Goal: Task Accomplishment & Management: Use online tool/utility

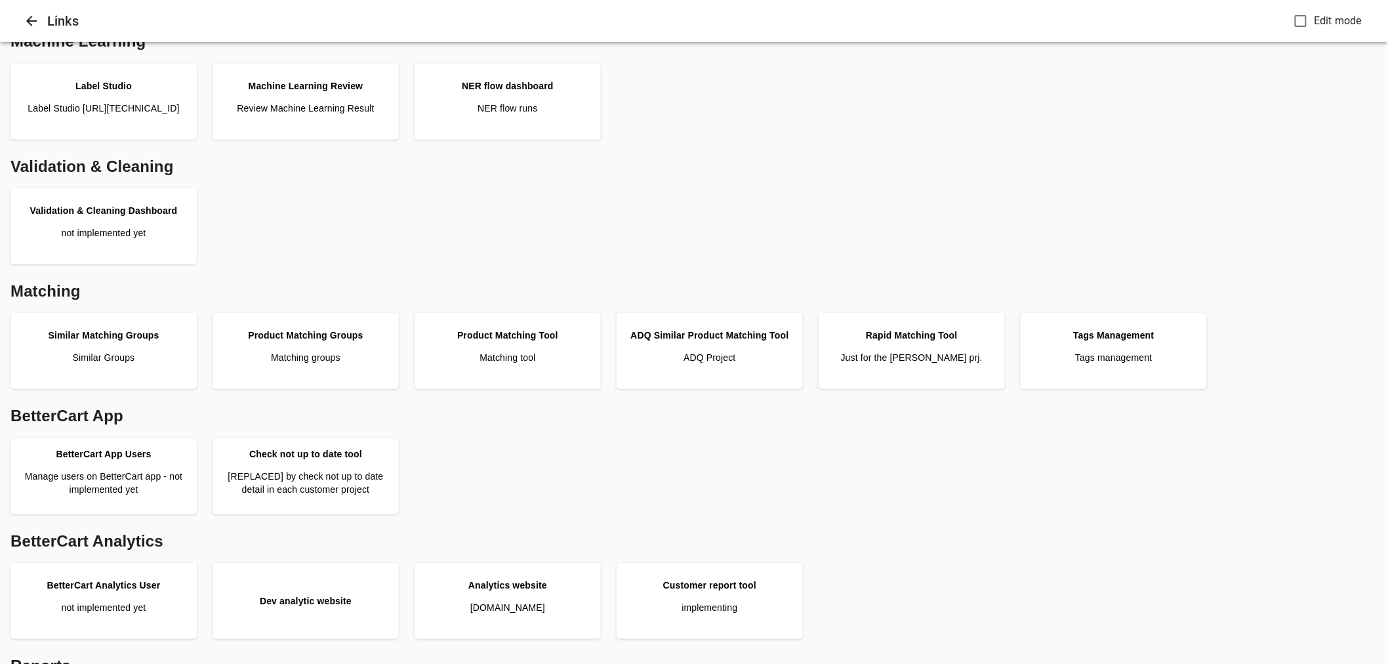
scroll to position [218, 0]
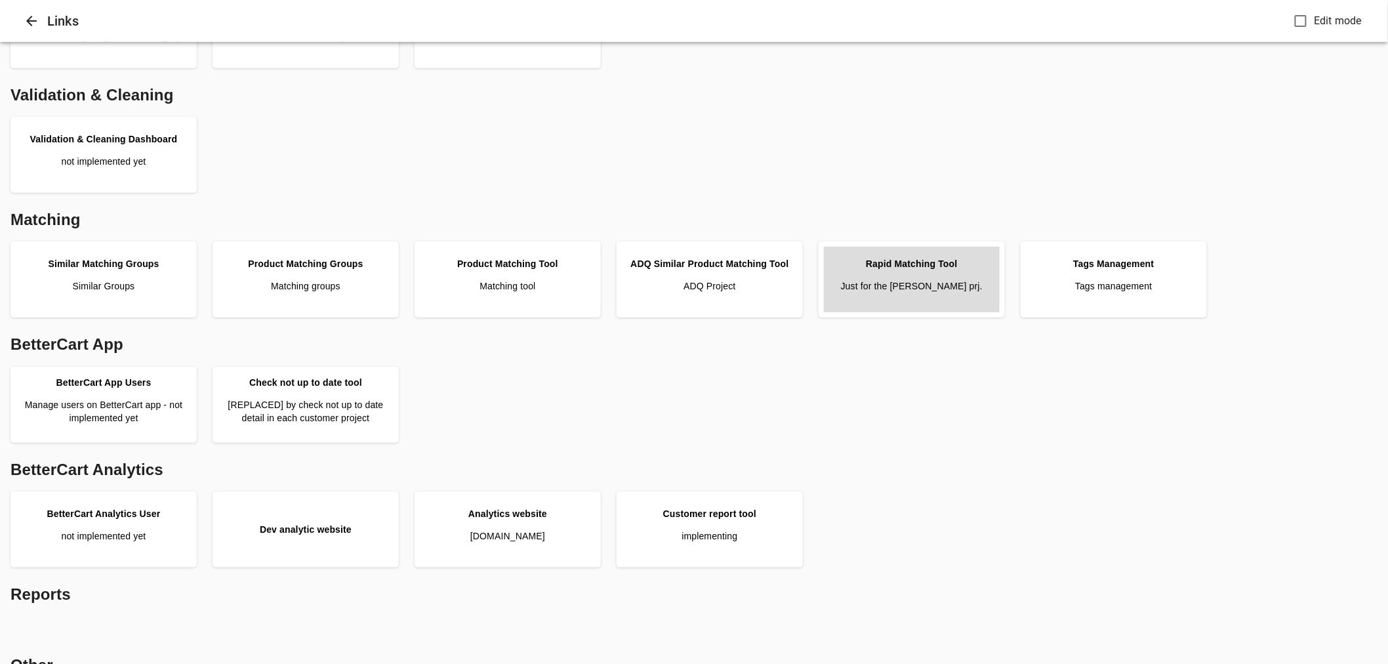
click at [917, 280] on p "Just for the Pattison prj." at bounding box center [912, 285] width 142 height 13
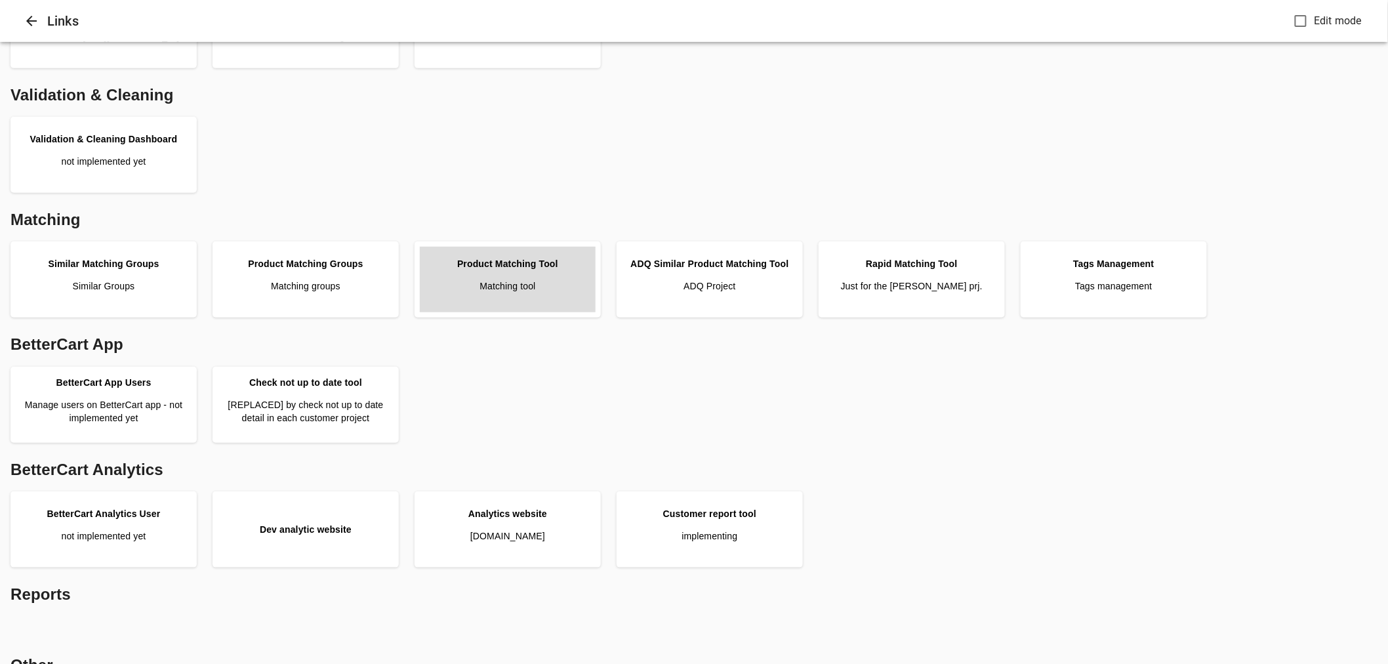
click at [489, 294] on link "Product Matching Tool Matching tool" at bounding box center [508, 280] width 176 height 66
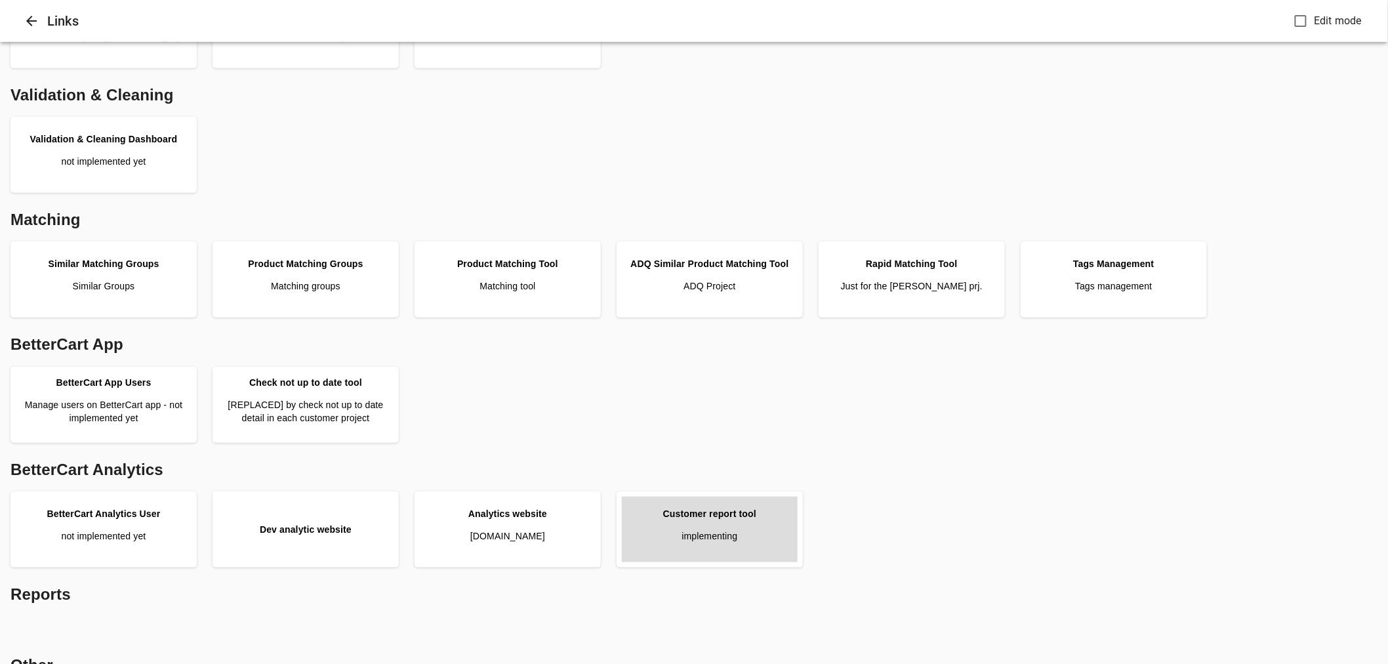
click at [749, 508] on div "Customer report tool" at bounding box center [709, 513] width 93 height 13
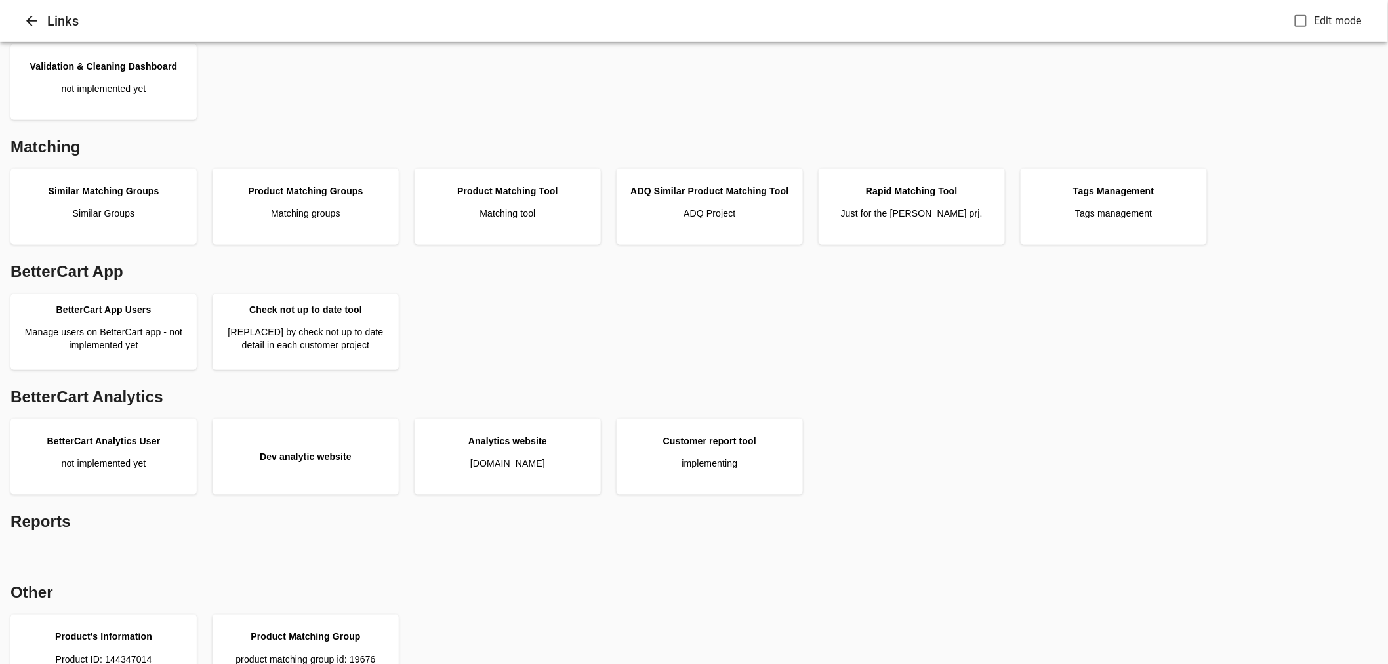
scroll to position [328, 0]
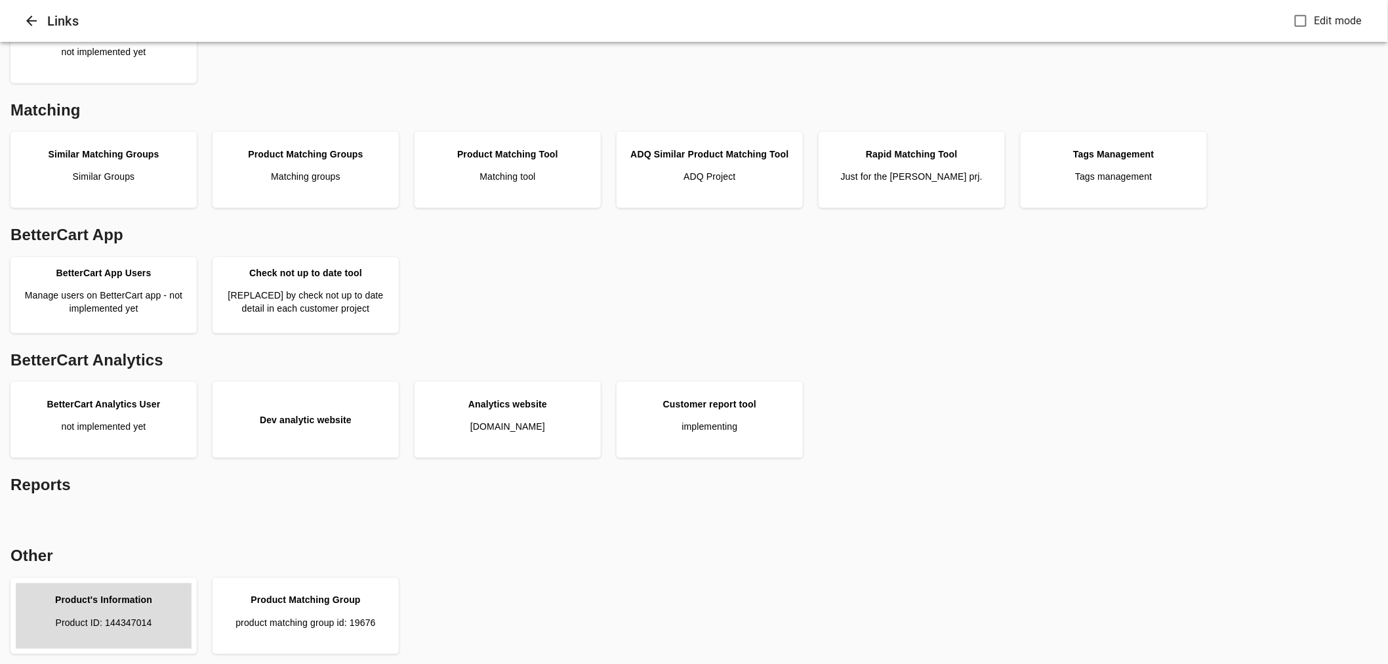
click at [119, 617] on p "Product ID: 144347014" at bounding box center [103, 622] width 96 height 13
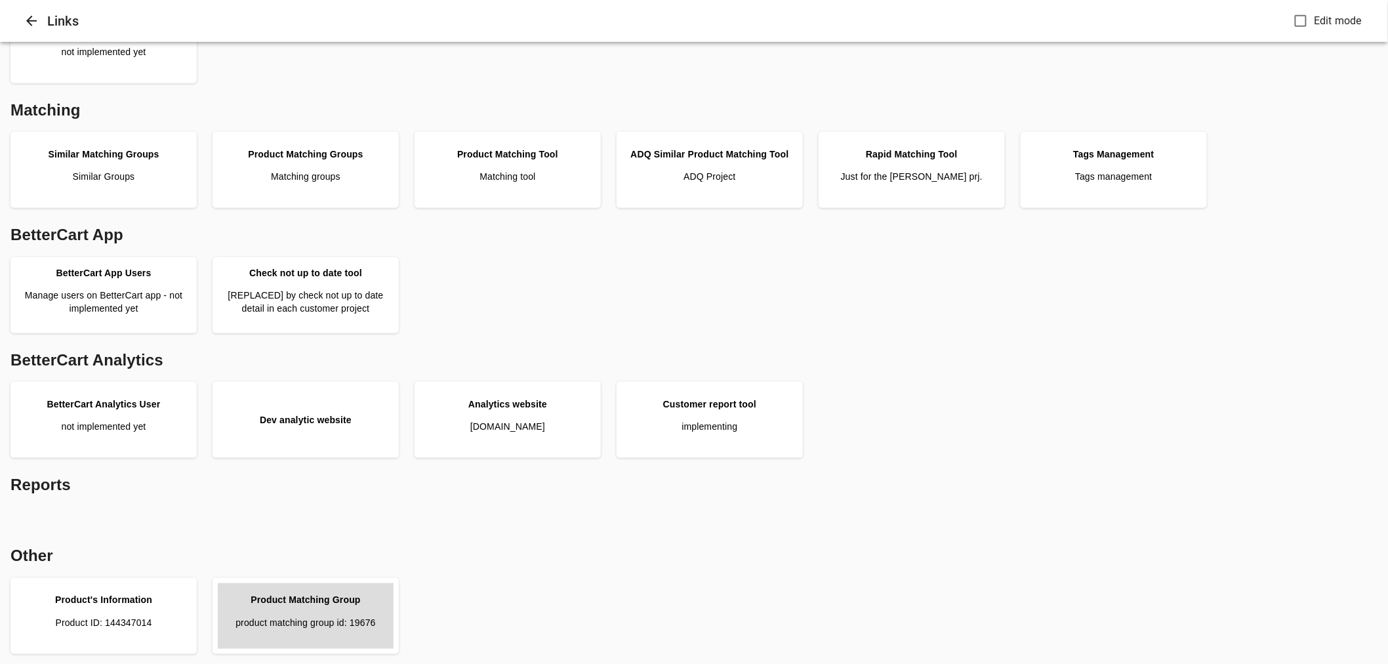
click at [323, 600] on div "Product Matching Group" at bounding box center [306, 599] width 110 height 13
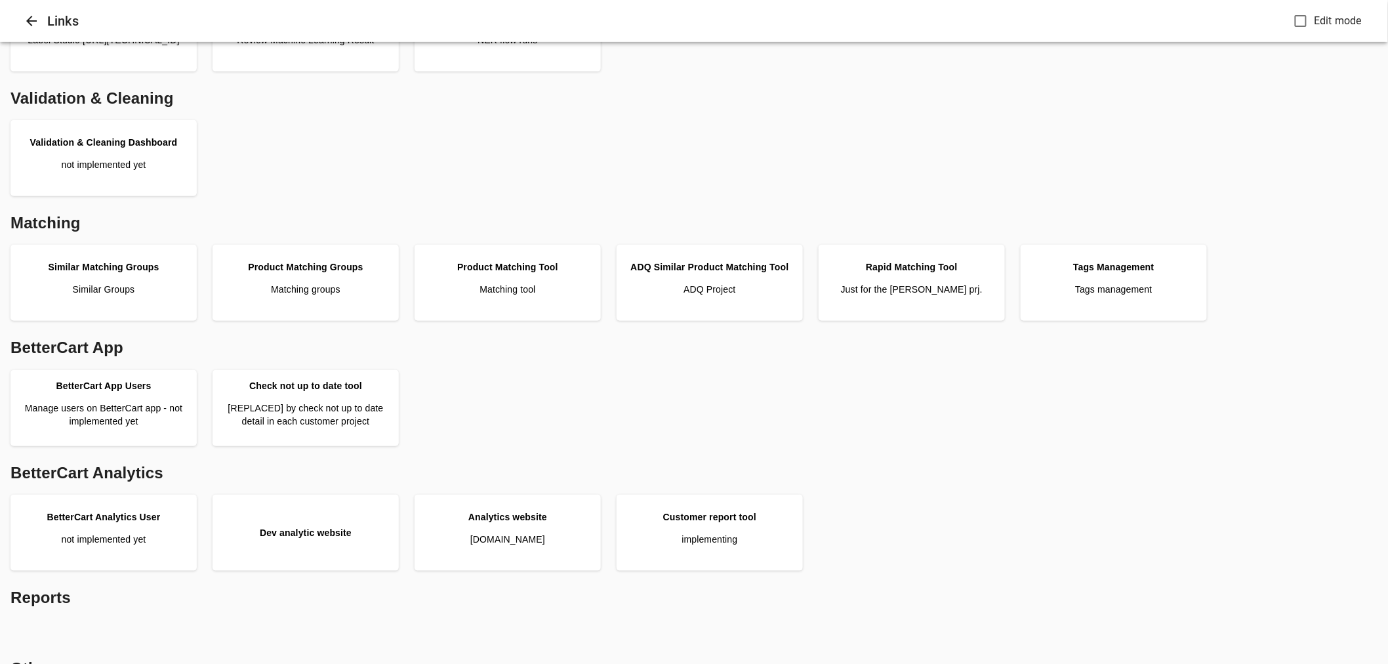
scroll to position [291, 0]
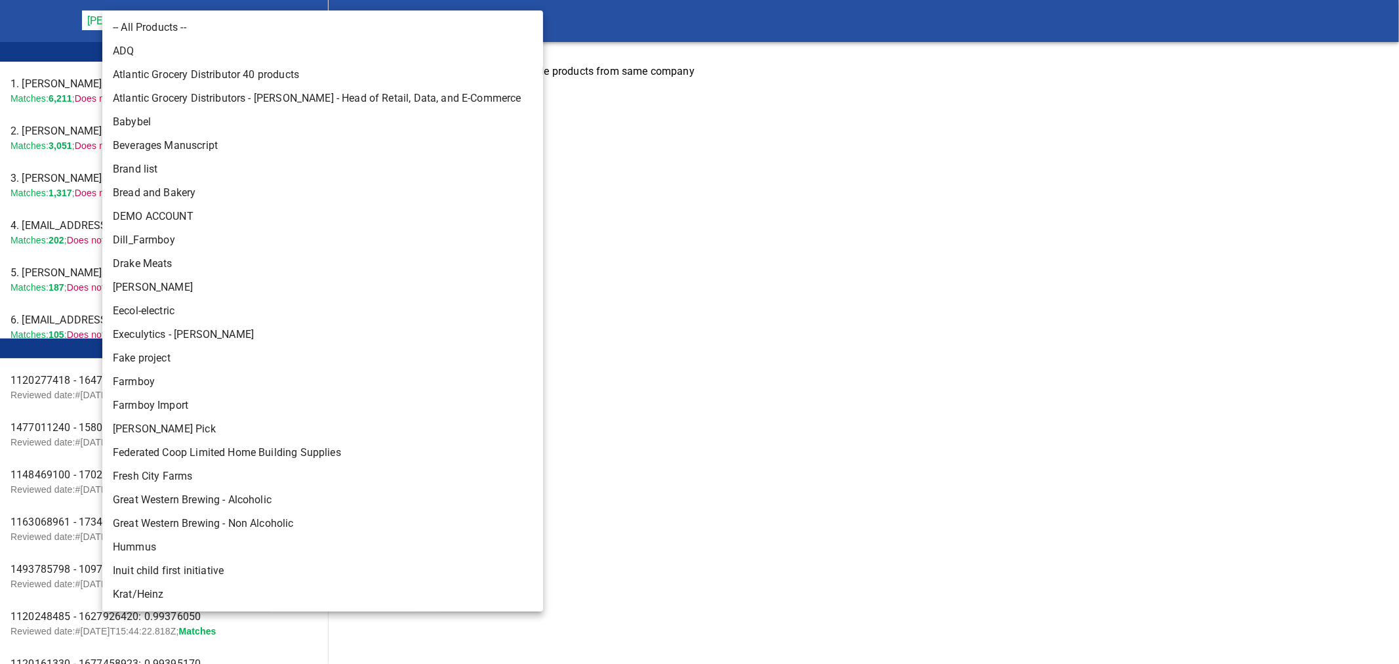
click at [206, 20] on body "tspan{white-space:pre} Rapid Matching Tool [PERSON_NAME] Food Group 128 Leader …" at bounding box center [699, 56] width 1399 height 113
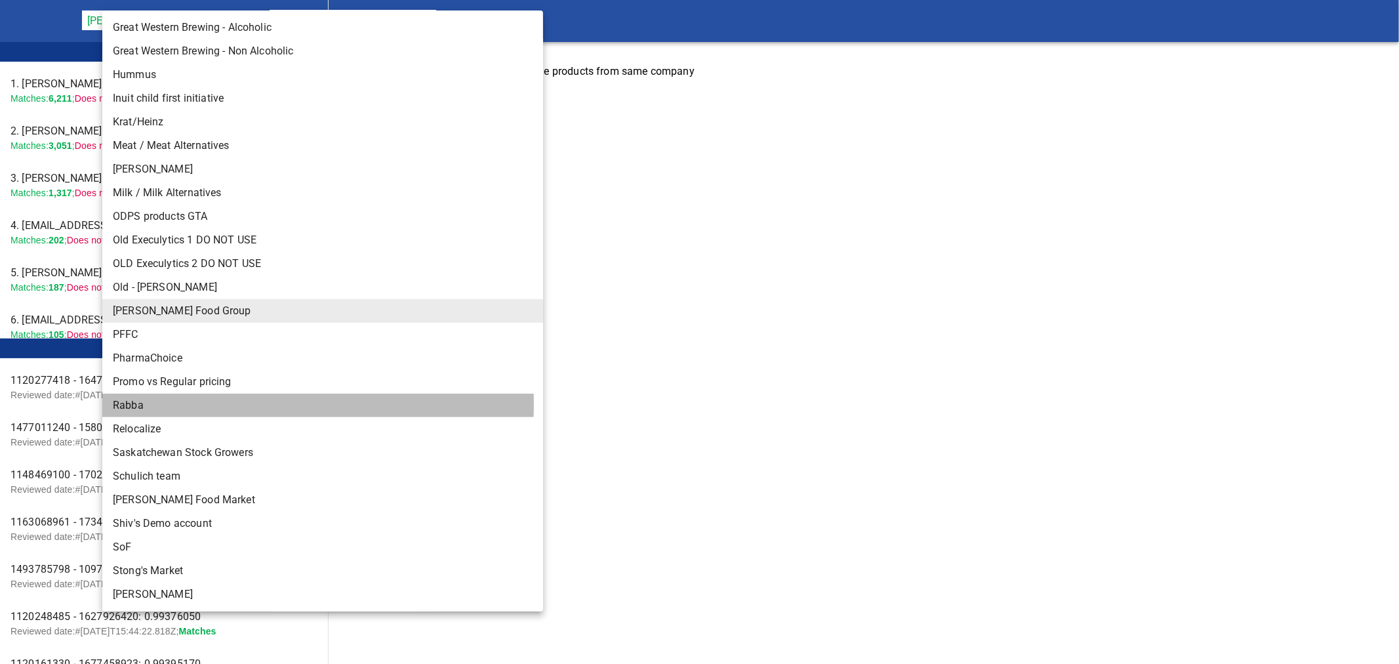
click at [133, 403] on li "Rabba" at bounding box center [328, 406] width 452 height 24
type input "142"
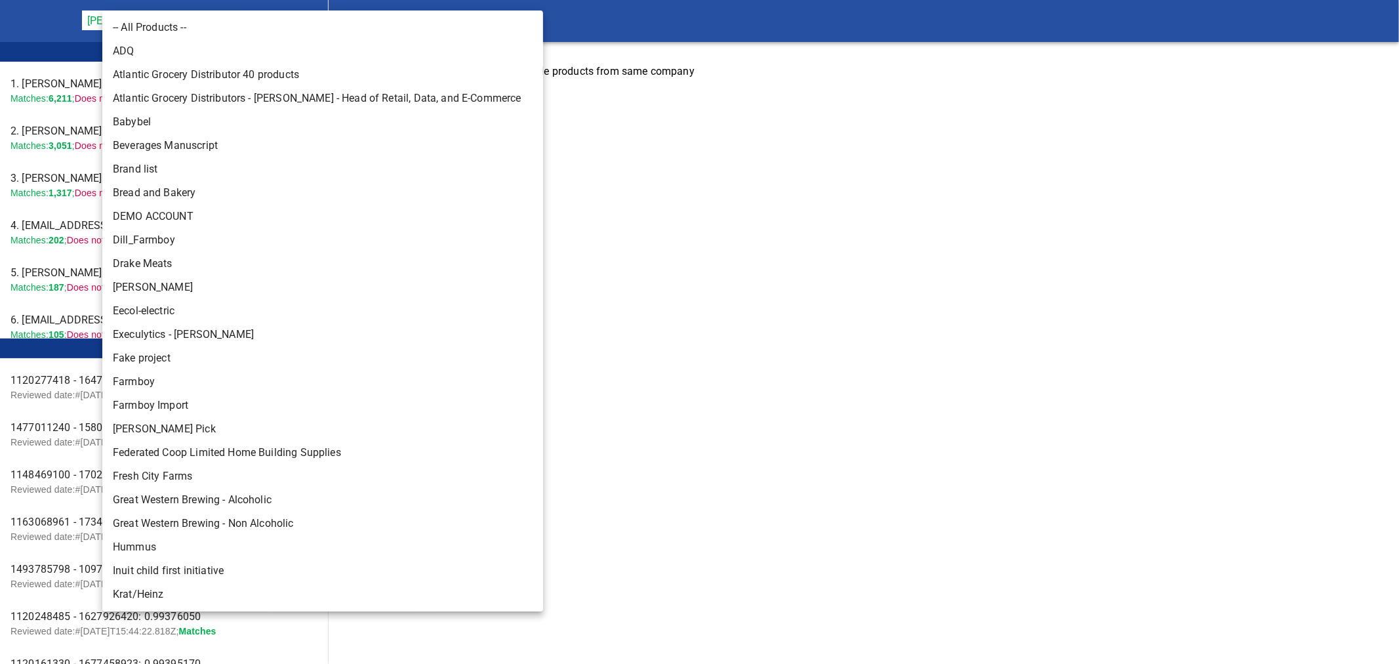
click at [205, 24] on body "tspan{white-space:pre} Rapid Matching Tool [PERSON_NAME] Food Group 128 Leader …" at bounding box center [699, 56] width 1399 height 113
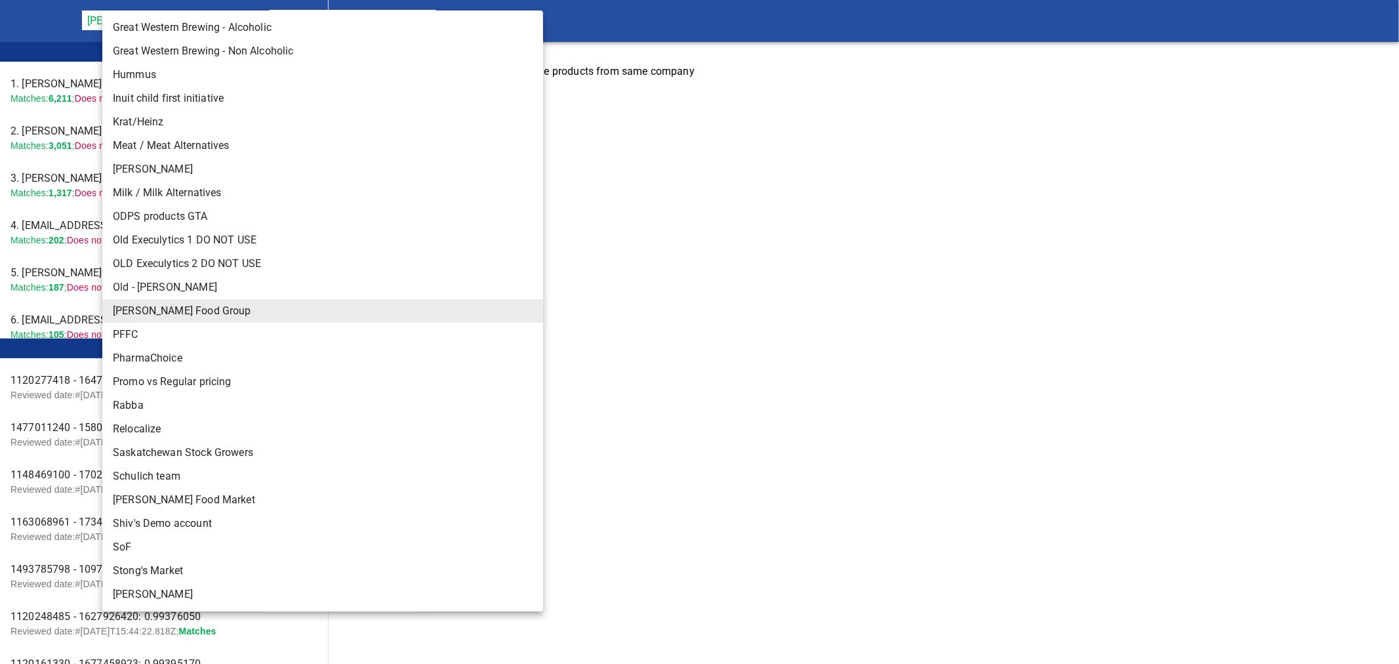
click at [161, 95] on li "Inuit child first initiative" at bounding box center [328, 99] width 452 height 24
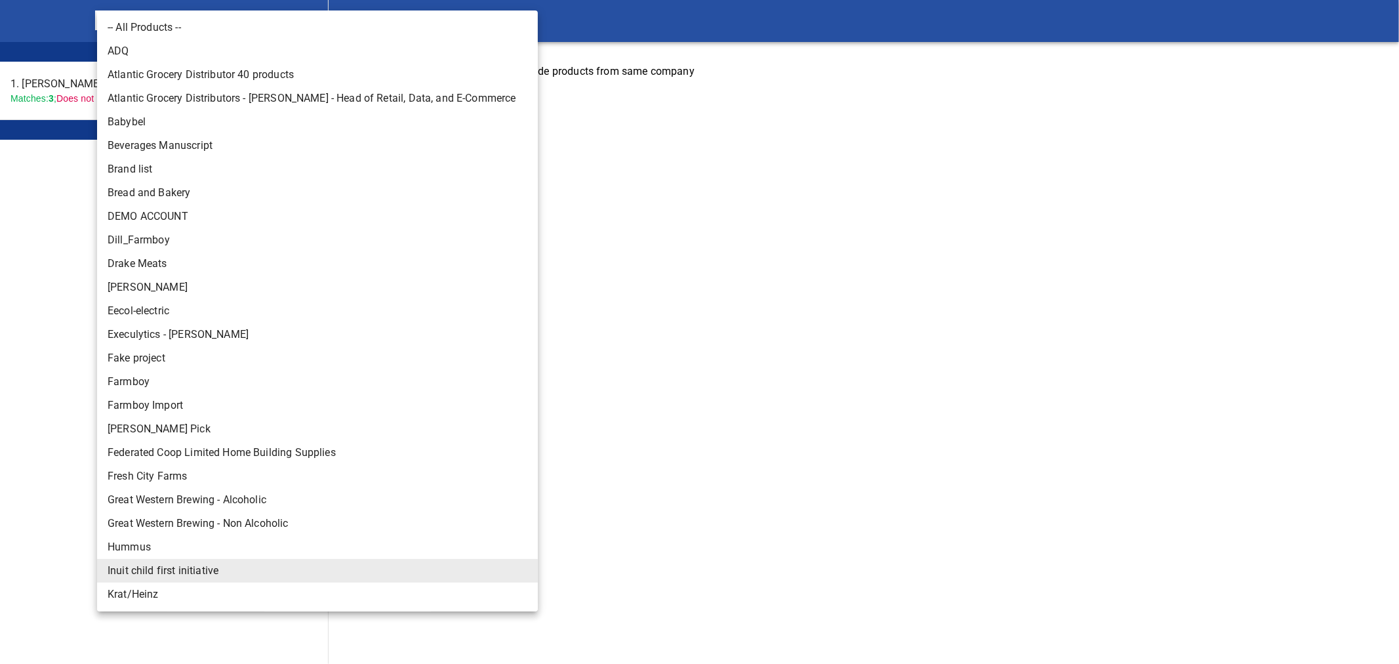
click at [196, 21] on body "tspan{white-space:pre} Rapid Matching Tool Inuit child first initiative 141 Lea…" at bounding box center [699, 56] width 1399 height 113
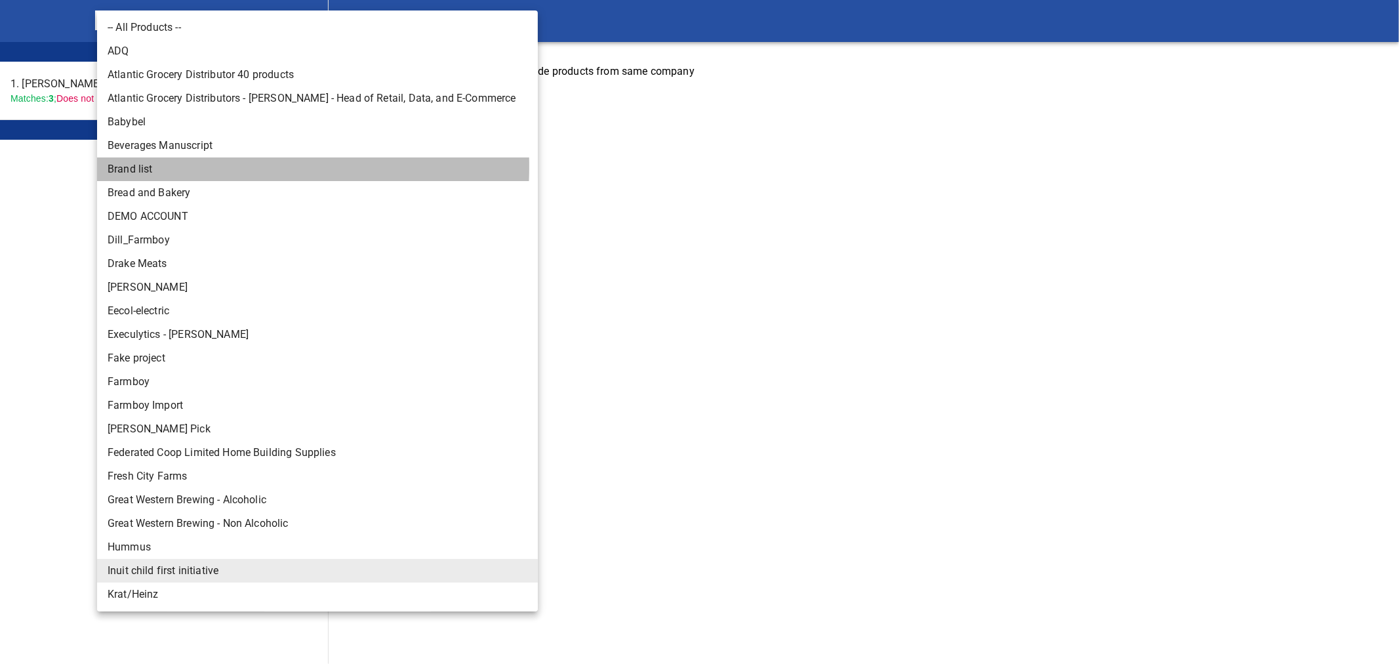
click at [160, 166] on li "Brand list" at bounding box center [323, 169] width 452 height 24
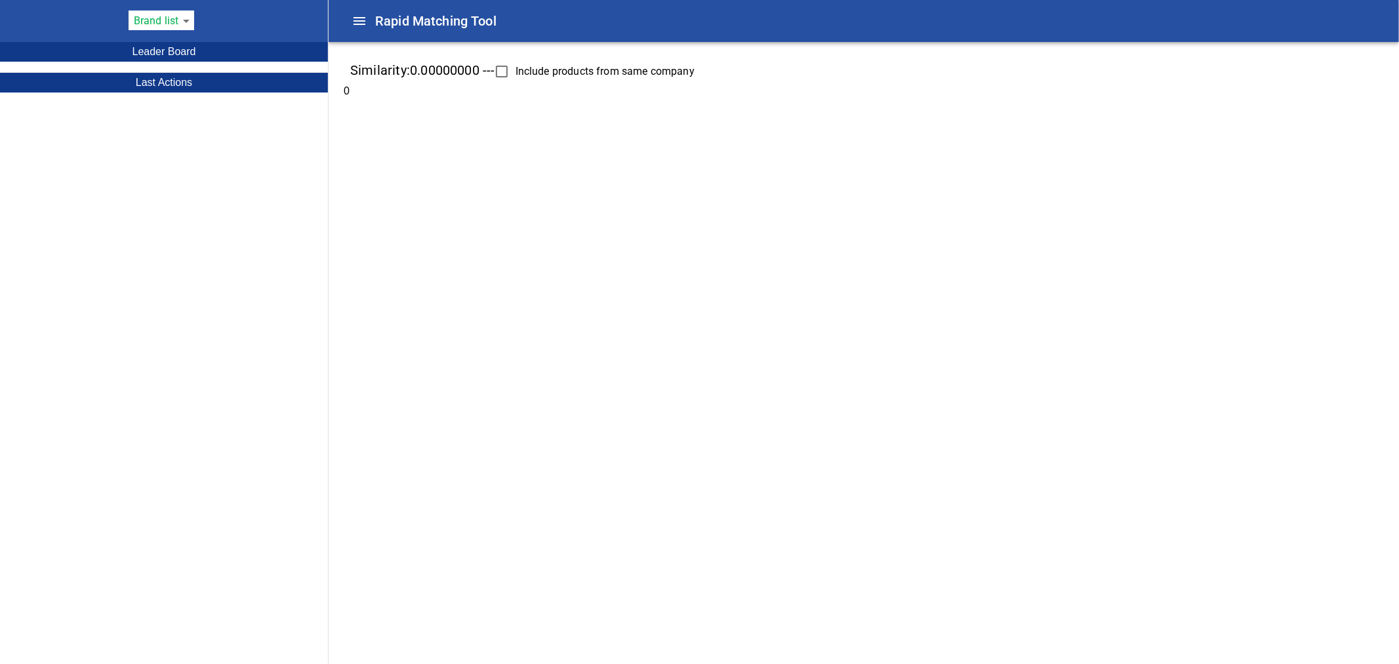
click at [184, 24] on body "tspan{white-space:pre} Rapid Matching Tool Brand list 79 Leader Board Last Acti…" at bounding box center [699, 56] width 1399 height 113
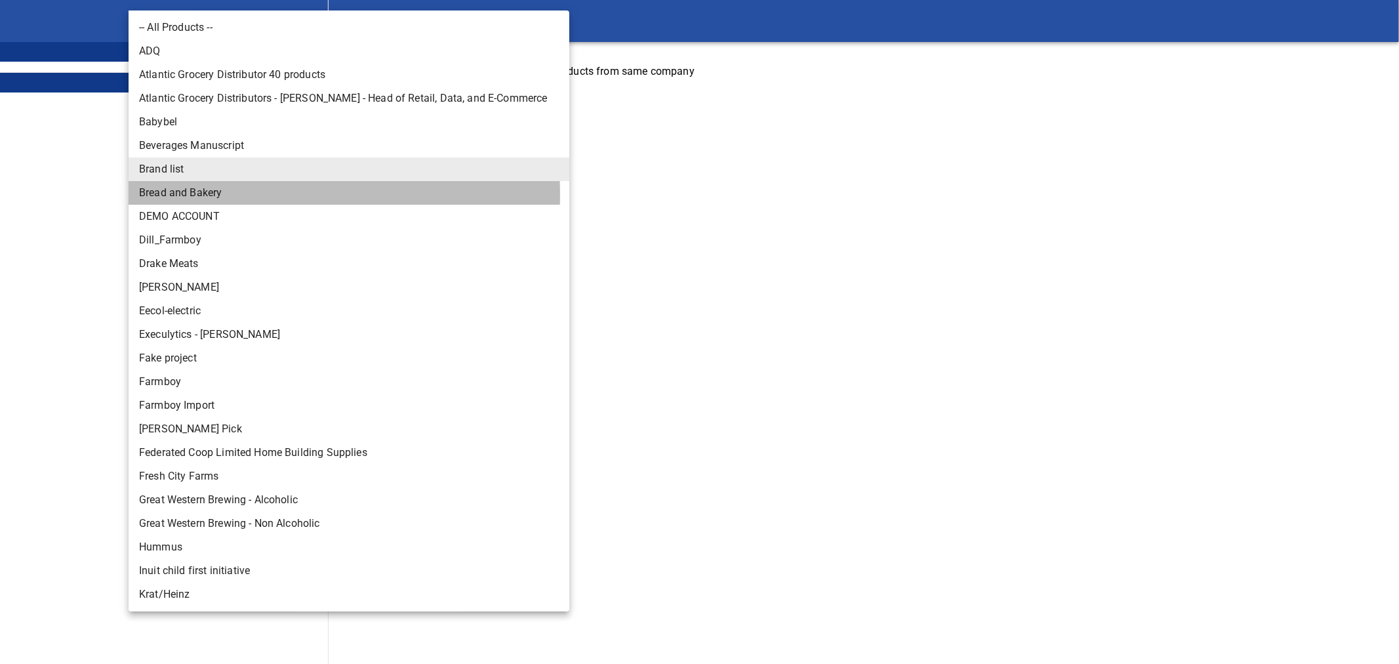
click at [168, 194] on li "Bread and Bakery" at bounding box center [355, 193] width 452 height 24
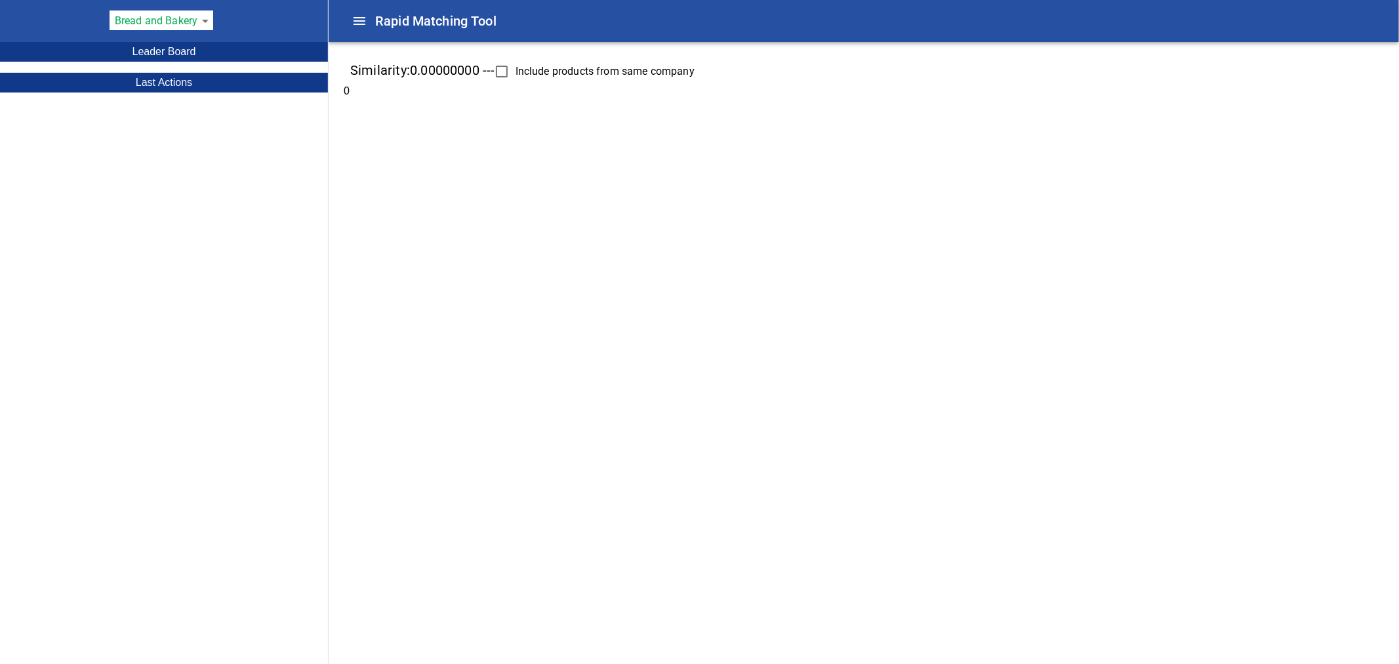
click at [190, 22] on body "tspan{white-space:pre} Rapid Matching Tool Bread and Bakery 139 Leader Board La…" at bounding box center [699, 56] width 1399 height 113
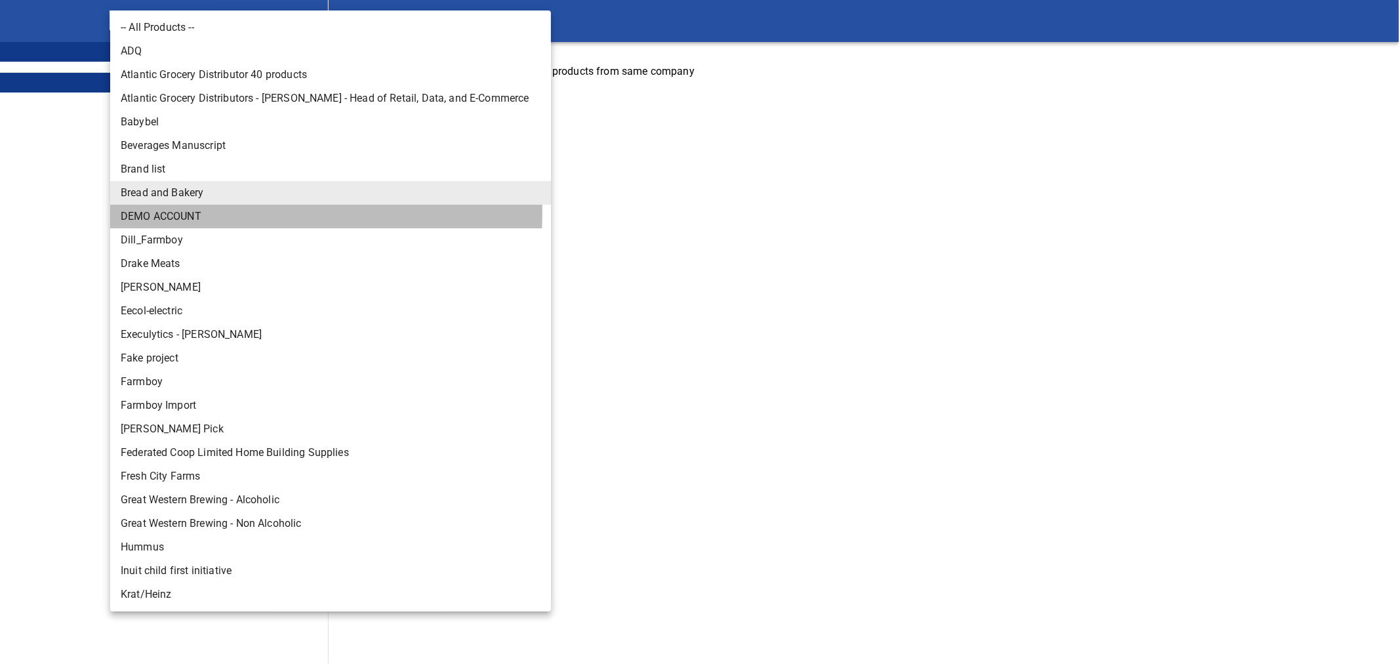
click at [176, 211] on li "DEMO ACCOUNT" at bounding box center [336, 217] width 452 height 24
type input "135"
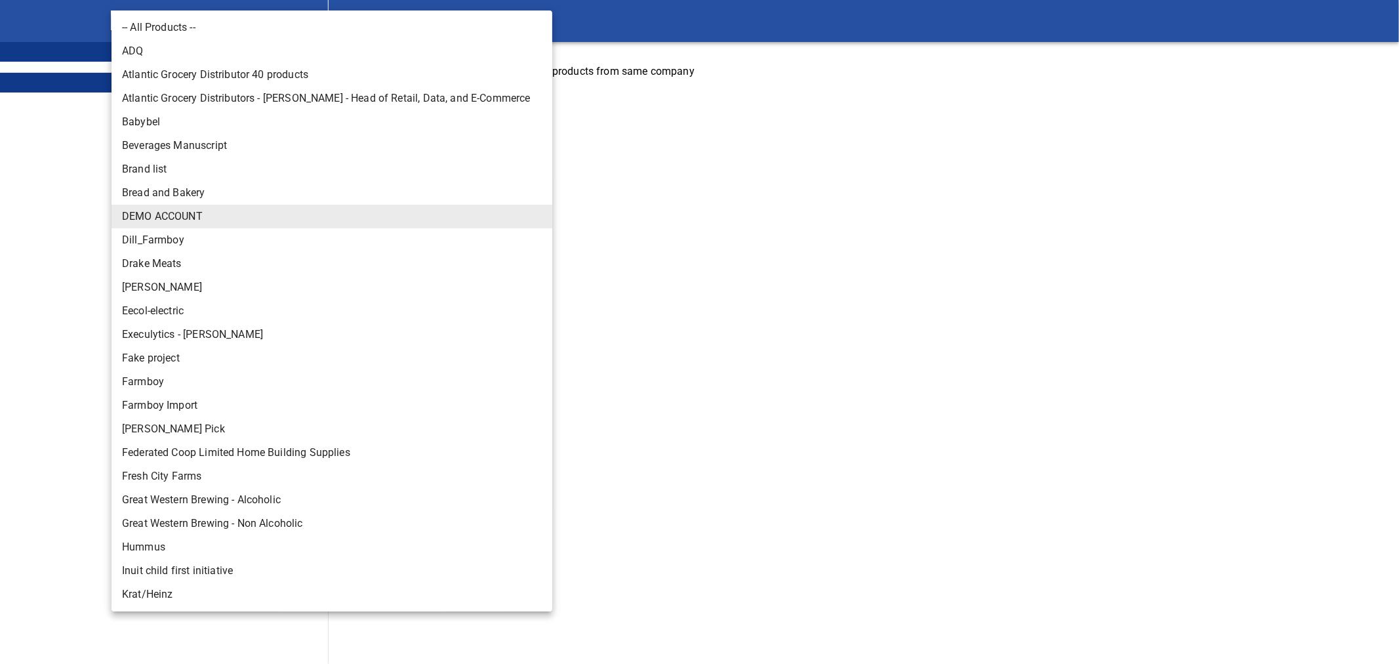
click at [194, 22] on body "tspan{white-space:pre} Rapid Matching Tool DEMO ACCOUNT 135 Leader Board Last A…" at bounding box center [699, 56] width 1399 height 113
click at [1218, 56] on div at bounding box center [699, 332] width 1399 height 664
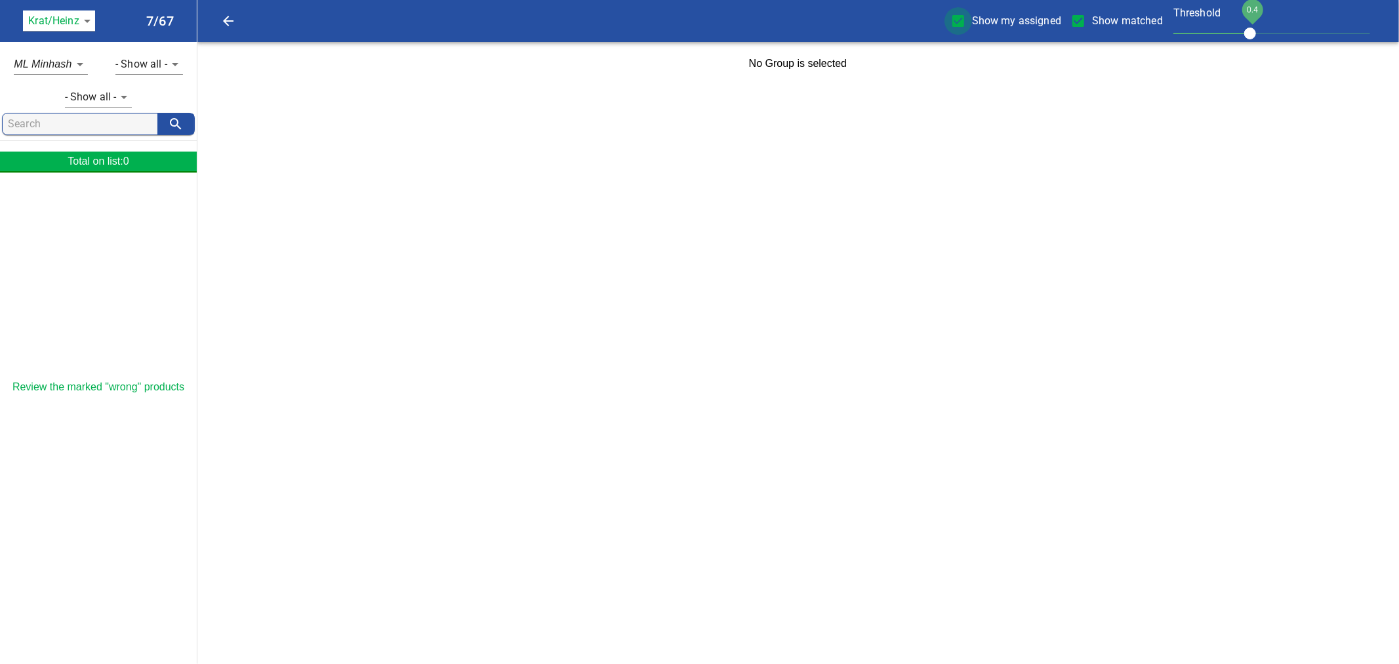
click at [965, 14] on input "Show my assigned" at bounding box center [959, 21] width 28 height 28
checkbox input "false"
click at [85, 18] on body "tspan{white-space:pre} Show my assigned Show matched Threshold 0.4 Krat/Heinz 1…" at bounding box center [699, 42] width 1399 height 85
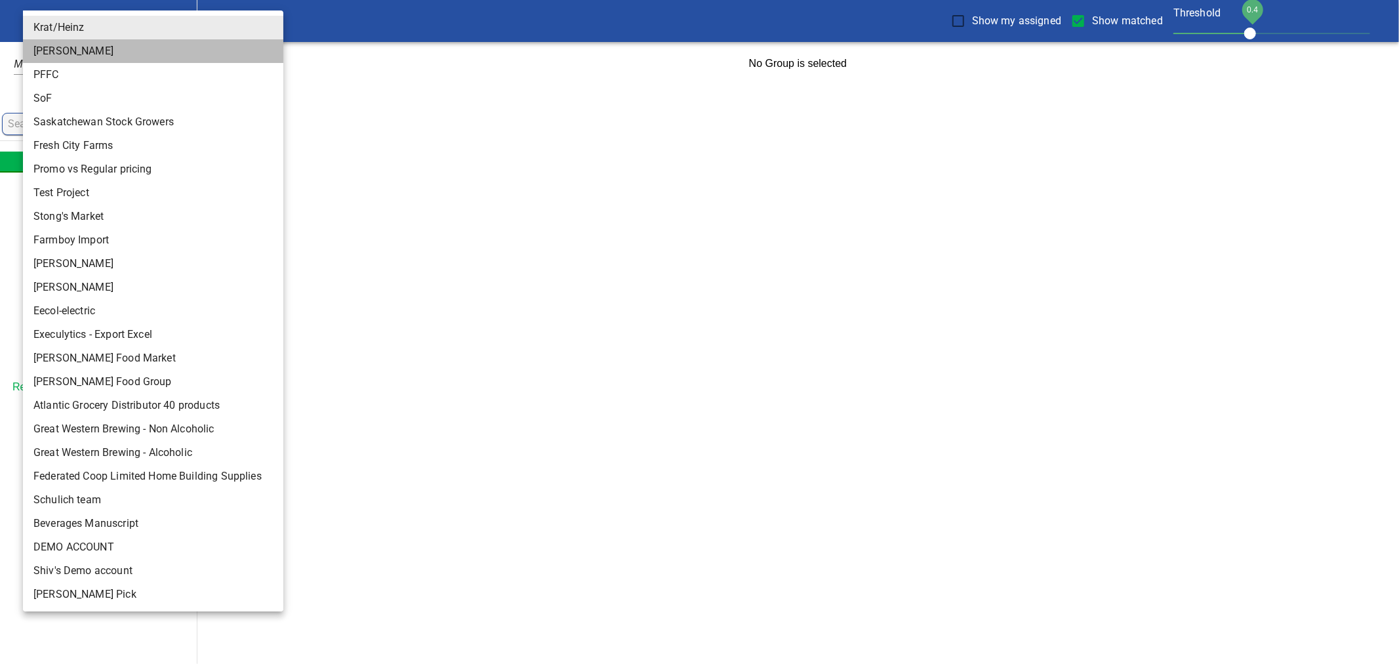
click at [68, 53] on li "Melitta" at bounding box center [159, 51] width 272 height 24
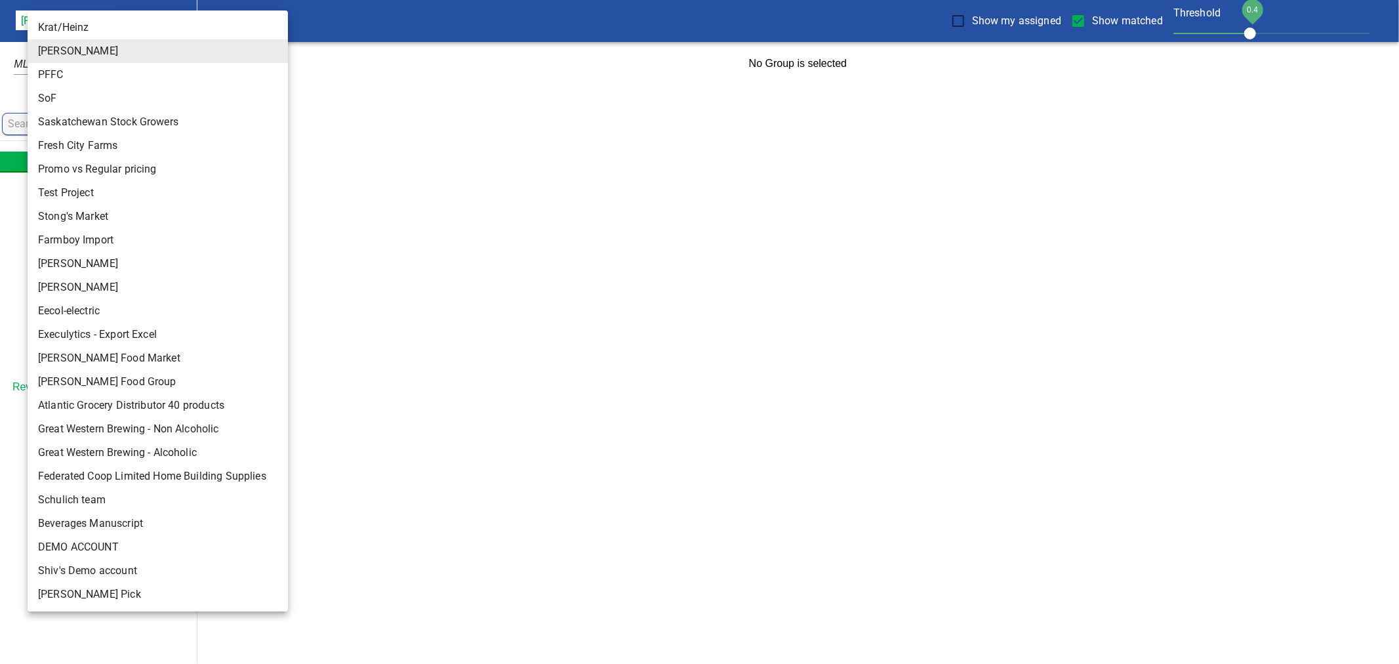
click at [73, 26] on body "tspan{white-space:pre} Show my assigned Show matched Threshold 0.4 Melitta 3 0/…" at bounding box center [699, 42] width 1399 height 85
click at [60, 75] on li "PFFC" at bounding box center [164, 75] width 272 height 24
type input "4"
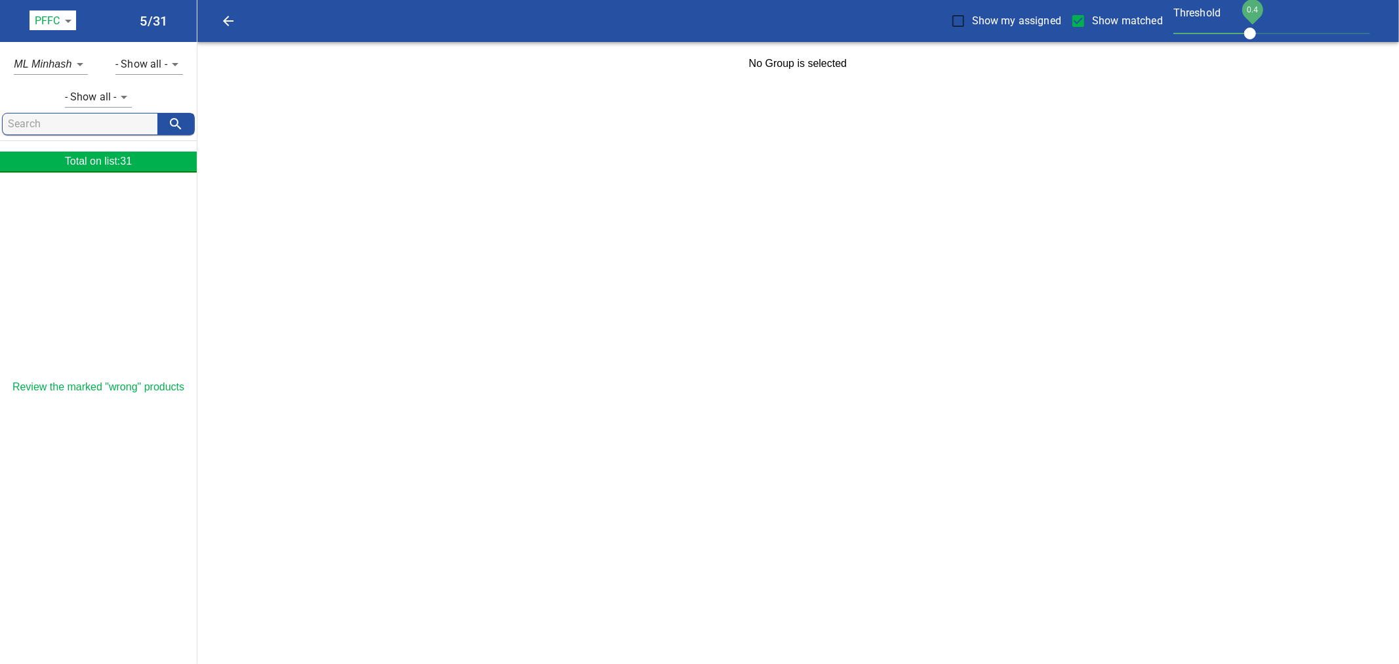
click at [1077, 20] on input "Show matched" at bounding box center [1079, 21] width 28 height 28
checkbox input "false"
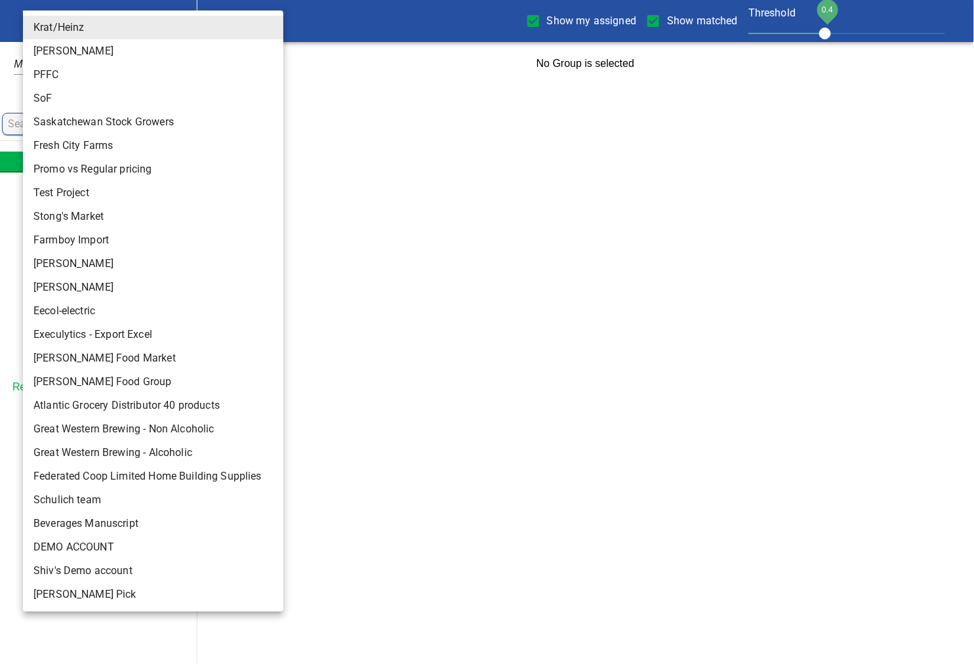
click at [81, 20] on body "tspan{white-space:pre} Show my assigned Show matched Threshold 0.4 Krat/Heinz 1…" at bounding box center [487, 42] width 974 height 85
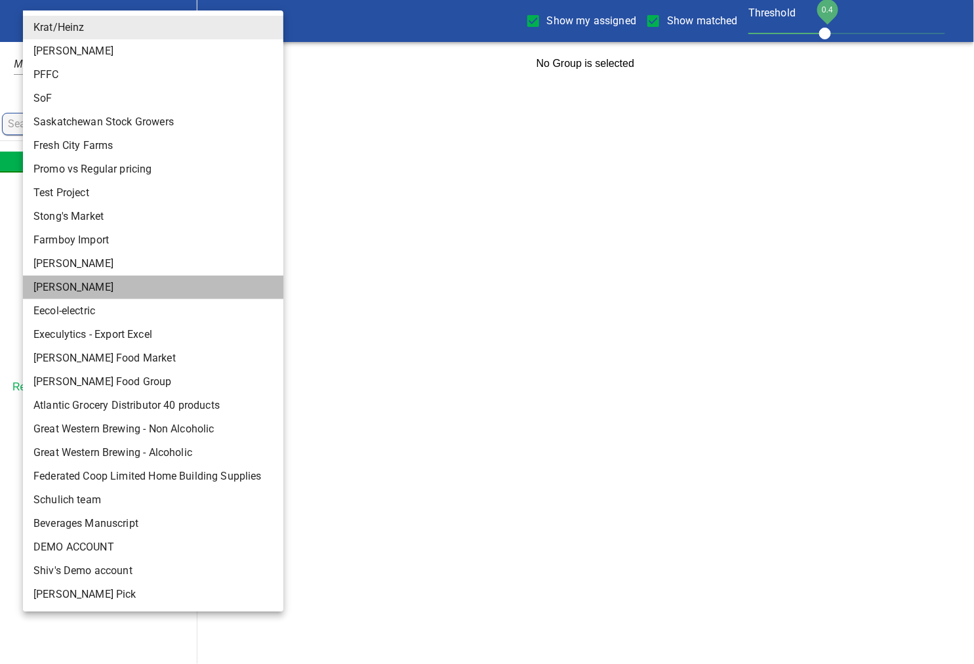
click at [75, 293] on li "[PERSON_NAME]" at bounding box center [159, 288] width 272 height 24
type input "124"
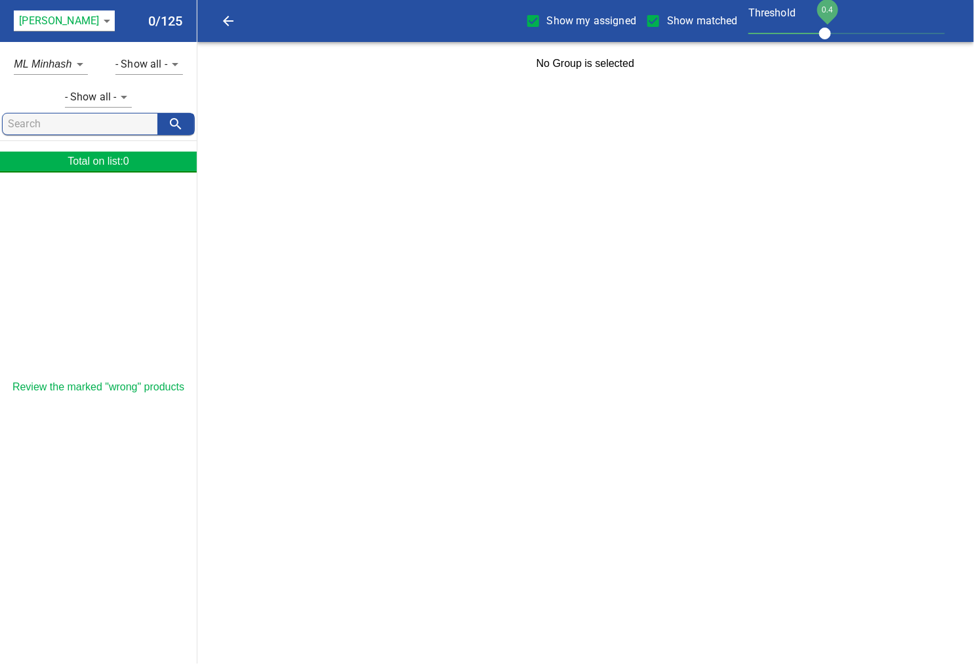
click at [155, 64] on body "tspan{white-space:pre} Show my assigned Show matched Threshold 0.4 Storck 124 0…" at bounding box center [487, 42] width 974 height 85
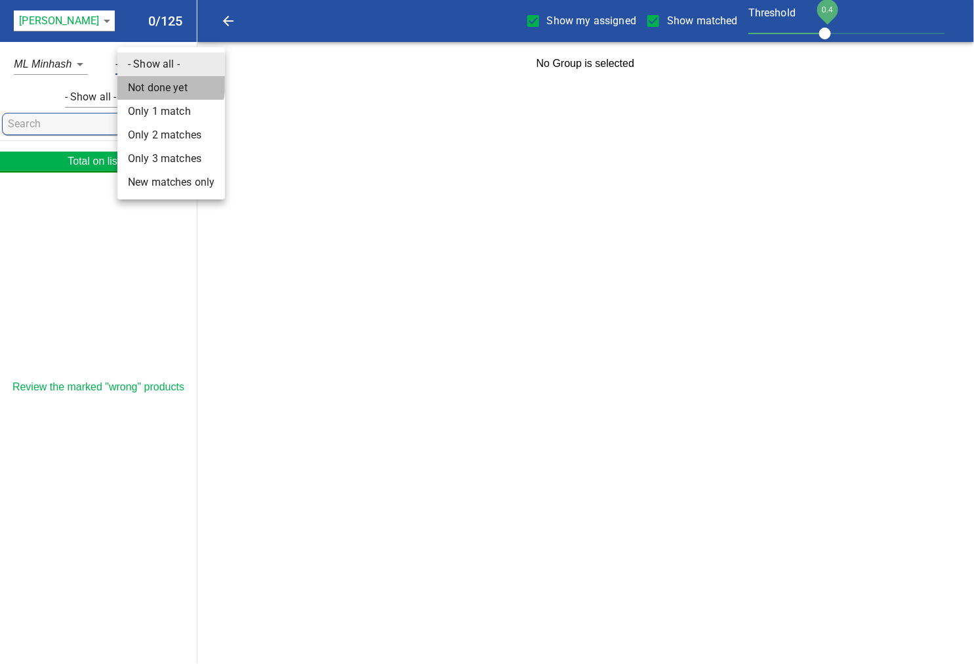
click at [155, 83] on li "Not done yet" at bounding box center [171, 88] width 108 height 24
type input "0"
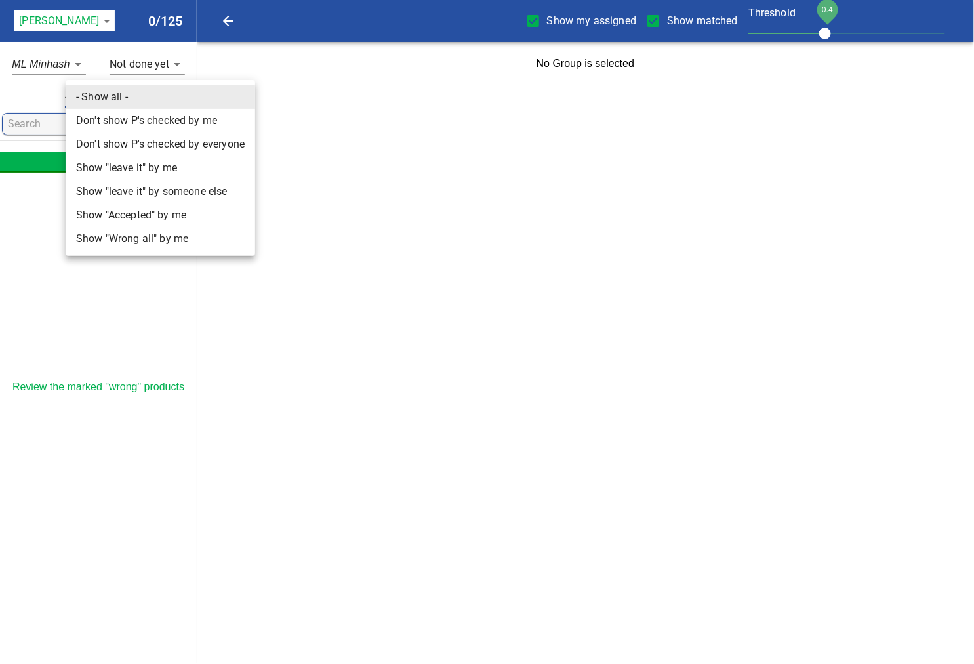
click at [129, 85] on body "tspan{white-space:pre} Show my assigned Show matched Threshold 0.4 Storck 124 0…" at bounding box center [487, 42] width 974 height 85
click at [129, 93] on li "- Show all -" at bounding box center [161, 97] width 190 height 24
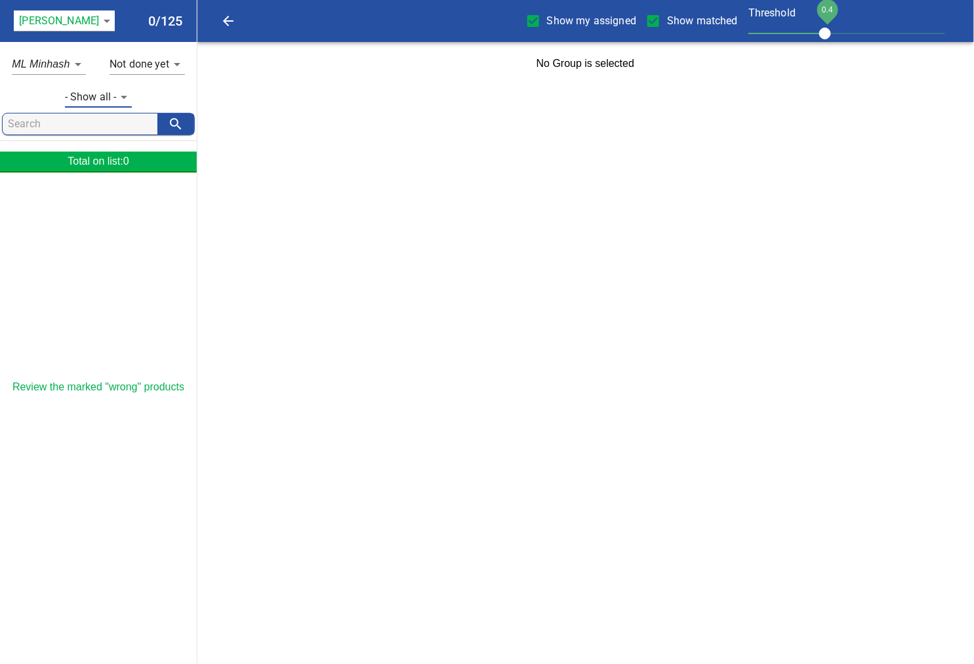
click at [175, 63] on body "tspan{white-space:pre} Show my assigned Show matched Threshold 0.4 Storck 124 0…" at bounding box center [487, 42] width 974 height 85
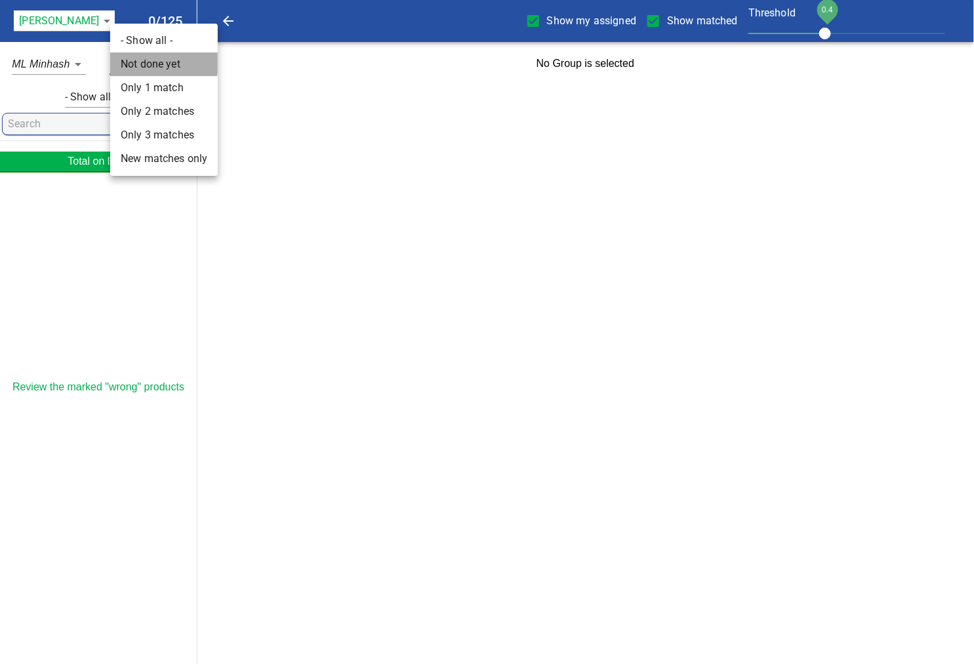
click at [160, 60] on li "Not done yet" at bounding box center [164, 64] width 108 height 24
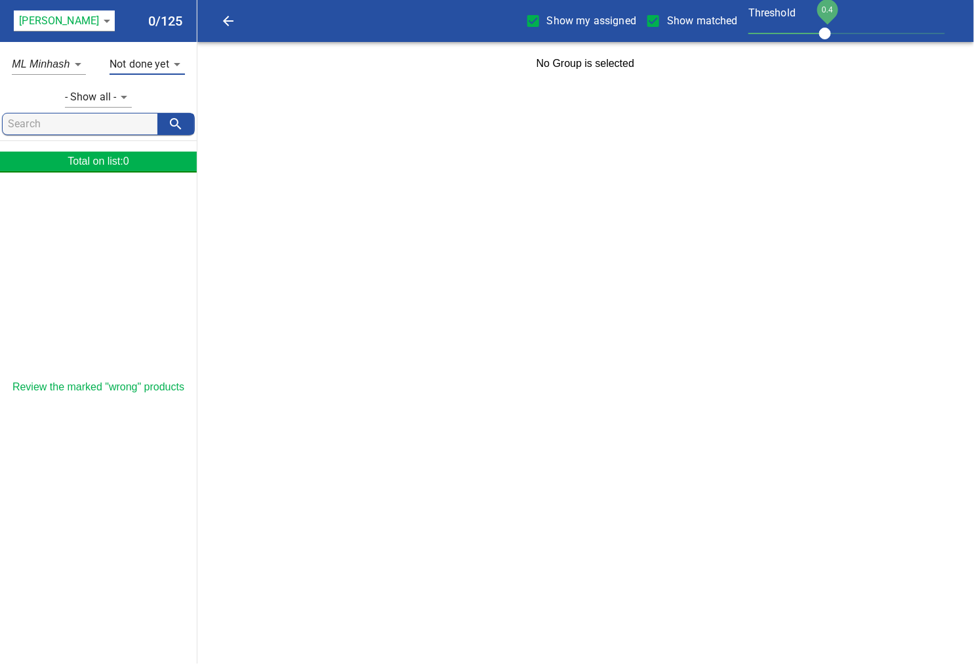
click at [561, 21] on span "Show my assigned" at bounding box center [591, 21] width 89 height 16
click at [547, 21] on input "Show my assigned" at bounding box center [534, 21] width 28 height 28
checkbox input "false"
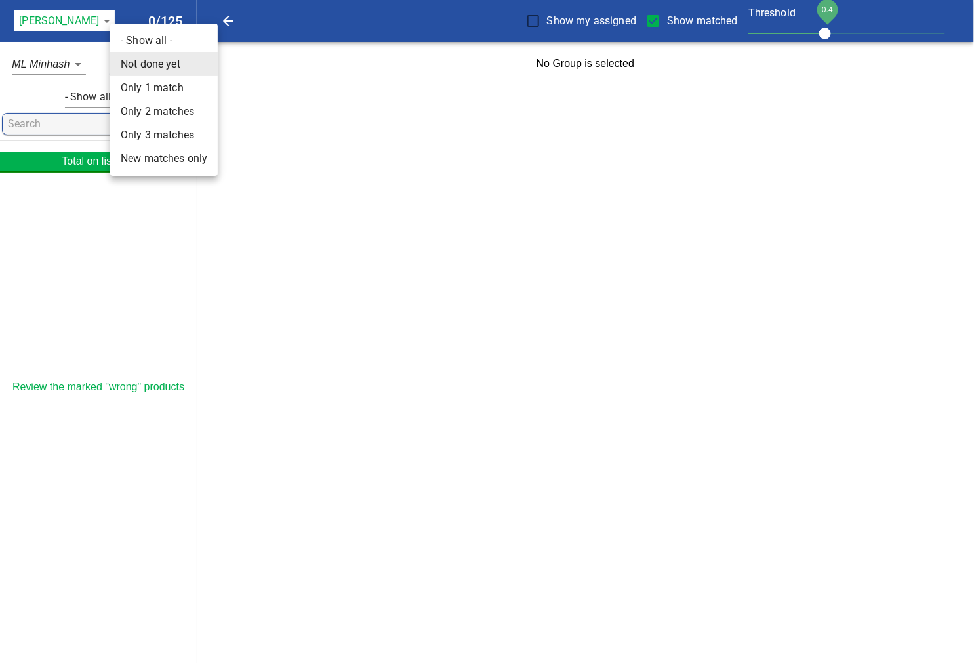
click at [180, 64] on body "tspan{white-space:pre} Show my assigned Show matched Threshold 0.4 Storck 124 0…" at bounding box center [487, 42] width 974 height 85
click at [160, 44] on li "- Show all -" at bounding box center [164, 41] width 108 height 24
type input "-1"
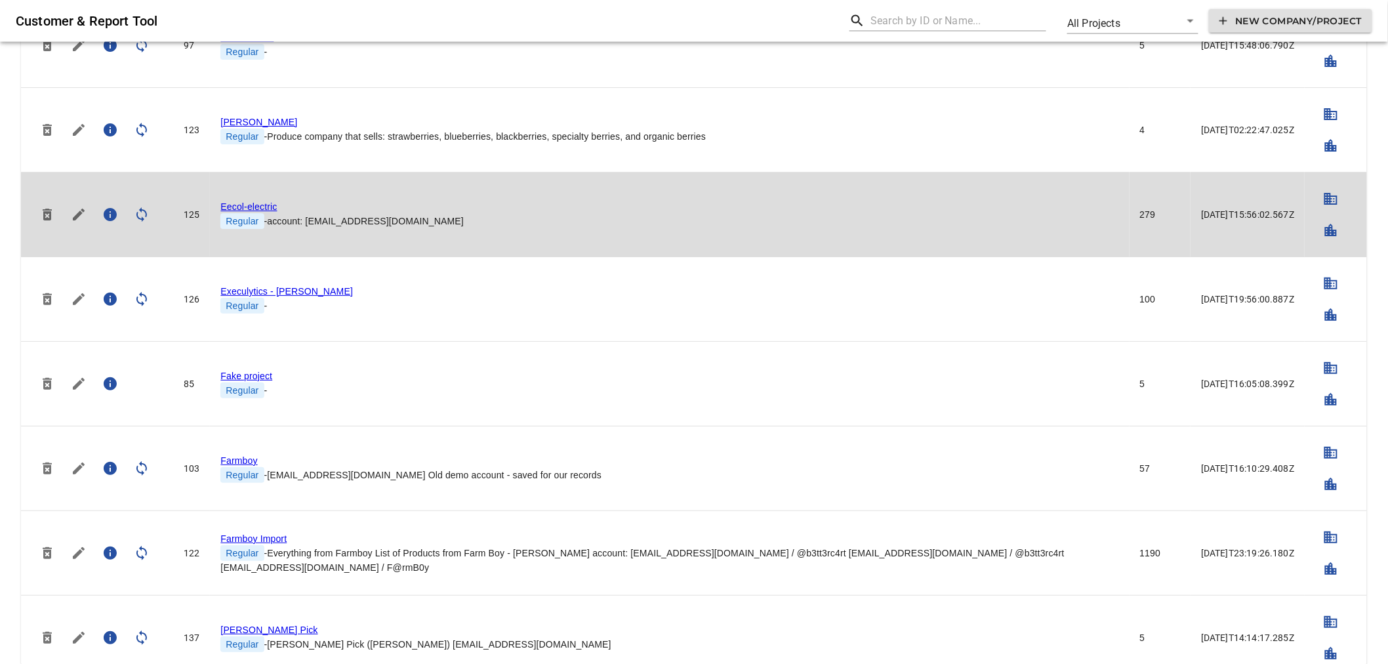
scroll to position [583, 0]
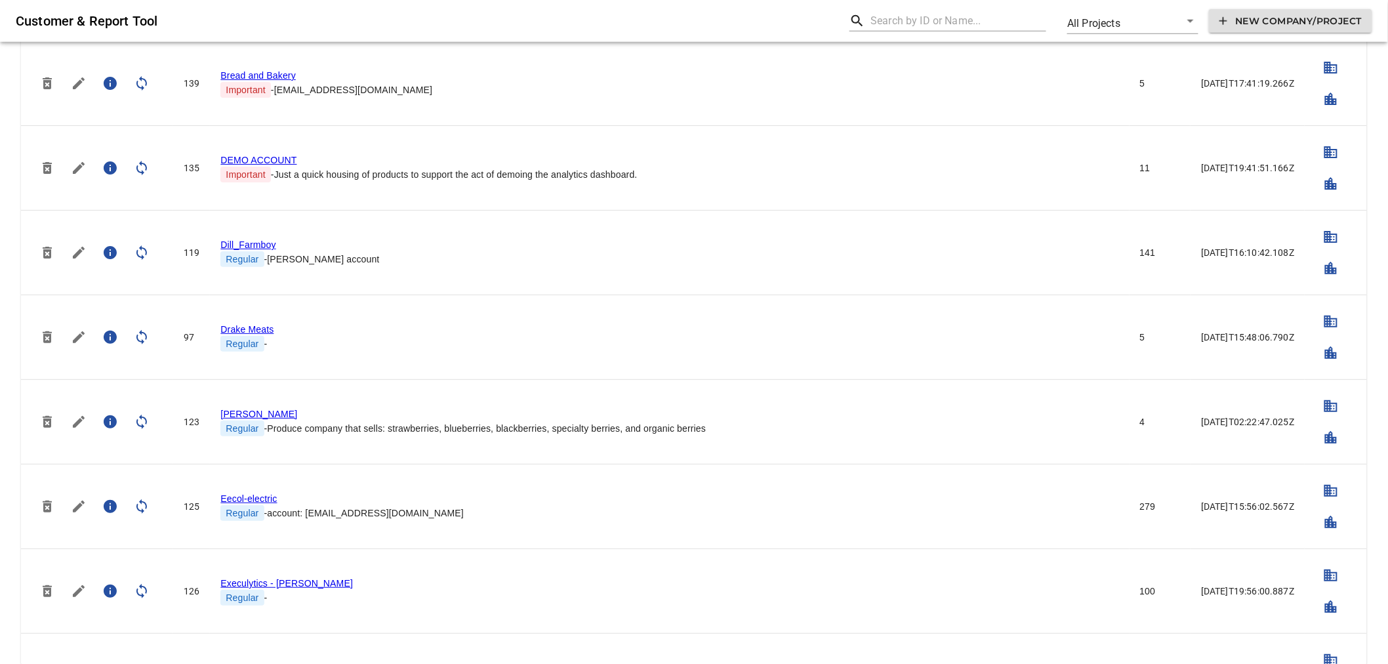
click at [892, 18] on input "text" at bounding box center [959, 20] width 176 height 21
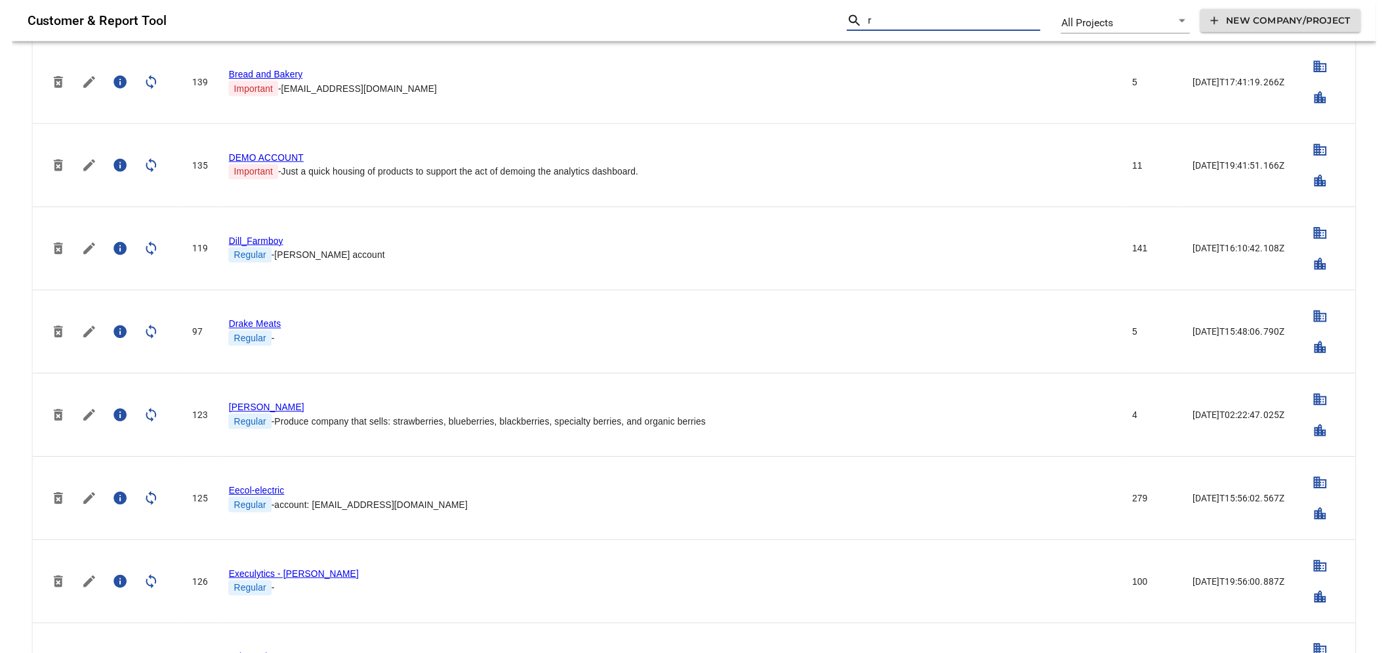
scroll to position [0, 0]
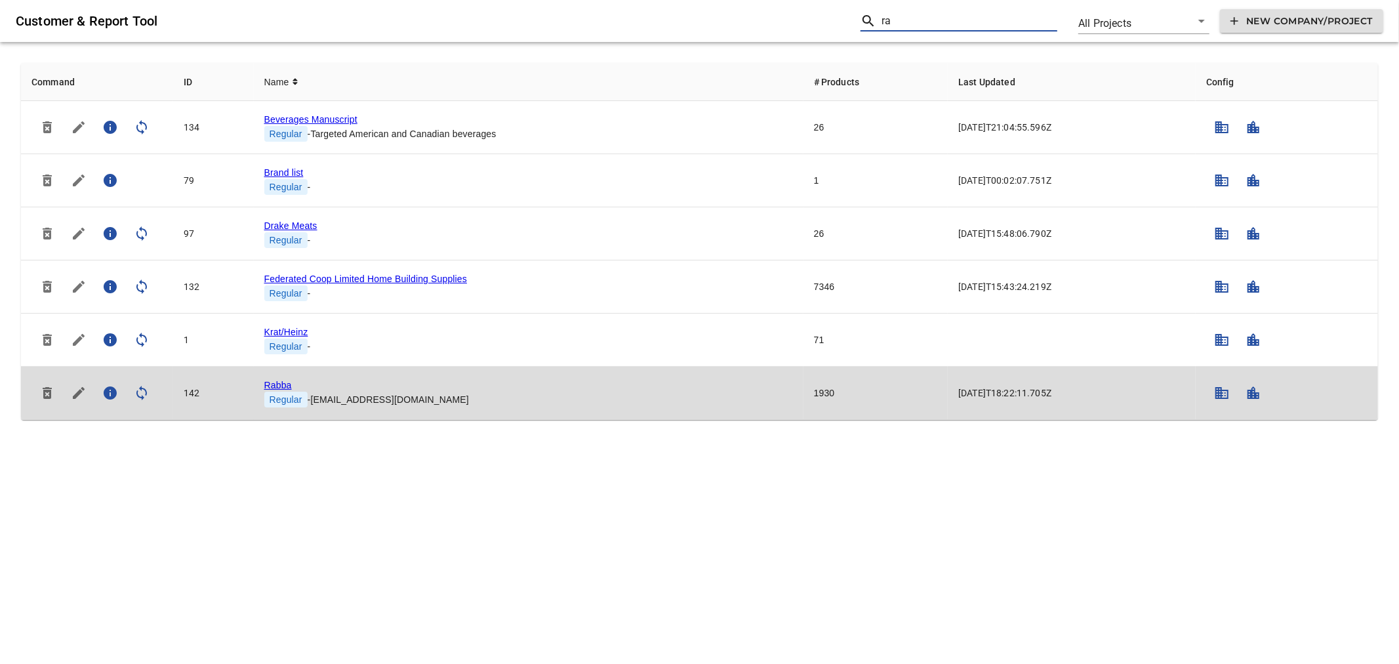
type input "ra"
click at [278, 385] on link "Rabba" at bounding box center [278, 385] width 28 height 10
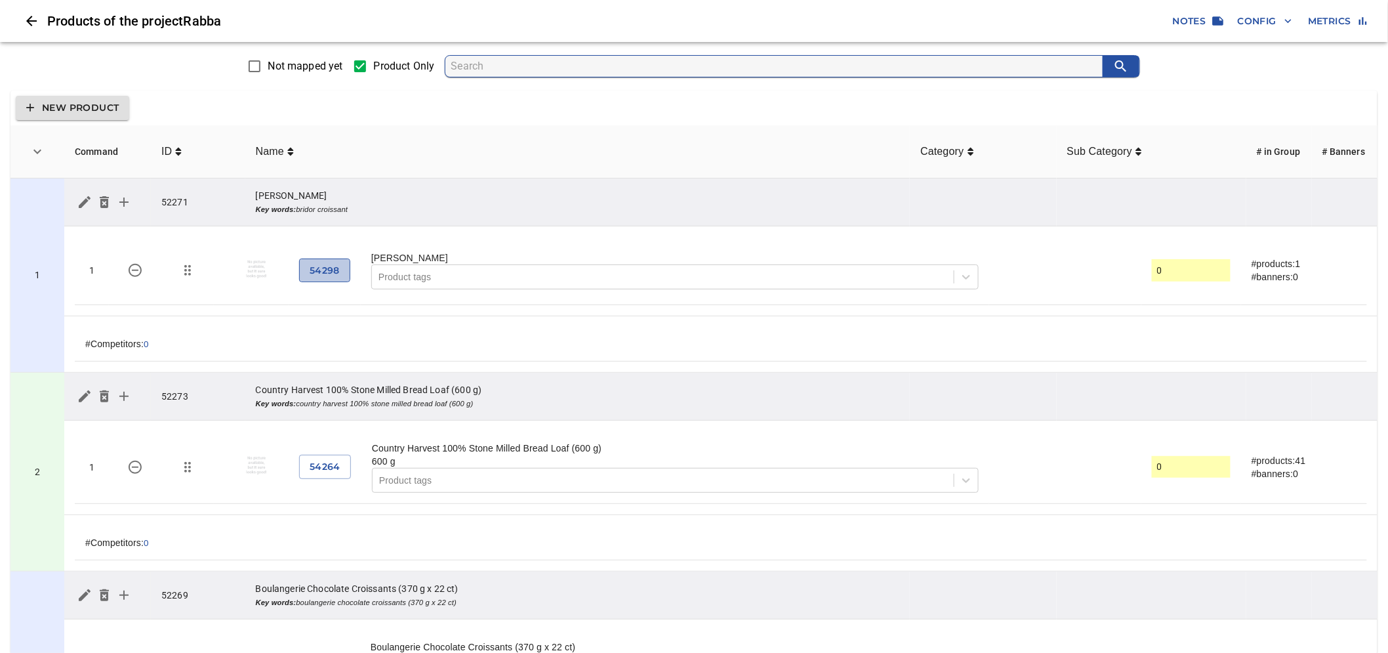
click at [326, 271] on span "54298" at bounding box center [325, 270] width 30 height 16
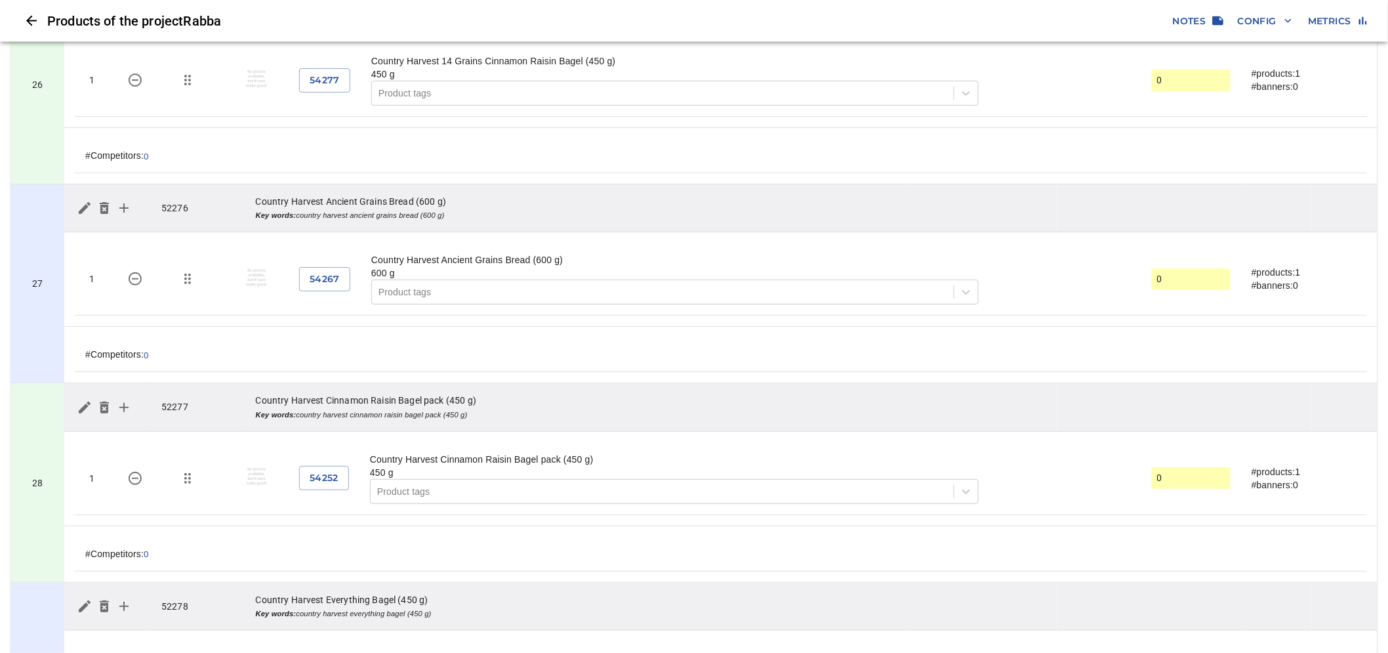
scroll to position [5140, 0]
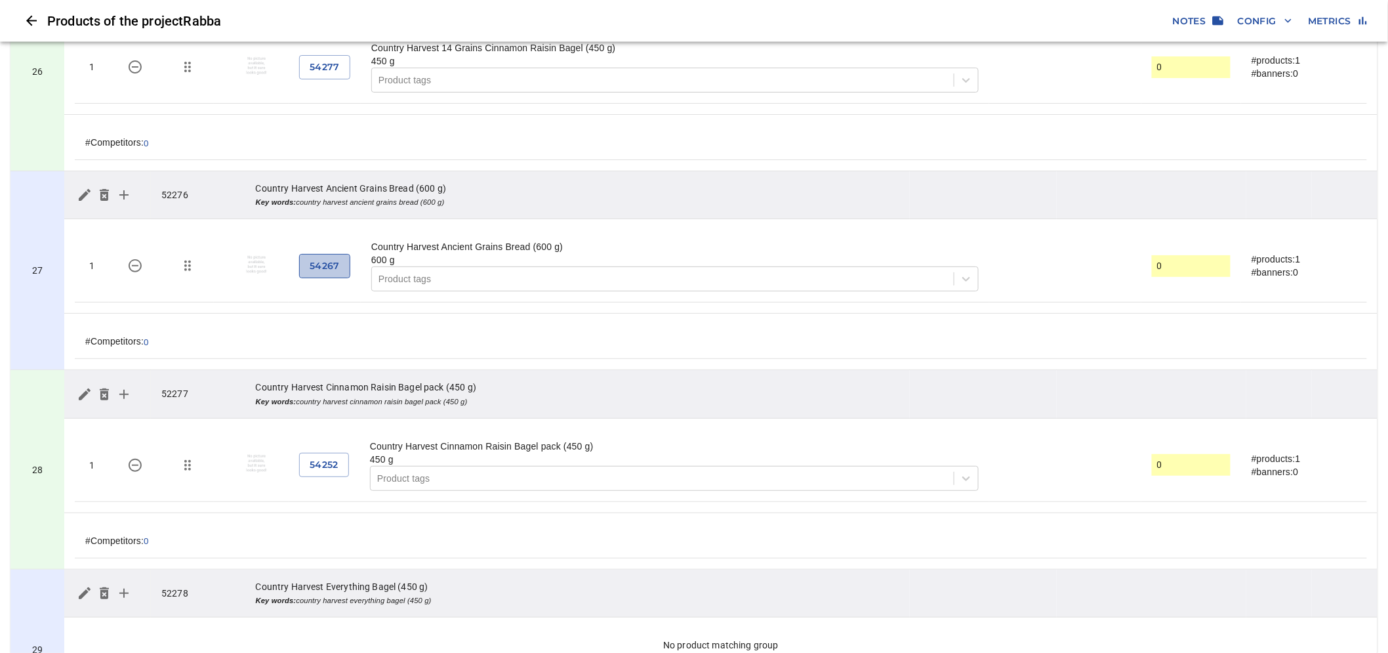
click at [335, 266] on span "54267" at bounding box center [325, 266] width 30 height 16
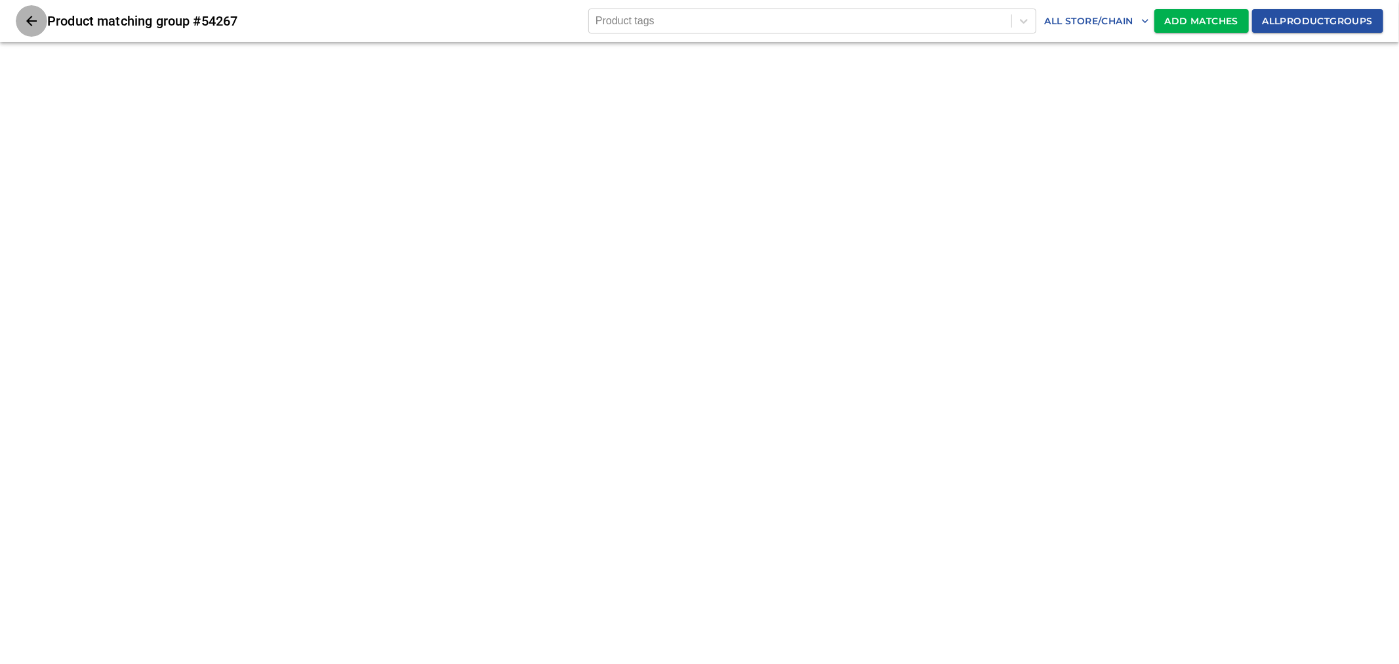
click at [35, 22] on icon "Close" at bounding box center [32, 21] width 16 height 16
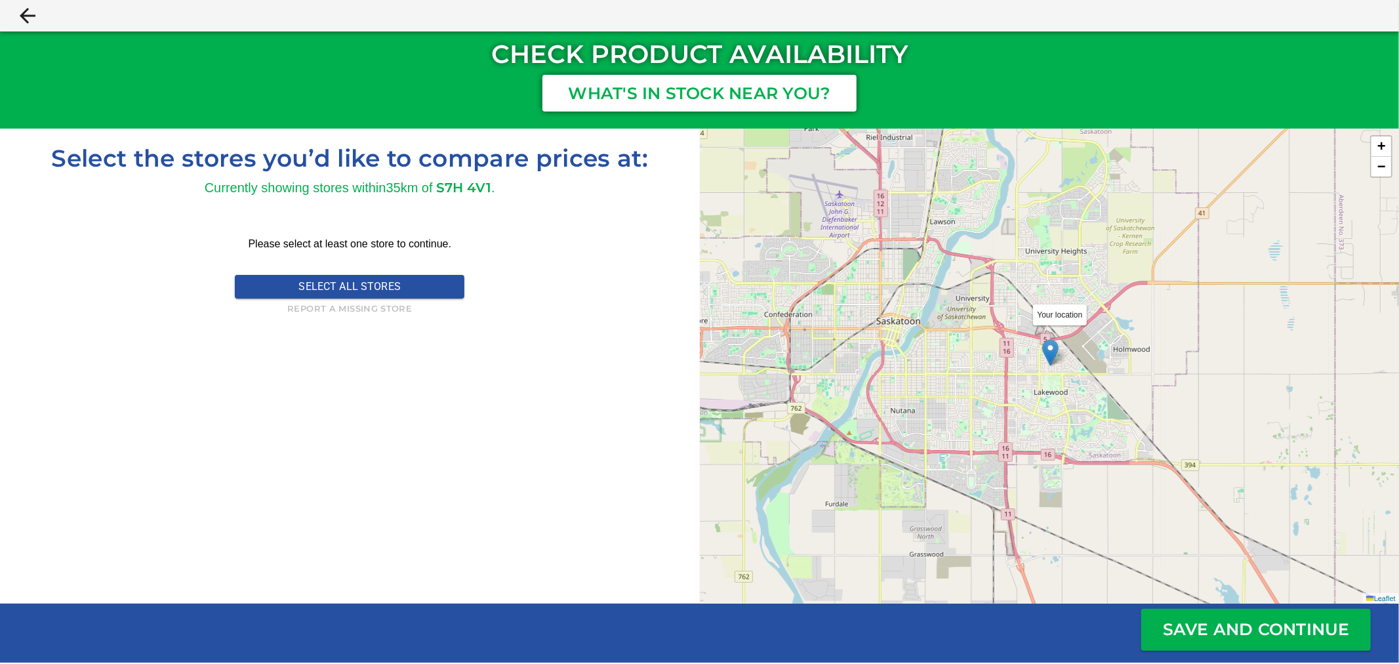
click at [33, 13] on icon "close" at bounding box center [28, 16] width 24 height 24
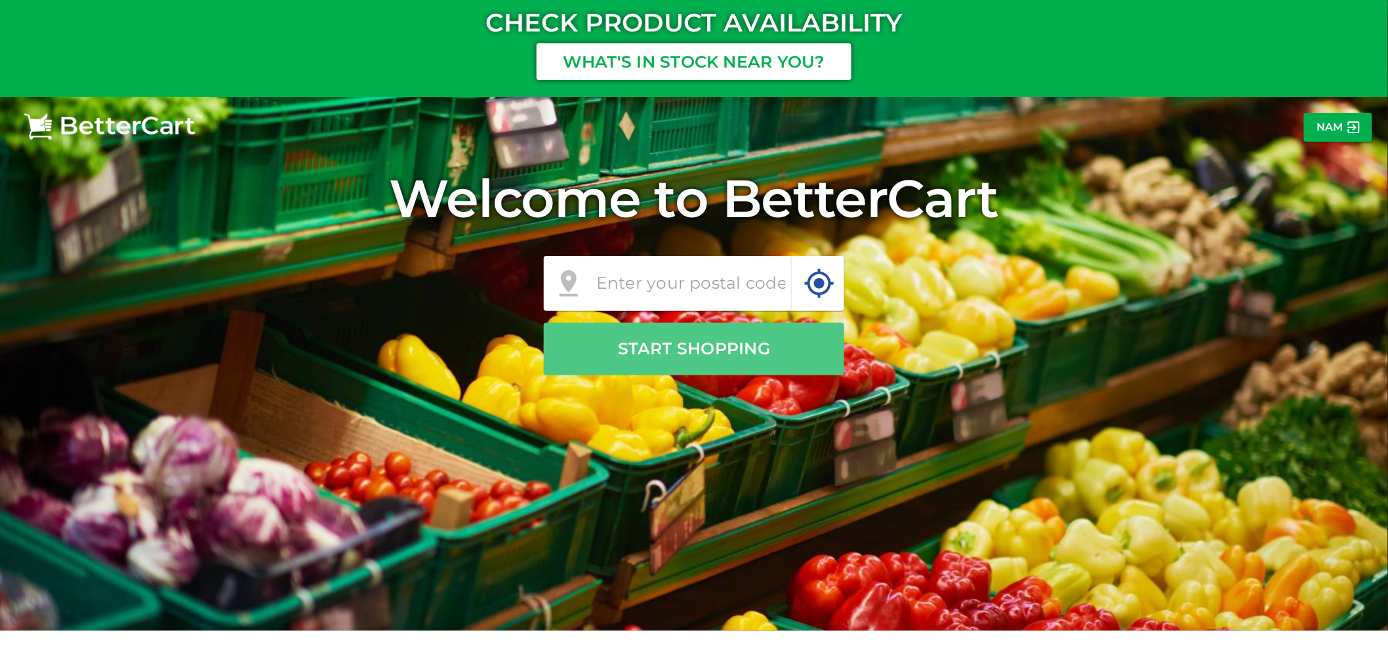
click at [728, 343] on p "Start shopping" at bounding box center [694, 349] width 152 height 25
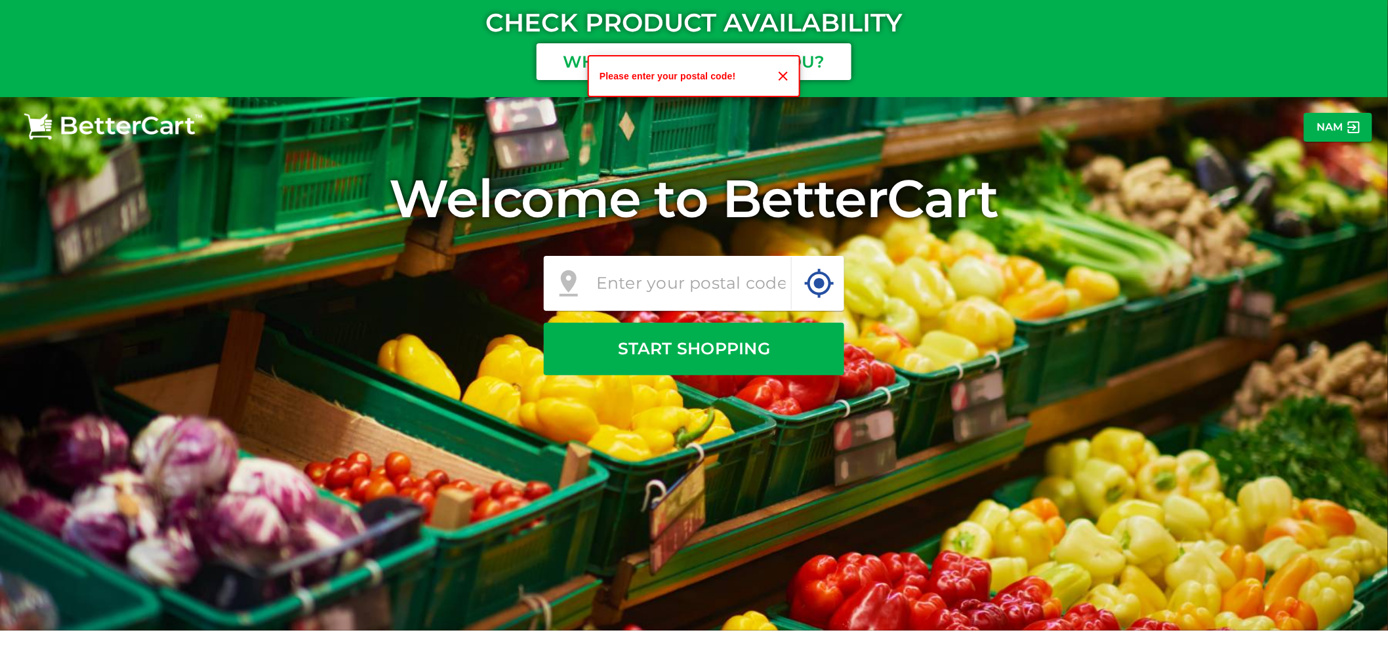
click at [720, 289] on input "text" at bounding box center [691, 283] width 190 height 28
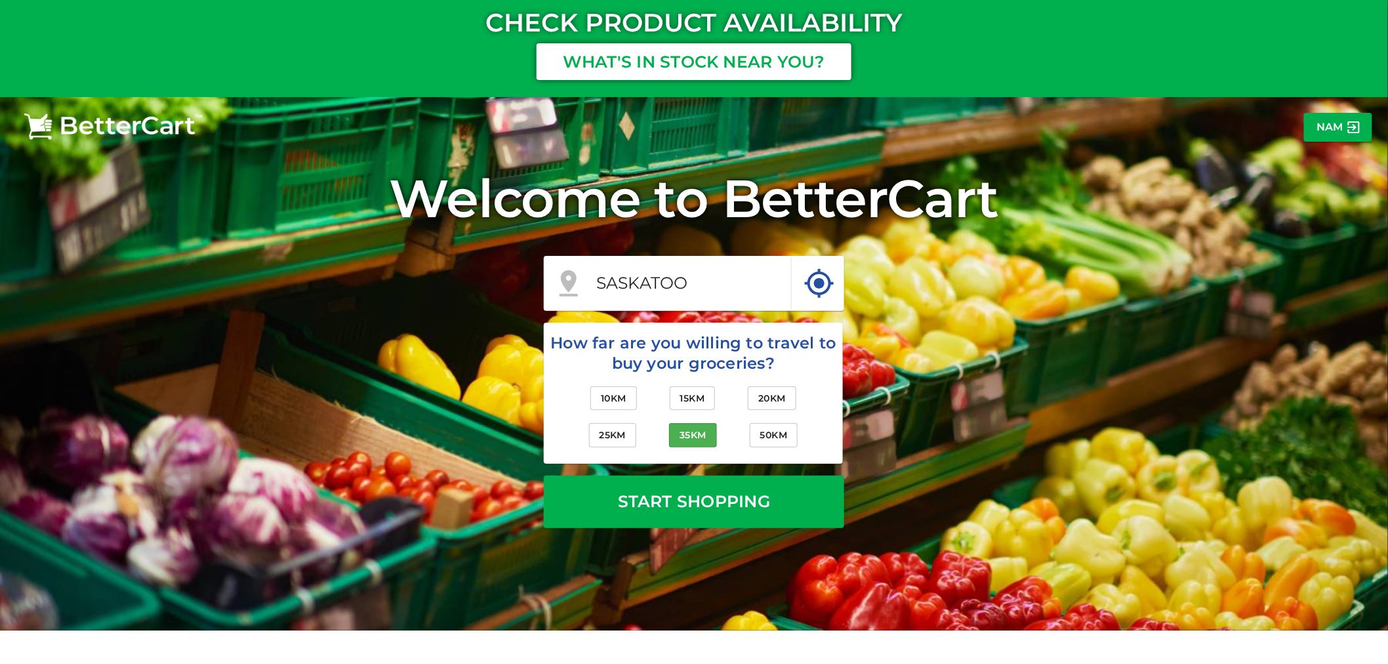
type input "SASKATOON"
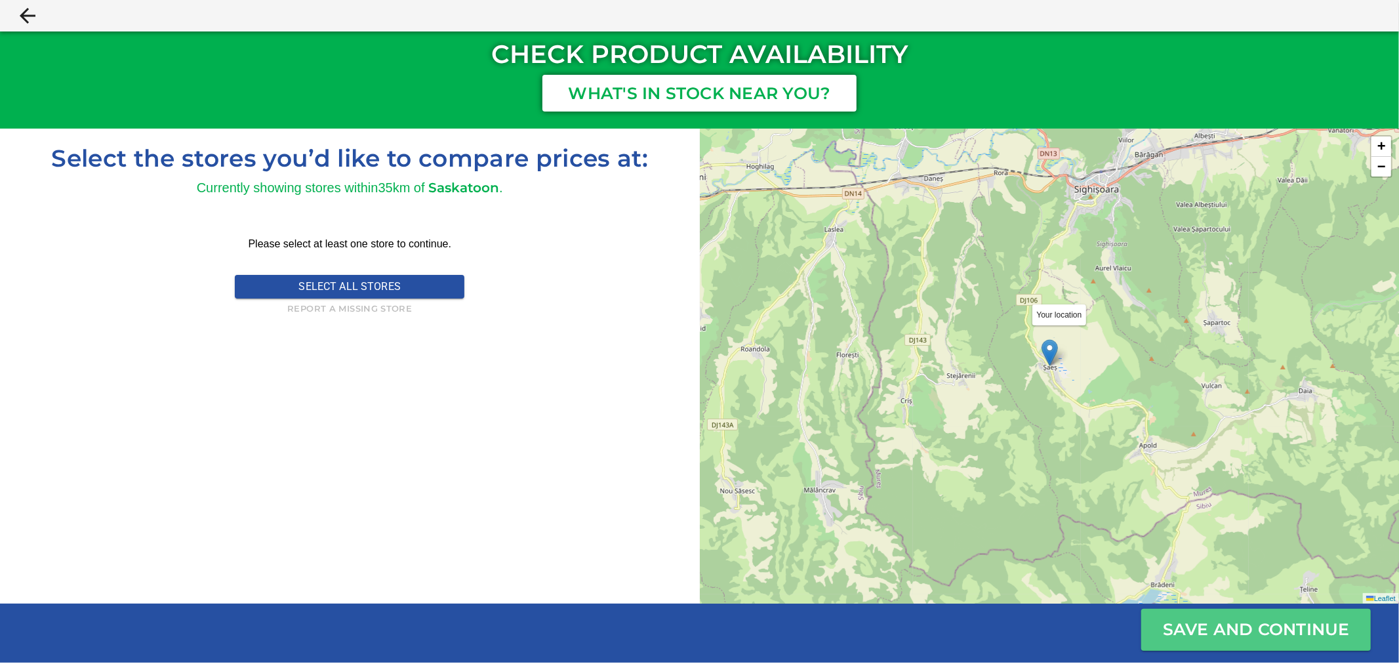
click at [1201, 642] on p "Save and Continue" at bounding box center [1256, 629] width 224 height 25
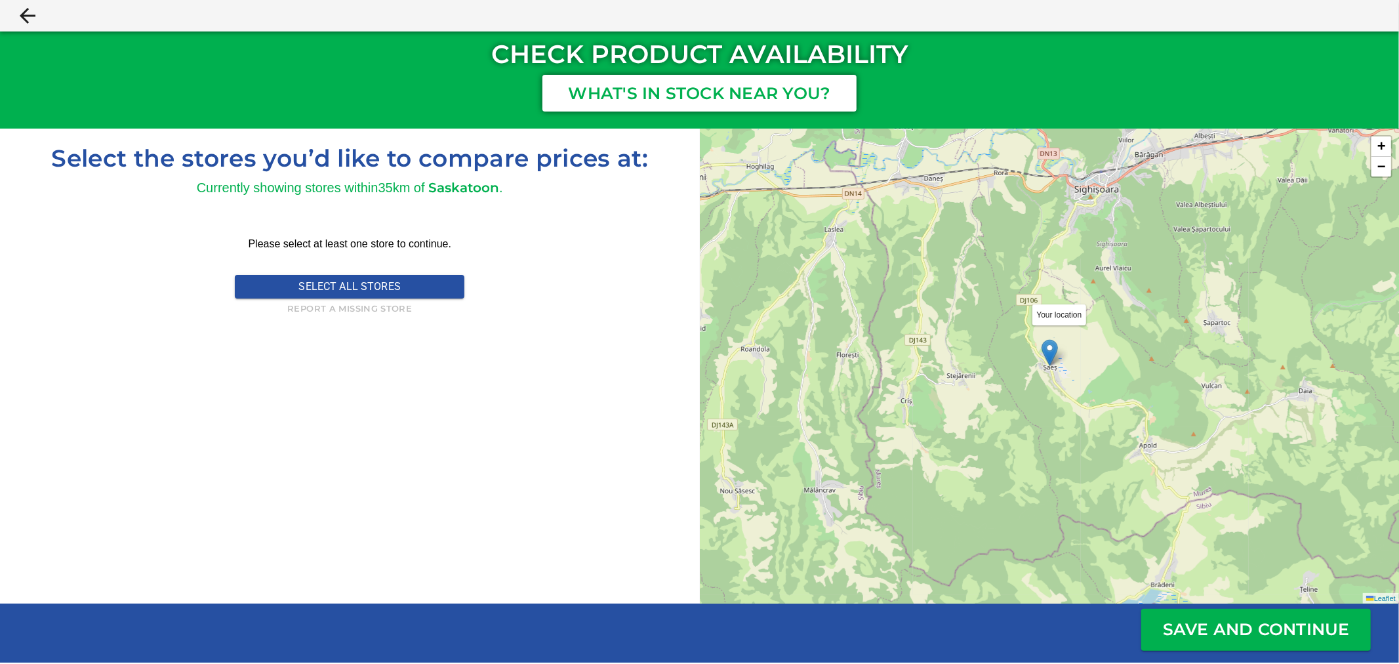
click at [418, 193] on div "35 km of Saskatoon ." at bounding box center [441, 188] width 125 height 20
click at [350, 182] on div "Currently showing stores within" at bounding box center [288, 188] width 182 height 20
click at [453, 187] on link "Saskatoon" at bounding box center [463, 188] width 71 height 16
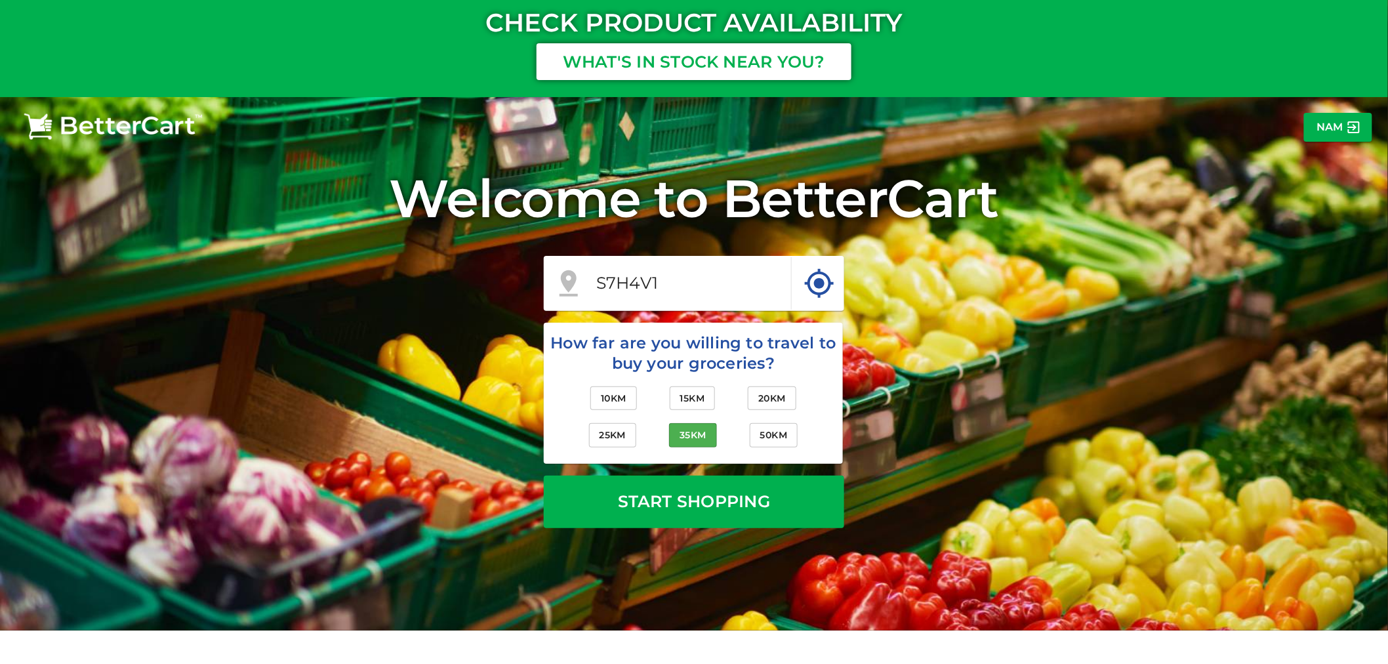
type input "S7H4V1"
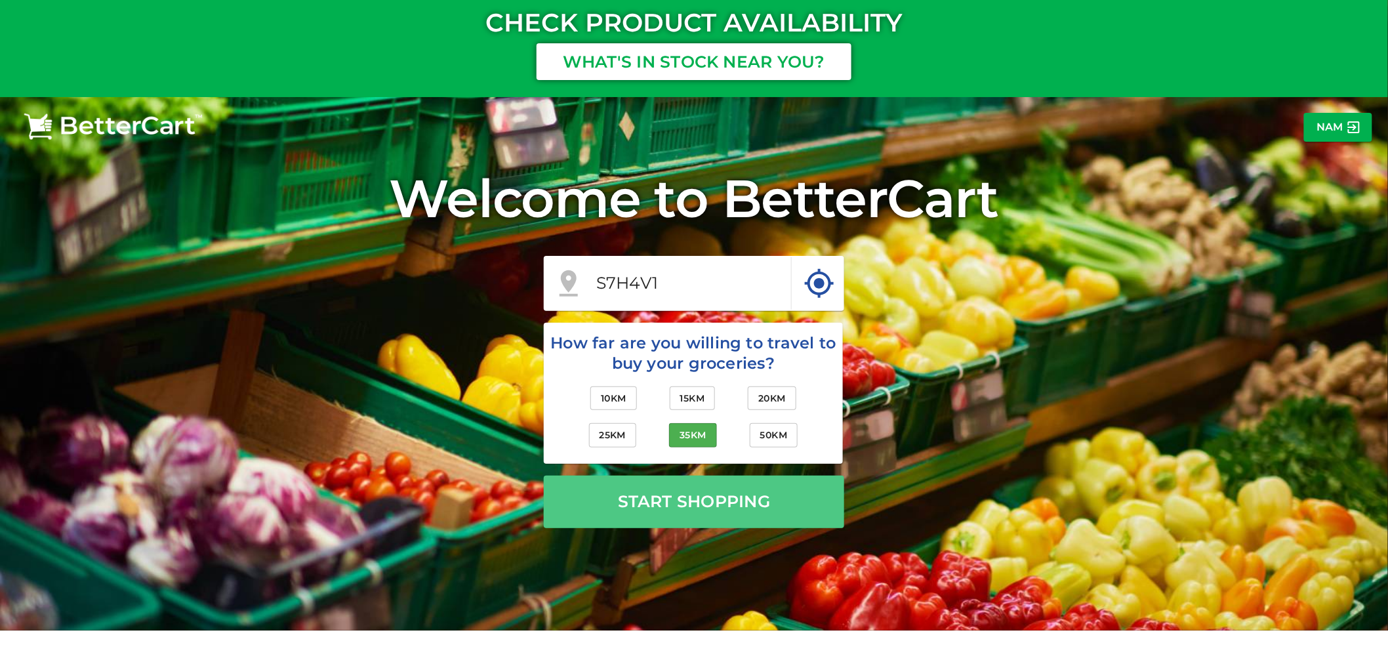
click at [748, 503] on p "Start shopping" at bounding box center [694, 501] width 152 height 25
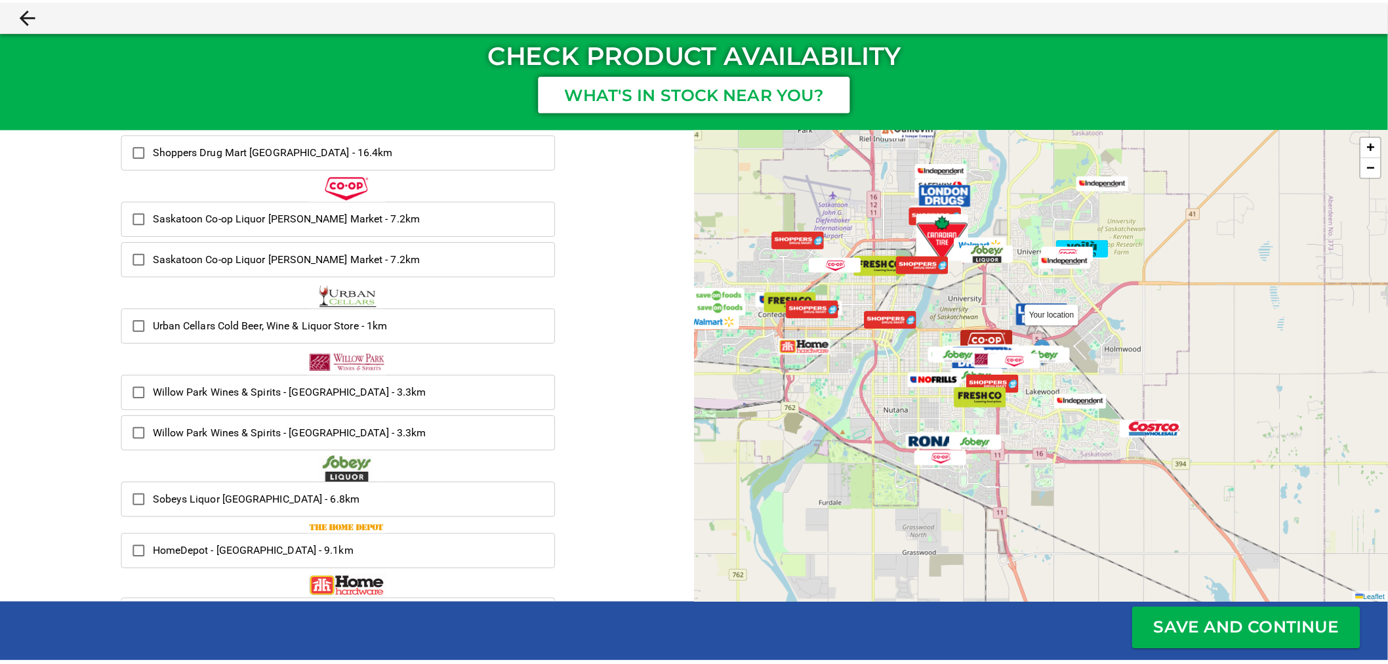
scroll to position [3343, 0]
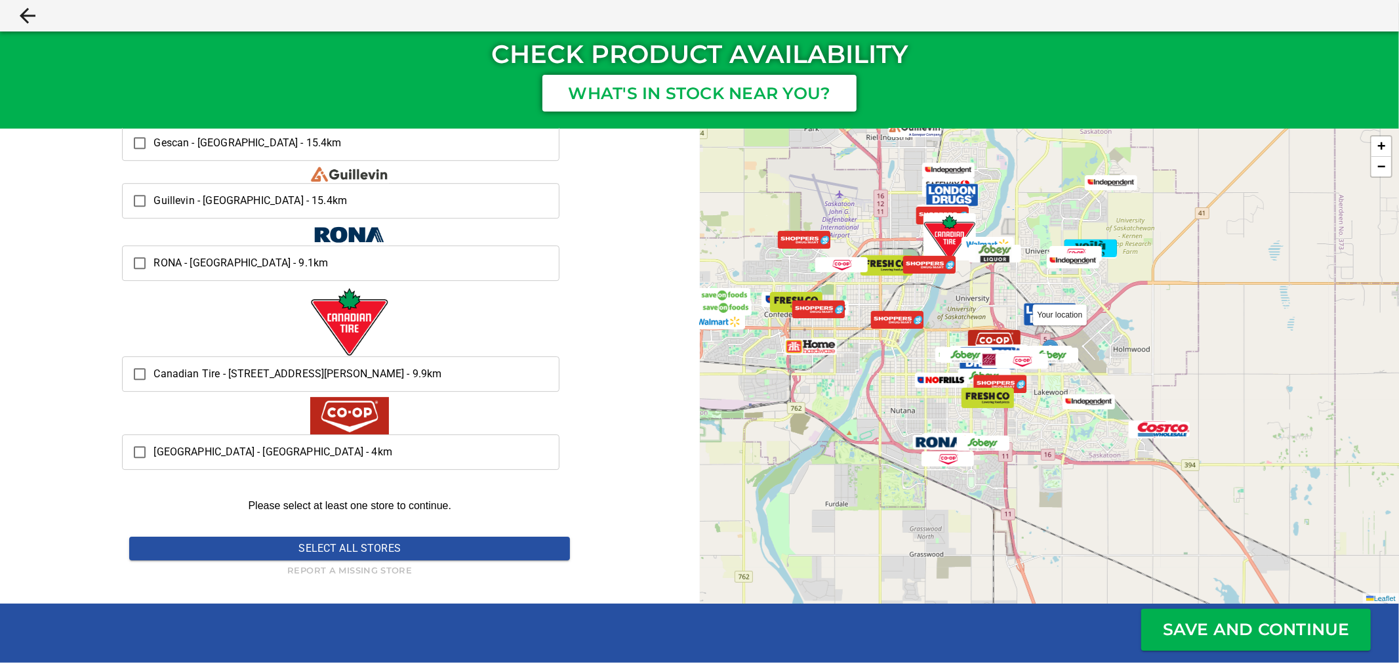
click at [372, 546] on p "Select All Stores" at bounding box center [350, 549] width 102 height 16
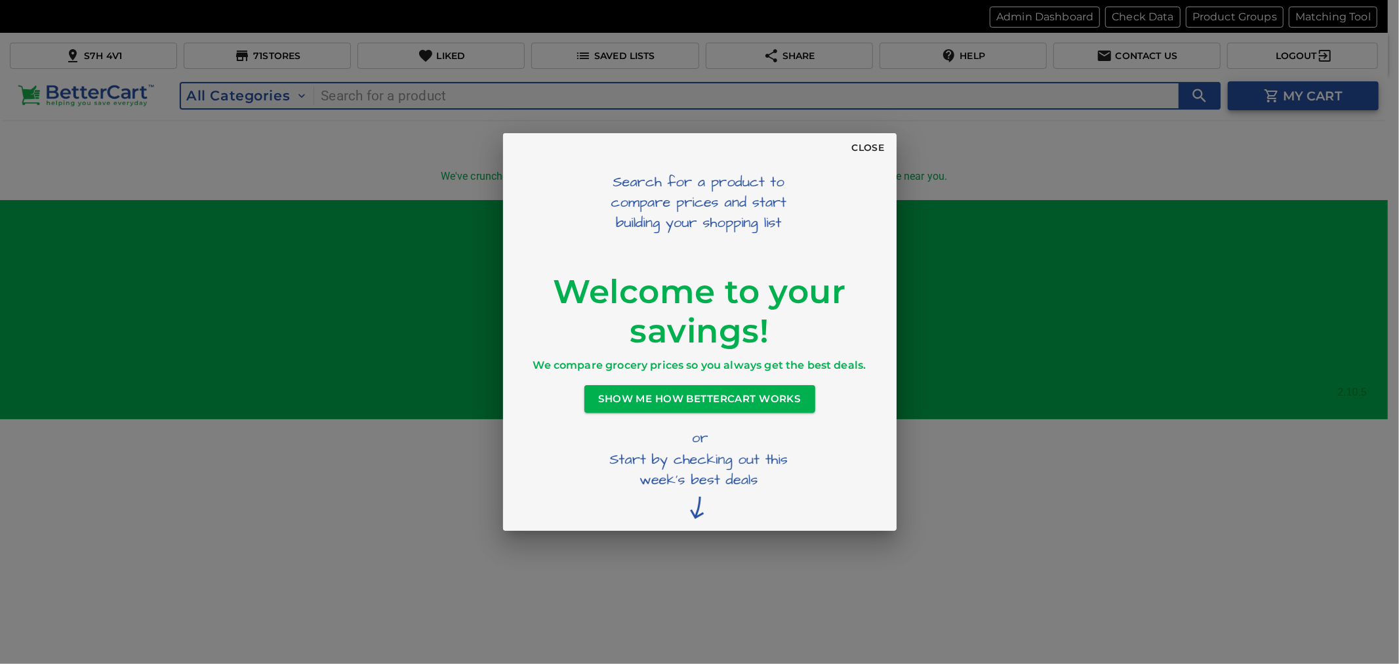
click at [863, 142] on span "Close" at bounding box center [868, 148] width 33 height 16
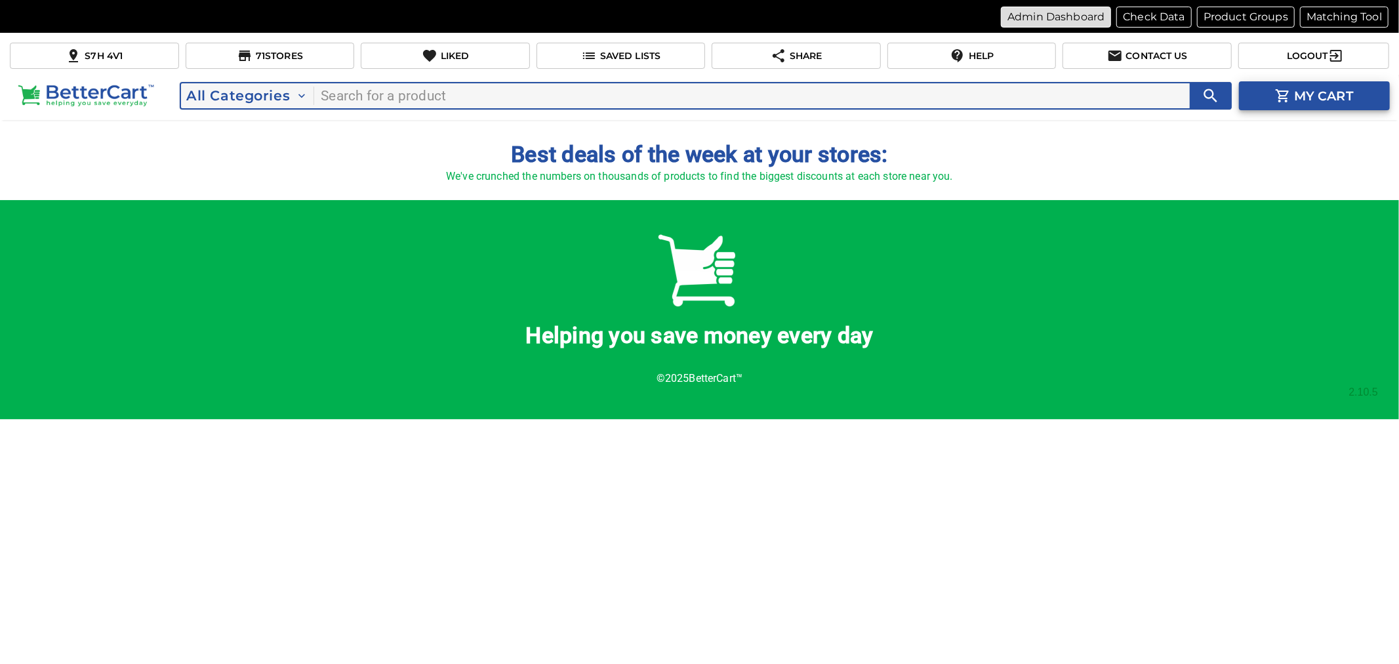
click at [1072, 15] on p "Admin Dashboard" at bounding box center [1056, 17] width 97 height 16
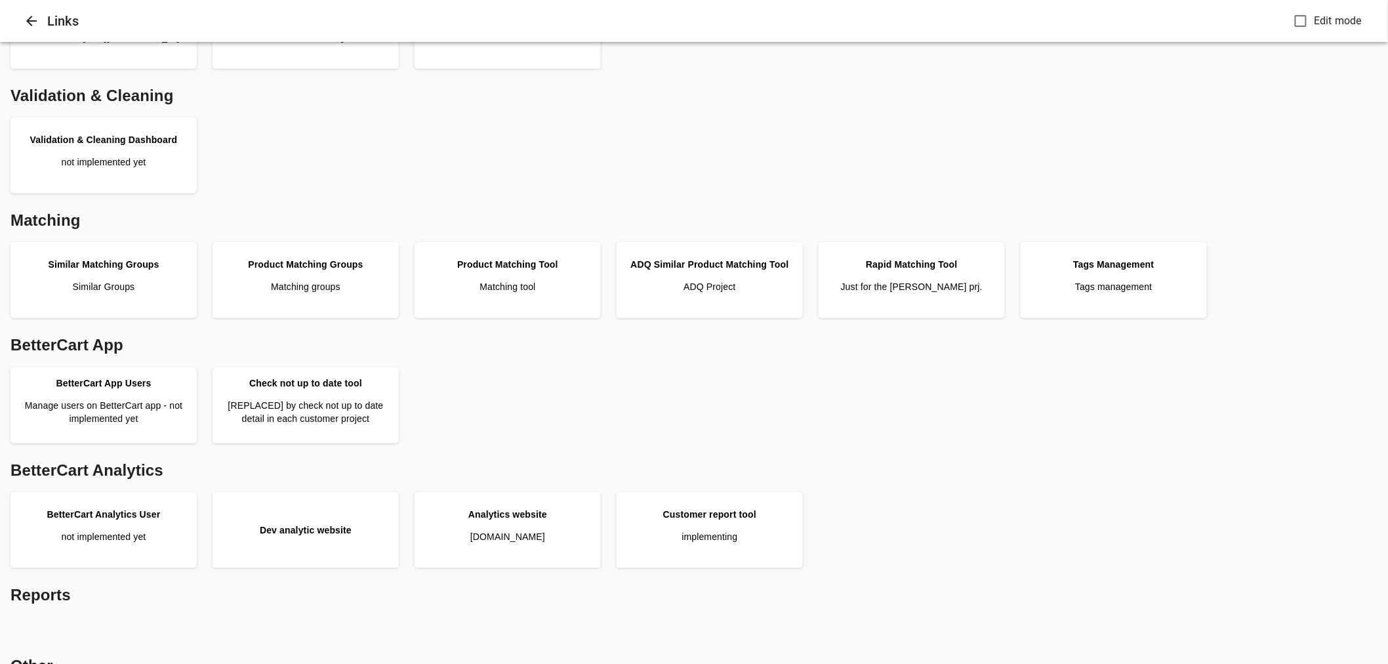
scroll to position [218, 0]
click at [337, 291] on p "Matching groups" at bounding box center [306, 285] width 70 height 13
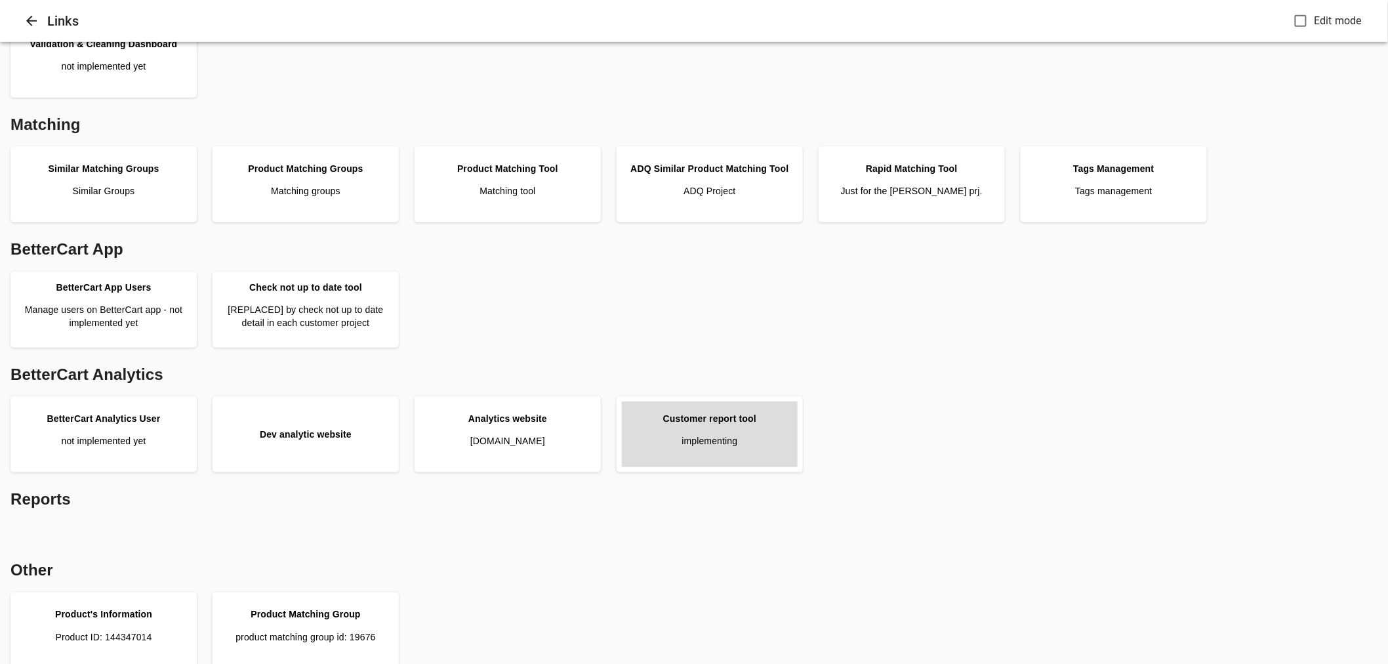
scroll to position [328, 0]
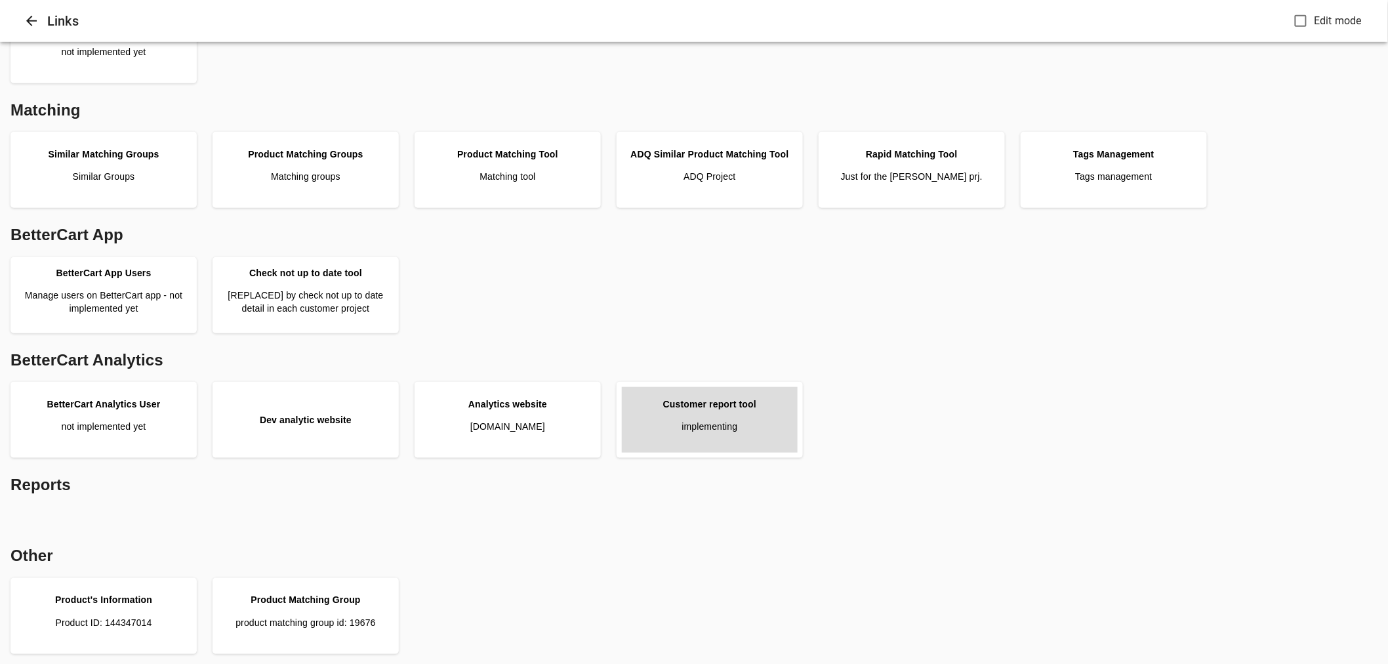
click at [740, 388] on link "Customer report tool implementing" at bounding box center [710, 420] width 176 height 66
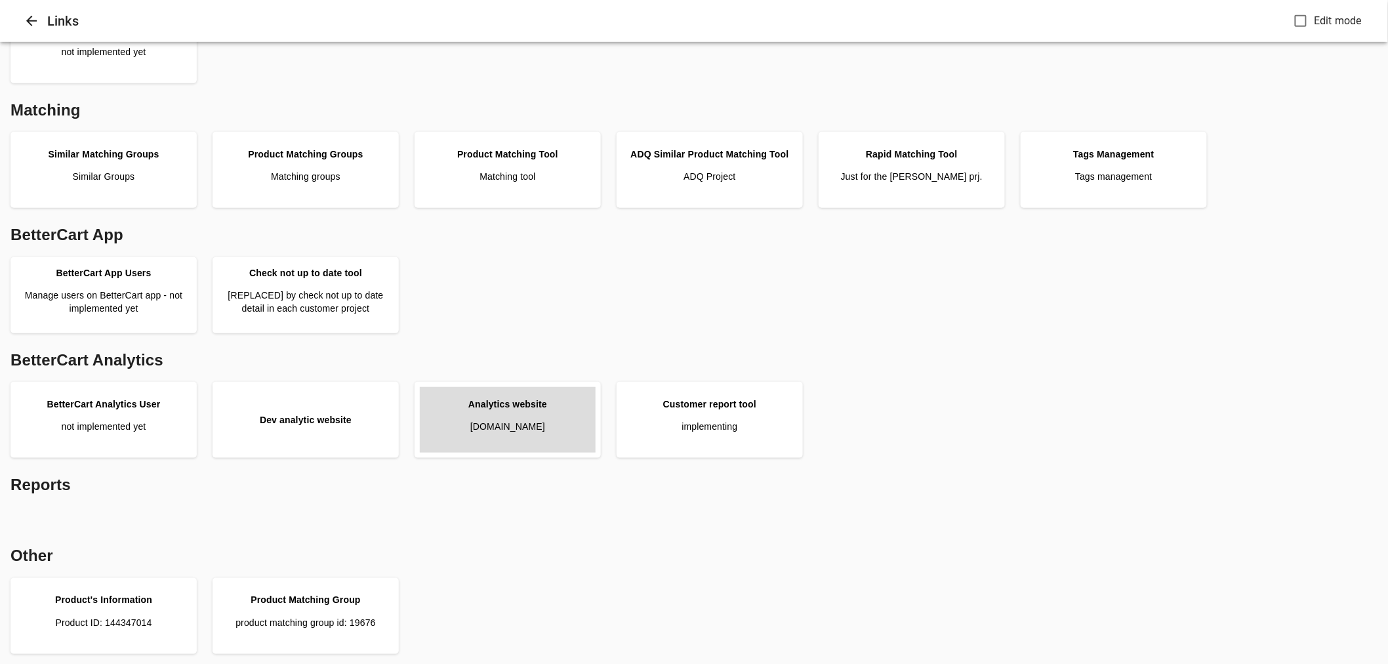
click at [533, 438] on link "Analytics website analytics.bettercart.ca" at bounding box center [508, 420] width 176 height 66
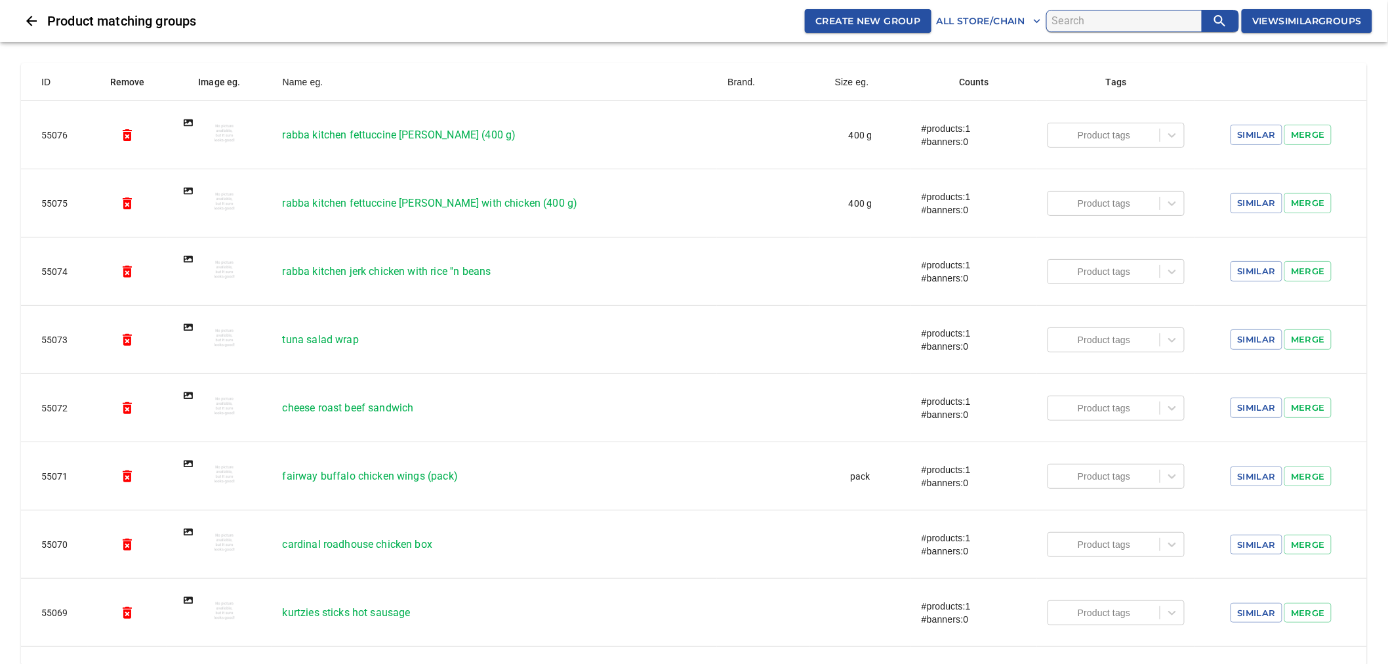
click at [26, 17] on icon "Close" at bounding box center [32, 21] width 16 height 16
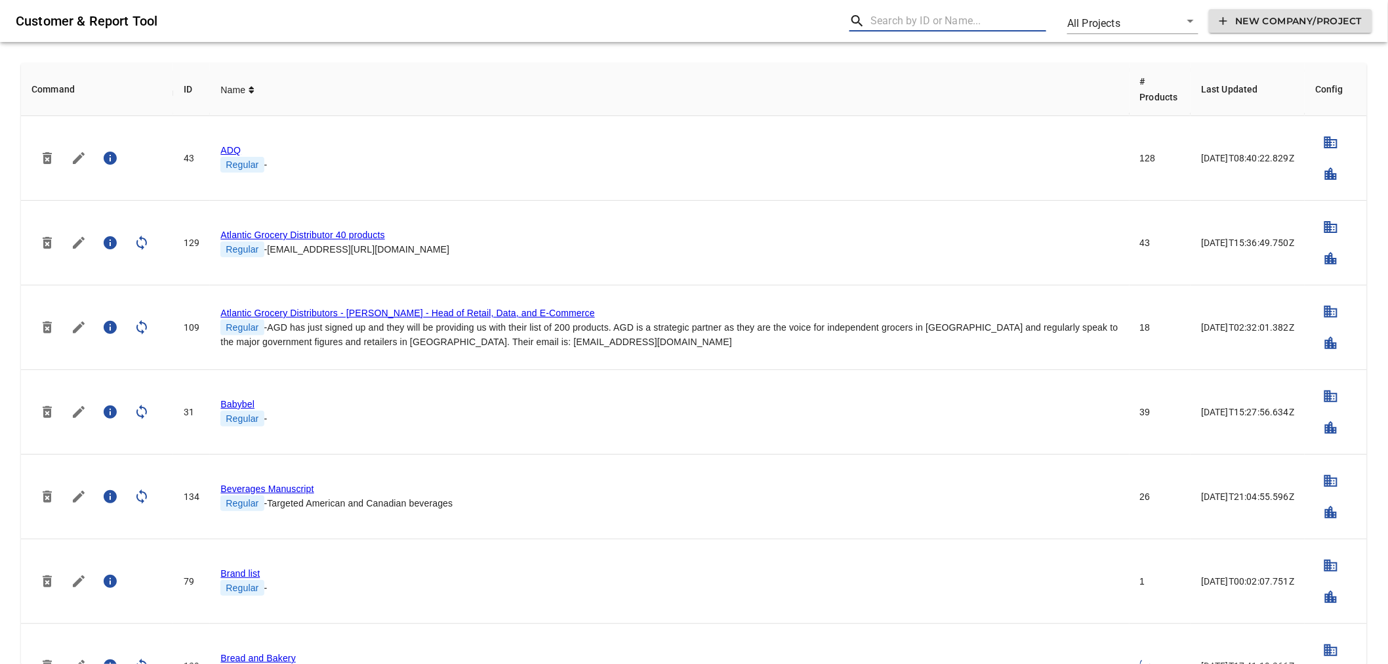
click at [901, 18] on input "text" at bounding box center [959, 20] width 176 height 21
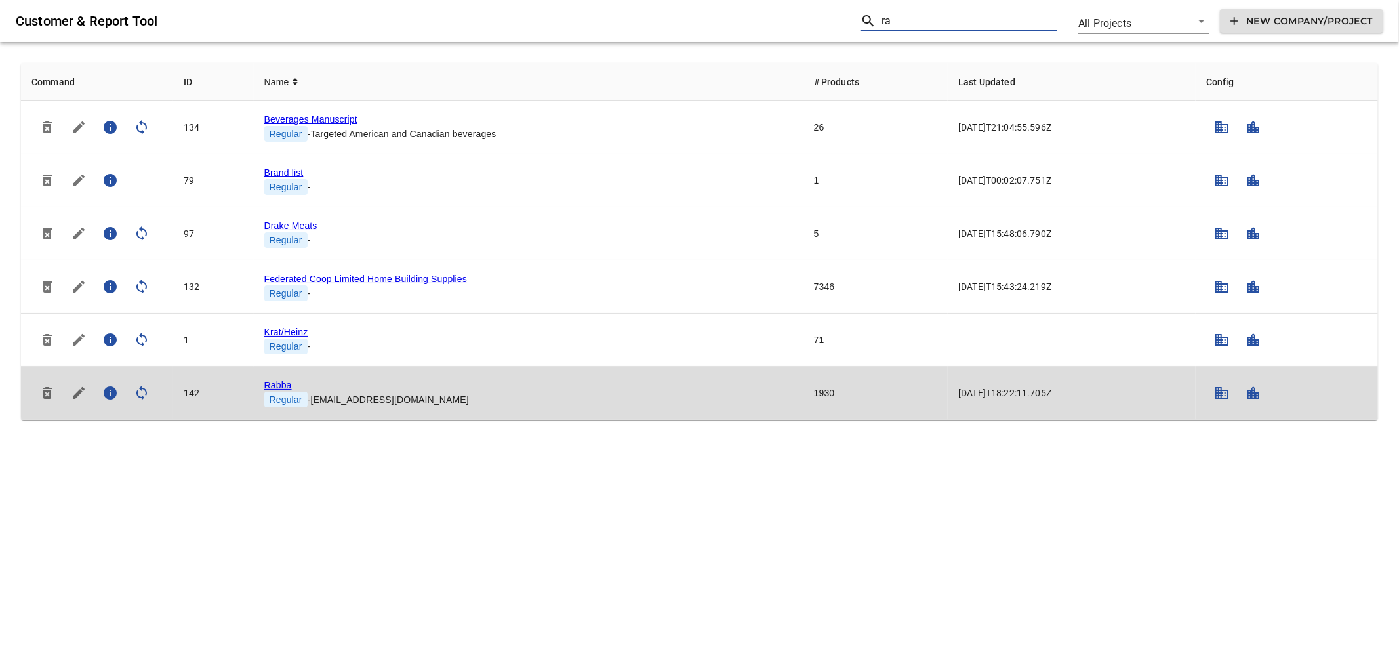
type input "ra"
click at [270, 382] on link "Rabba" at bounding box center [278, 385] width 28 height 10
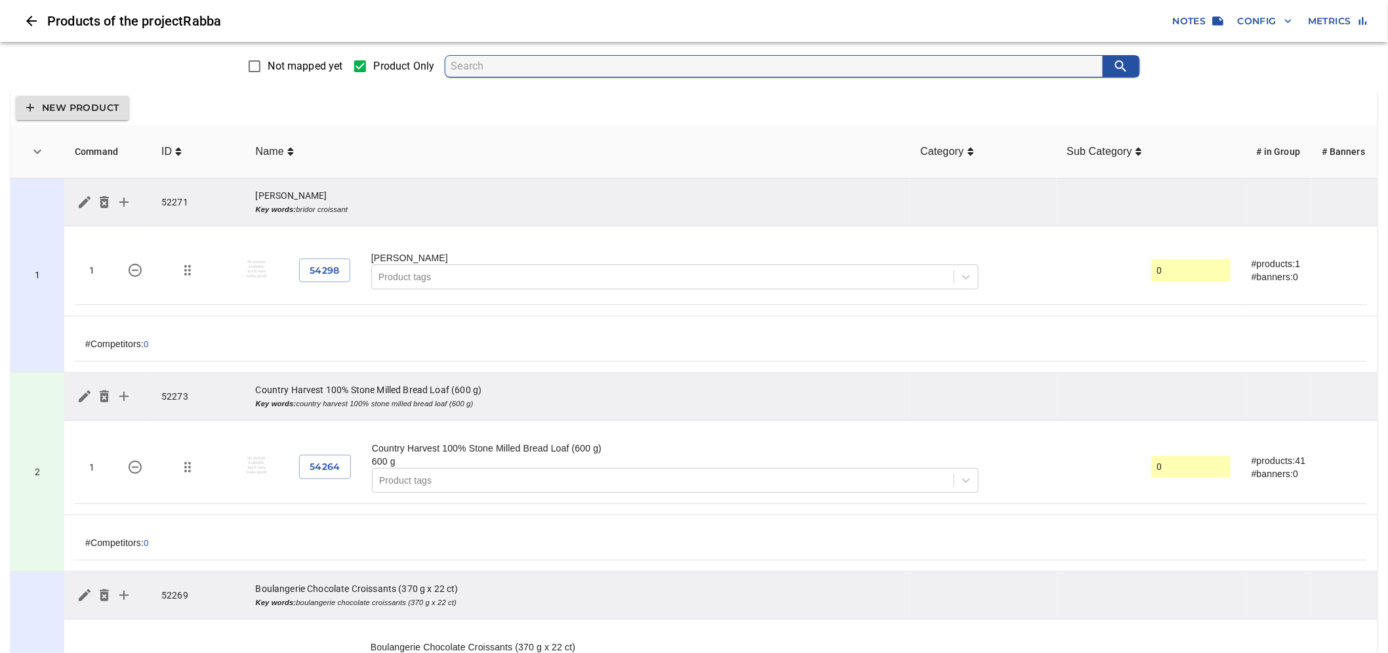
click at [278, 69] on span "Not mapped yet" at bounding box center [305, 66] width 75 height 16
click at [268, 69] on input "Not mapped yet" at bounding box center [255, 66] width 28 height 28
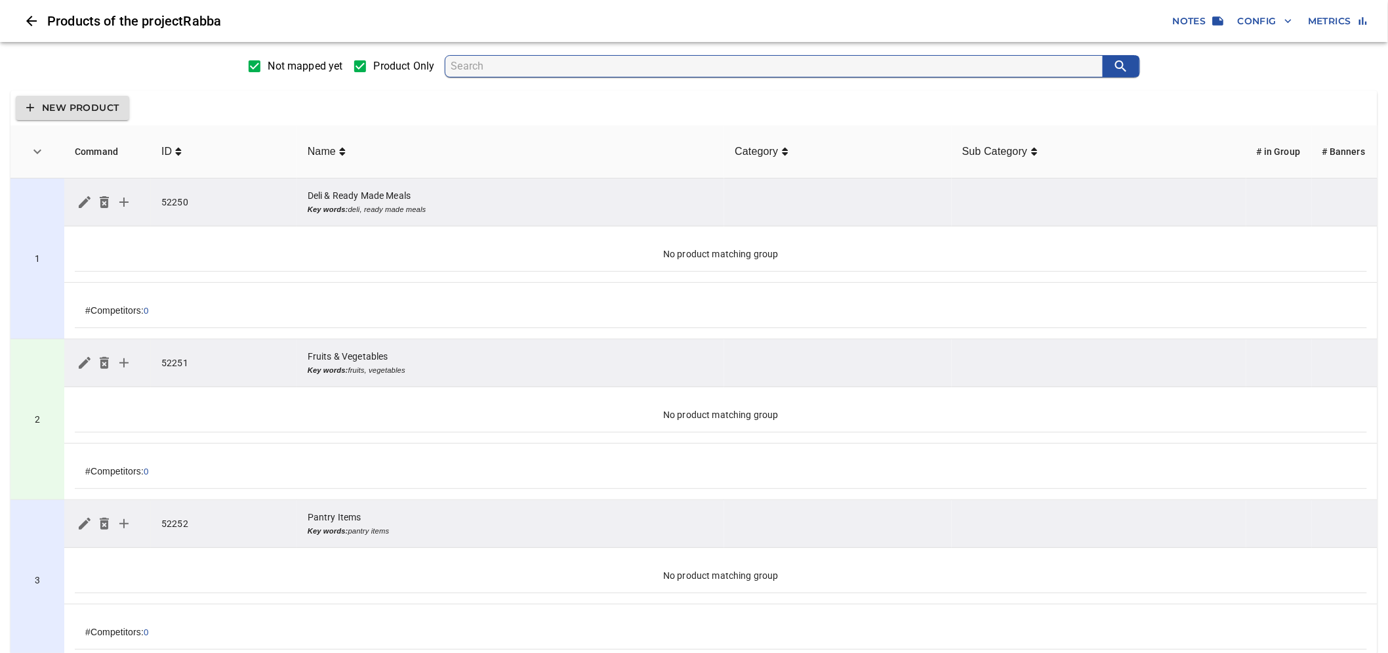
click at [119, 200] on icon "simple table" at bounding box center [124, 202] width 16 height 16
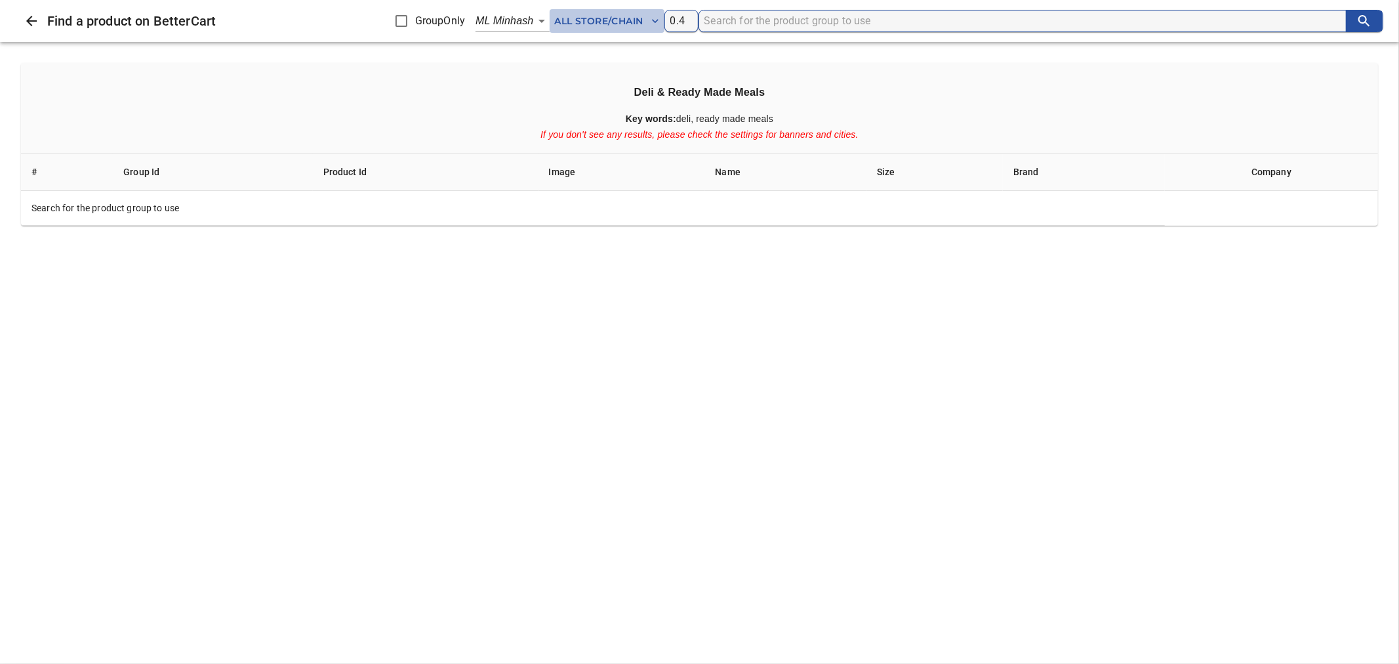
click at [621, 16] on span "All Store/Chain" at bounding box center [607, 21] width 104 height 16
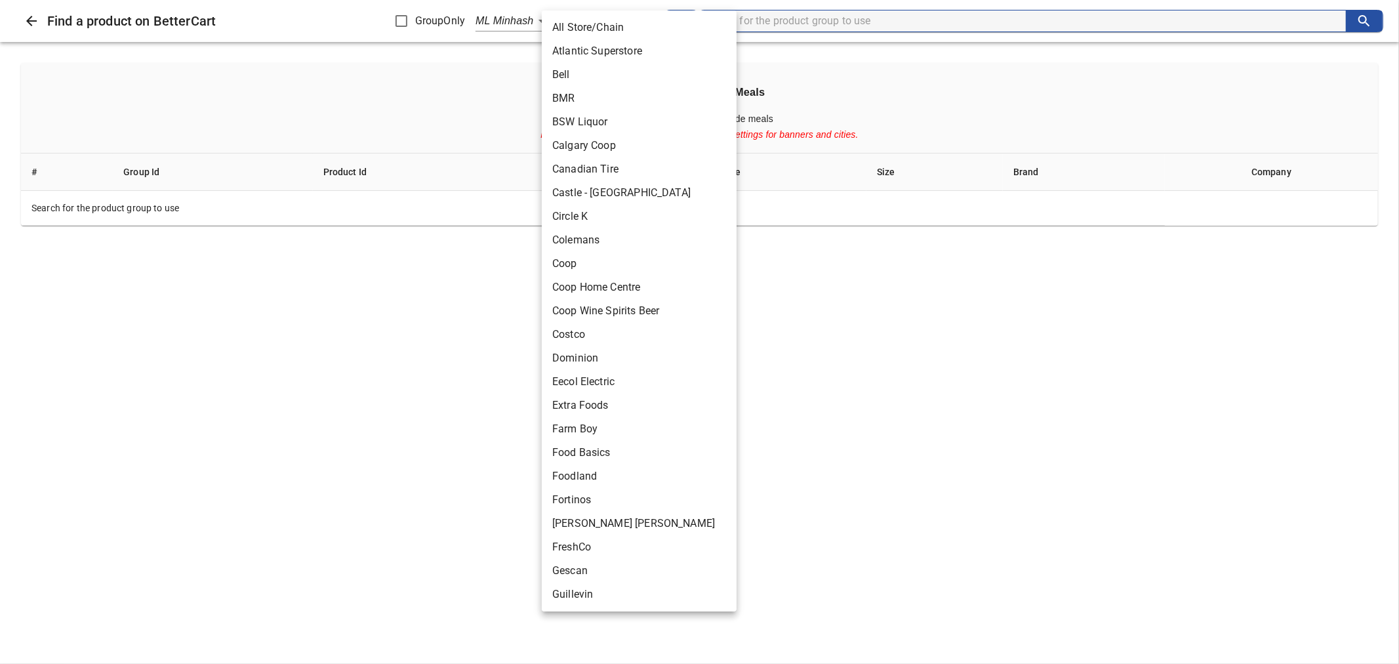
click at [468, 62] on div at bounding box center [699, 332] width 1399 height 664
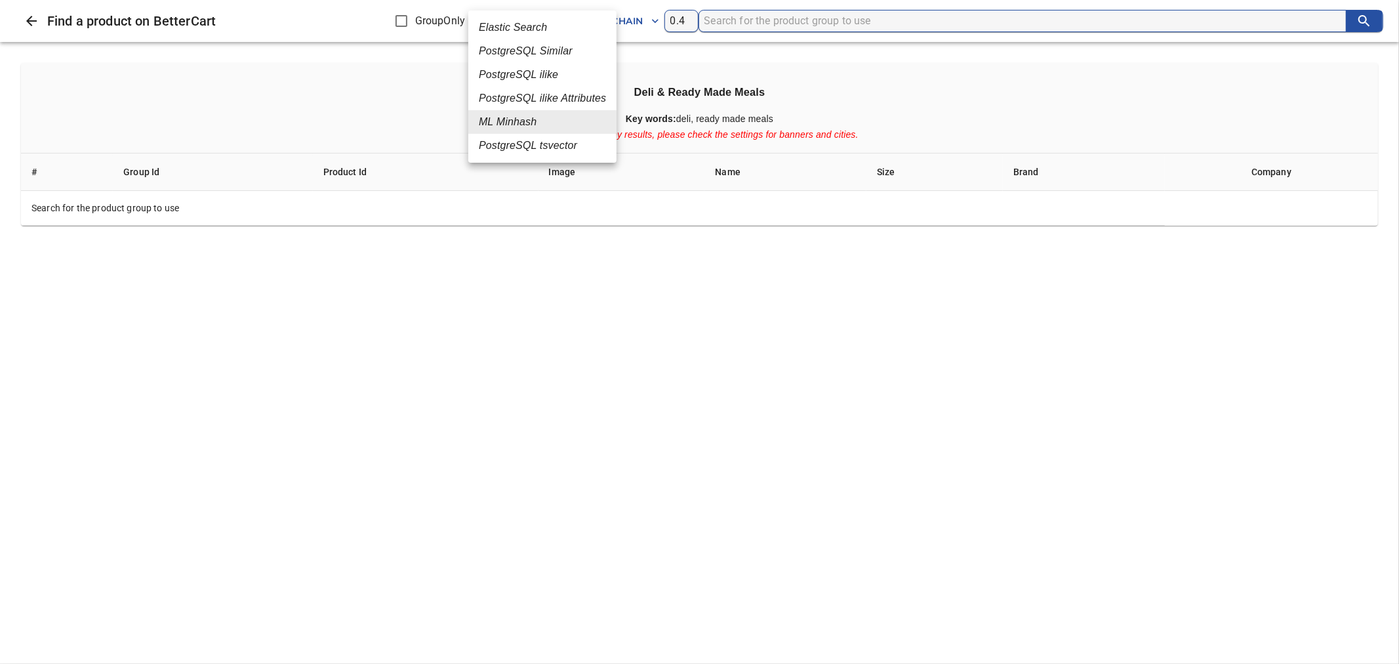
click at [527, 22] on body "tspan{white-space:pre} Products of the project Rabba Notes Config Metrics Not m…" at bounding box center [699, 497] width 1399 height 994
click at [527, 27] on em "Elastic Search" at bounding box center [513, 28] width 68 height 16
type input "1"
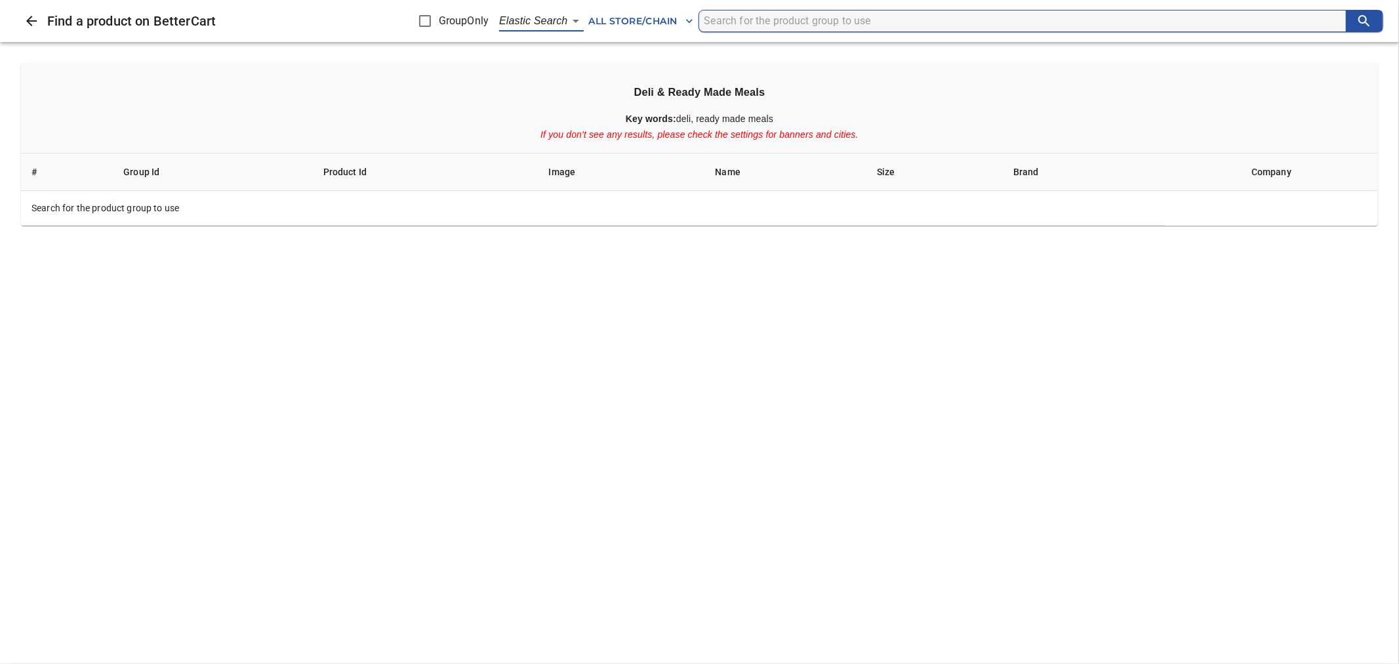
click at [738, 20] on input "search" at bounding box center [1026, 20] width 642 height 21
drag, startPoint x: 768, startPoint y: 23, endPoint x: 707, endPoint y: 20, distance: 61.1
click at [707, 20] on input "milk" at bounding box center [1026, 20] width 642 height 21
type input "apple"
drag, startPoint x: 751, startPoint y: 21, endPoint x: 709, endPoint y: 21, distance: 42.0
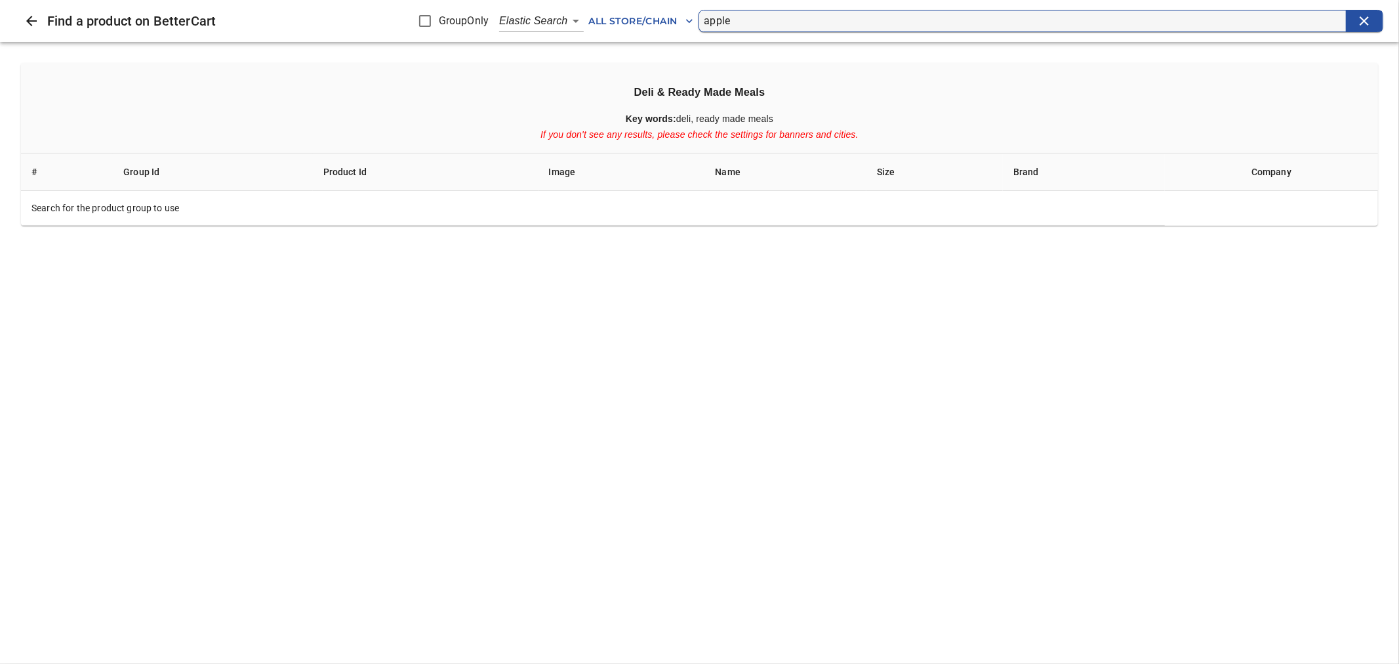
click at [709, 21] on input "apple" at bounding box center [1026, 20] width 642 height 21
click at [568, 22] on body "tspan{white-space:pre} Products of the project Rabba Notes Config Metrics Not m…" at bounding box center [699, 497] width 1399 height 994
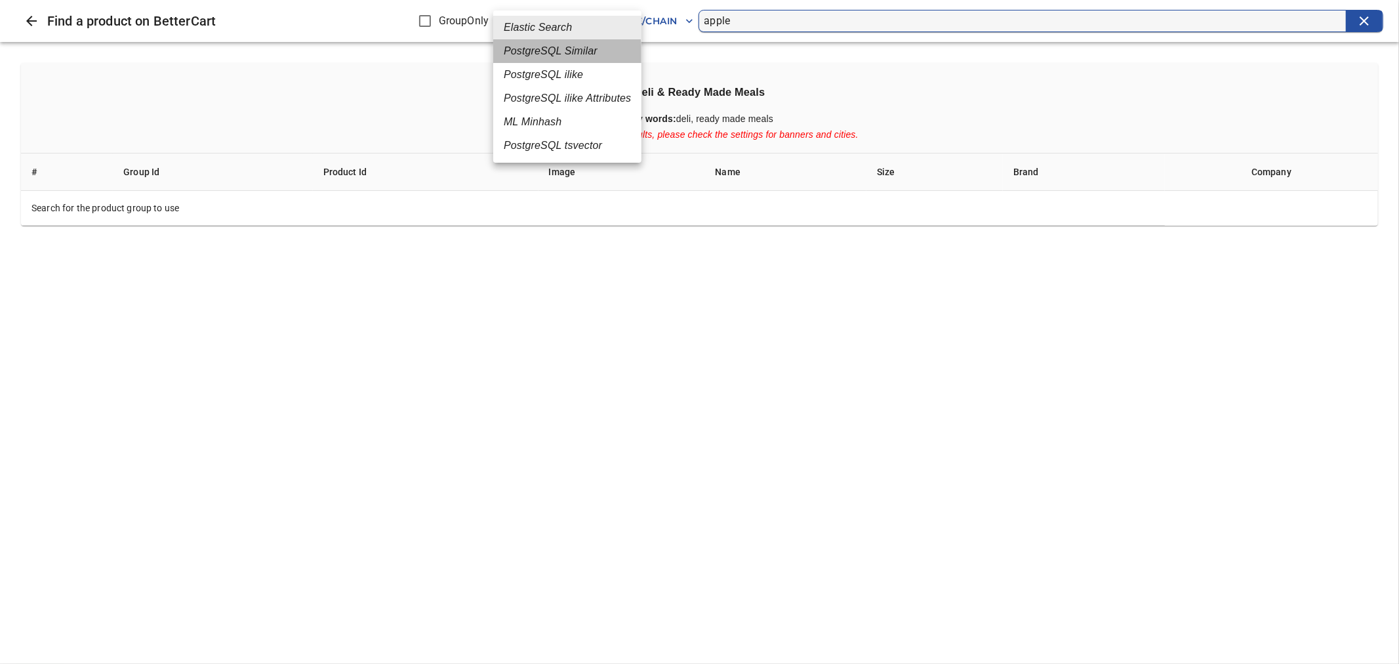
click at [555, 53] on em "PostgreSQL Similar" at bounding box center [551, 51] width 94 height 16
type input "2"
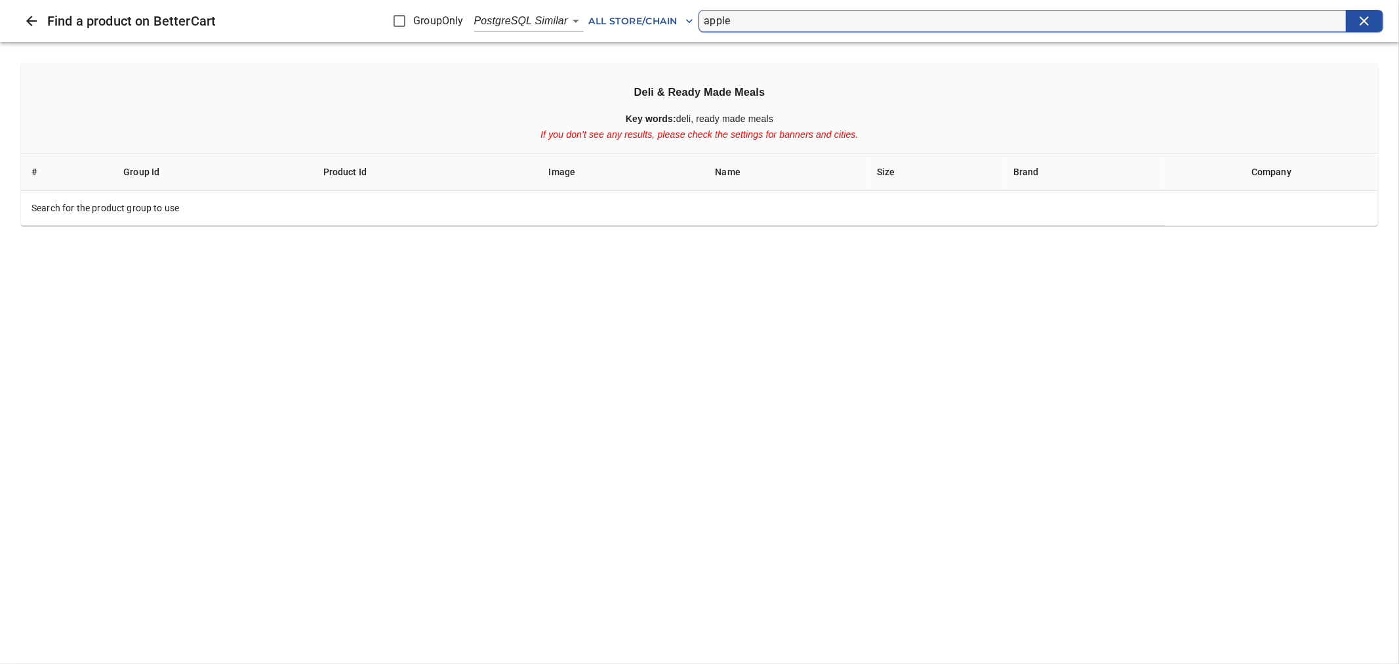
type input "a"
drag, startPoint x: 730, startPoint y: 20, endPoint x: 703, endPoint y: 20, distance: 27.6
click at [703, 20] on form "milk" at bounding box center [1042, 21] width 686 height 22
type input "orange"
click at [20, 17] on button "Close" at bounding box center [31, 20] width 31 height 31
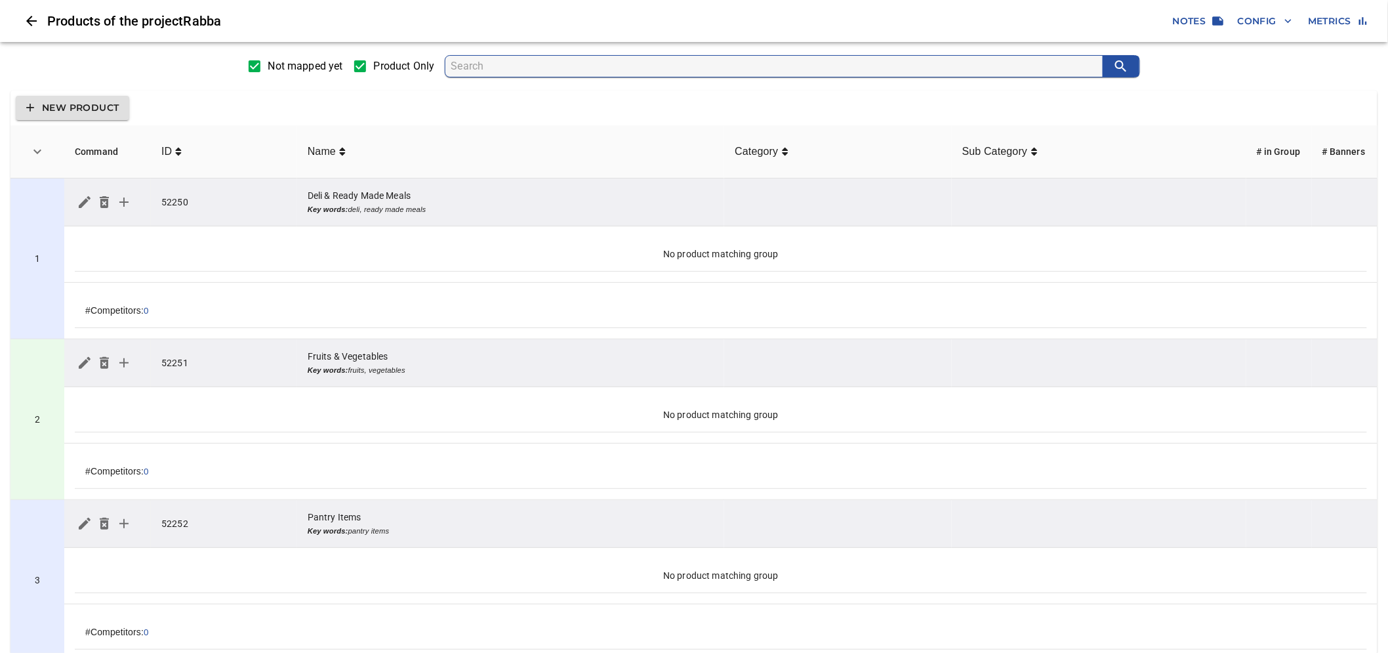
click at [35, 22] on icon "Close" at bounding box center [32, 21] width 16 height 16
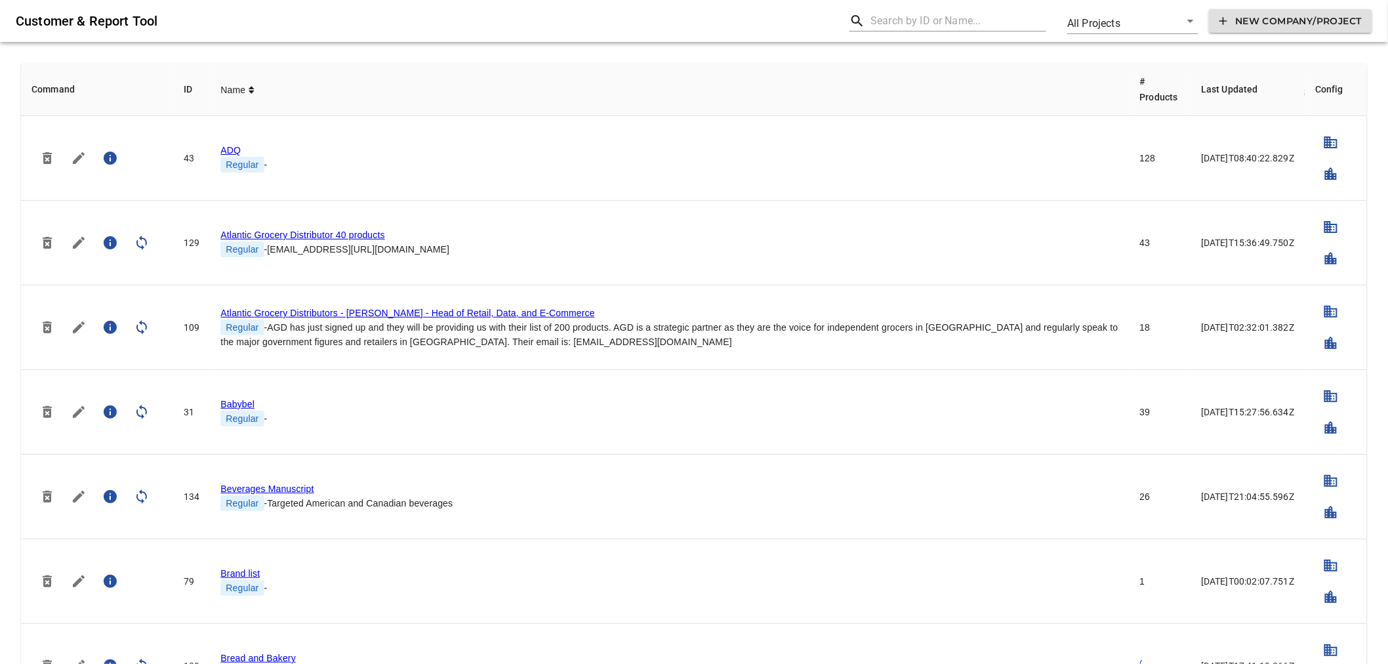
click at [886, 25] on input "text" at bounding box center [959, 20] width 176 height 21
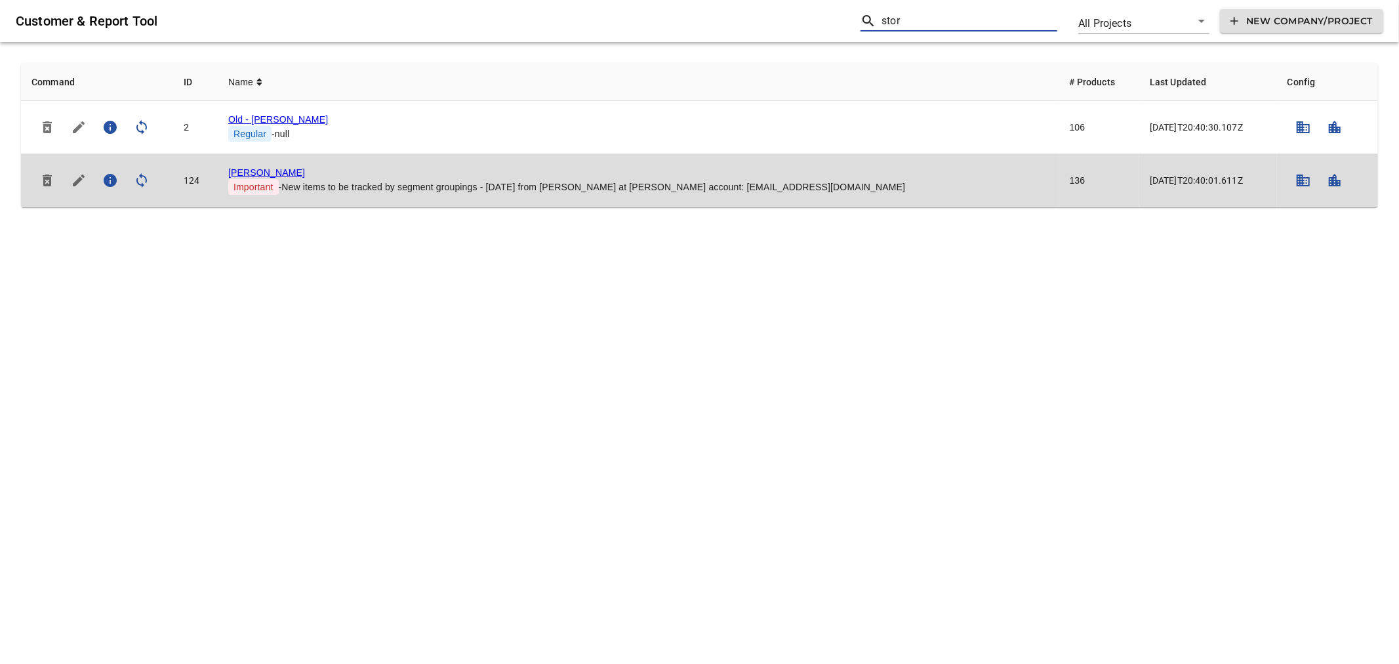
type input "stor"
click at [250, 167] on link "Storck" at bounding box center [266, 172] width 77 height 10
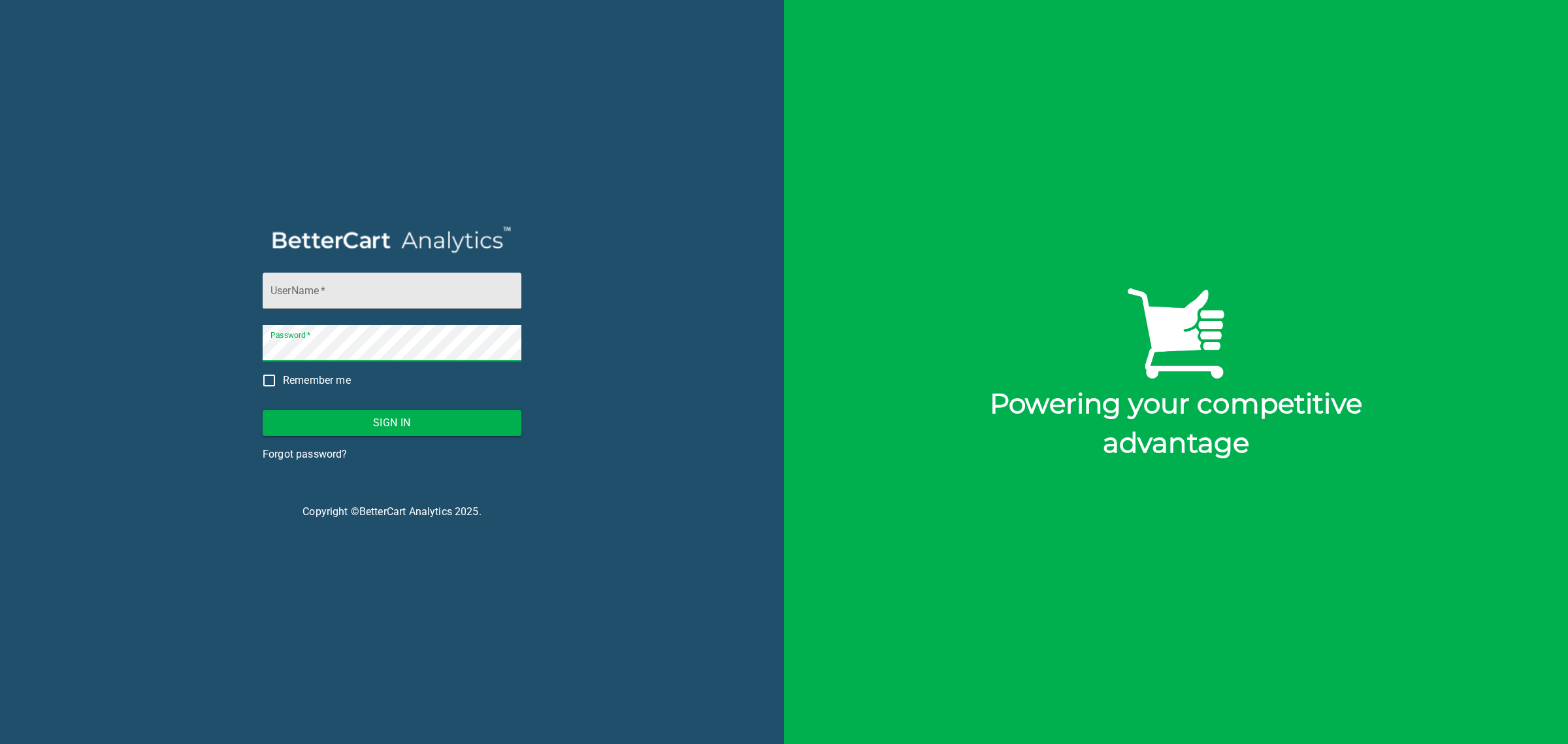
click at [389, 294] on input "UserName   *" at bounding box center [392, 291] width 259 height 37
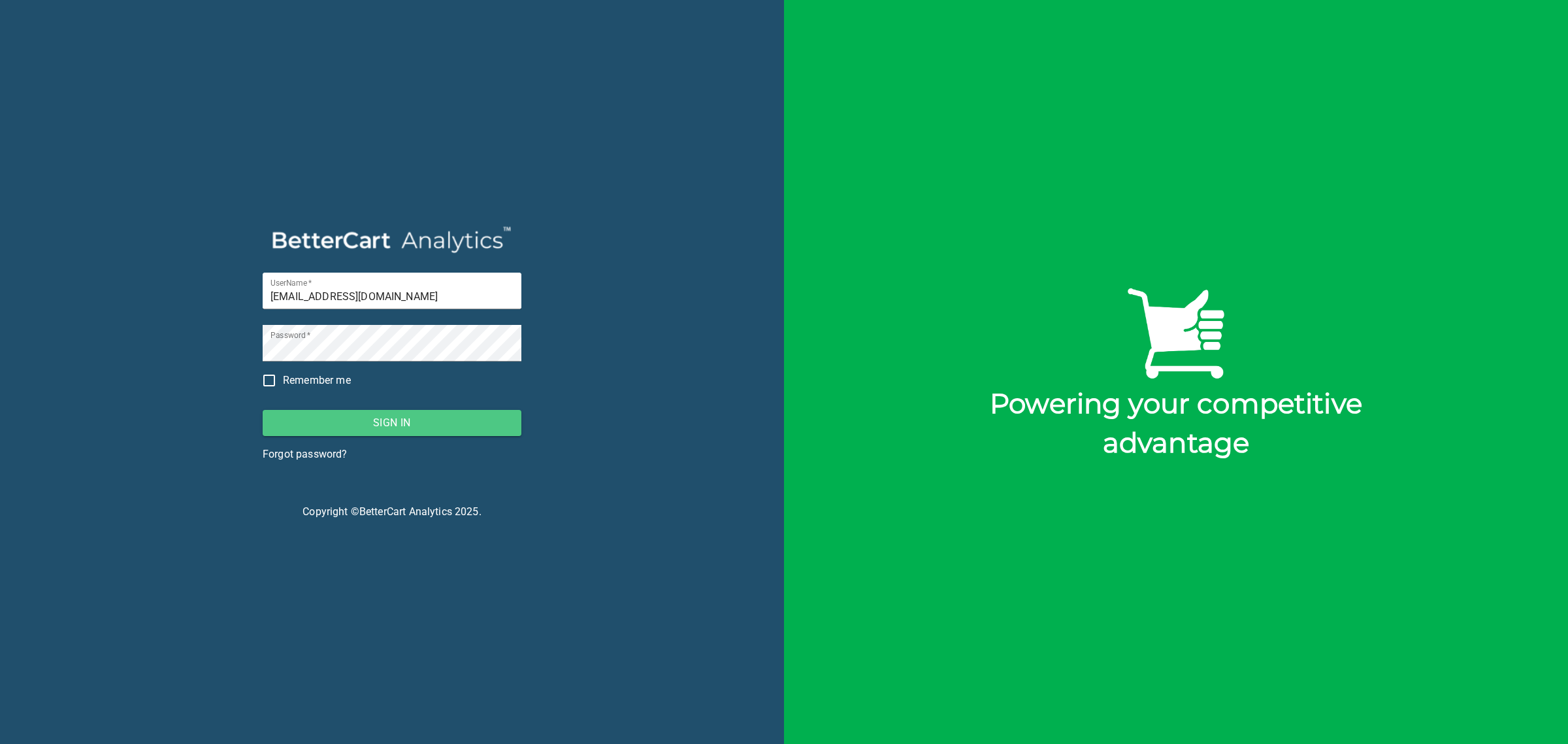
click at [445, 423] on span "Sign In" at bounding box center [391, 422] width 238 height 18
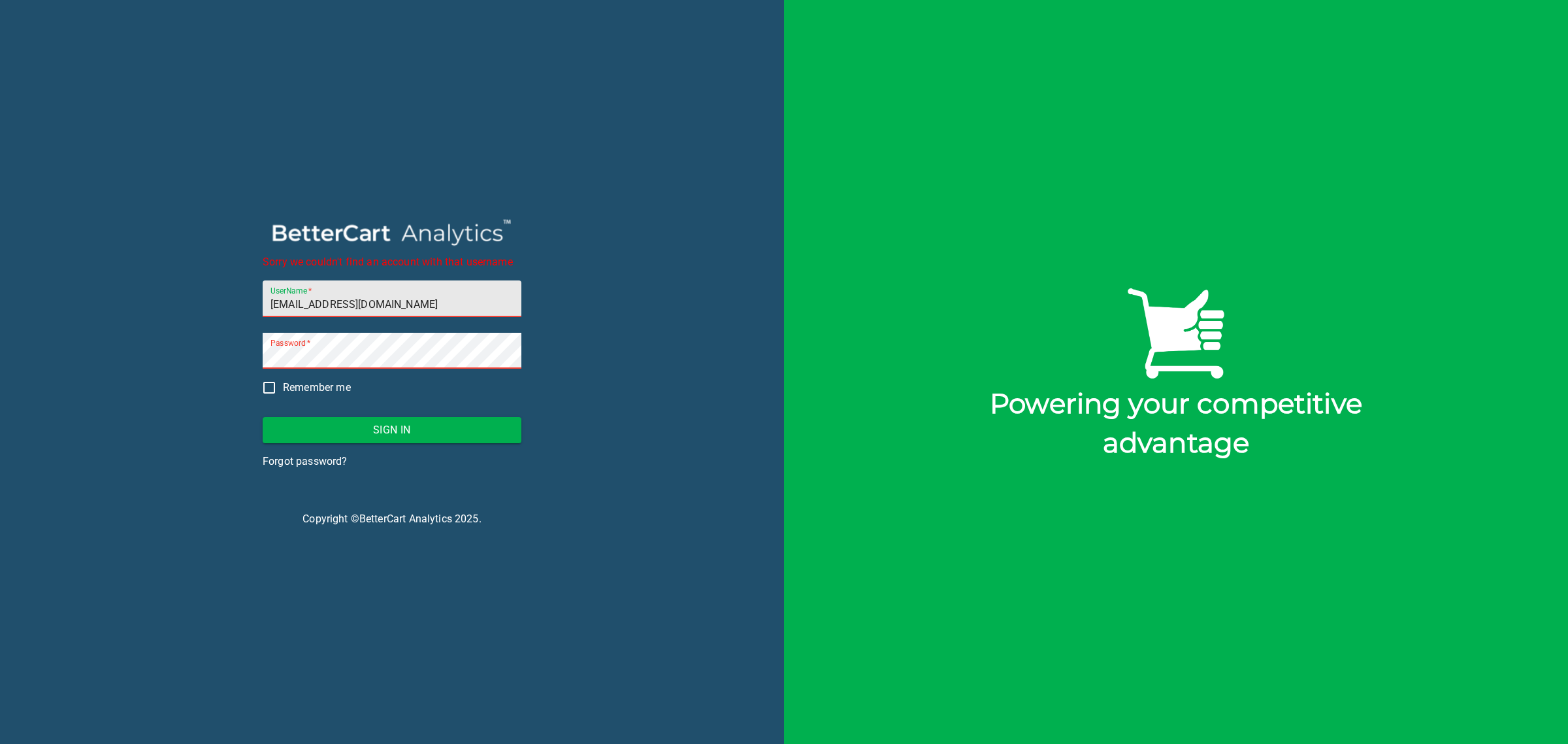
drag, startPoint x: 379, startPoint y: 303, endPoint x: 240, endPoint y: 295, distance: 139.2
click at [240, 295] on div "Sorry we couldn't find an account with that username UserName   * [EMAIL_ADDRES…" at bounding box center [391, 372] width 784 height 744
type input "r"
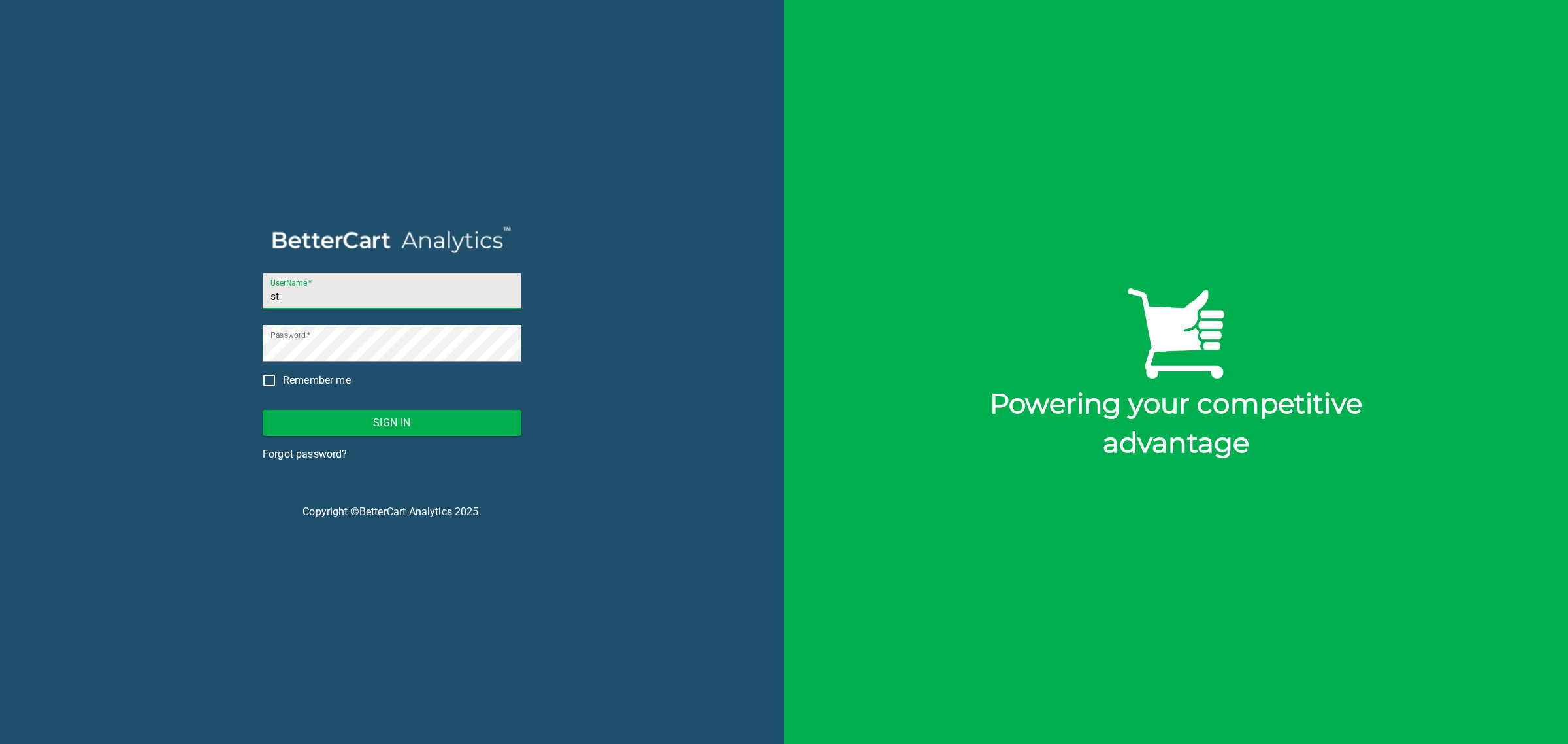
type input "[PERSON_NAME][EMAIL_ADDRESS][DOMAIN_NAME]"
click at [408, 409] on button "Sign In" at bounding box center [392, 422] width 259 height 26
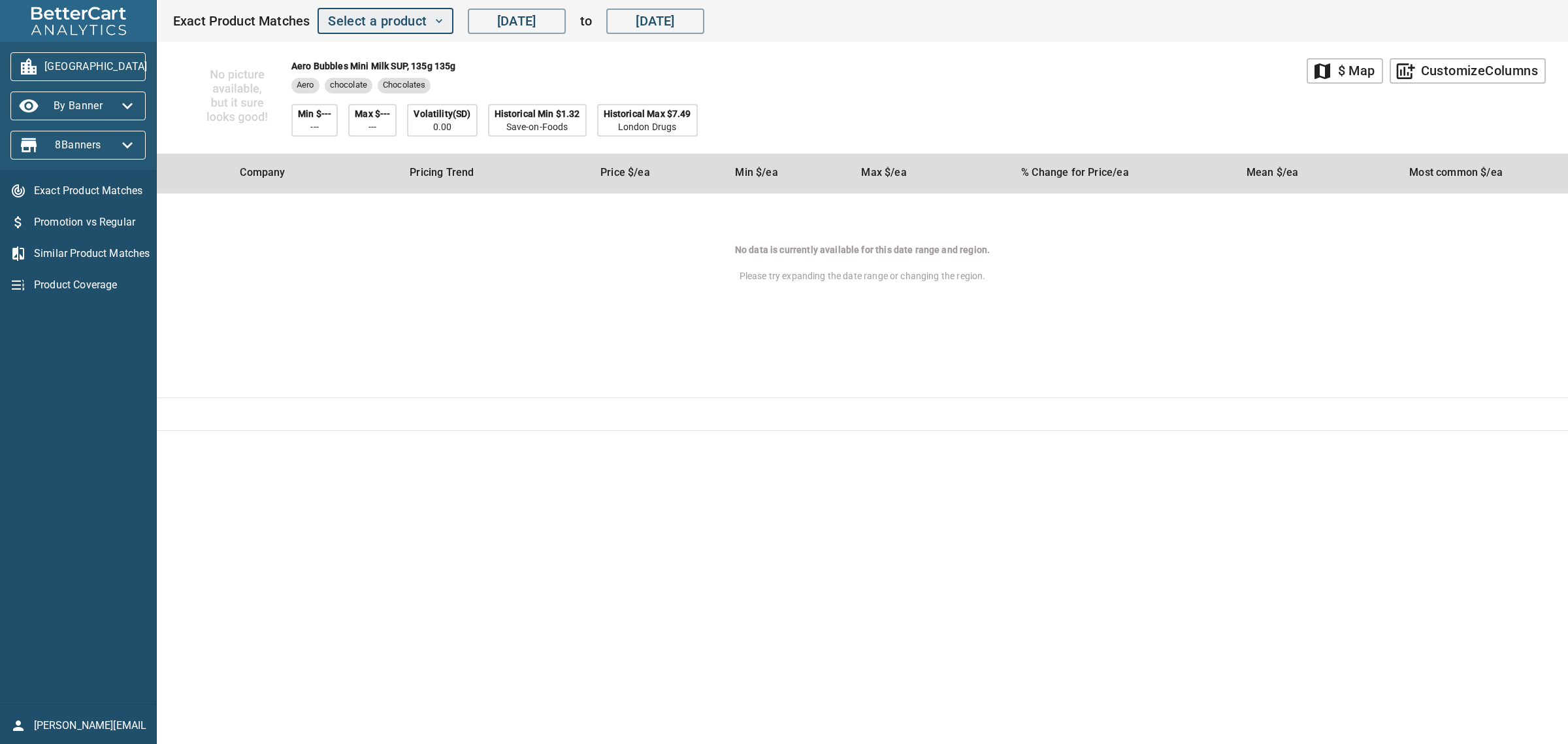
click at [410, 30] on span "Select a product" at bounding box center [384, 21] width 114 height 23
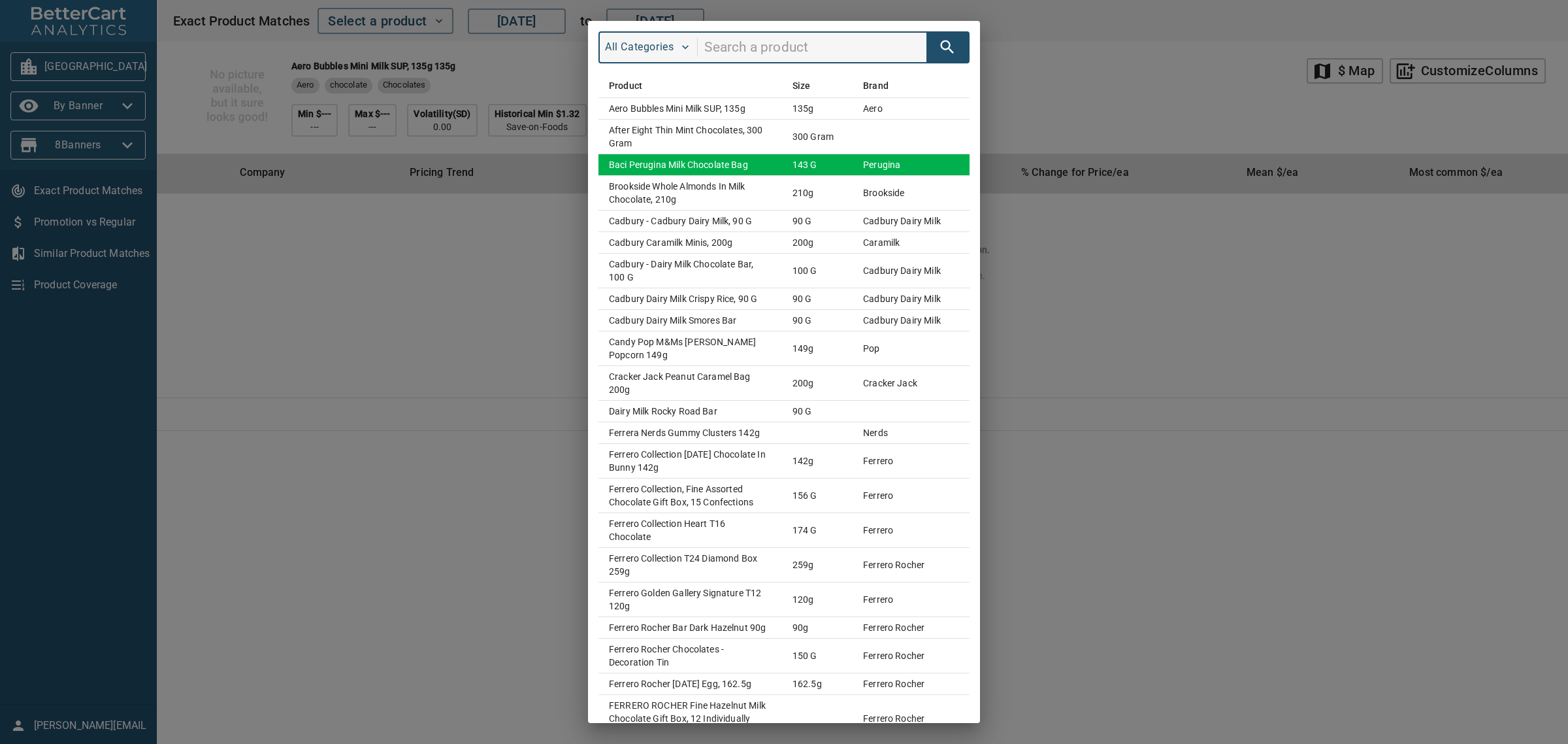
click at [728, 158] on td "baci perugina milk chocolate bag" at bounding box center [690, 164] width 183 height 22
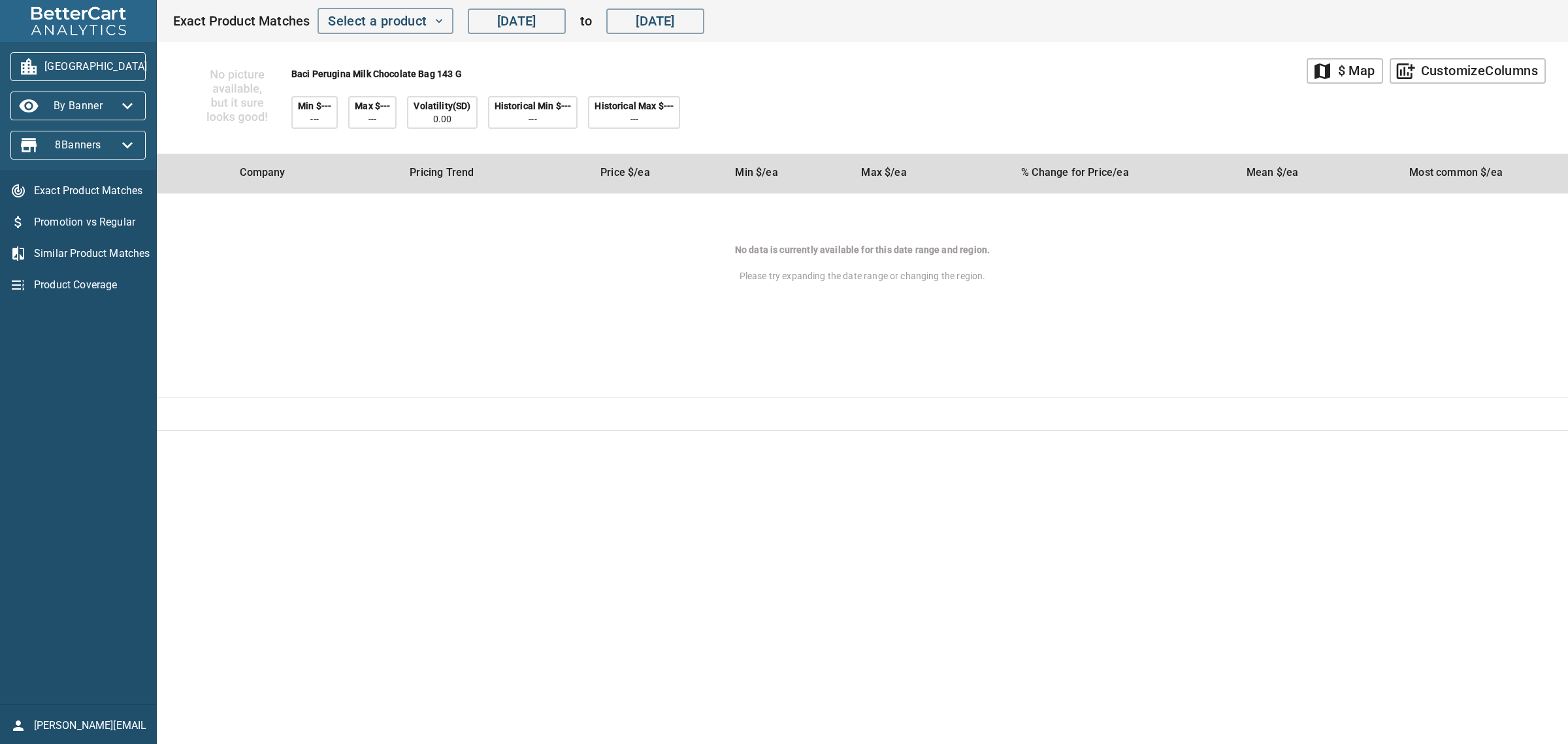
click at [103, 224] on span "Promotion vs Regular" at bounding box center [90, 222] width 112 height 16
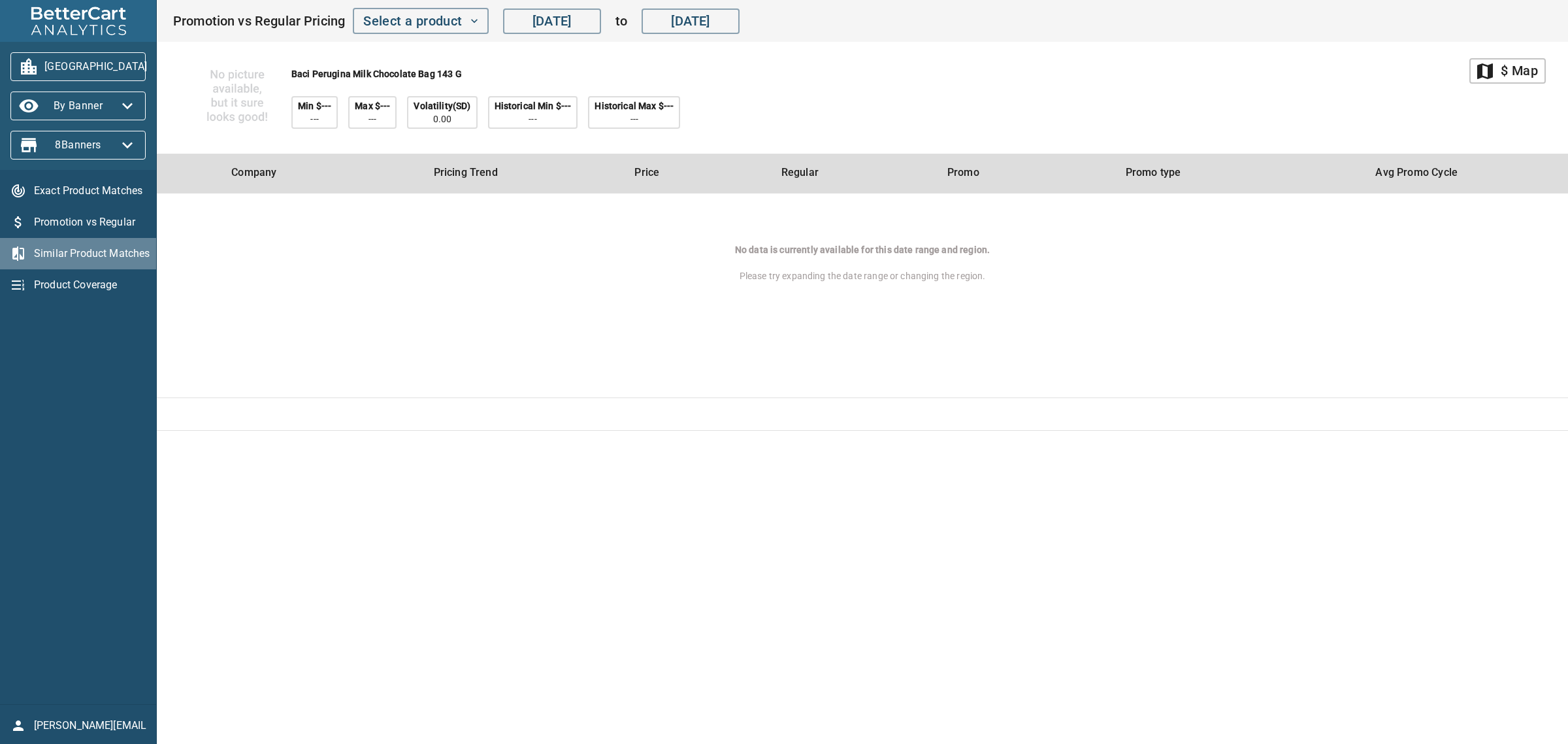
click at [114, 244] on div "Similar Product Matches" at bounding box center [78, 253] width 156 height 31
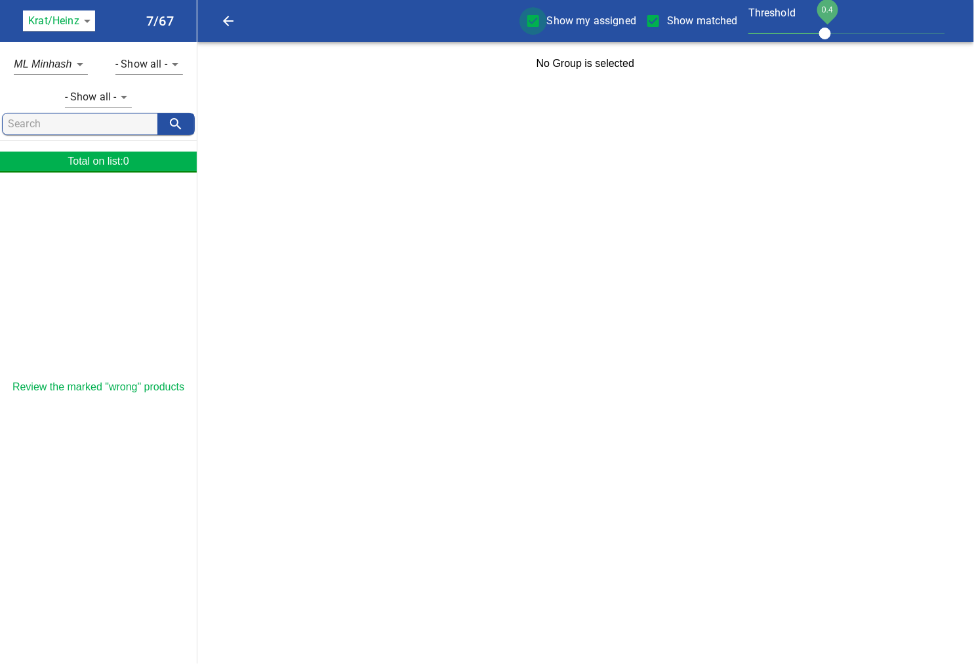
click at [539, 22] on input "Show my assigned" at bounding box center [534, 21] width 28 height 28
checkbox input "false"
click at [583, 15] on span "Show my assigned" at bounding box center [591, 21] width 89 height 16
click at [547, 15] on input "Show my assigned" at bounding box center [534, 21] width 28 height 28
checkbox input "false"
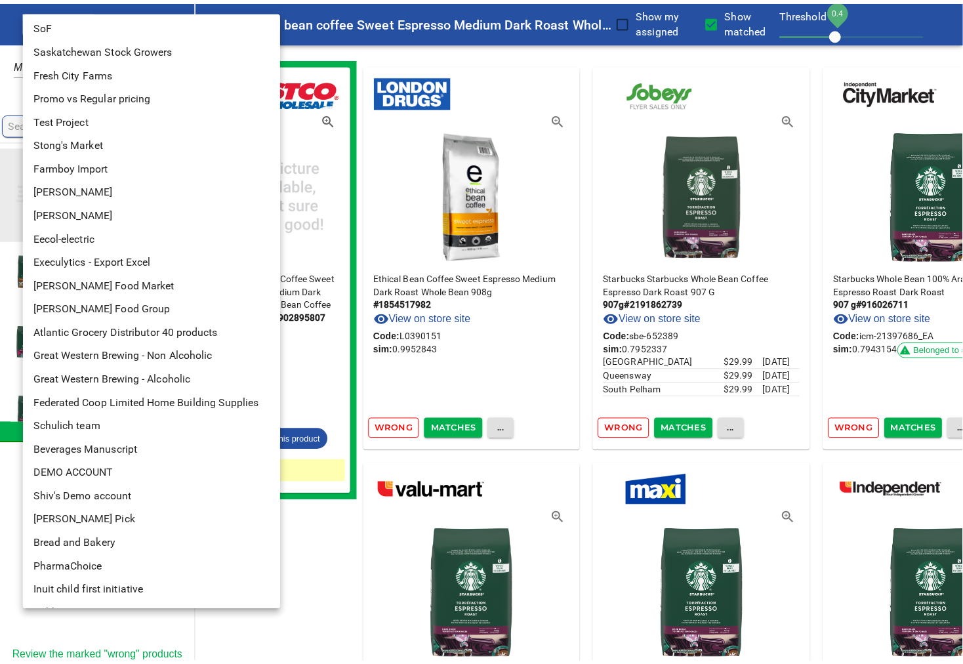
scroll to position [94, 0]
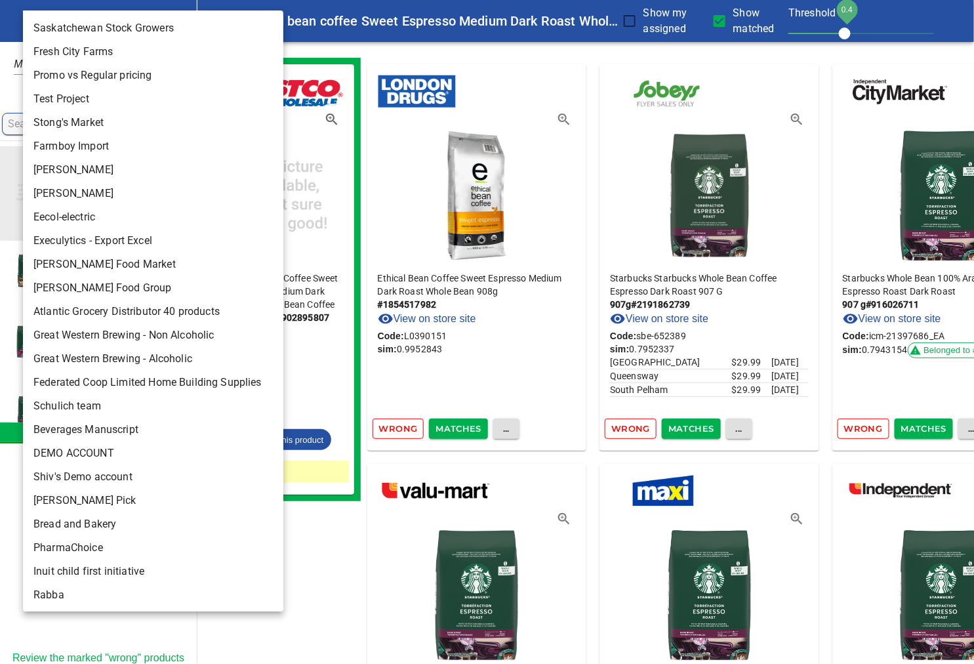
click at [56, 592] on li "Rabba" at bounding box center [159, 595] width 272 height 24
type input "142"
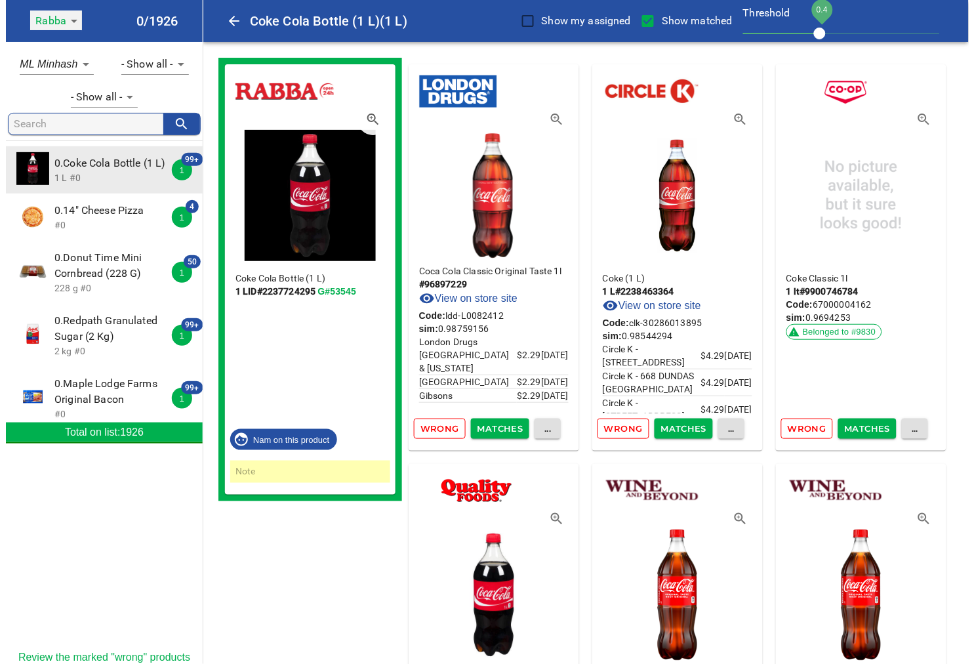
scroll to position [0, 0]
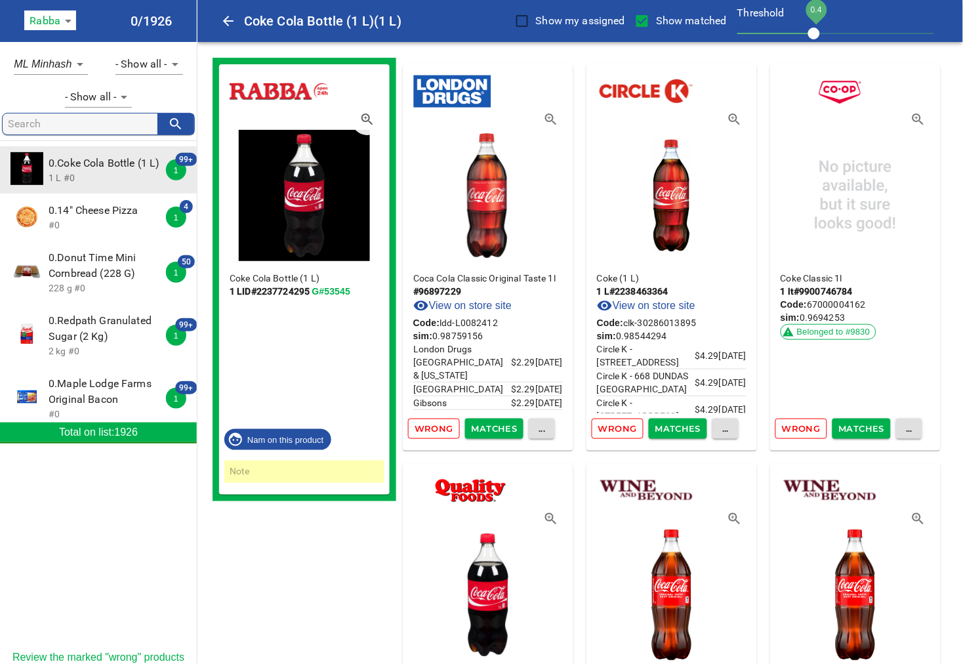
click at [369, 116] on icon "button" at bounding box center [366, 118] width 11 height 11
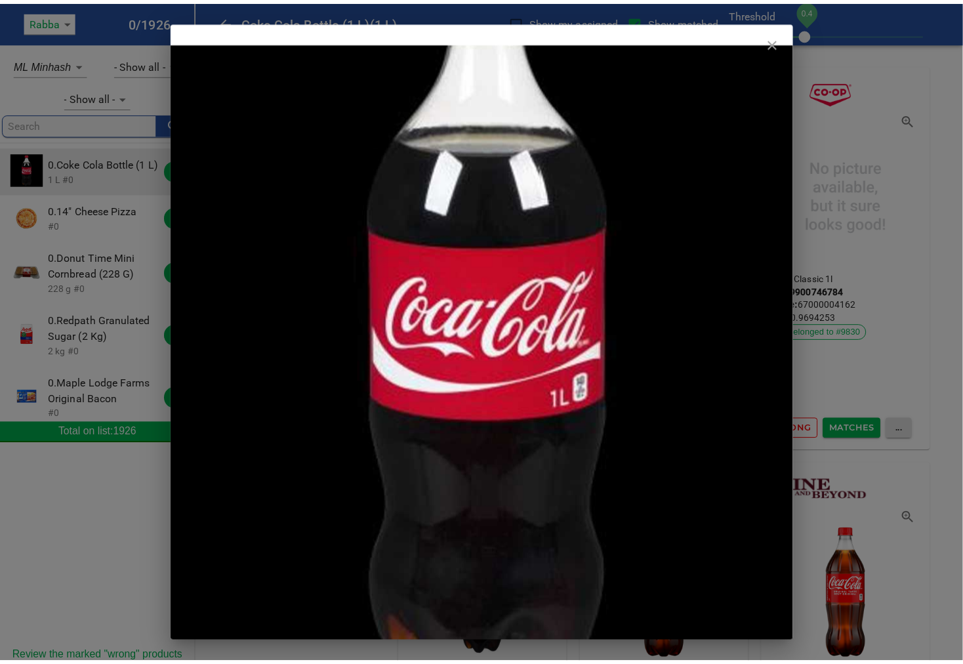
scroll to position [218, 0]
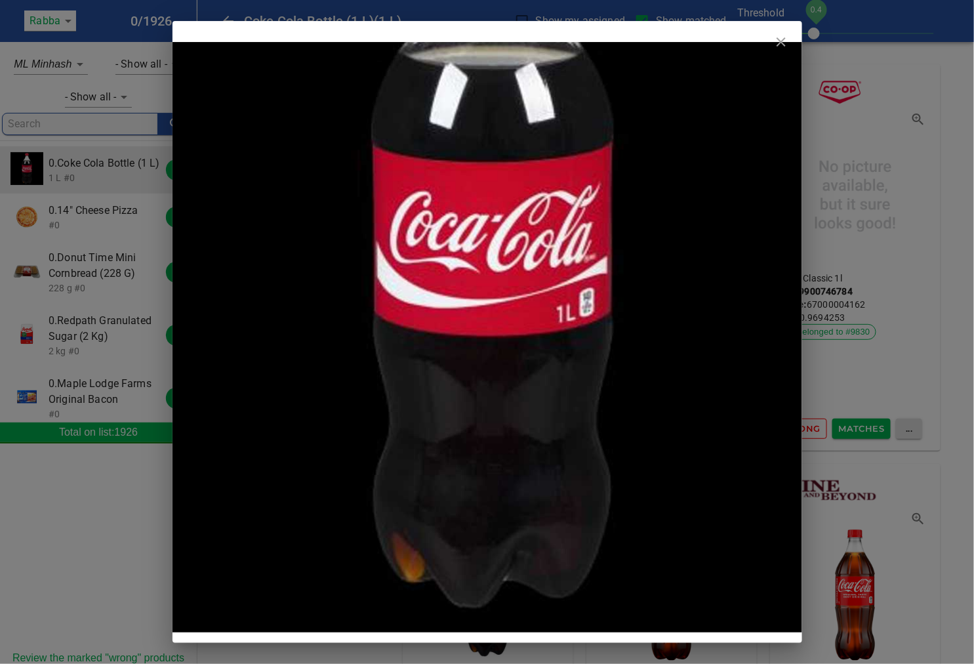
click at [785, 39] on icon "close" at bounding box center [781, 42] width 16 height 16
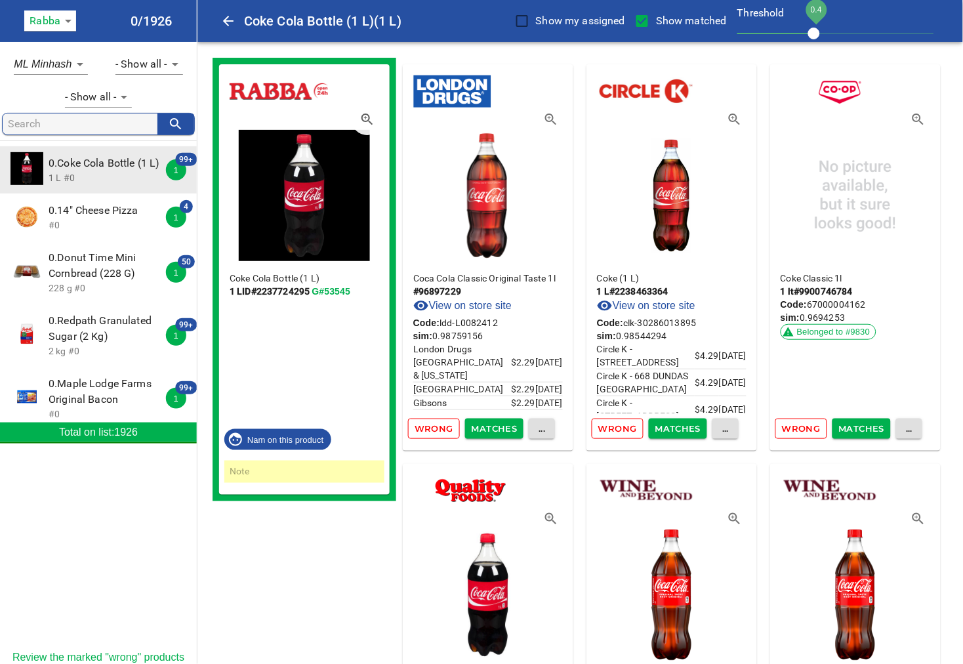
click at [684, 429] on span "Matches" at bounding box center [678, 428] width 46 height 15
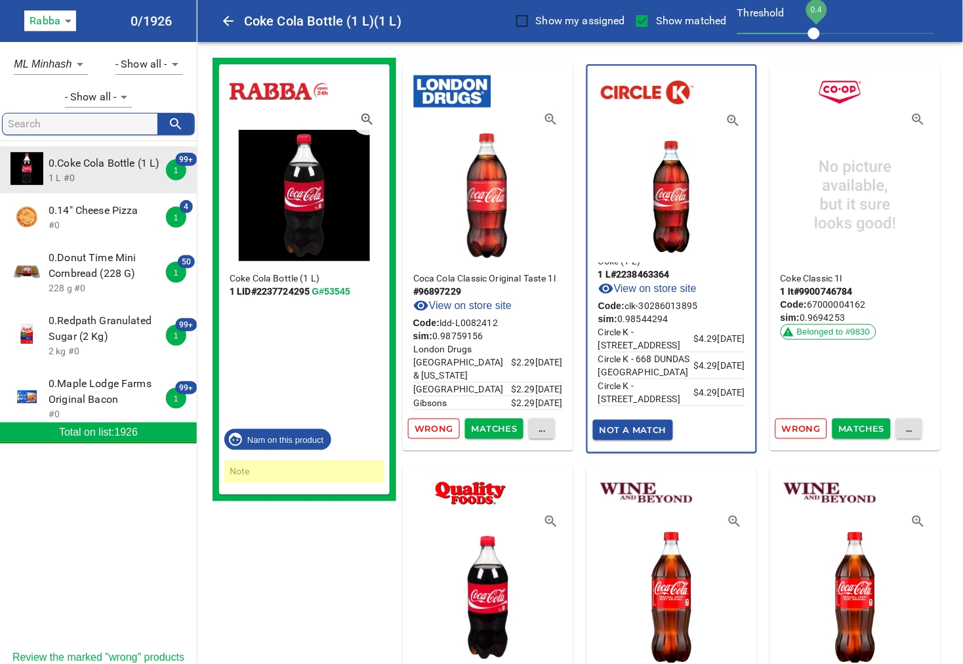
scroll to position [34, 0]
click at [649, 18] on input "Show matched" at bounding box center [642, 21] width 28 height 28
checkbox input "false"
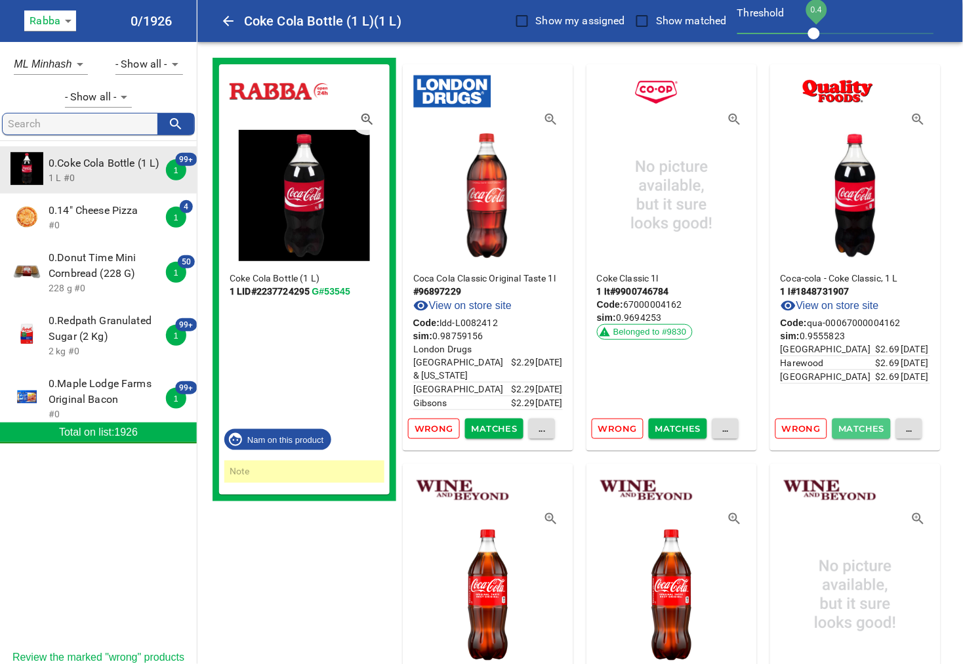
click at [863, 430] on span "Matches" at bounding box center [862, 428] width 46 height 15
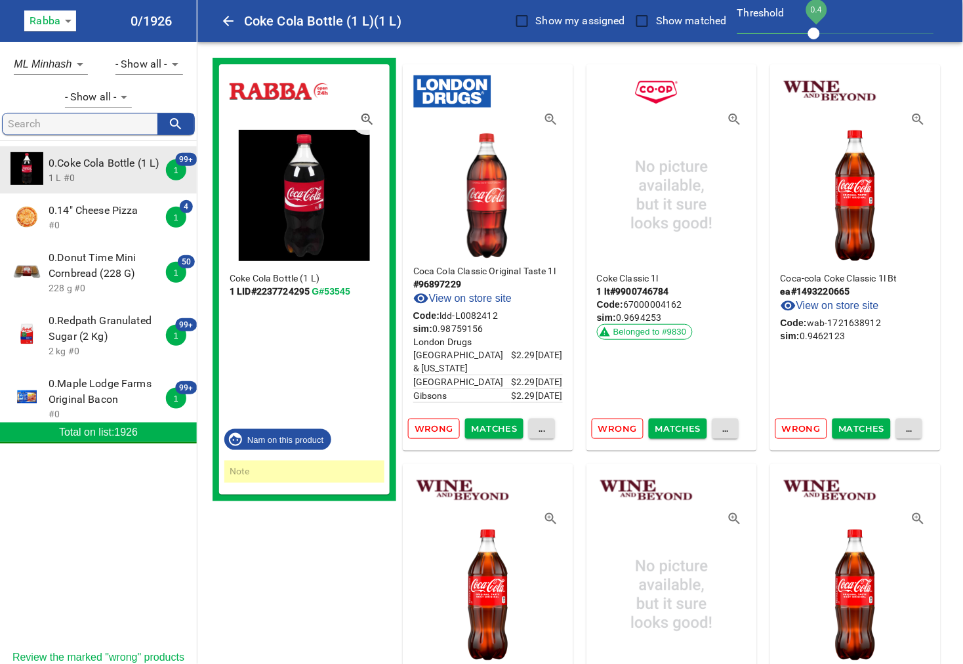
click at [672, 430] on span "Matches" at bounding box center [678, 428] width 46 height 15
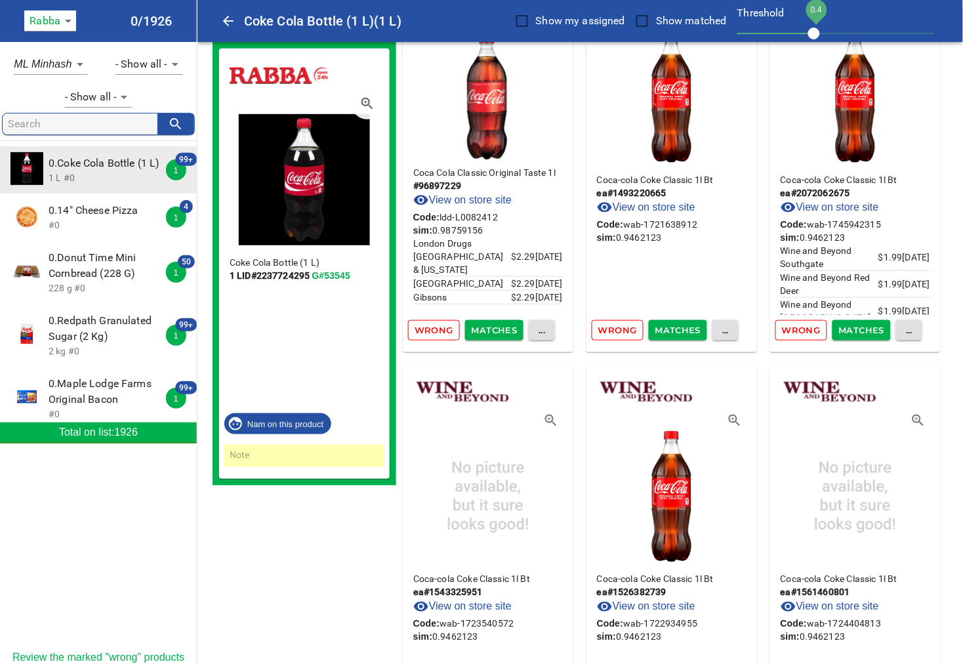
scroll to position [73, 0]
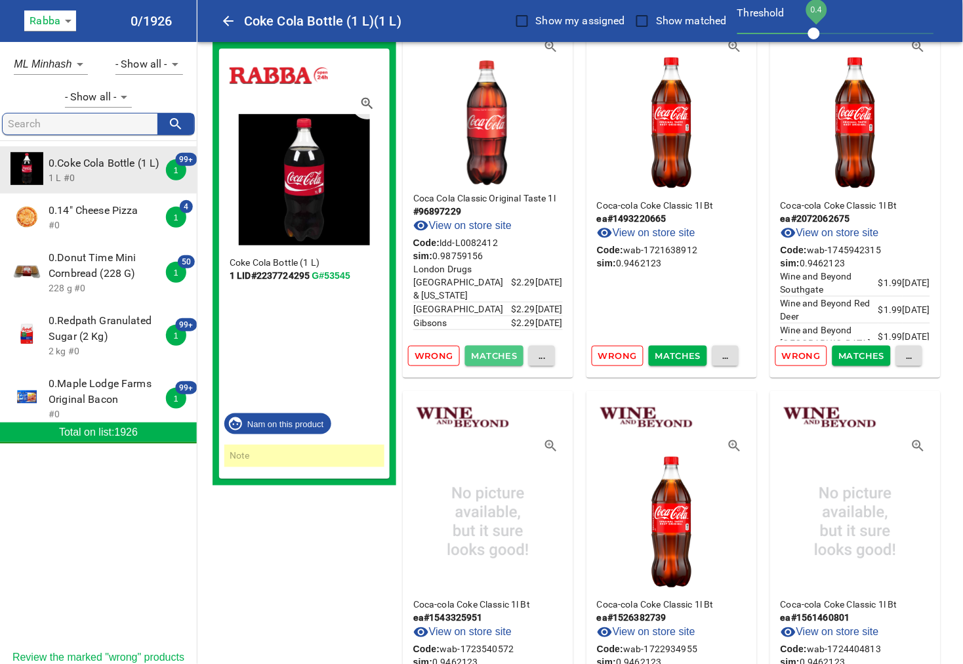
click at [501, 356] on span "Matches" at bounding box center [495, 355] width 46 height 15
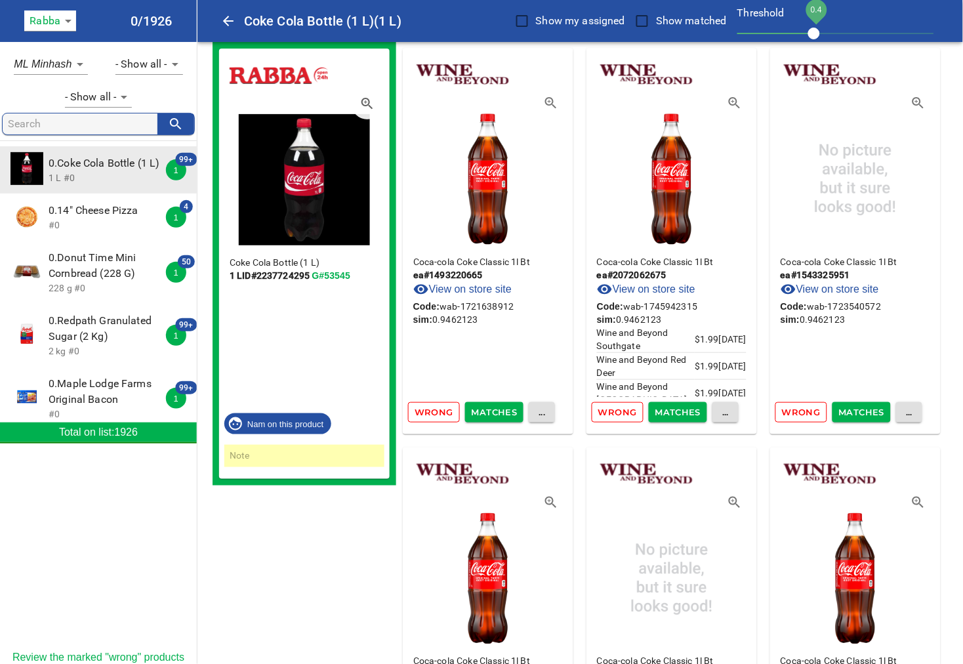
scroll to position [0, 0]
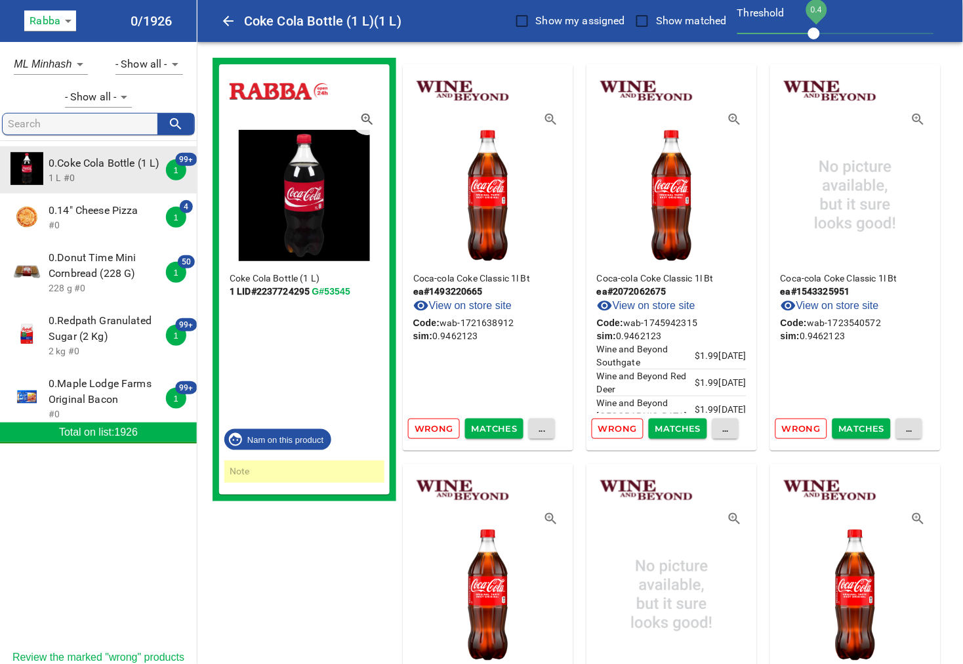
click at [506, 428] on span "Matches" at bounding box center [495, 428] width 46 height 15
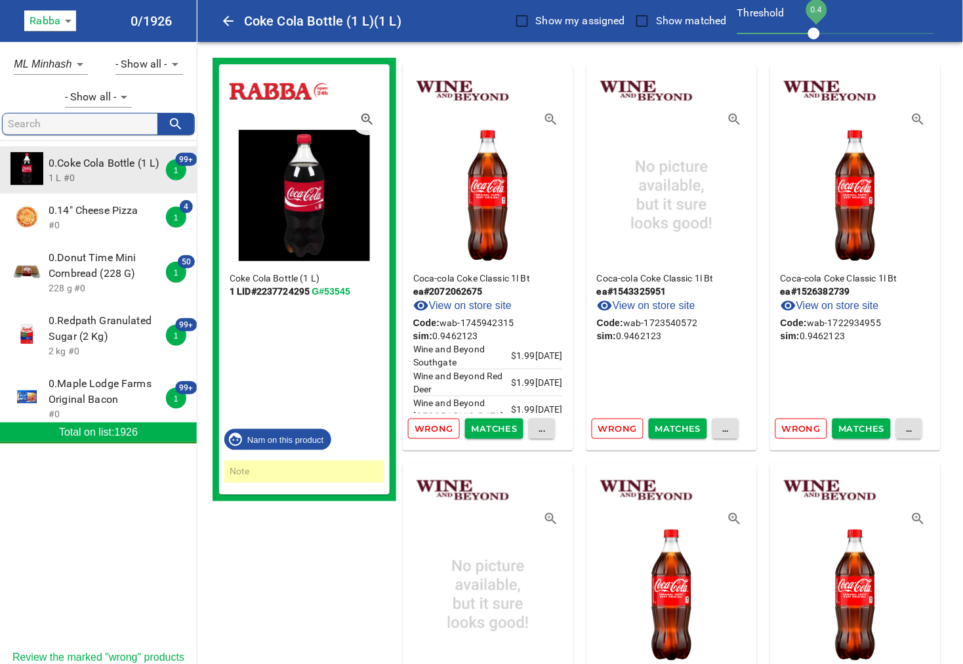
click at [503, 424] on span "Matches" at bounding box center [495, 428] width 46 height 15
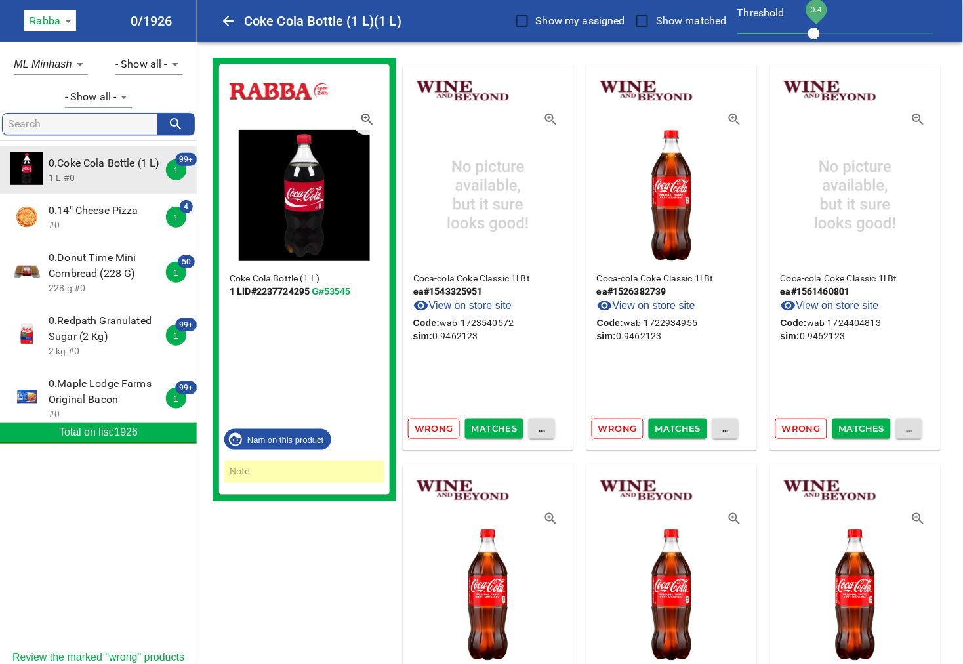
click at [503, 430] on span "Matches" at bounding box center [495, 428] width 46 height 15
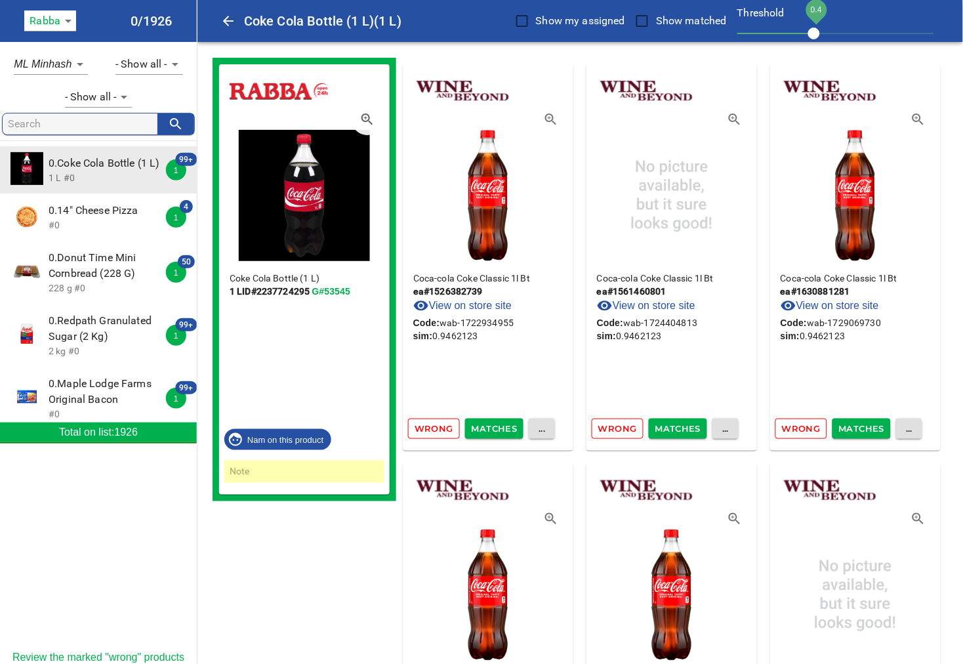
click at [503, 429] on span "Matches" at bounding box center [495, 428] width 46 height 15
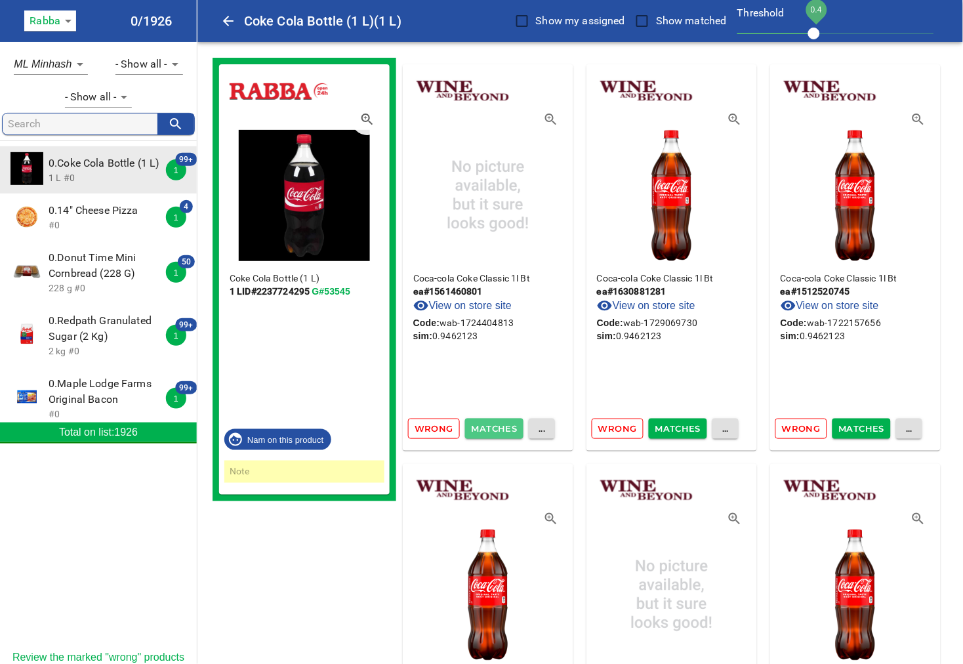
click at [503, 430] on span "Matches" at bounding box center [495, 428] width 46 height 15
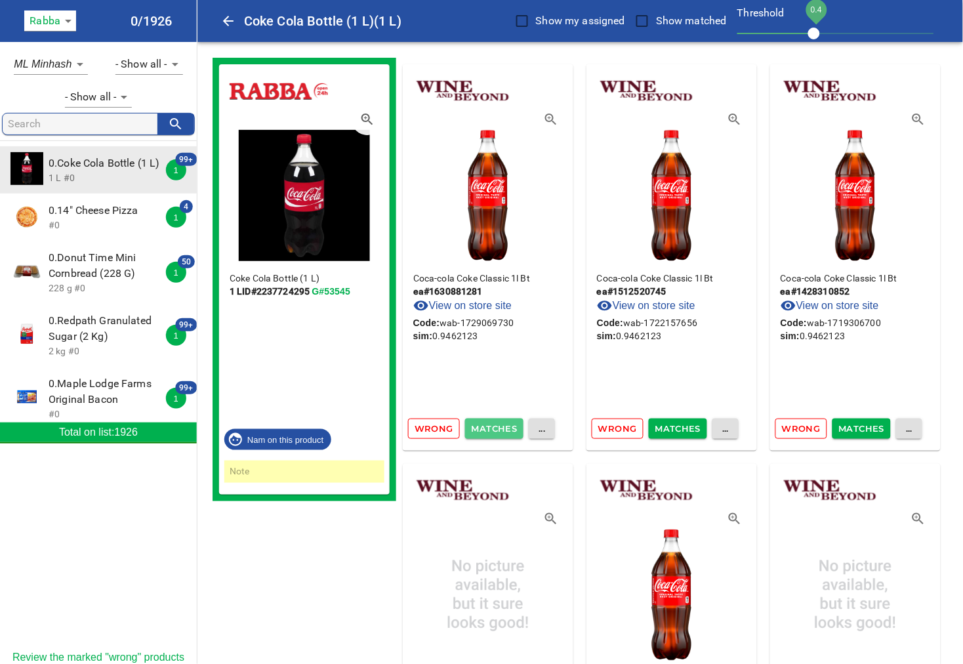
click at [503, 430] on span "Matches" at bounding box center [495, 428] width 46 height 15
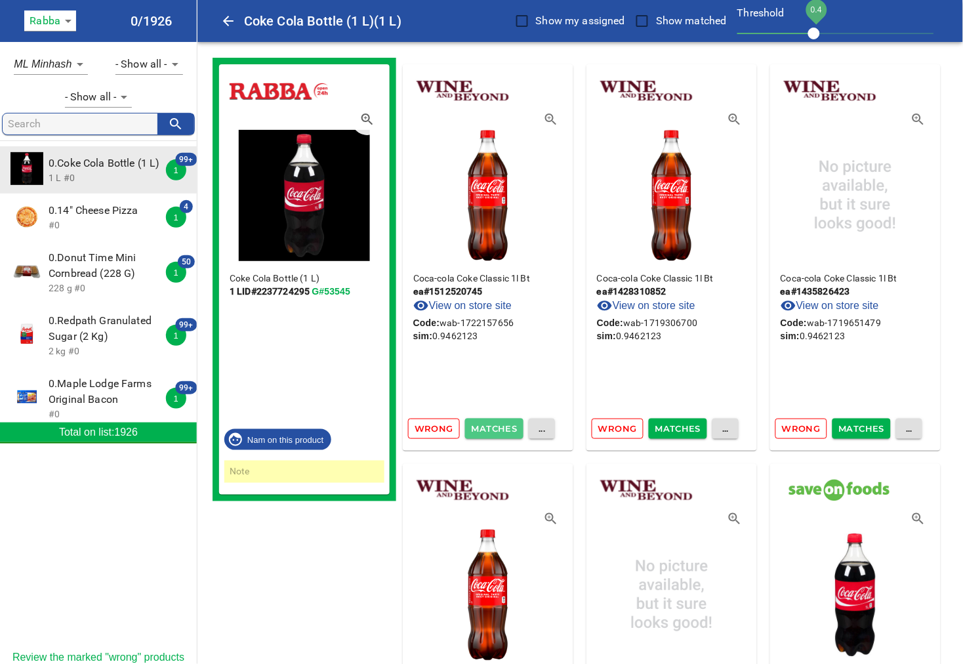
click at [503, 430] on span "Matches" at bounding box center [495, 428] width 46 height 15
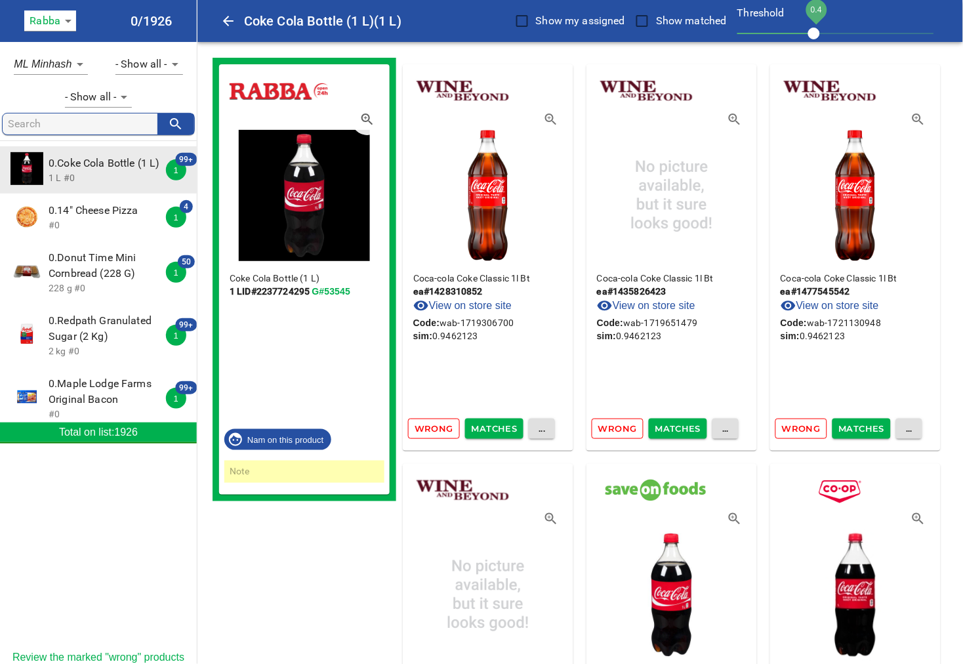
click at [503, 430] on span "Matches" at bounding box center [495, 428] width 46 height 15
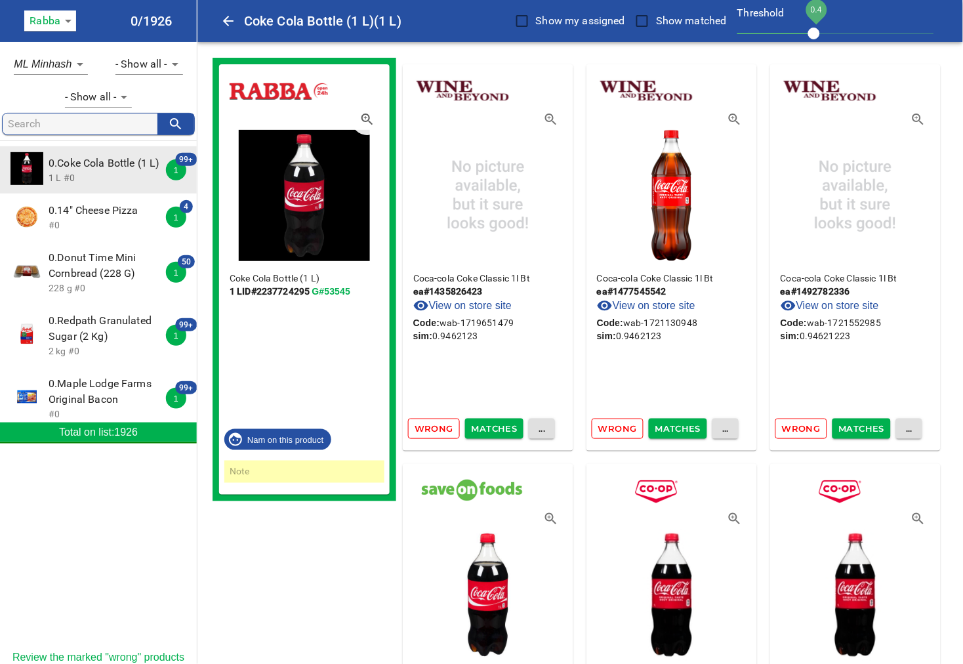
click at [503, 430] on span "Matches" at bounding box center [495, 428] width 46 height 15
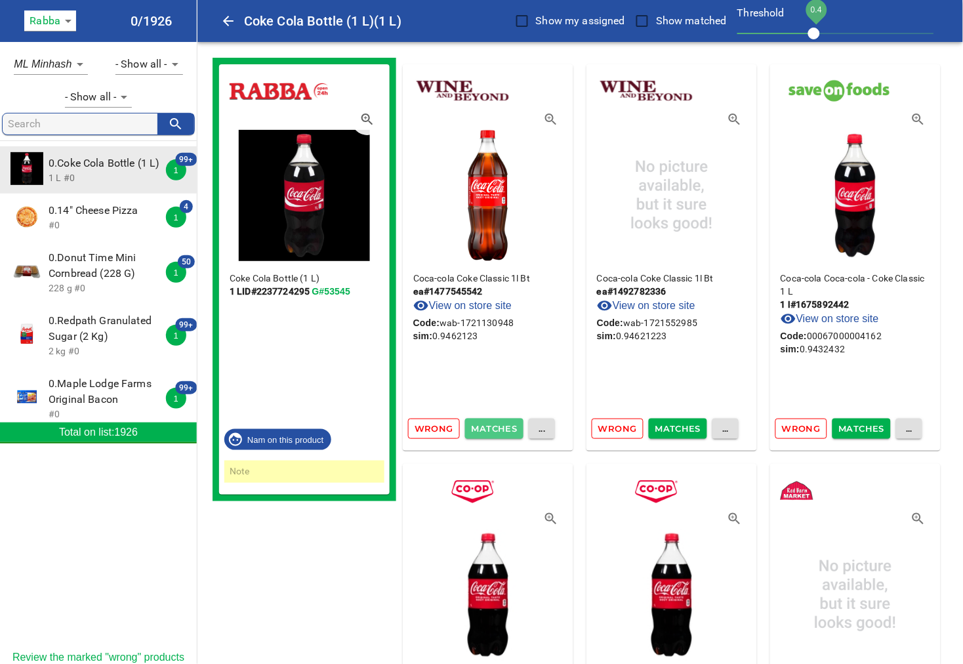
click at [503, 430] on span "Matches" at bounding box center [495, 428] width 46 height 15
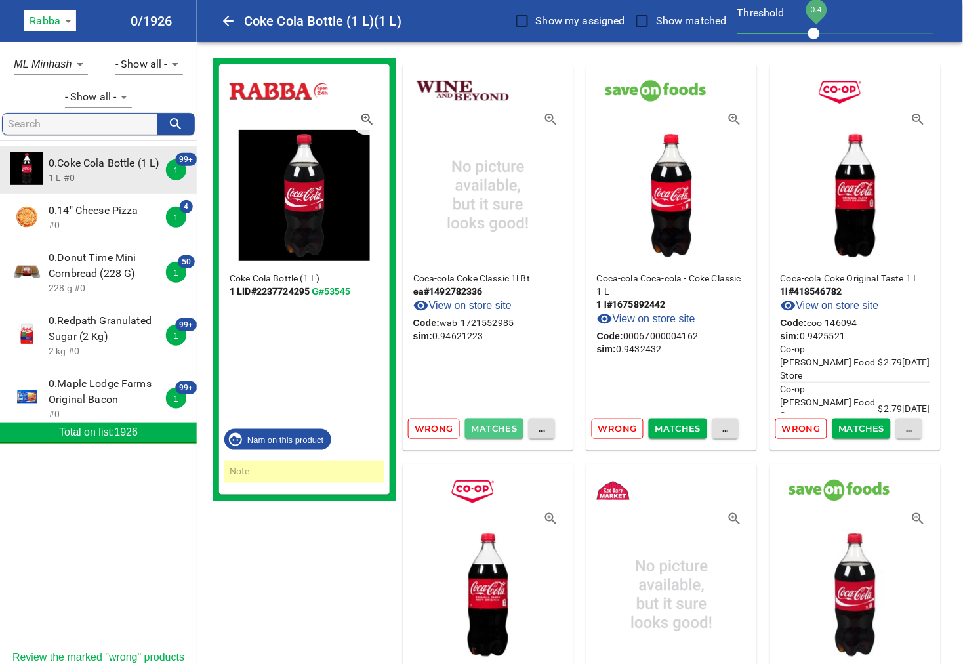
click at [503, 430] on span "Matches" at bounding box center [495, 428] width 46 height 15
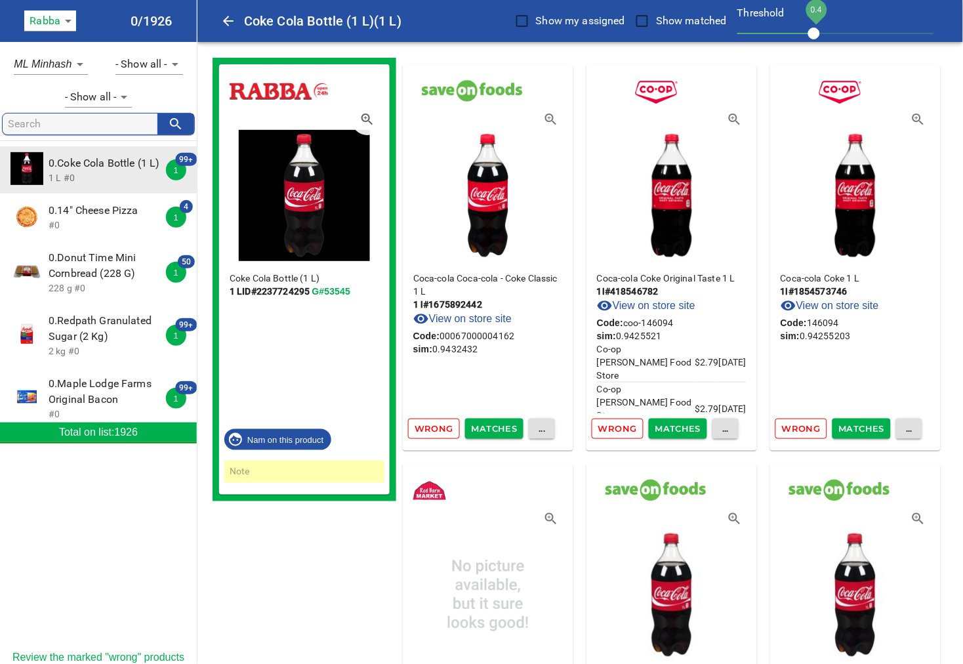
click at [503, 430] on span "Matches" at bounding box center [495, 428] width 46 height 15
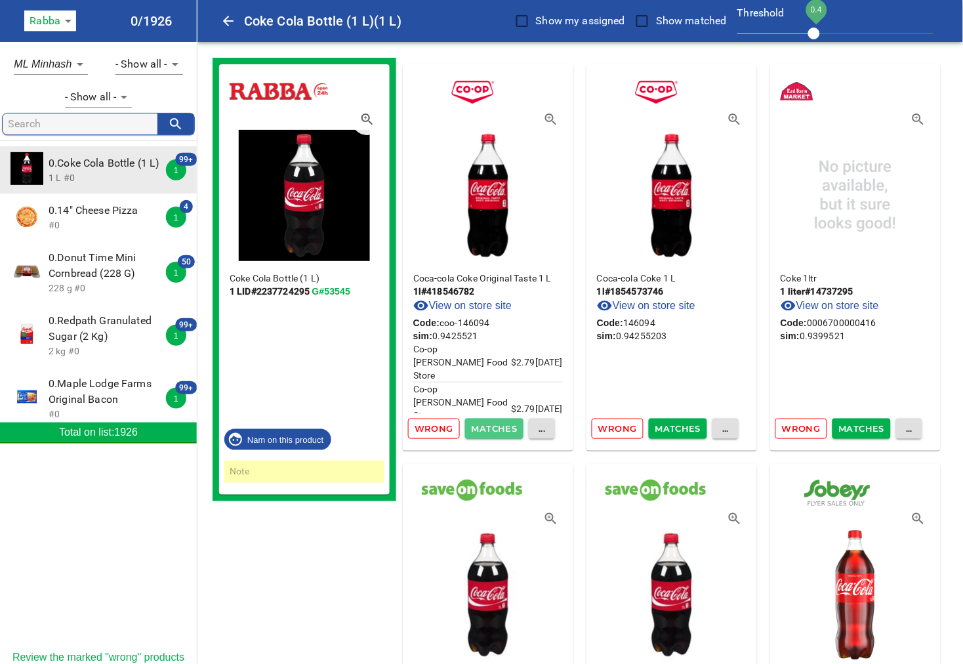
click at [501, 432] on span "Matches" at bounding box center [495, 428] width 46 height 15
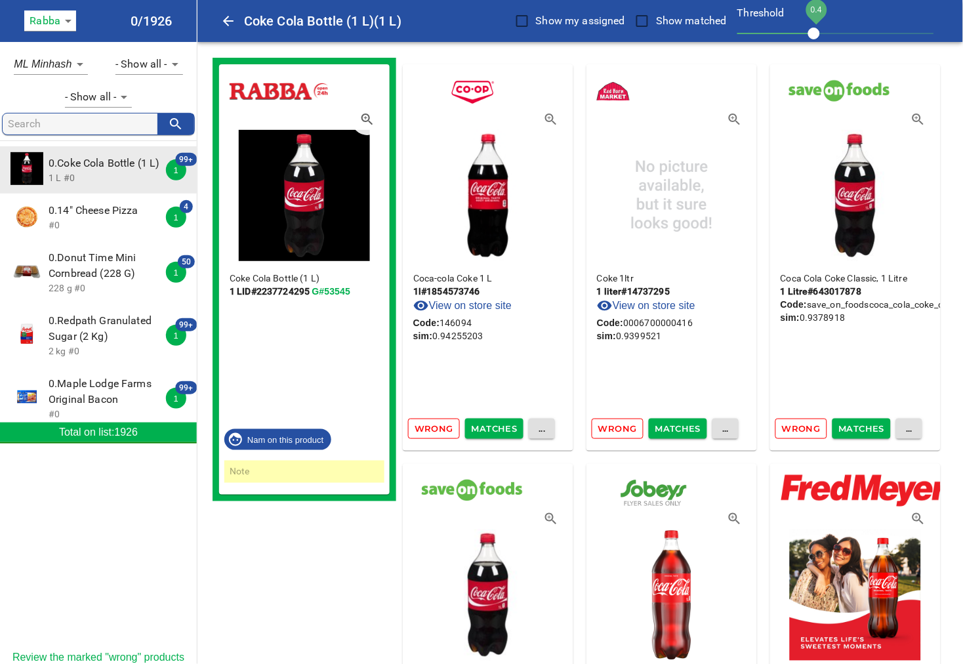
click at [493, 430] on span "Matches" at bounding box center [495, 428] width 46 height 15
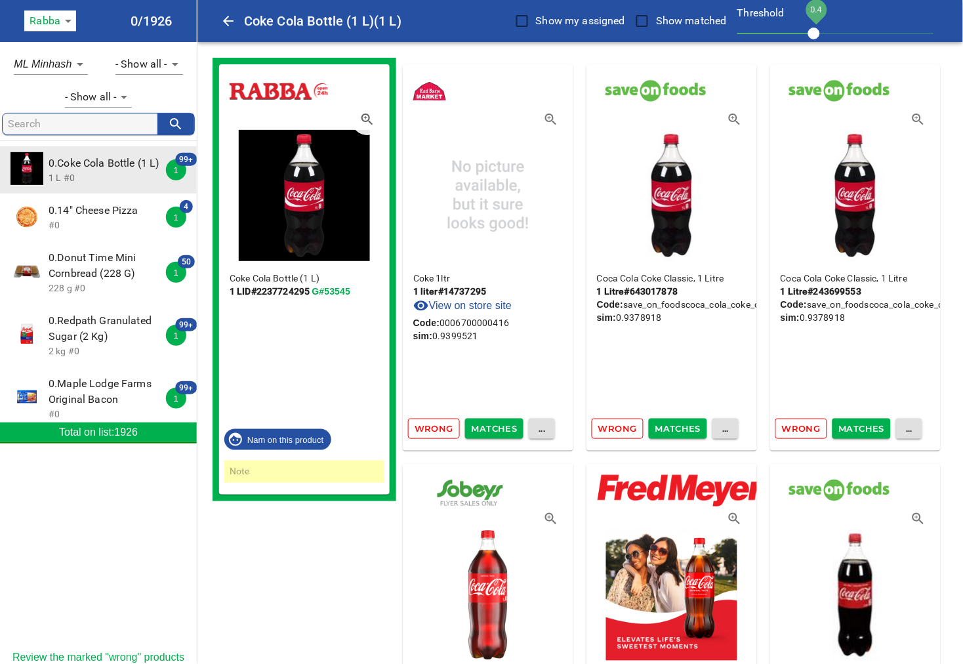
click at [494, 427] on span "Matches" at bounding box center [495, 428] width 46 height 15
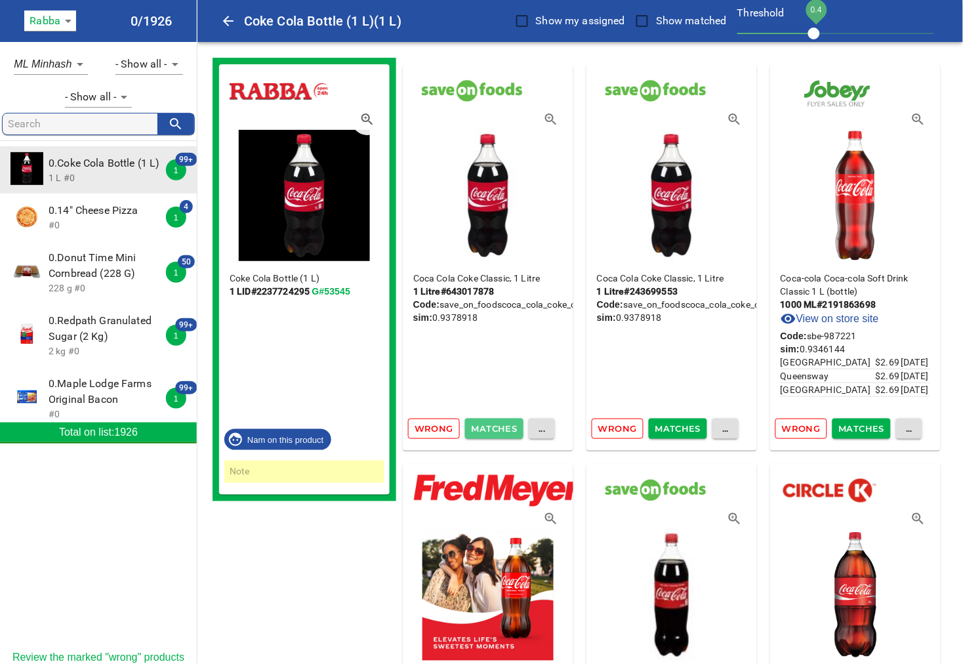
click at [494, 427] on span "Matches" at bounding box center [495, 428] width 46 height 15
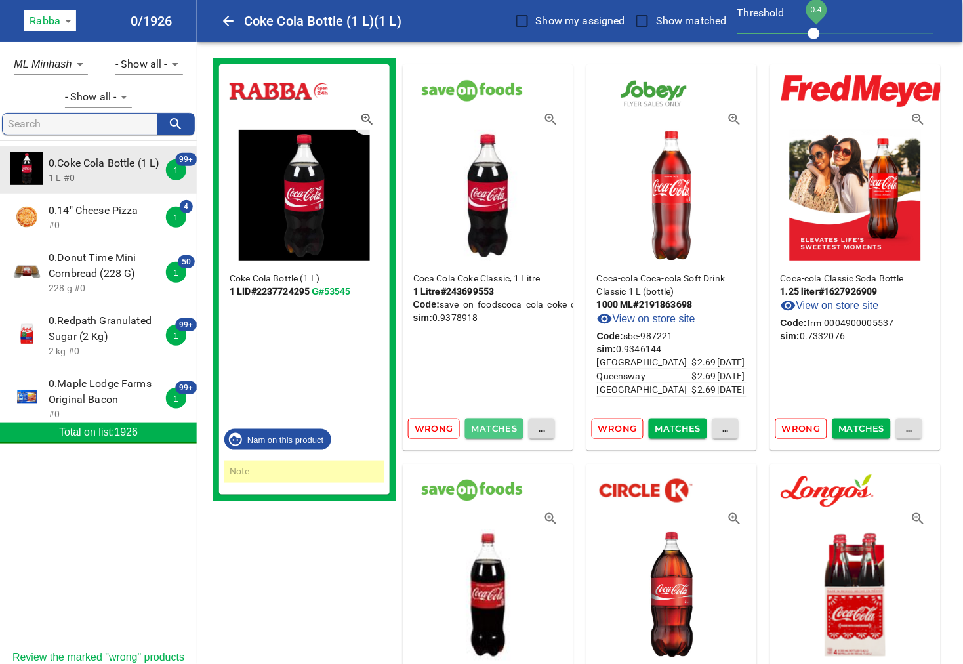
click at [494, 427] on span "Matches" at bounding box center [495, 428] width 46 height 15
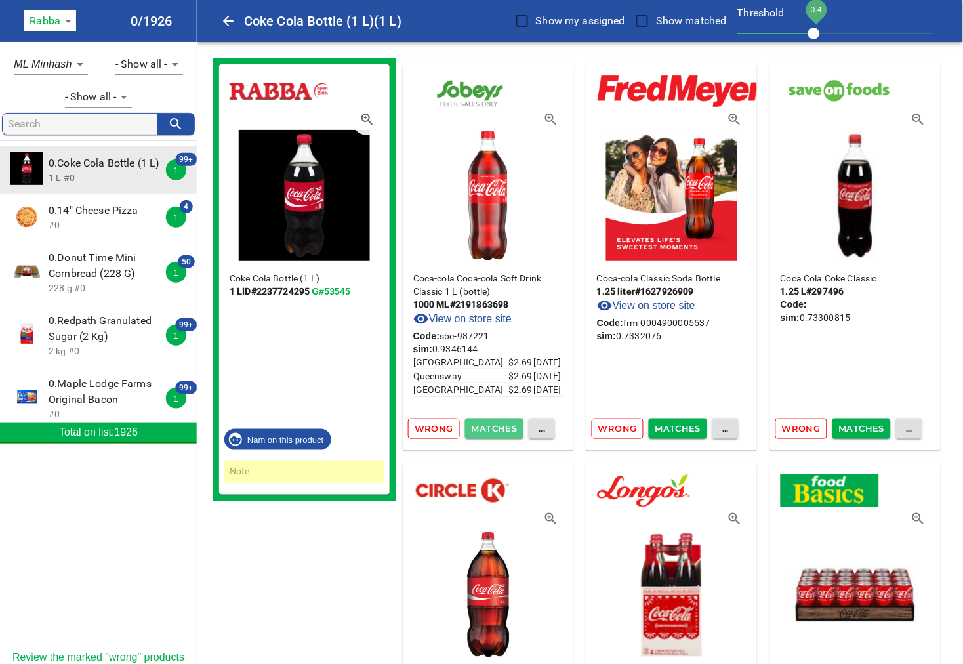
click at [494, 427] on span "Matches" at bounding box center [495, 428] width 46 height 15
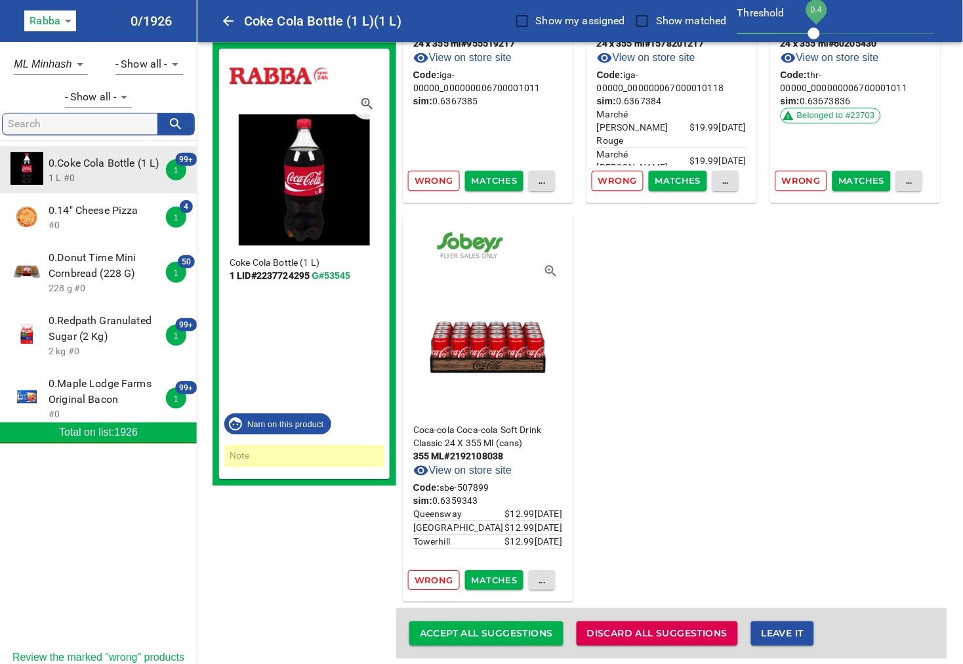
scroll to position [15825, 0]
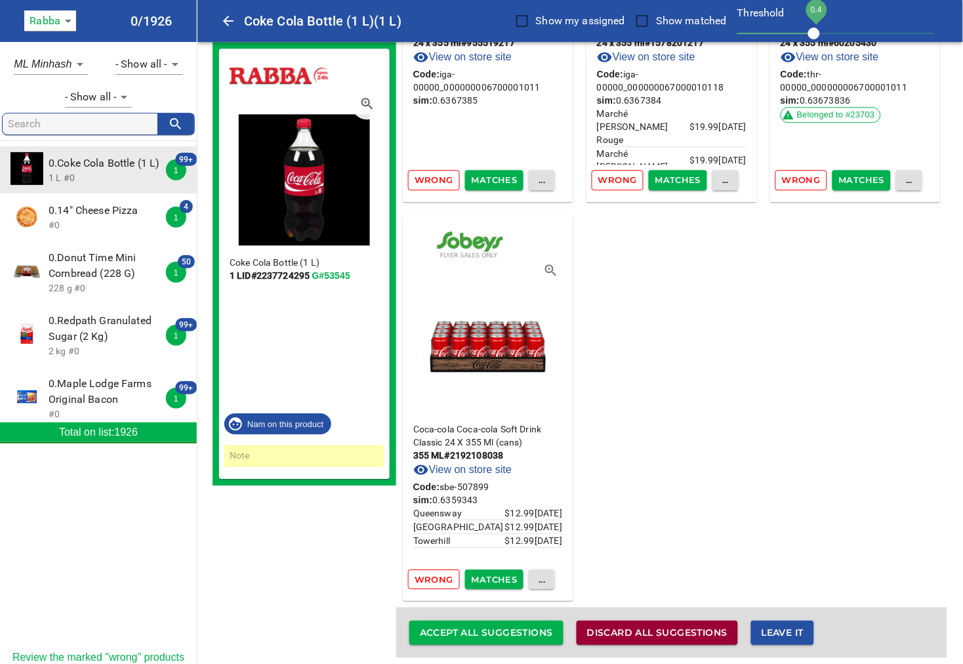
click at [665, 625] on span "Discard all suggestions" at bounding box center [657, 633] width 140 height 16
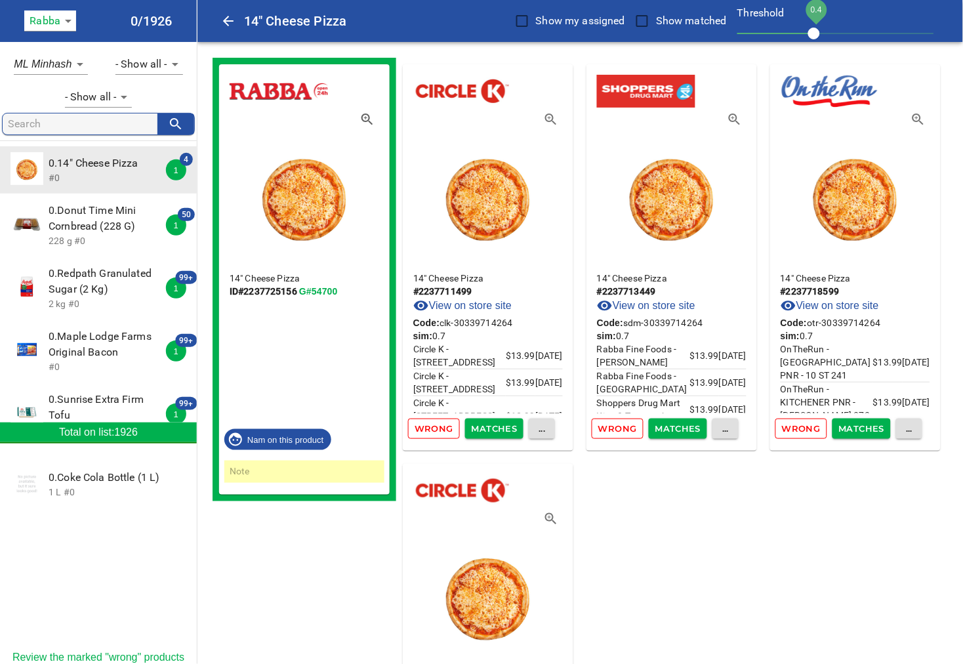
click at [502, 435] on span "Matches" at bounding box center [495, 428] width 46 height 15
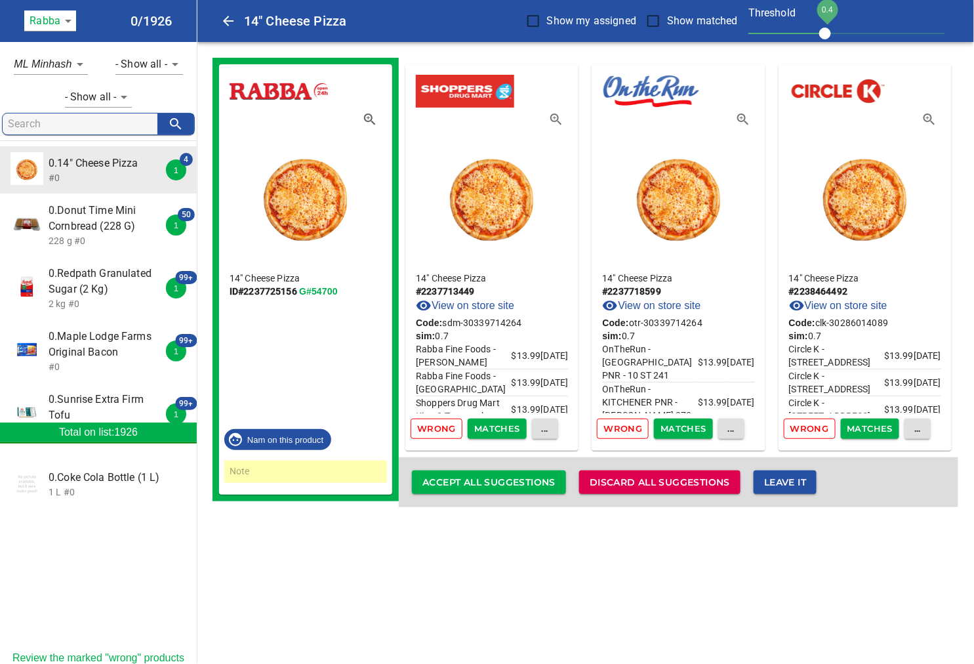
click at [502, 431] on span "Matches" at bounding box center [497, 428] width 46 height 15
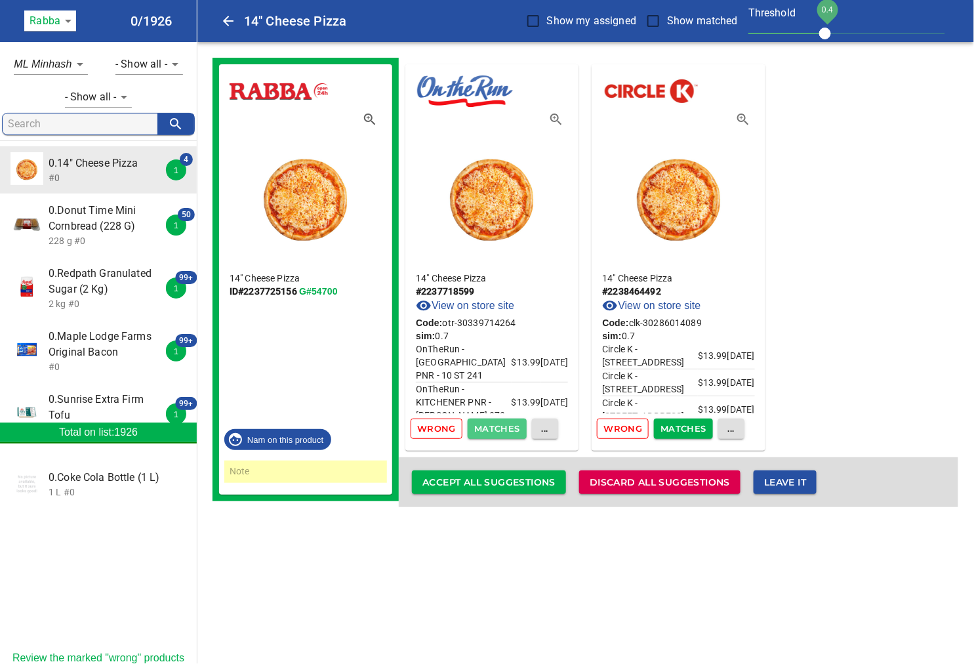
click at [502, 431] on span "Matches" at bounding box center [497, 428] width 46 height 15
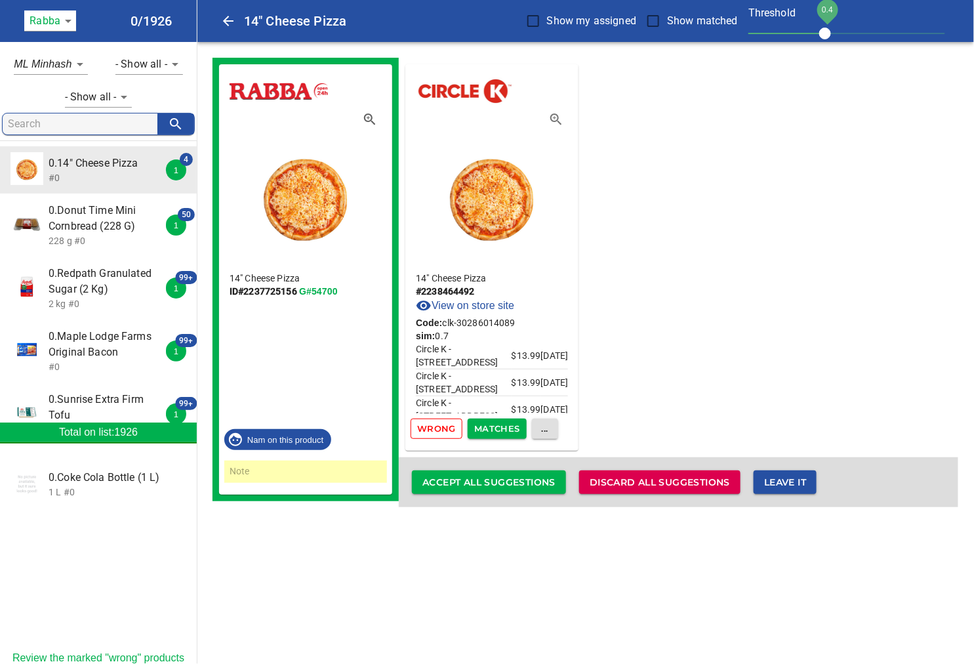
click at [502, 431] on span "Matches" at bounding box center [497, 428] width 46 height 15
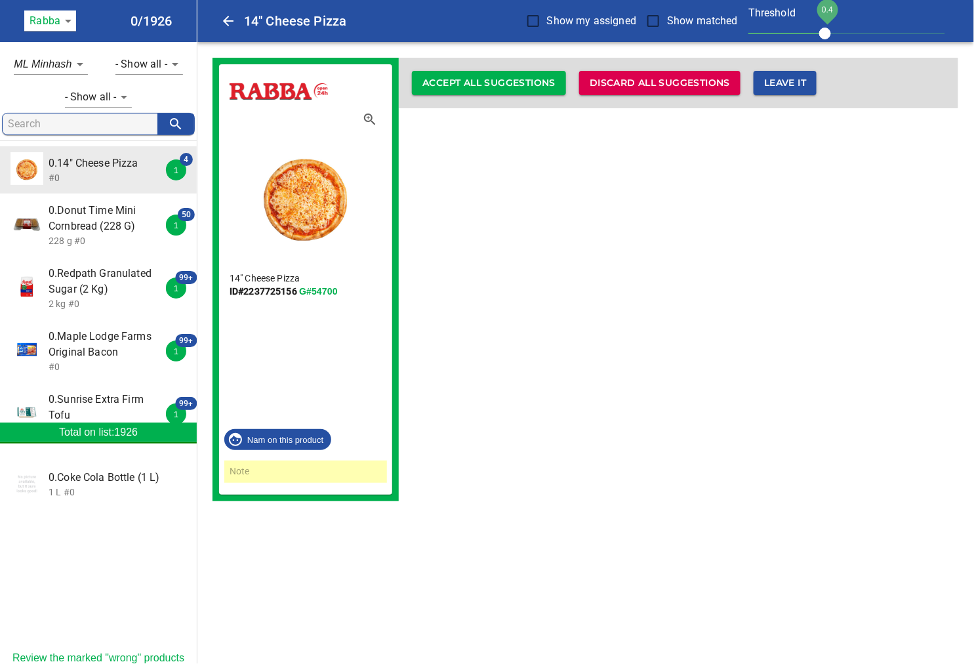
click at [519, 93] on button "Accept all suggestions" at bounding box center [489, 83] width 154 height 24
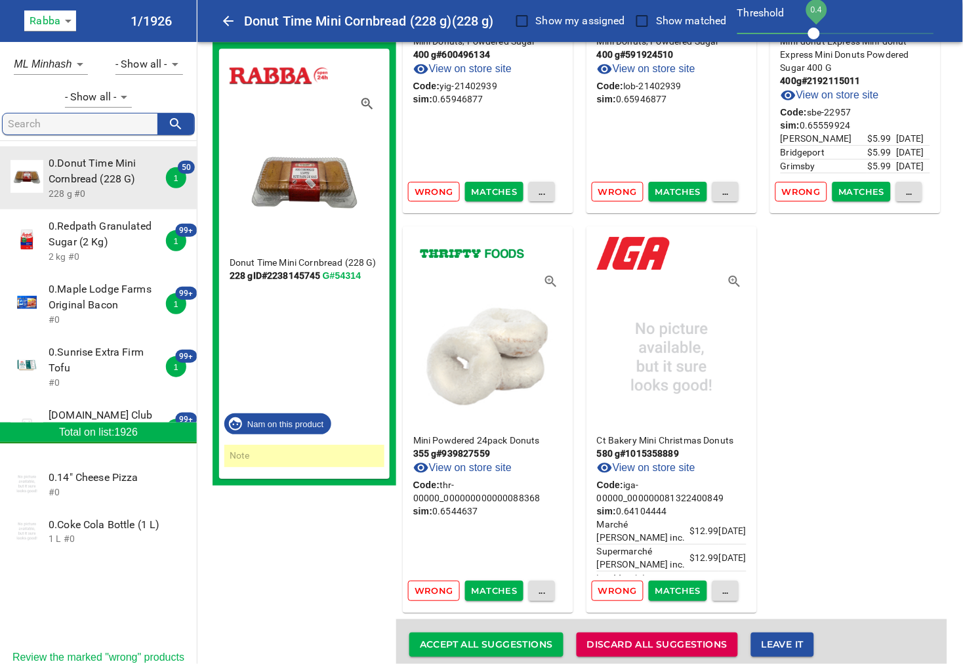
scroll to position [6244, 0]
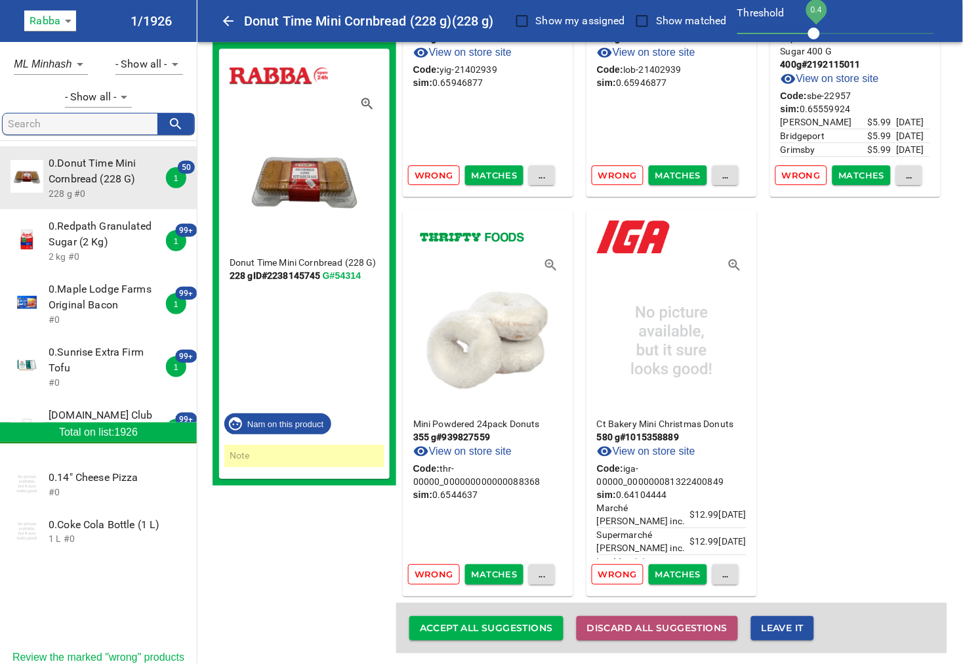
click at [650, 621] on span "Discard all suggestions" at bounding box center [657, 628] width 140 height 16
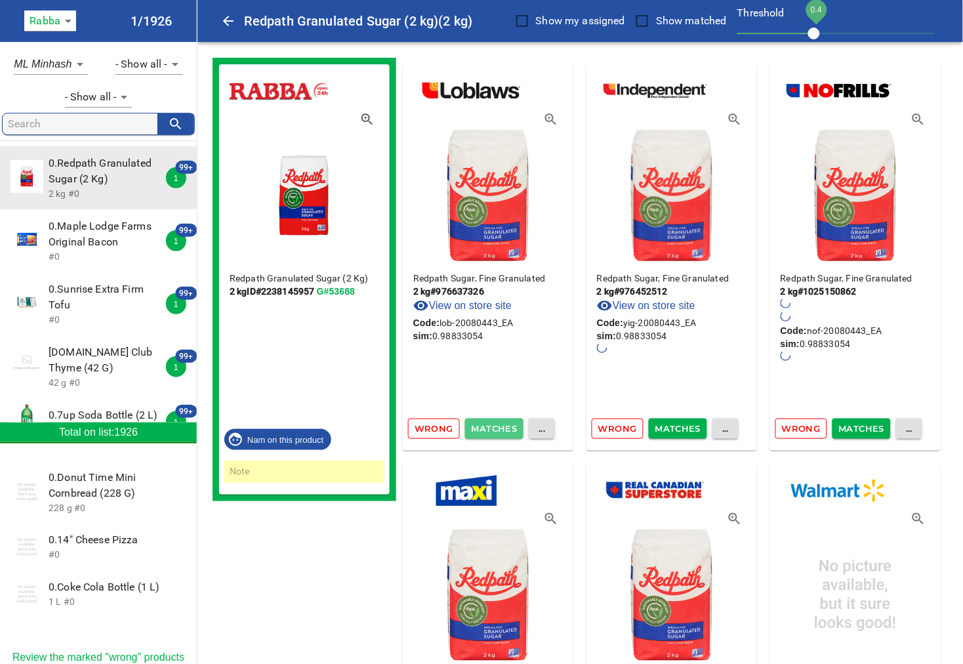
click at [505, 423] on span "Matches" at bounding box center [495, 428] width 46 height 15
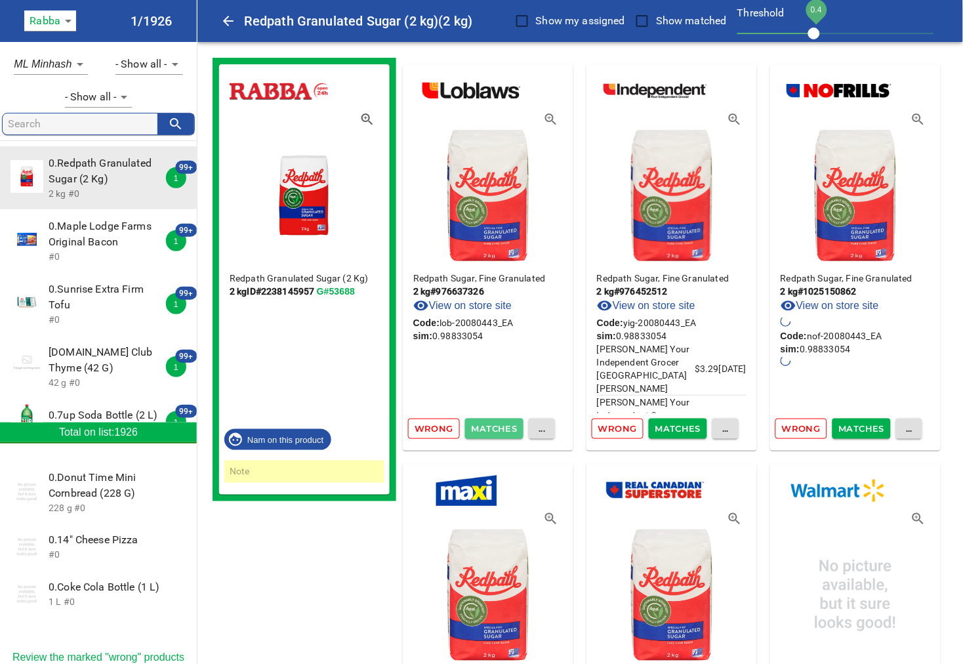
click at [505, 423] on span "Matches" at bounding box center [495, 428] width 46 height 15
click at [510, 426] on span "Matches" at bounding box center [495, 428] width 46 height 15
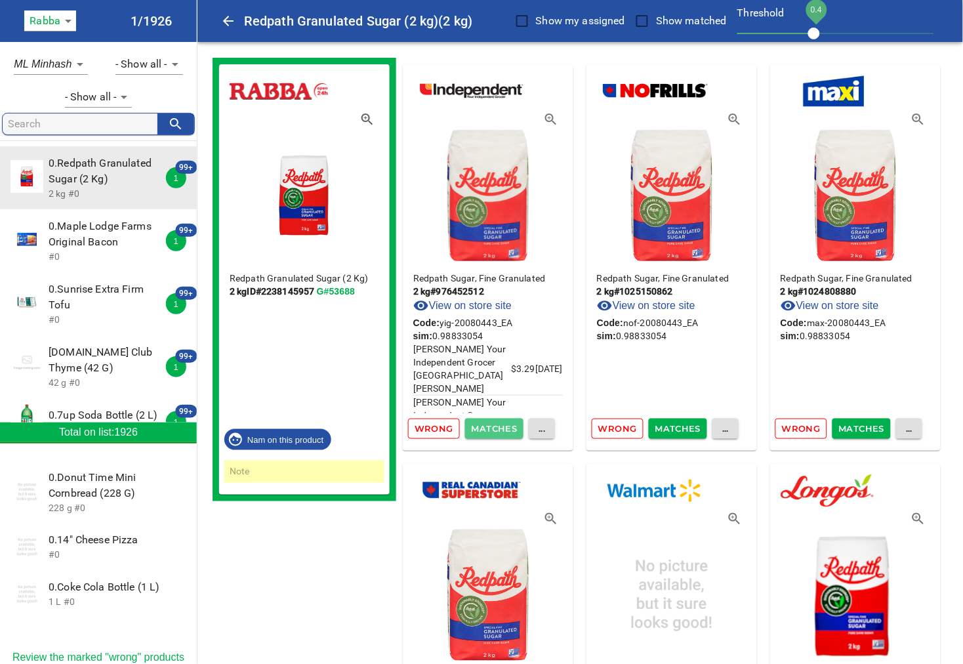
click at [494, 432] on span "Matches" at bounding box center [495, 428] width 46 height 15
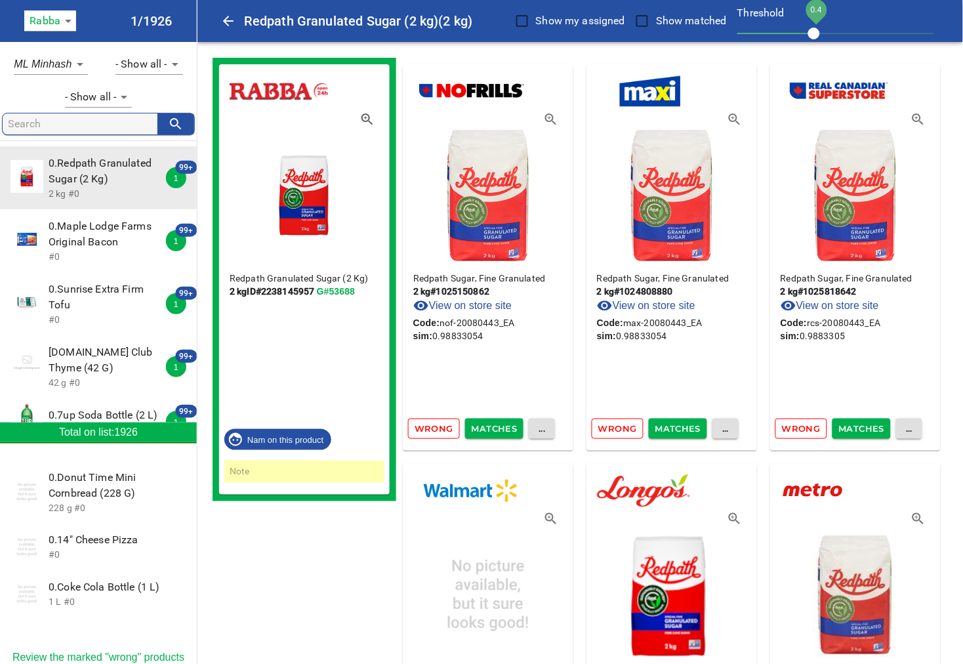
click at [496, 428] on span "Matches" at bounding box center [495, 428] width 46 height 15
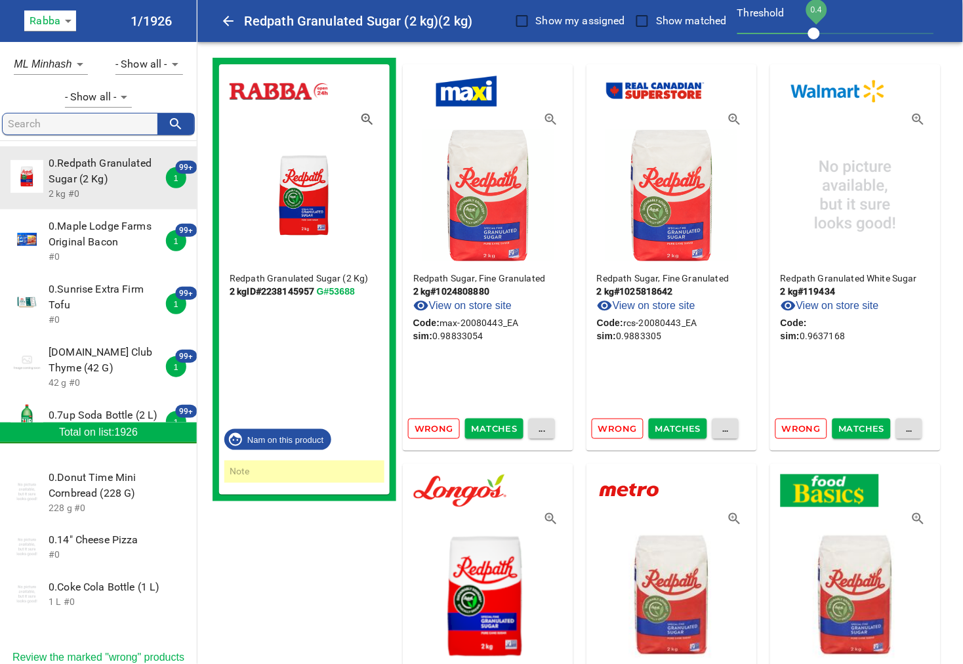
click at [496, 430] on span "Matches" at bounding box center [495, 428] width 46 height 15
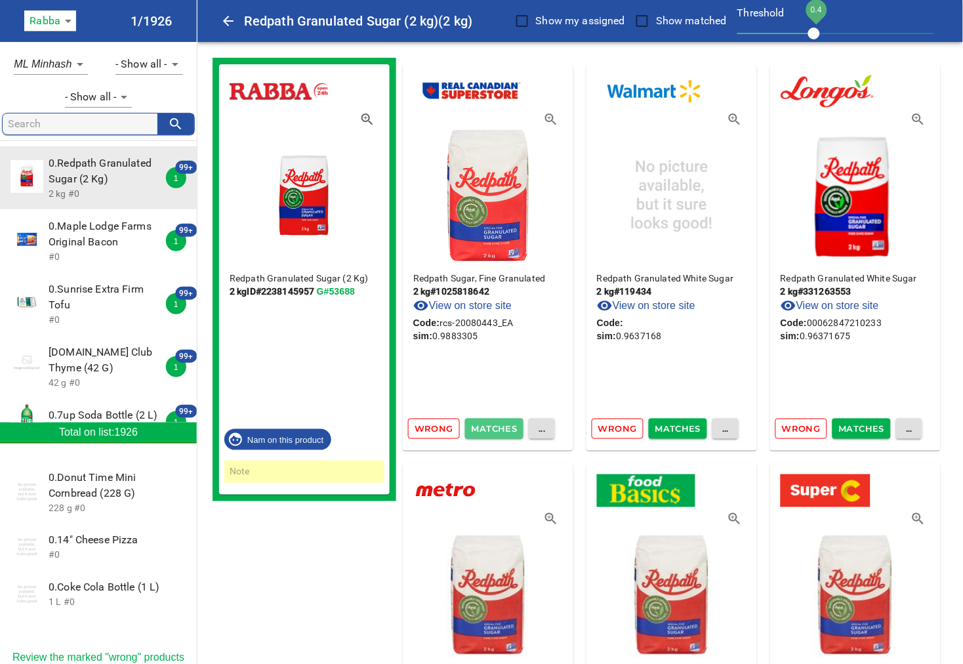
click at [496, 430] on span "Matches" at bounding box center [495, 428] width 46 height 15
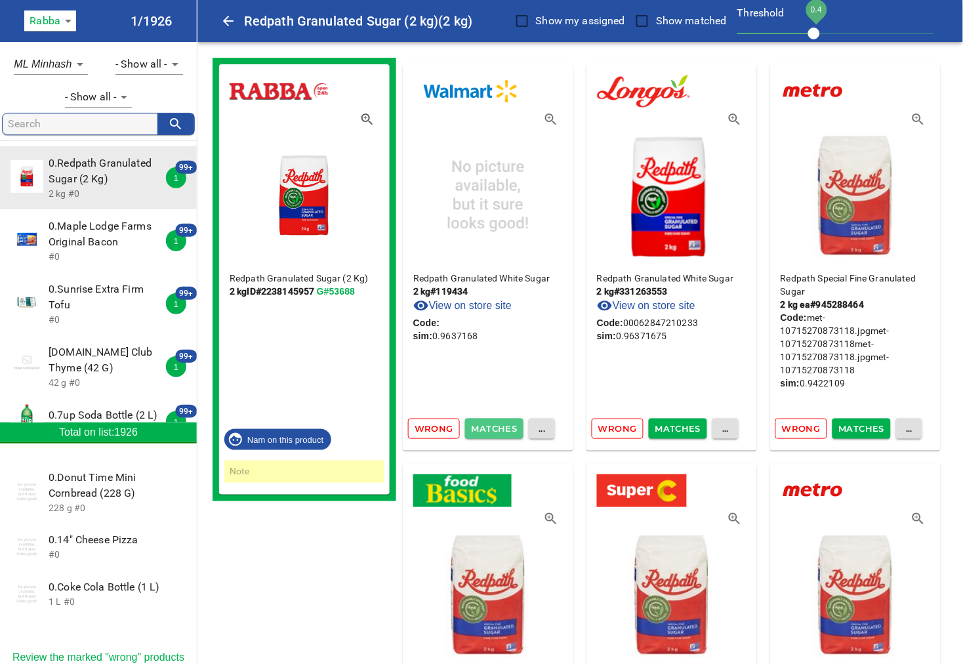
click at [496, 430] on span "Matches" at bounding box center [495, 428] width 46 height 15
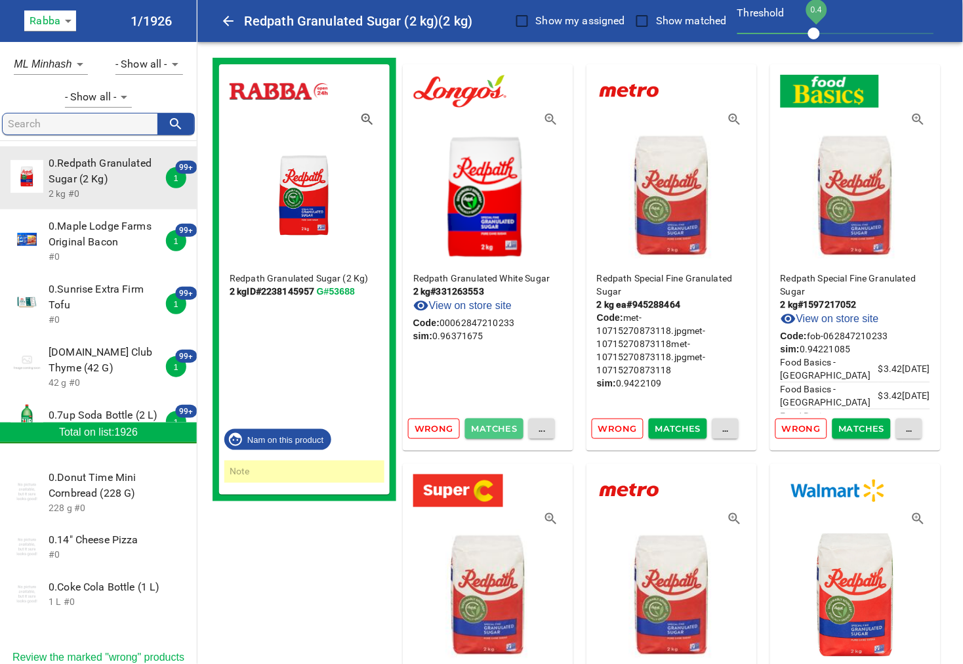
click at [496, 430] on span "Matches" at bounding box center [495, 428] width 46 height 15
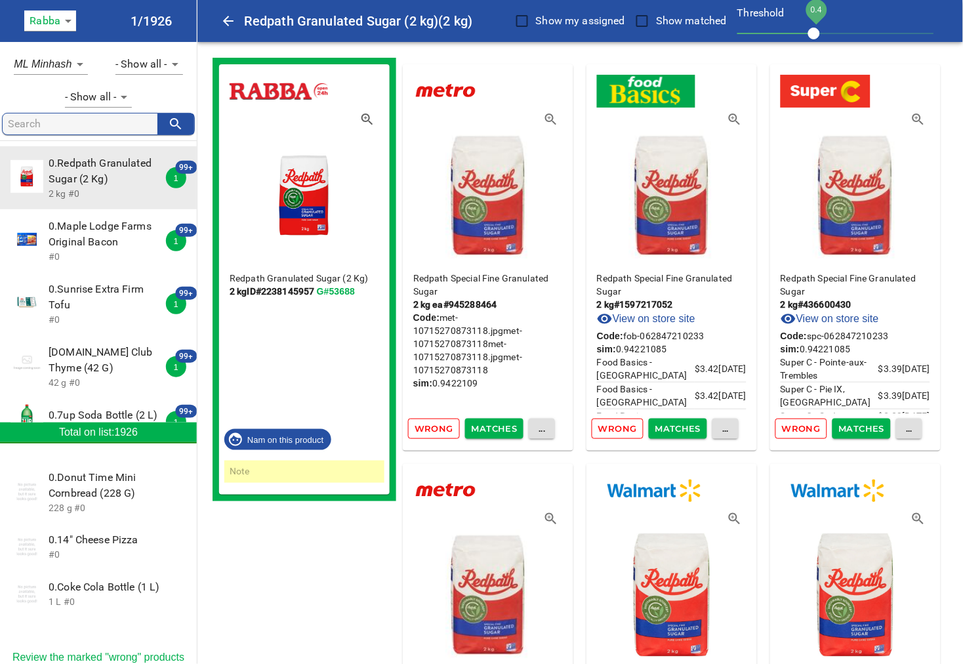
click at [496, 430] on span "Matches" at bounding box center [495, 428] width 46 height 15
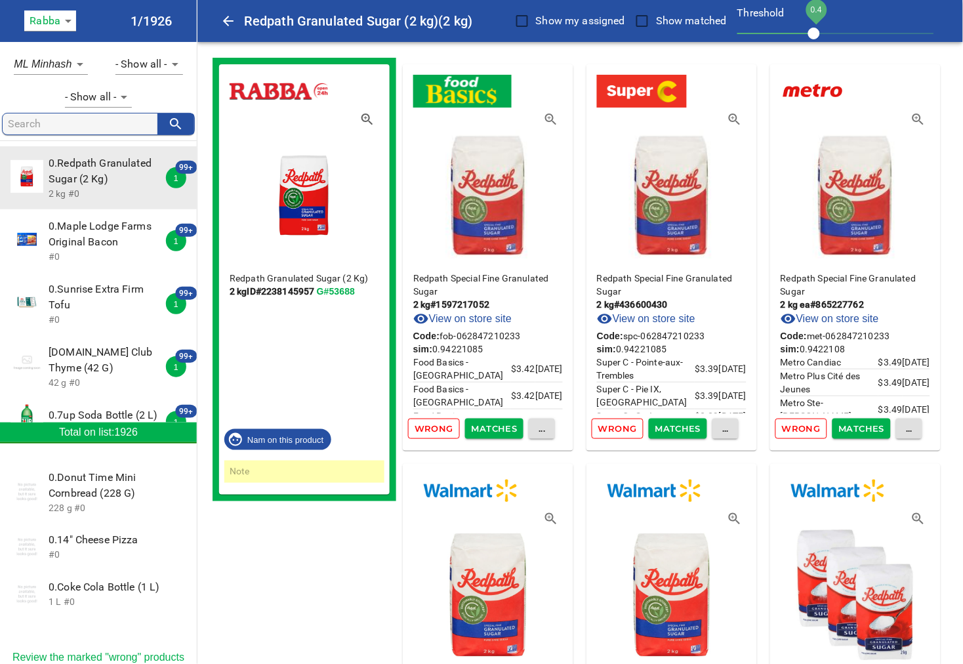
click at [496, 430] on span "Matches" at bounding box center [495, 428] width 46 height 15
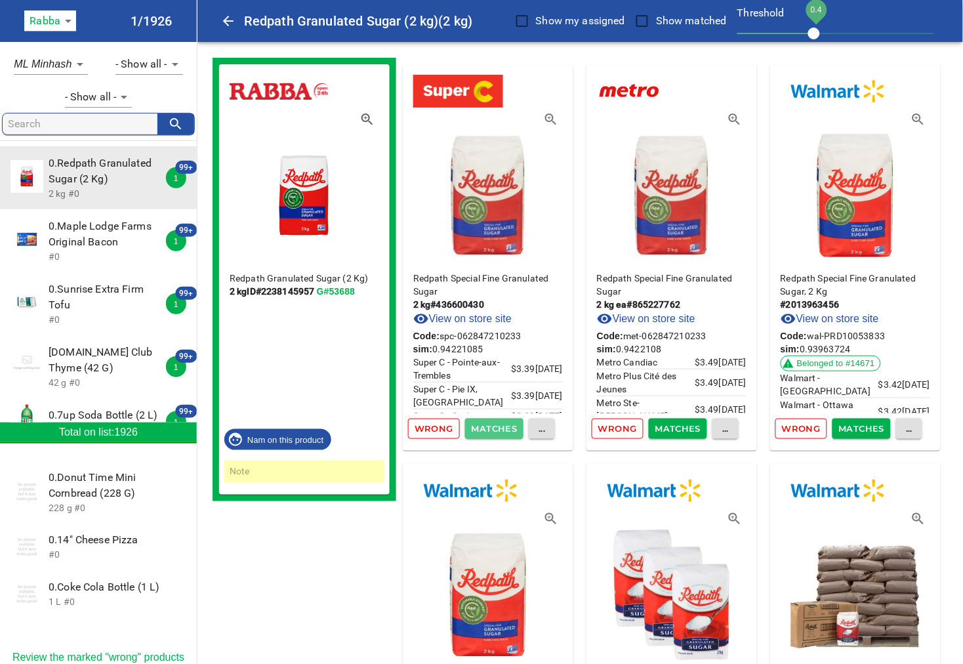
click at [496, 430] on span "Matches" at bounding box center [495, 428] width 46 height 15
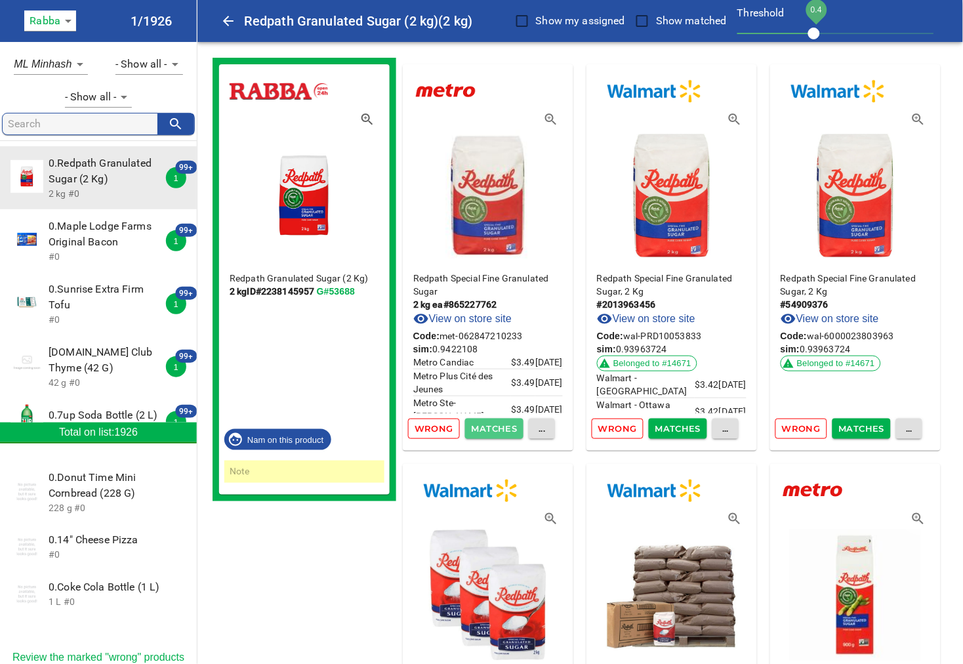
click at [496, 430] on span "Matches" at bounding box center [495, 428] width 46 height 15
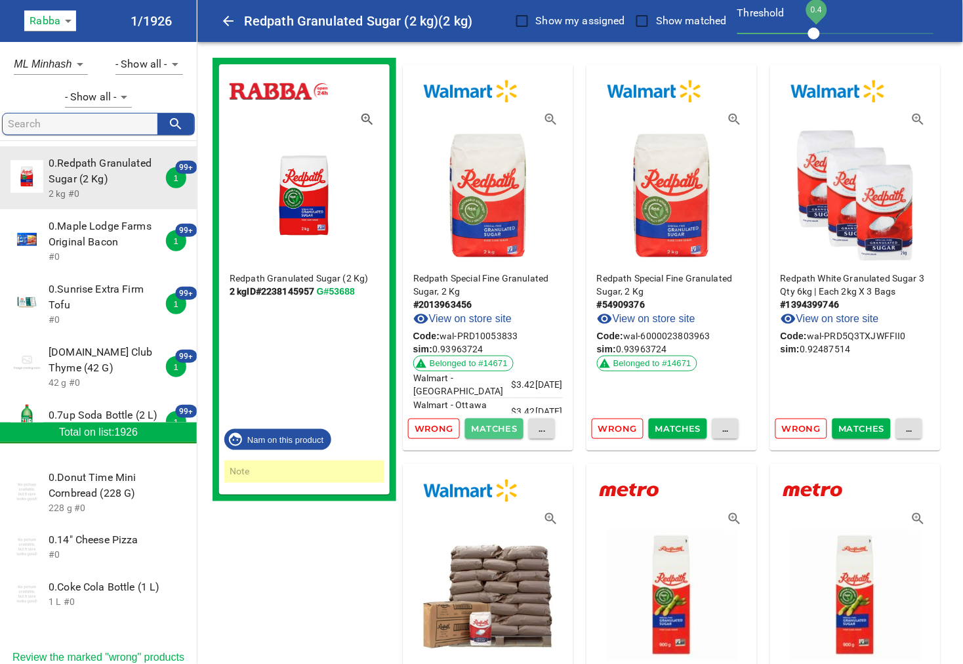
click at [496, 430] on span "Matches" at bounding box center [495, 428] width 46 height 15
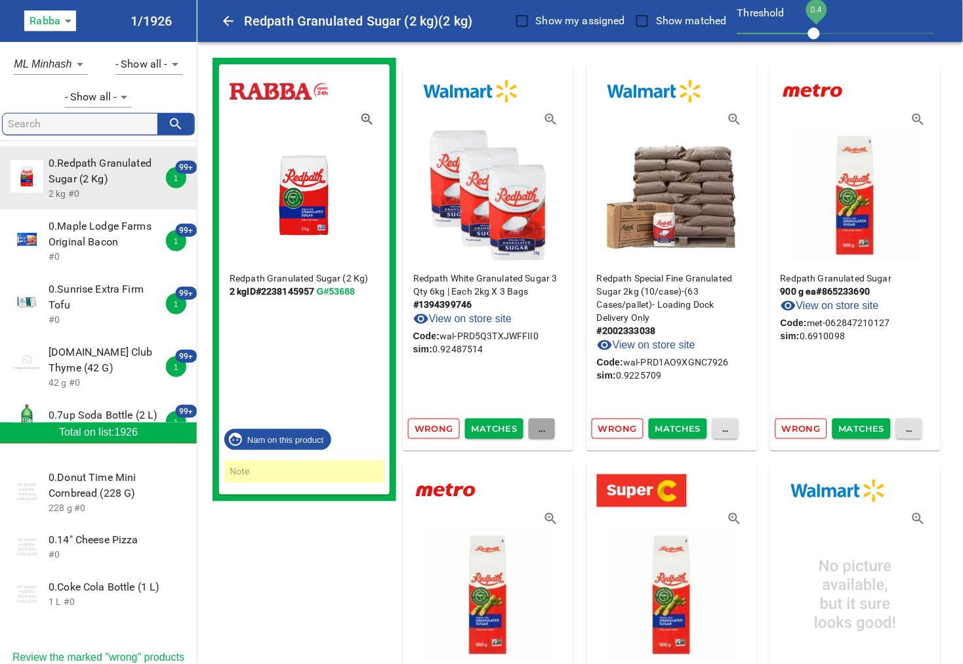
click at [548, 432] on span "..." at bounding box center [541, 428] width 13 height 15
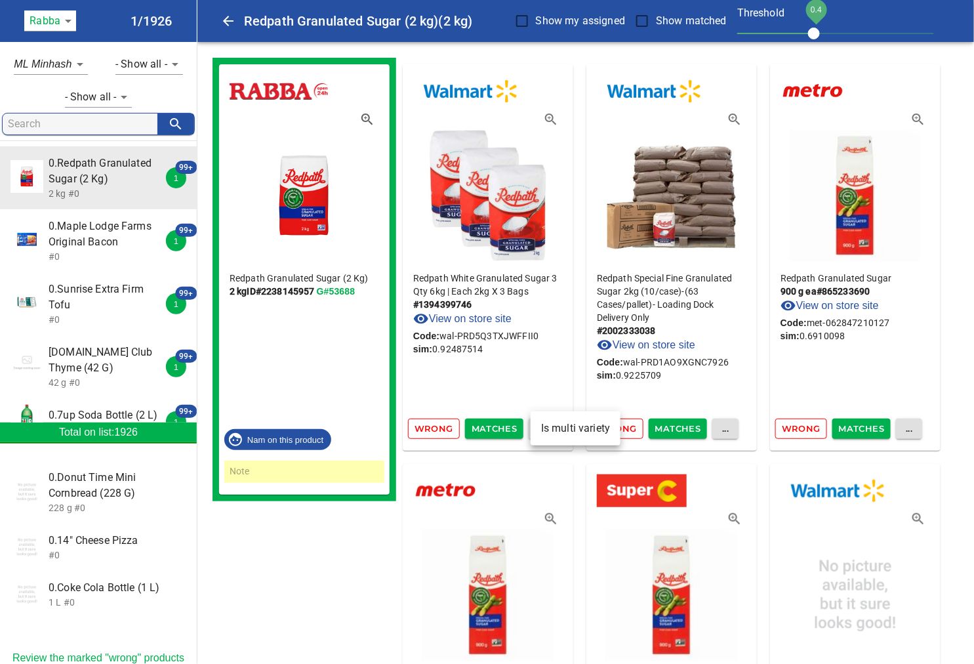
click at [546, 376] on div at bounding box center [487, 332] width 974 height 664
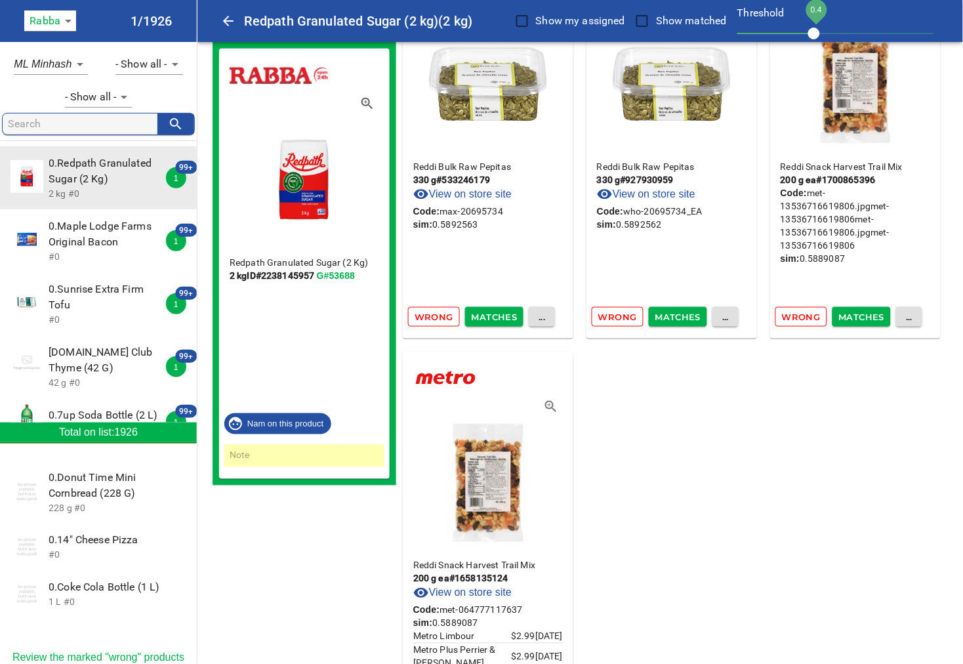
scroll to position [19816, 0]
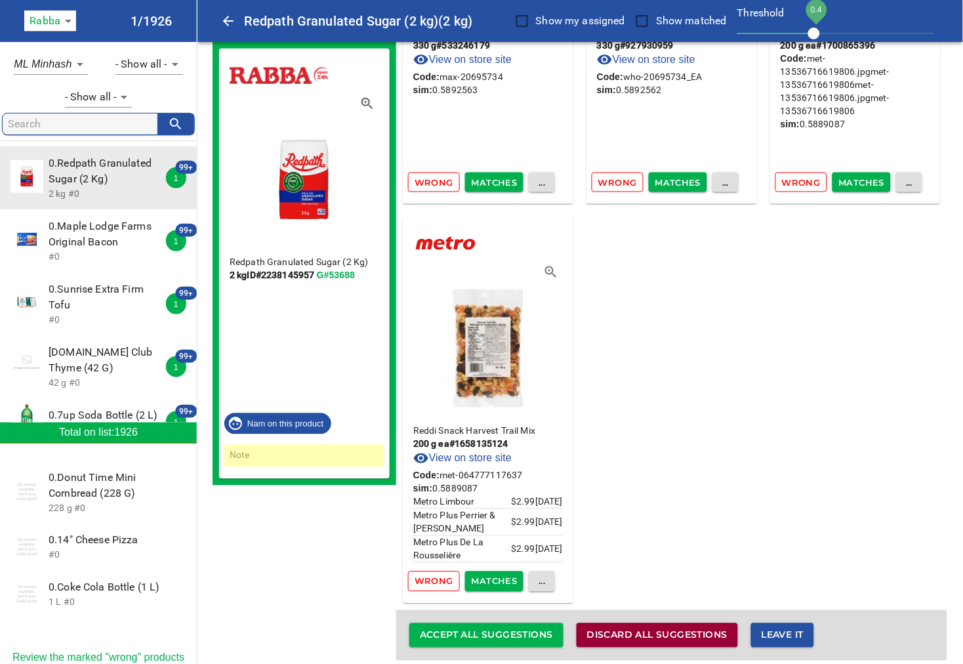
click at [674, 627] on span "Discard all suggestions" at bounding box center [657, 635] width 140 height 16
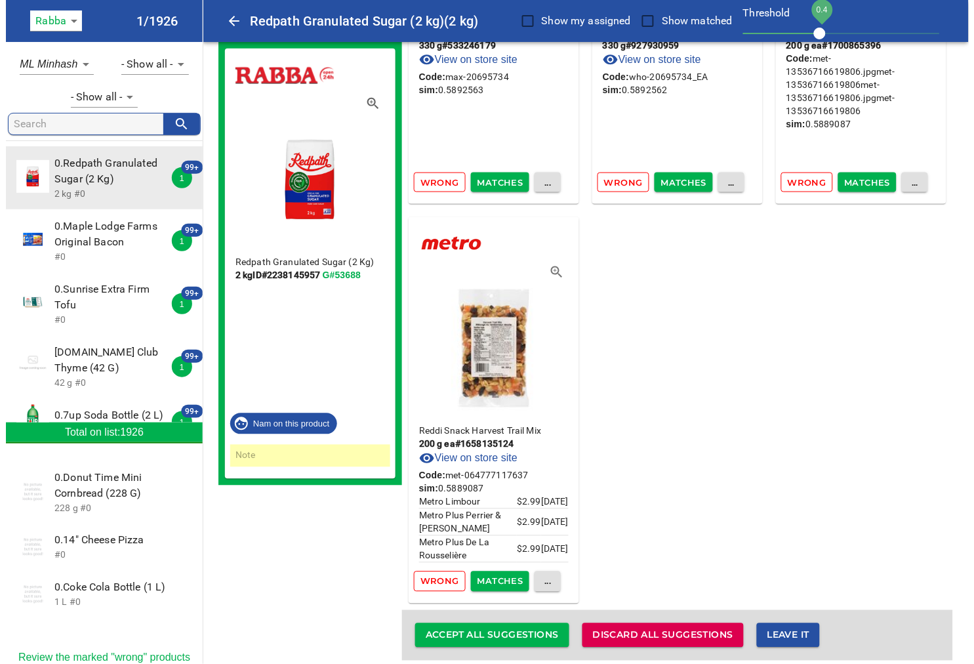
scroll to position [0, 0]
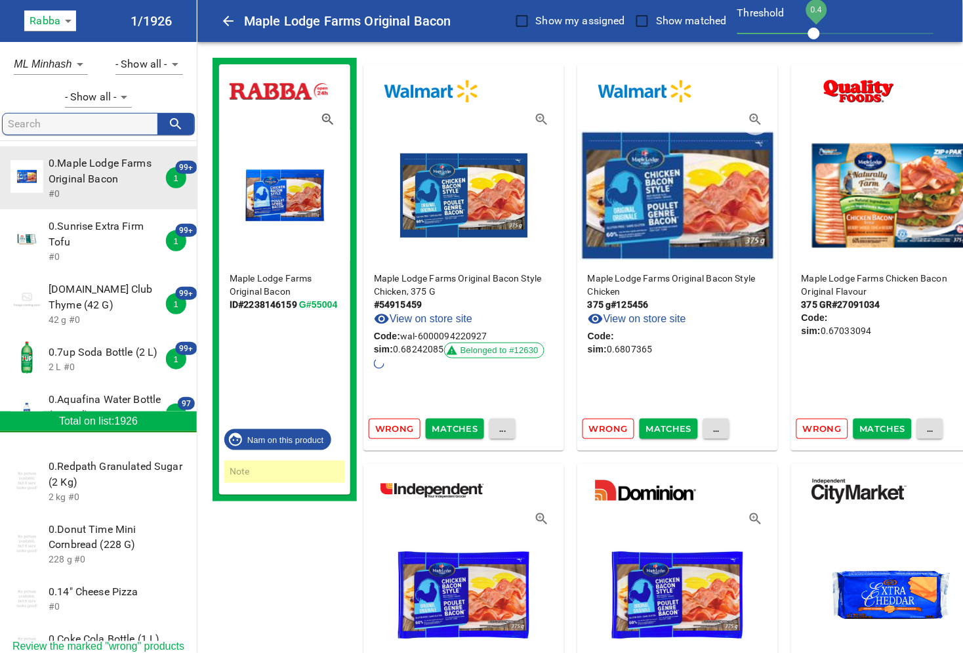
click at [329, 117] on icon "button" at bounding box center [328, 120] width 16 height 16
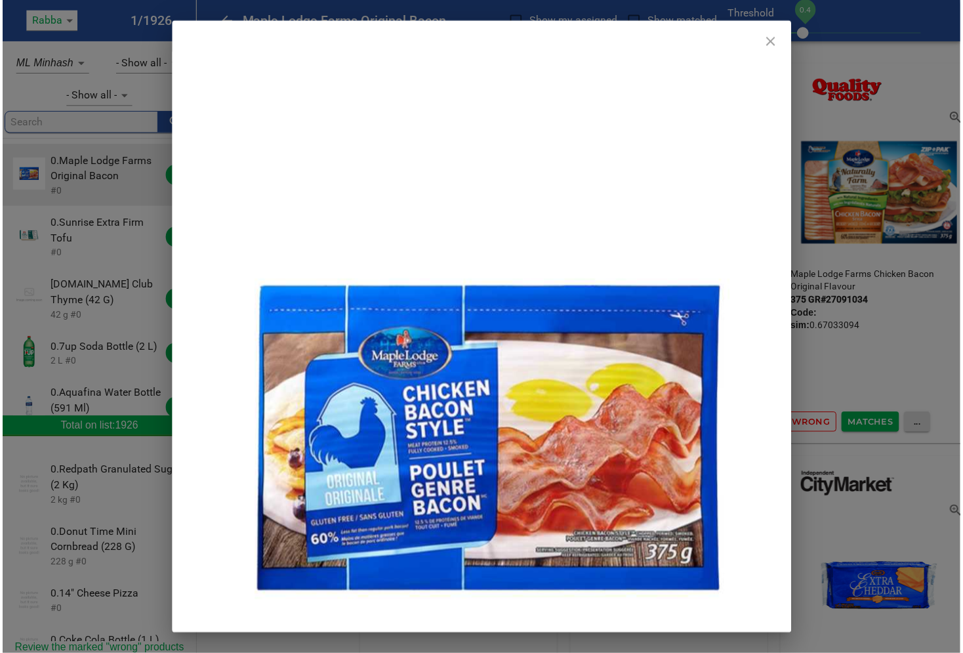
scroll to position [218, 0]
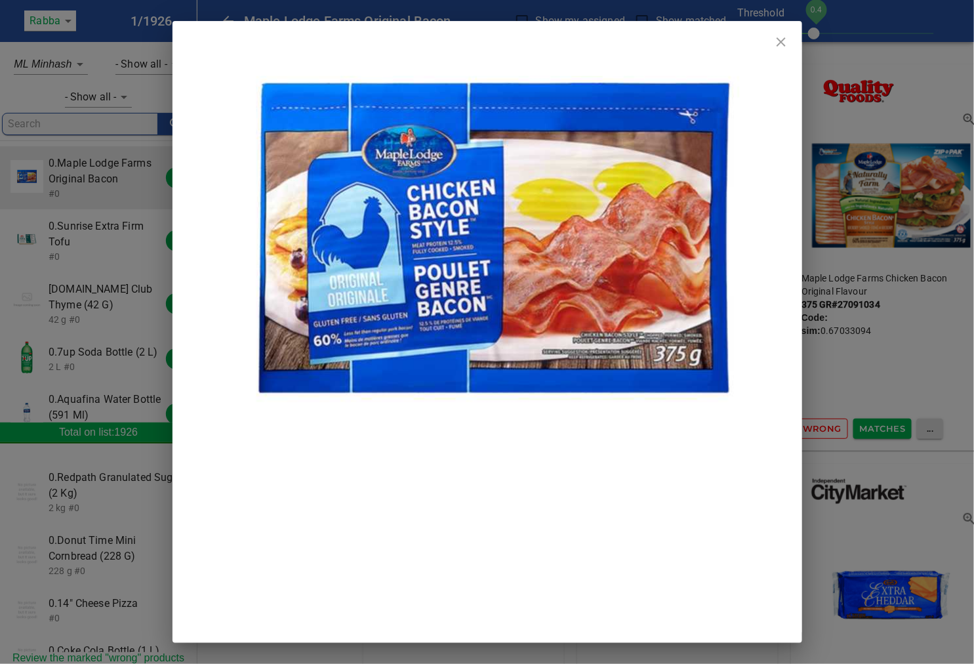
click at [783, 42] on icon "close" at bounding box center [781, 42] width 16 height 16
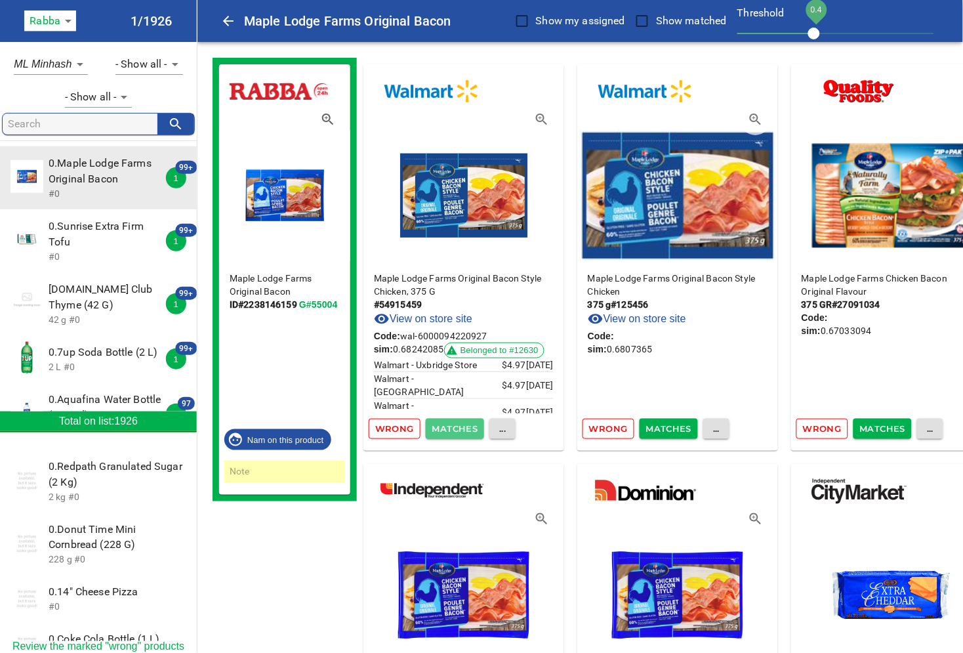
click at [458, 425] on span "Matches" at bounding box center [455, 428] width 46 height 15
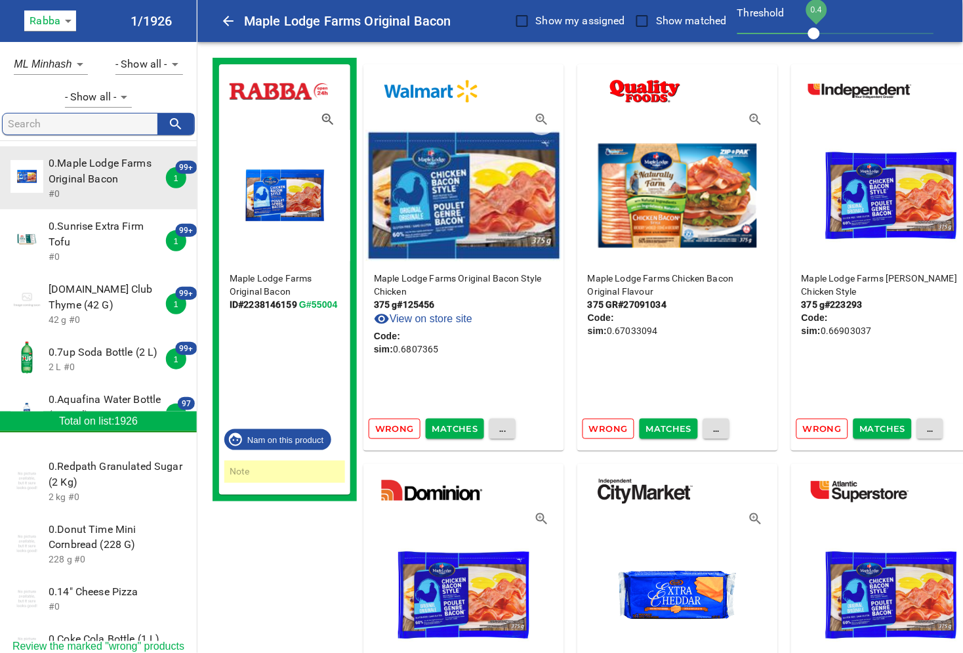
click at [463, 425] on span "Matches" at bounding box center [455, 428] width 46 height 15
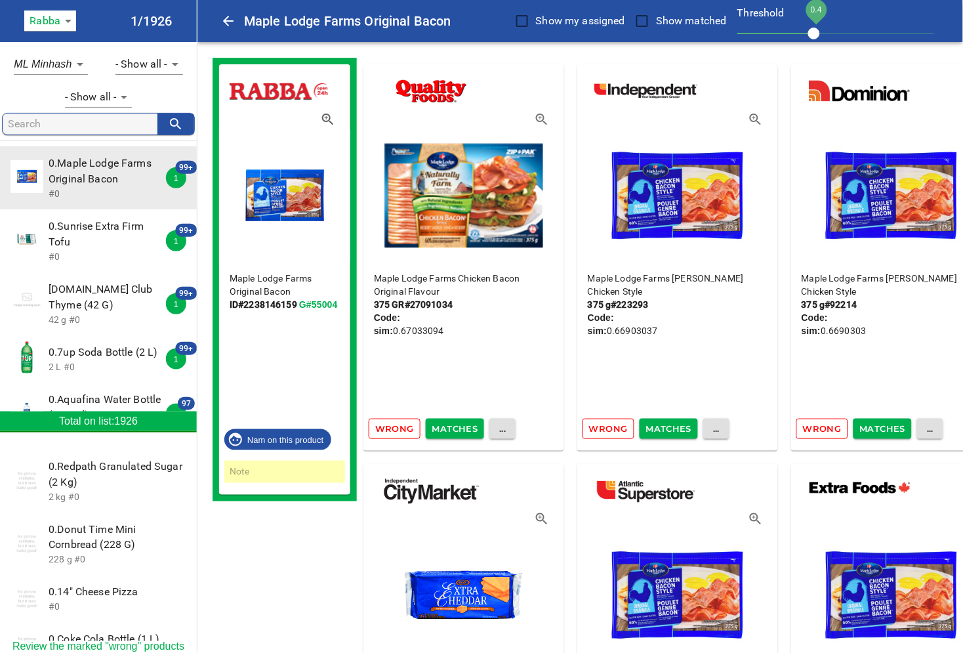
click at [459, 426] on span "Matches" at bounding box center [455, 428] width 46 height 15
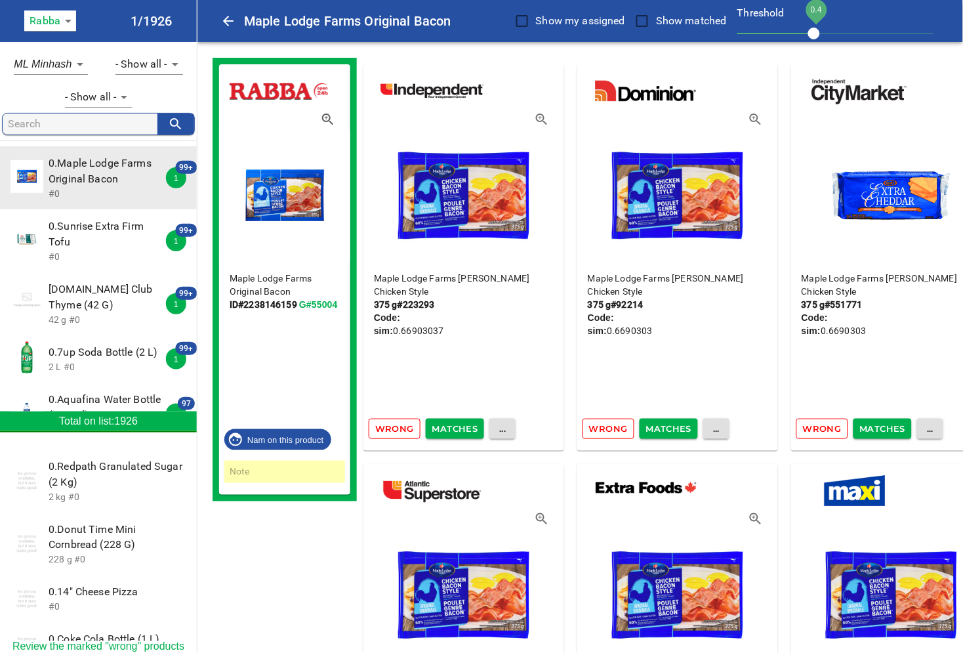
click at [459, 426] on span "Matches" at bounding box center [455, 428] width 46 height 15
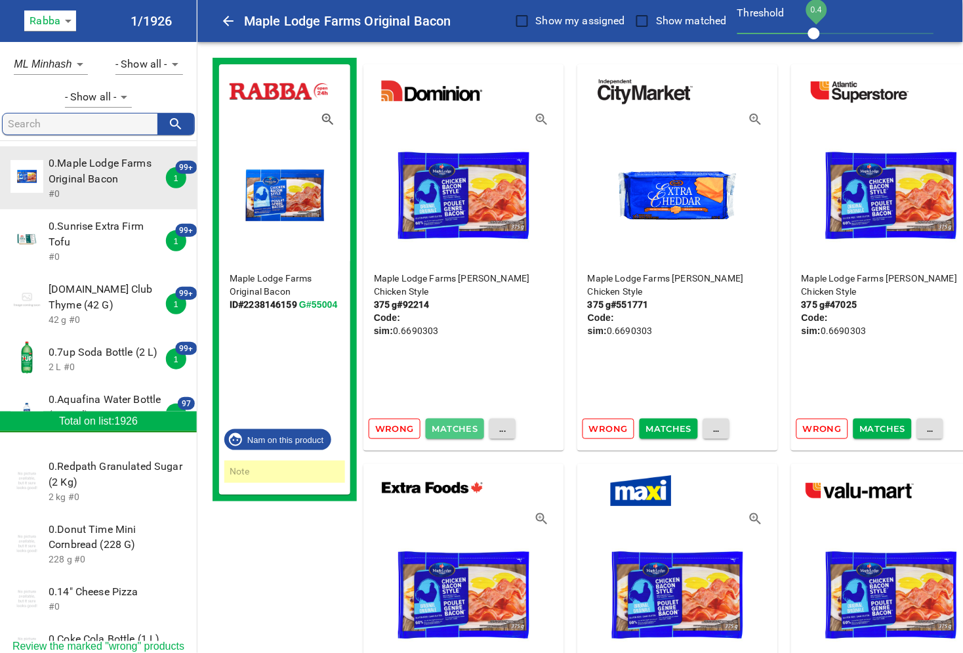
click at [461, 426] on span "Matches" at bounding box center [455, 428] width 46 height 15
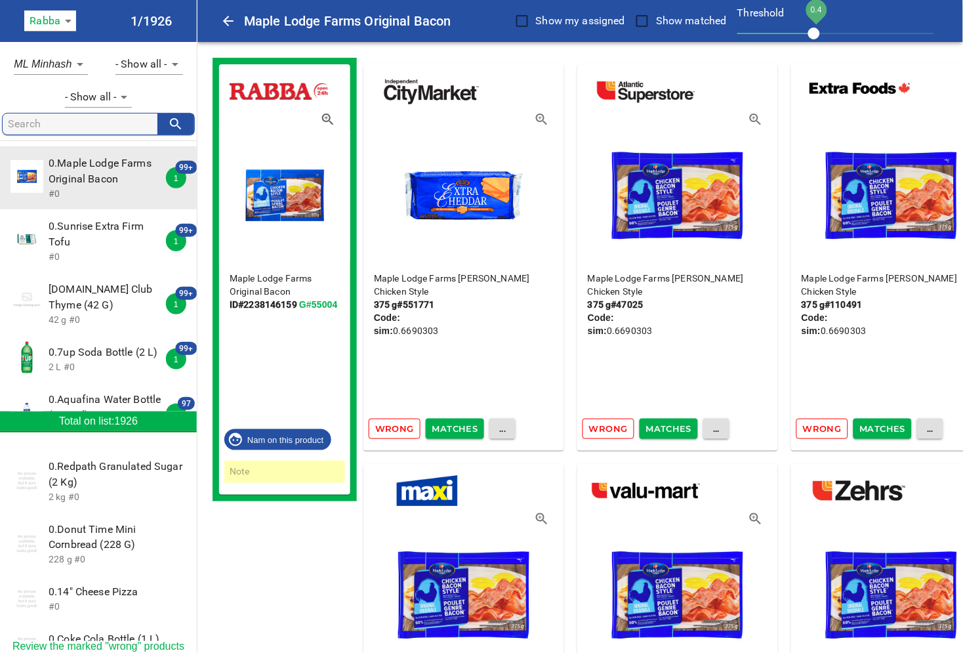
click at [396, 429] on span "Wrong" at bounding box center [394, 428] width 39 height 15
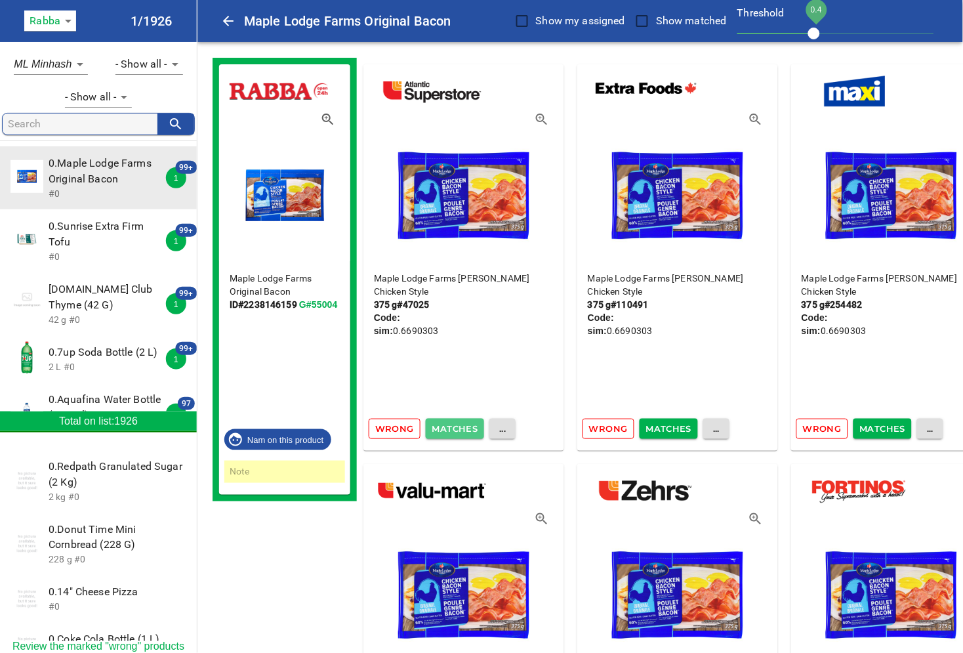
click at [450, 422] on span "Matches" at bounding box center [455, 428] width 46 height 15
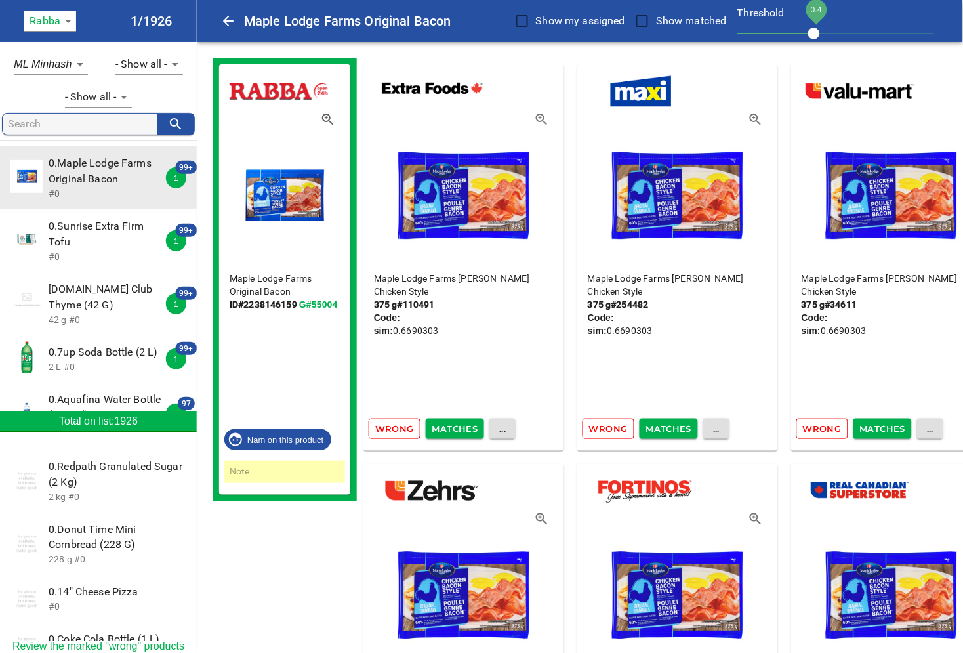
click at [450, 422] on span "Matches" at bounding box center [455, 428] width 46 height 15
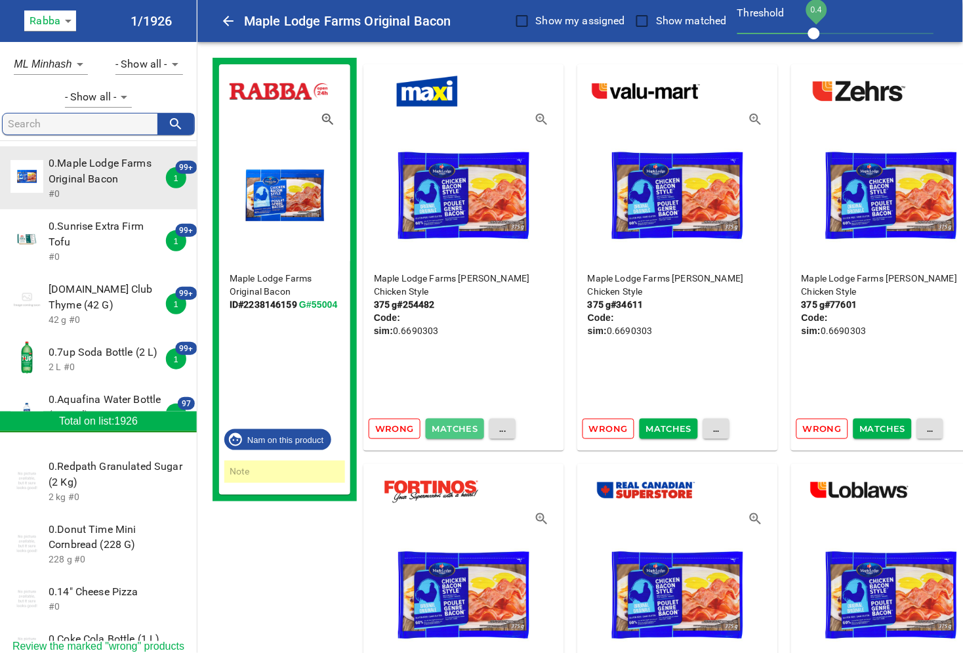
click at [450, 422] on span "Matches" at bounding box center [455, 428] width 46 height 15
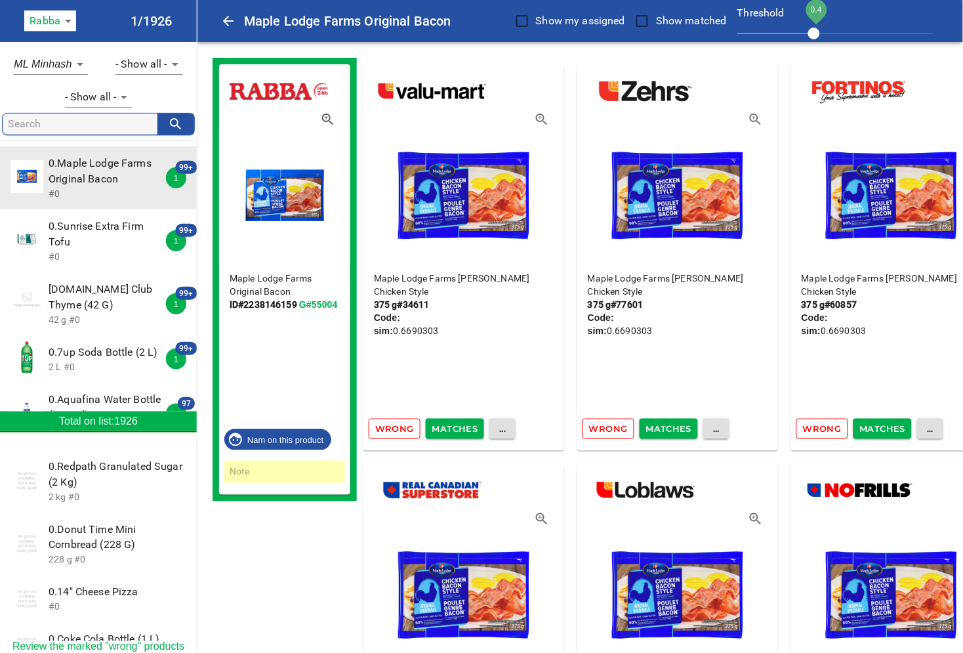
click at [450, 422] on span "Matches" at bounding box center [455, 428] width 46 height 15
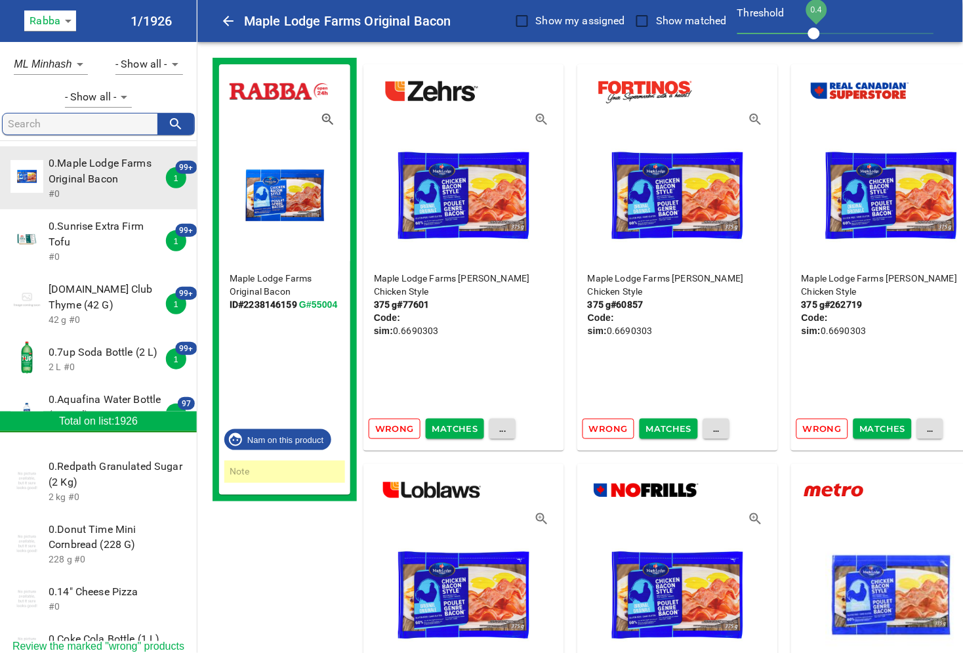
click at [450, 422] on span "Matches" at bounding box center [455, 428] width 46 height 15
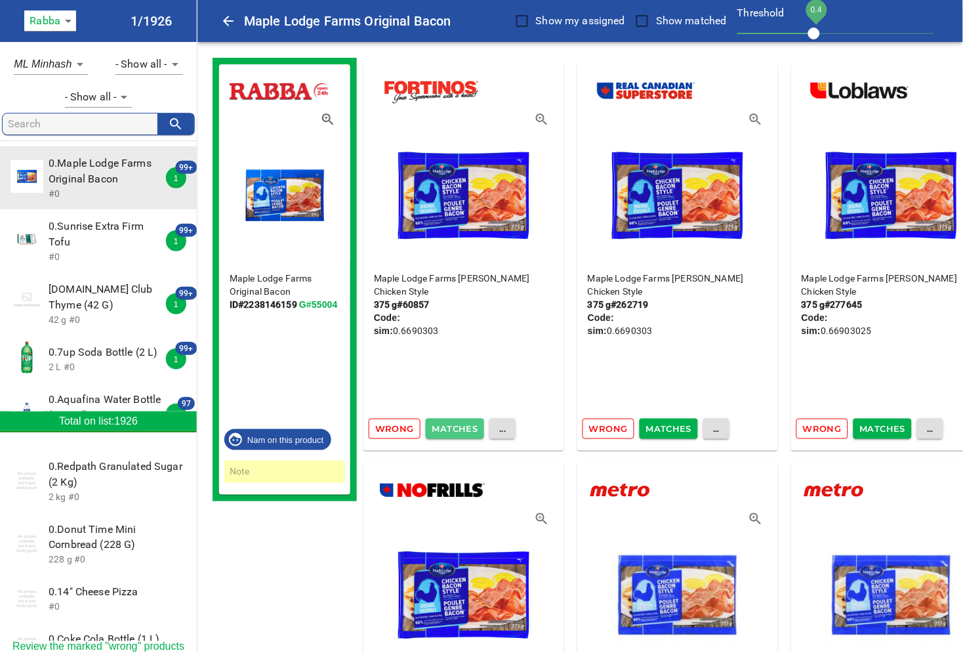
click at [451, 425] on span "Matches" at bounding box center [455, 428] width 46 height 15
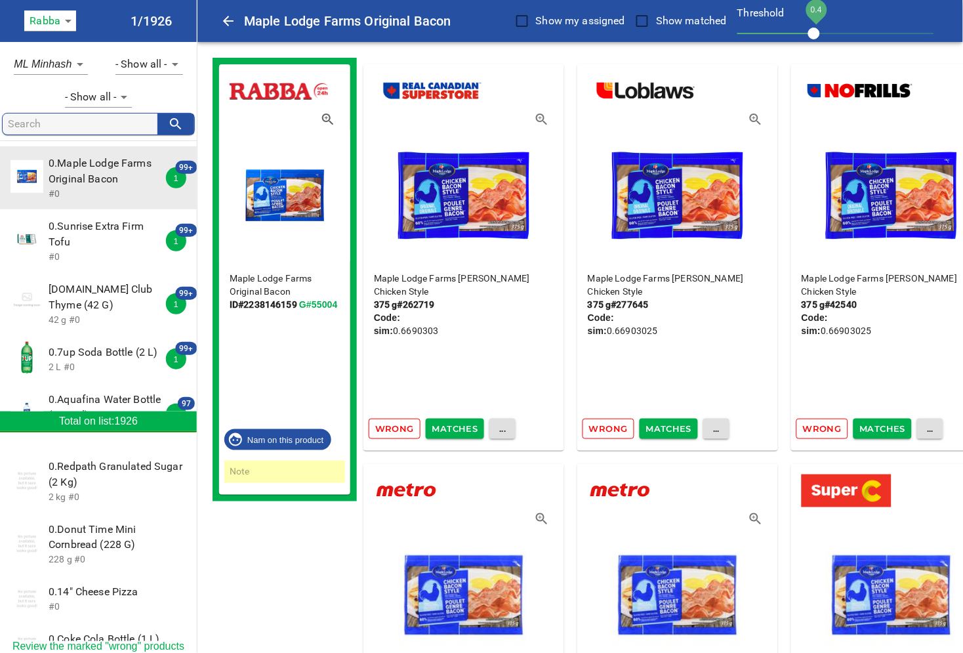
click at [451, 425] on span "Matches" at bounding box center [455, 428] width 46 height 15
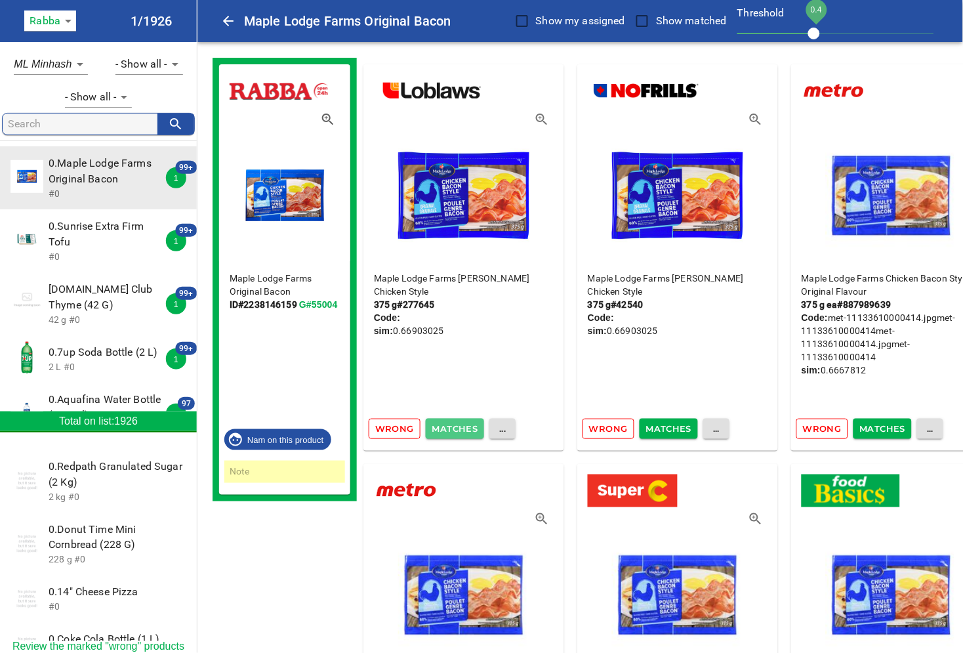
click at [451, 425] on span "Matches" at bounding box center [455, 428] width 46 height 15
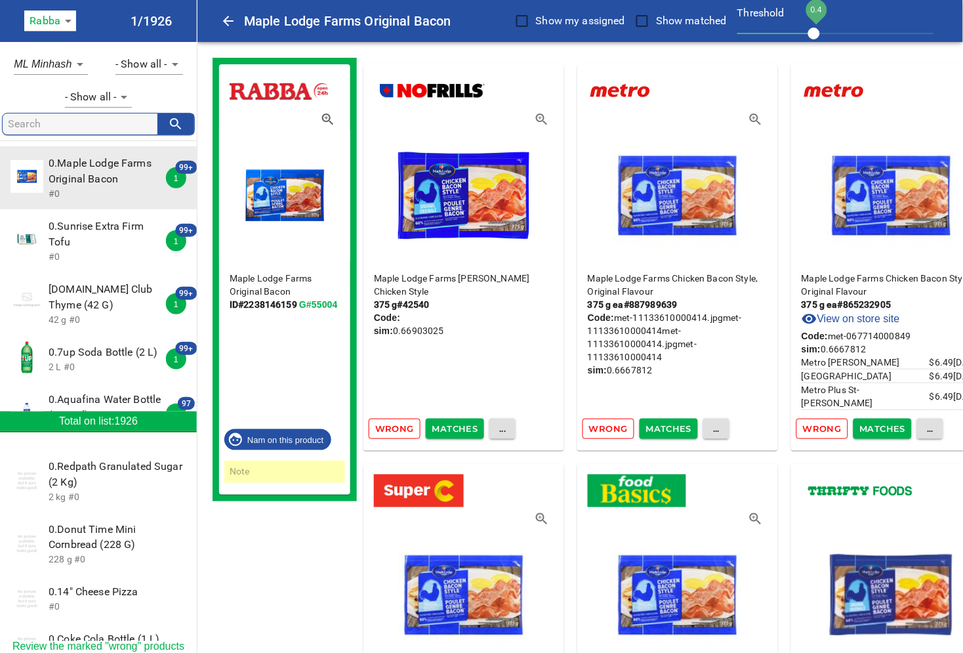
click at [451, 425] on span "Matches" at bounding box center [455, 428] width 46 height 15
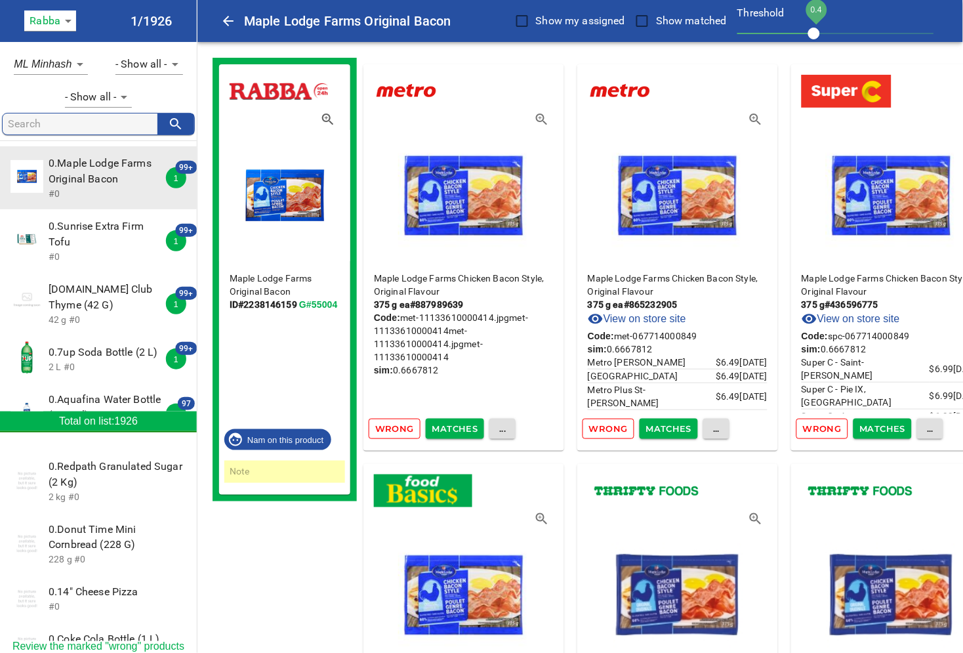
click at [451, 425] on span "Matches" at bounding box center [455, 428] width 46 height 15
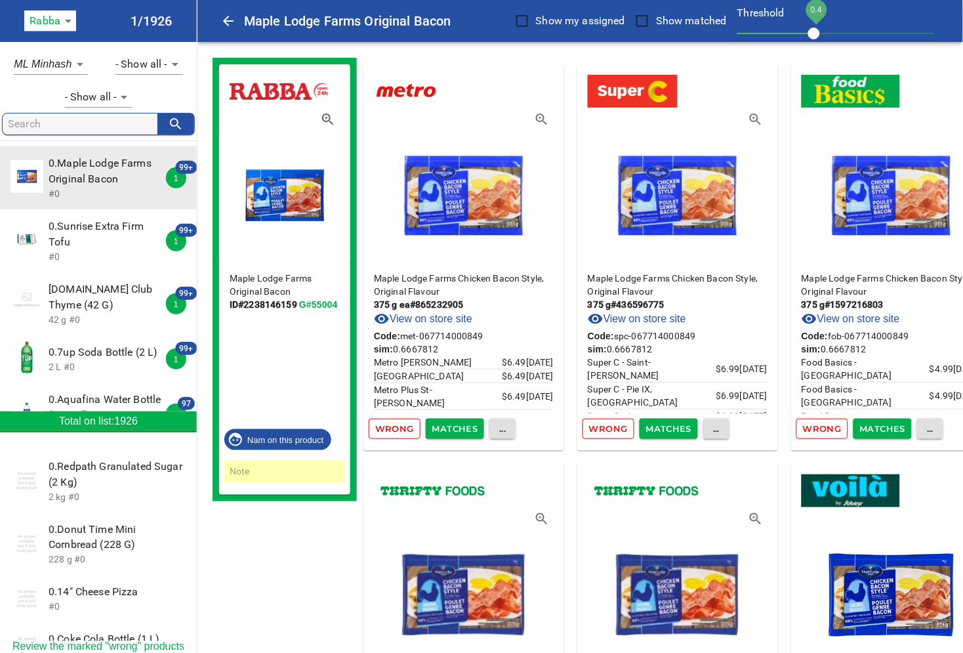
click at [451, 425] on span "Matches" at bounding box center [455, 428] width 46 height 15
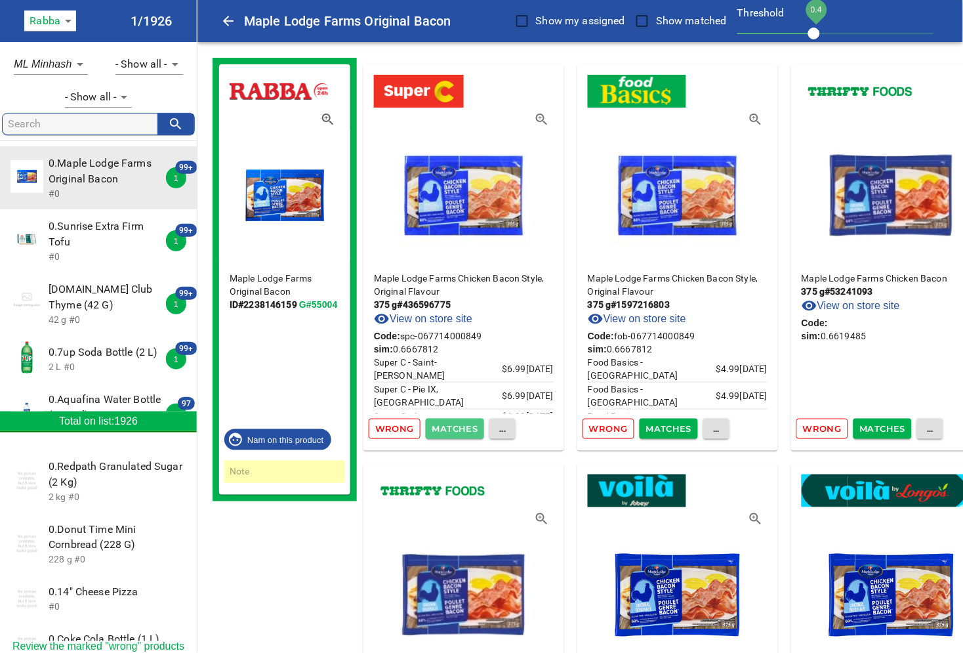
click at [451, 425] on span "Matches" at bounding box center [455, 428] width 46 height 15
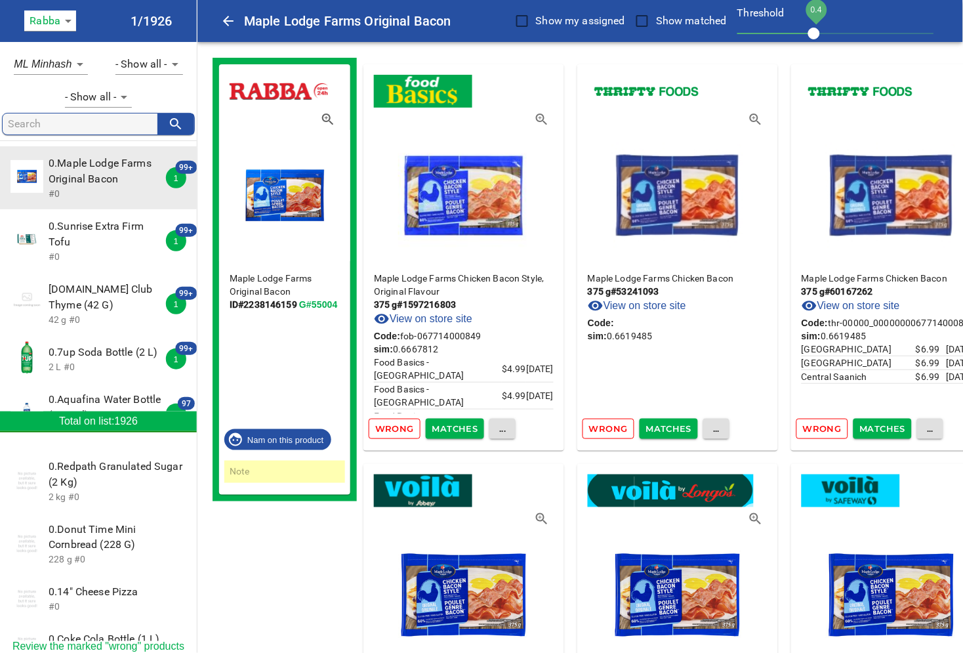
click at [451, 425] on span "Matches" at bounding box center [455, 428] width 46 height 15
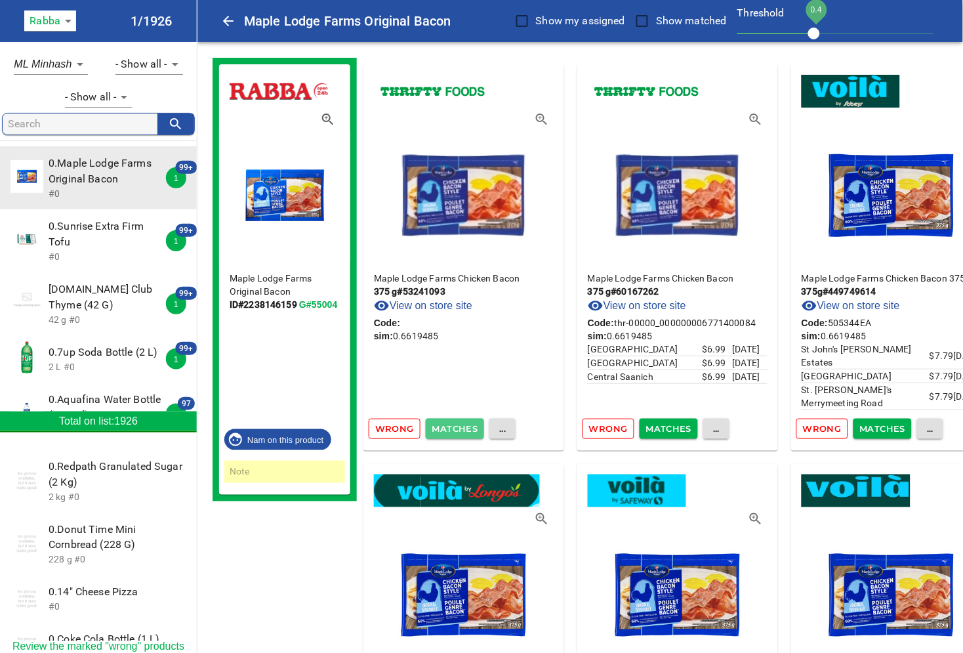
click at [451, 425] on span "Matches" at bounding box center [455, 428] width 46 height 15
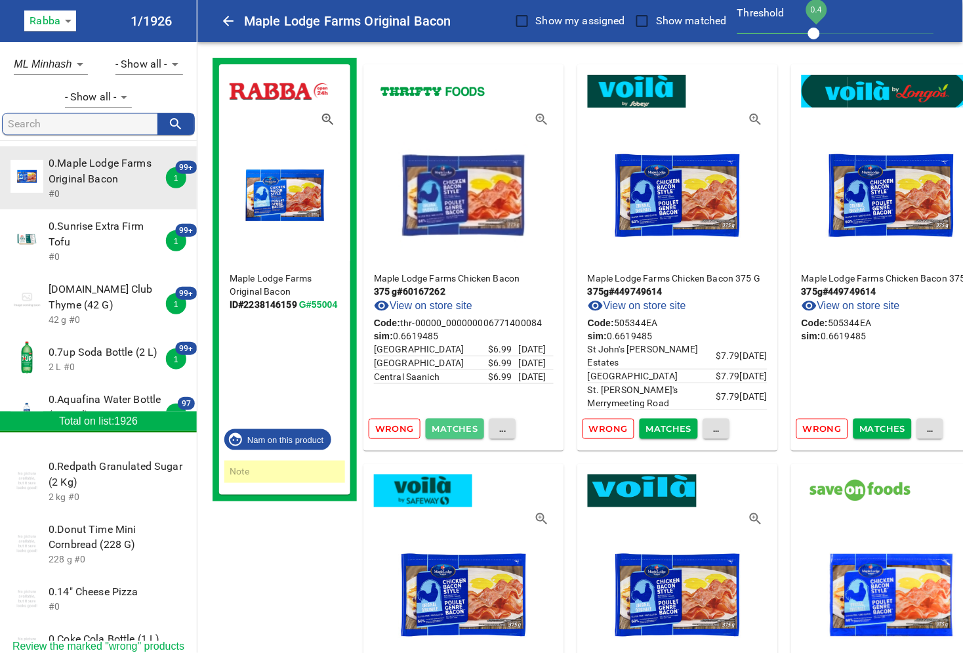
click at [451, 425] on span "Matches" at bounding box center [455, 428] width 46 height 15
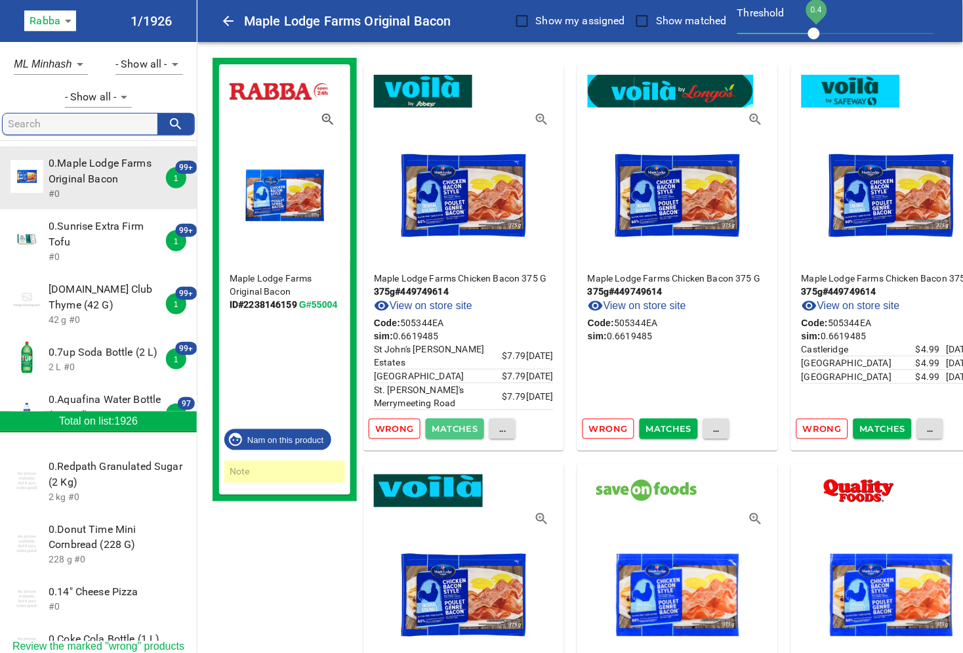
click at [451, 425] on span "Matches" at bounding box center [455, 428] width 46 height 15
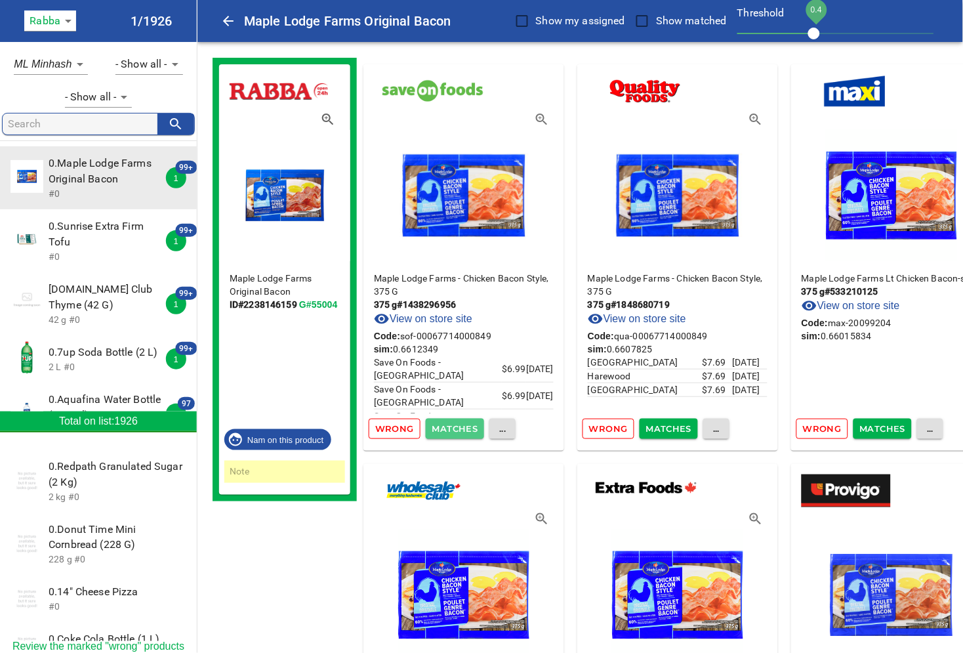
click at [451, 425] on span "Matches" at bounding box center [455, 428] width 46 height 15
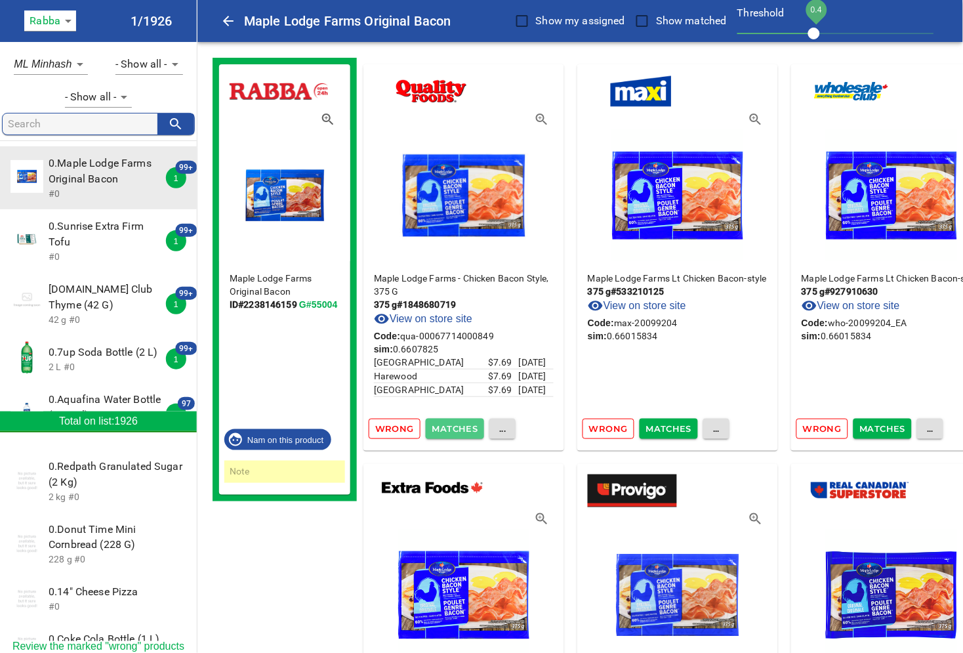
click at [451, 425] on span "Matches" at bounding box center [455, 428] width 46 height 15
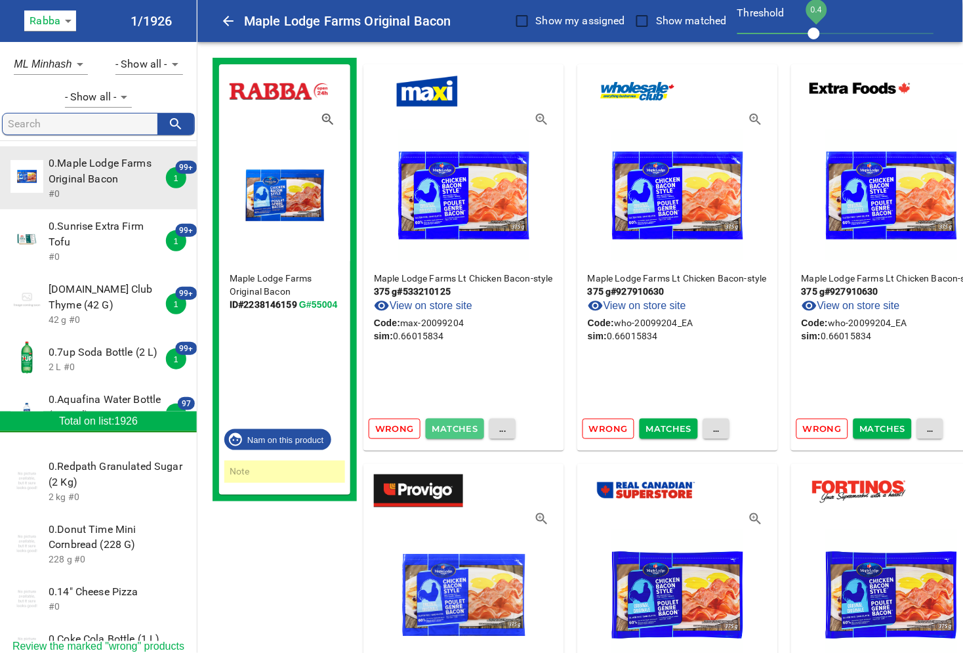
click at [451, 425] on span "Matches" at bounding box center [455, 428] width 46 height 15
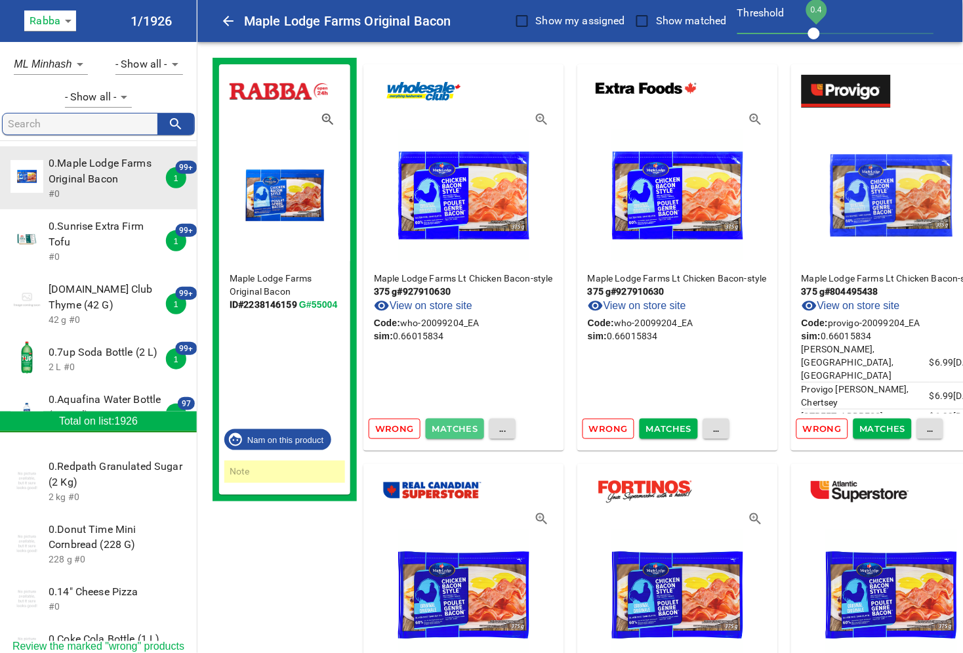
click at [451, 425] on span "Matches" at bounding box center [455, 428] width 46 height 15
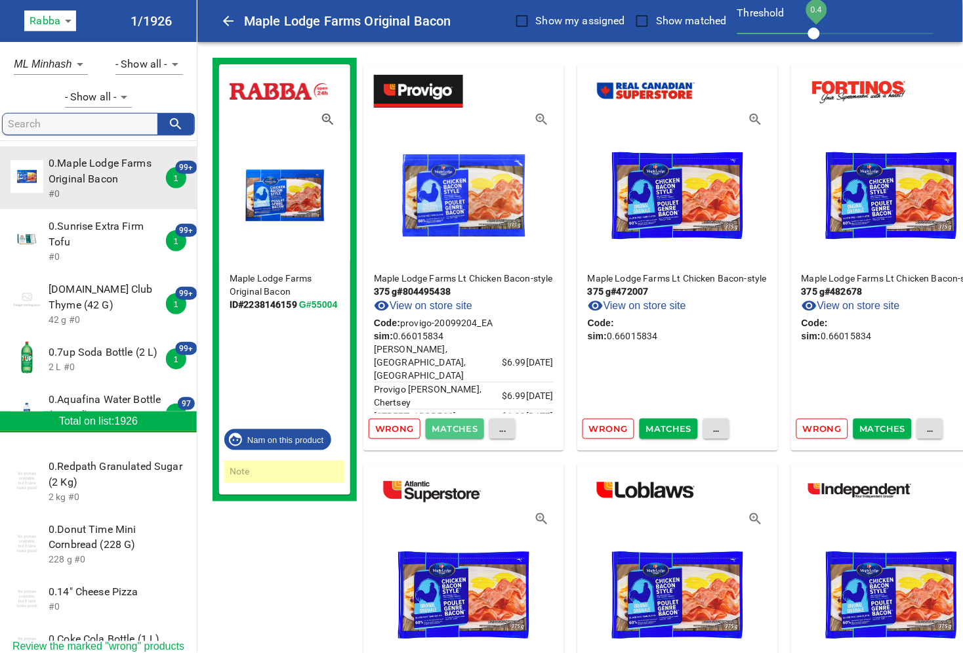
click at [451, 425] on span "Matches" at bounding box center [455, 428] width 46 height 15
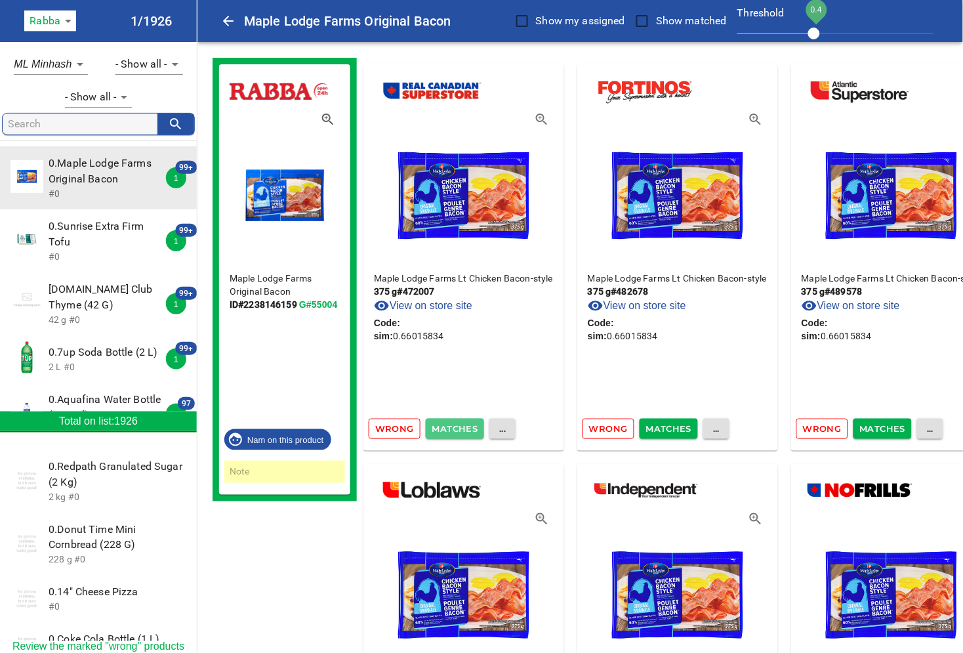
click at [451, 425] on span "Matches" at bounding box center [455, 428] width 46 height 15
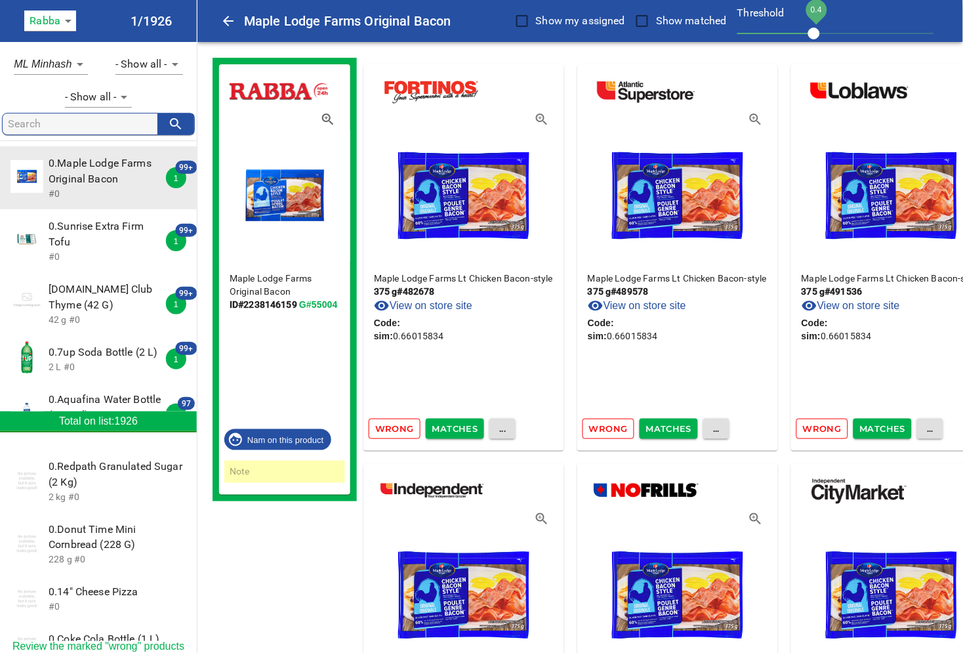
click at [451, 425] on span "Matches" at bounding box center [455, 428] width 46 height 15
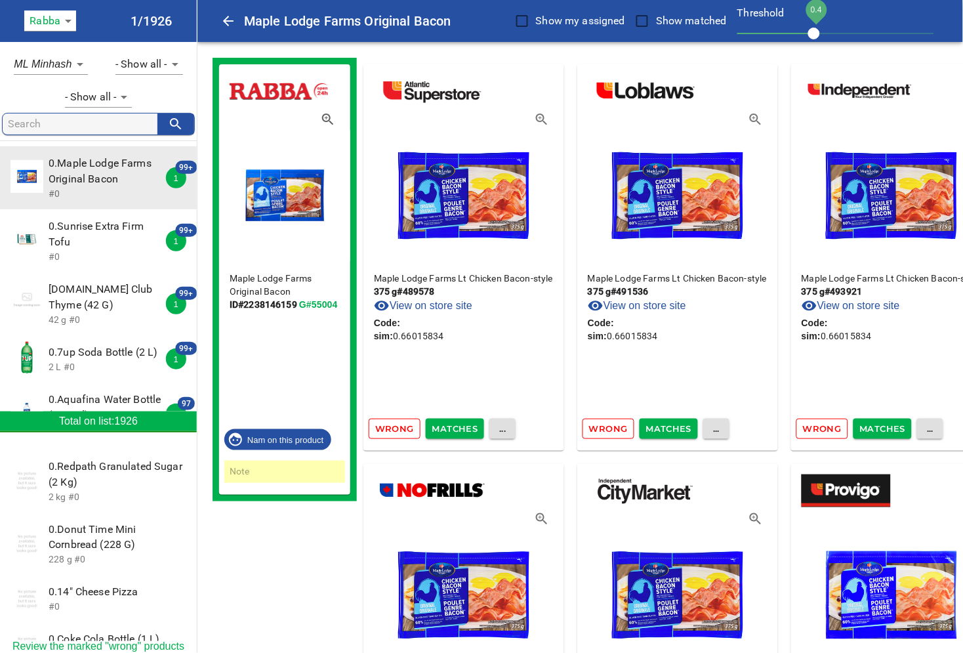
click at [451, 425] on span "Matches" at bounding box center [455, 428] width 46 height 15
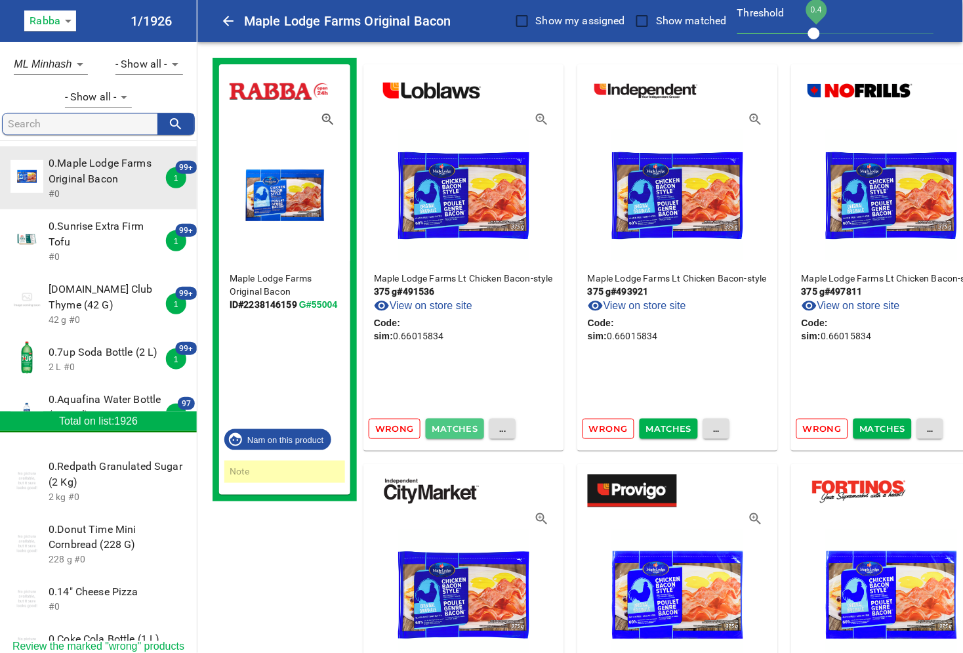
click at [451, 425] on span "Matches" at bounding box center [455, 428] width 46 height 15
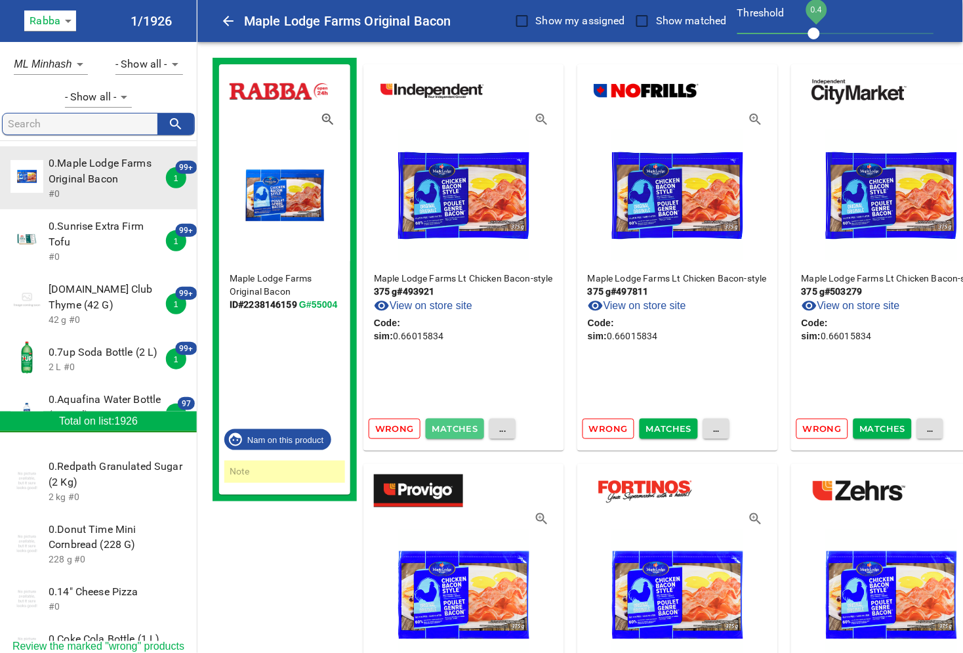
click at [451, 425] on span "Matches" at bounding box center [455, 428] width 46 height 15
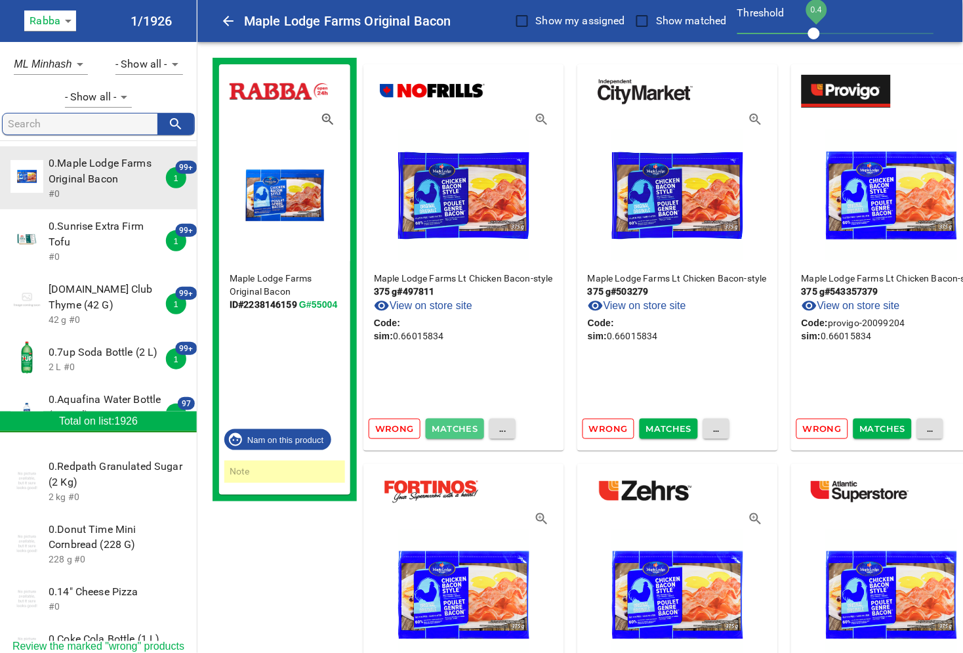
click at [451, 425] on span "Matches" at bounding box center [455, 428] width 46 height 15
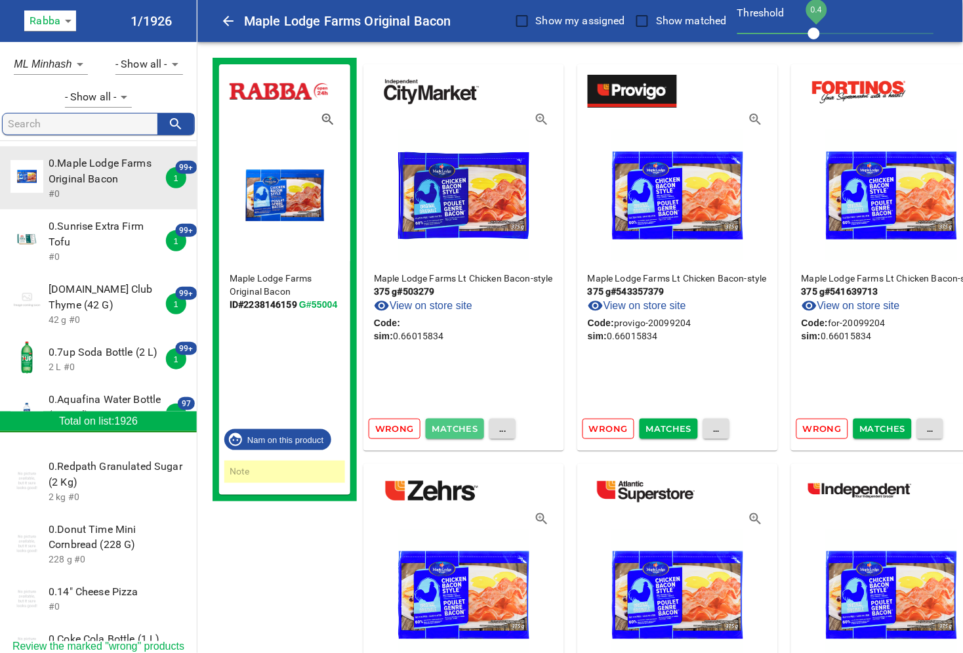
click at [451, 425] on span "Matches" at bounding box center [455, 428] width 46 height 15
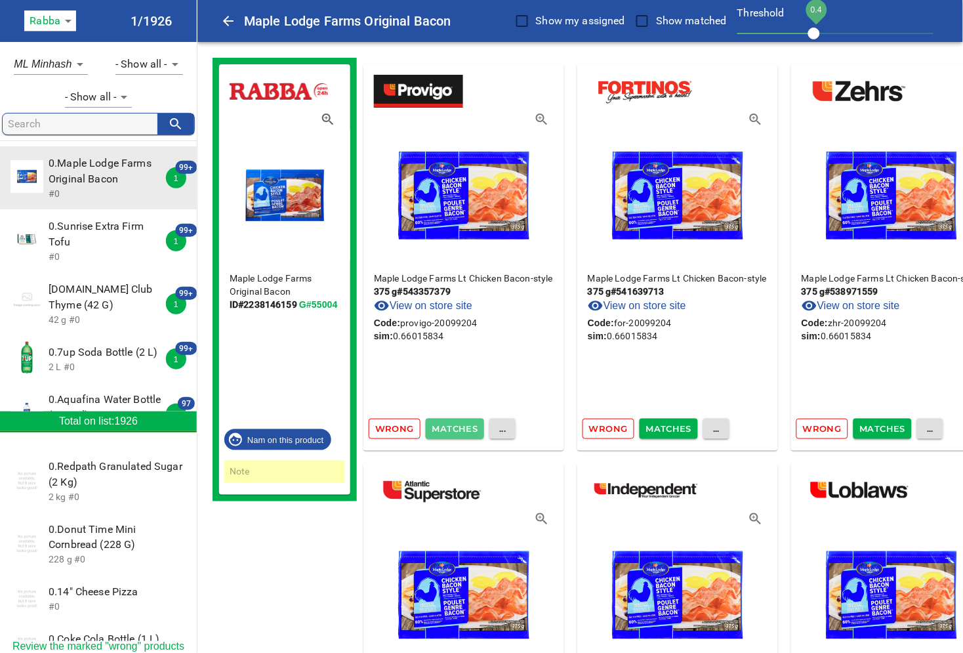
click at [451, 425] on span "Matches" at bounding box center [455, 428] width 46 height 15
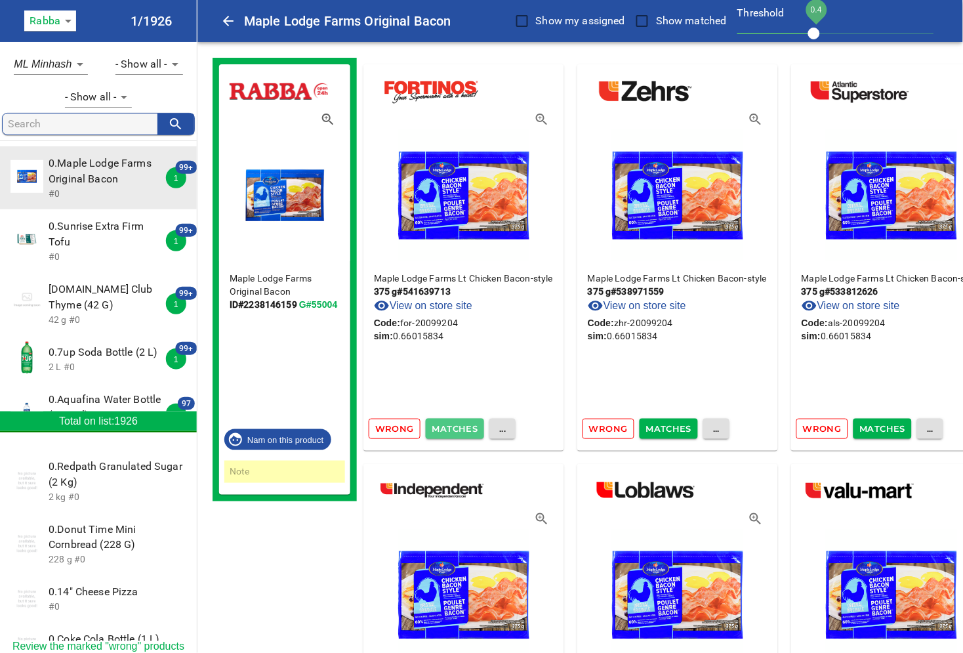
click at [451, 425] on span "Matches" at bounding box center [455, 428] width 46 height 15
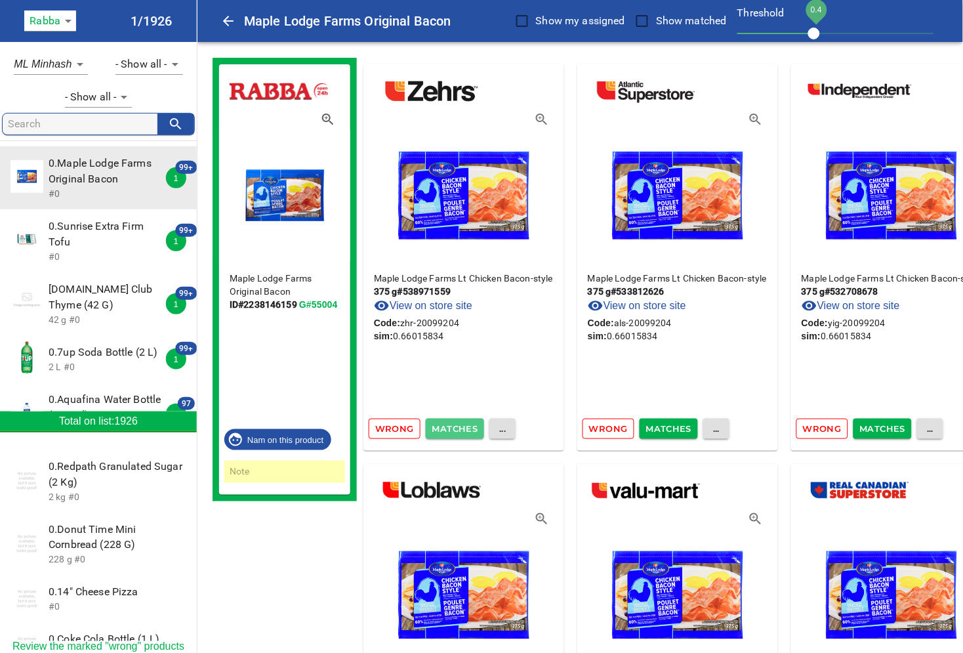
click at [451, 425] on span "Matches" at bounding box center [455, 428] width 46 height 15
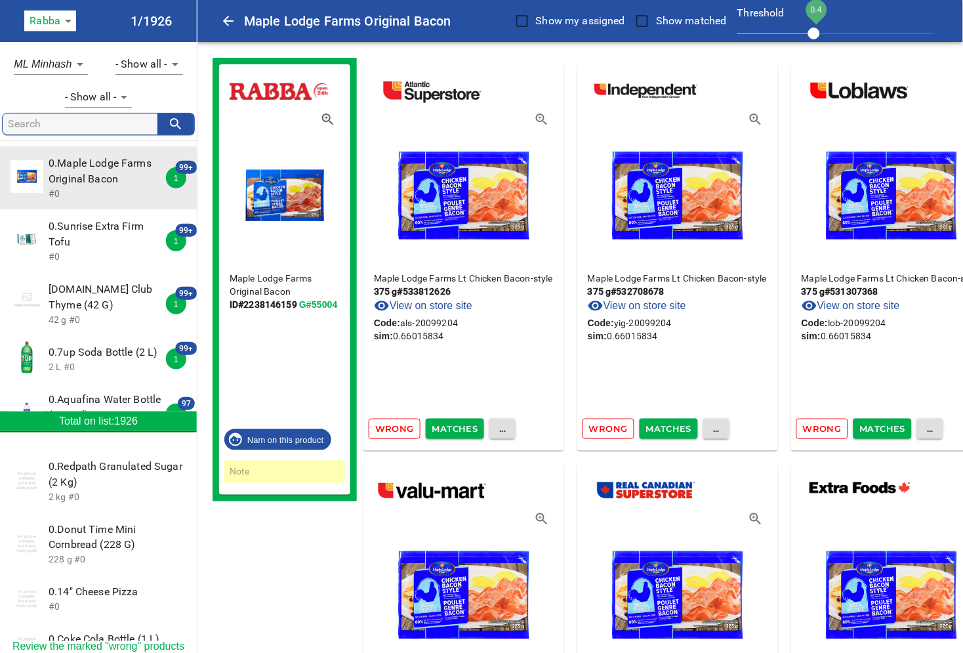
click at [451, 425] on span "Matches" at bounding box center [455, 428] width 46 height 15
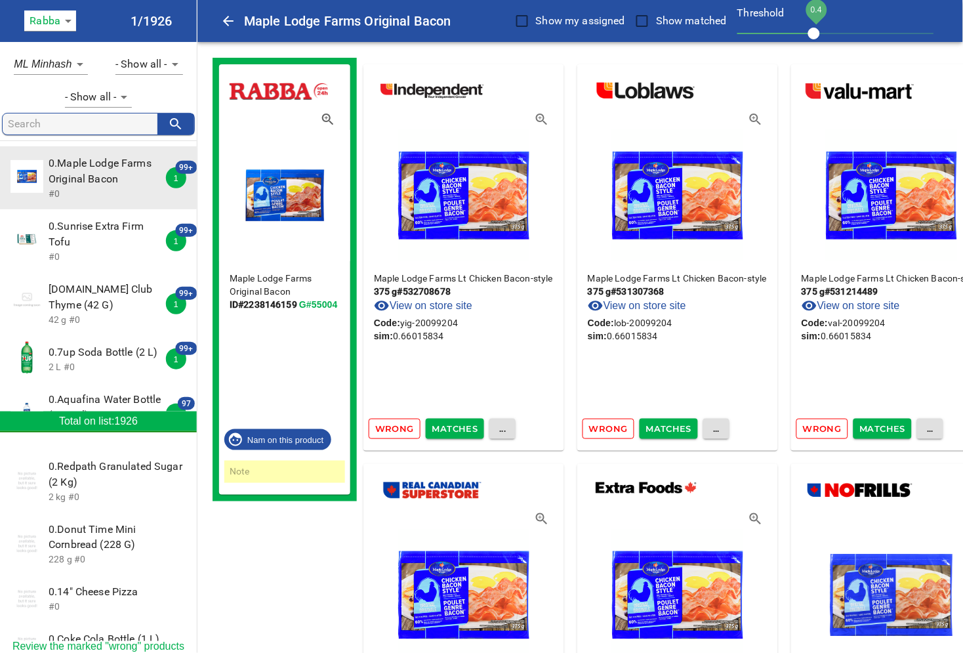
click at [451, 425] on span "Matches" at bounding box center [455, 428] width 46 height 15
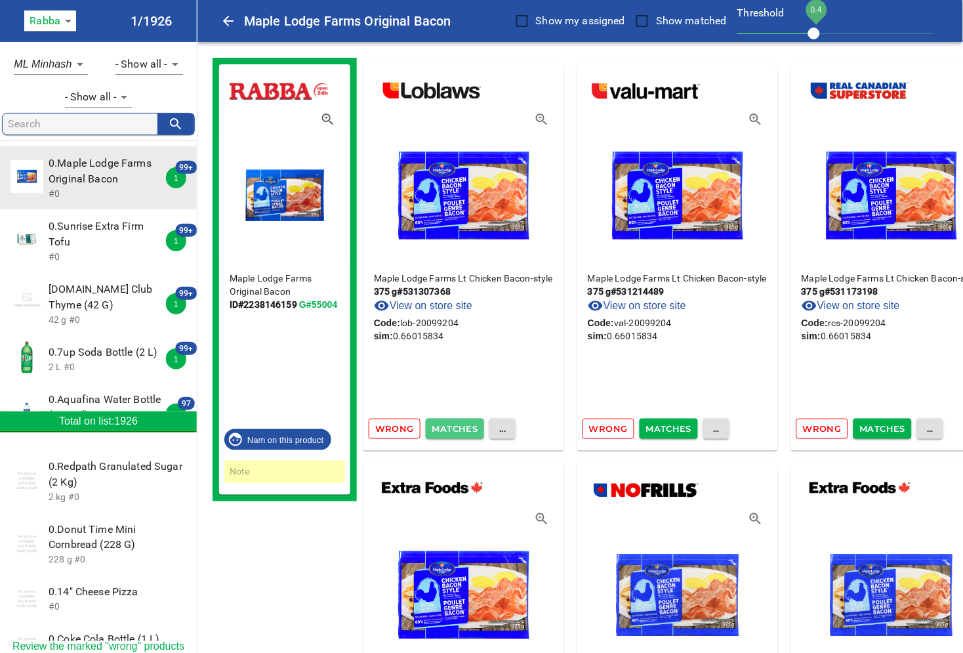
click at [451, 425] on span "Matches" at bounding box center [455, 428] width 46 height 15
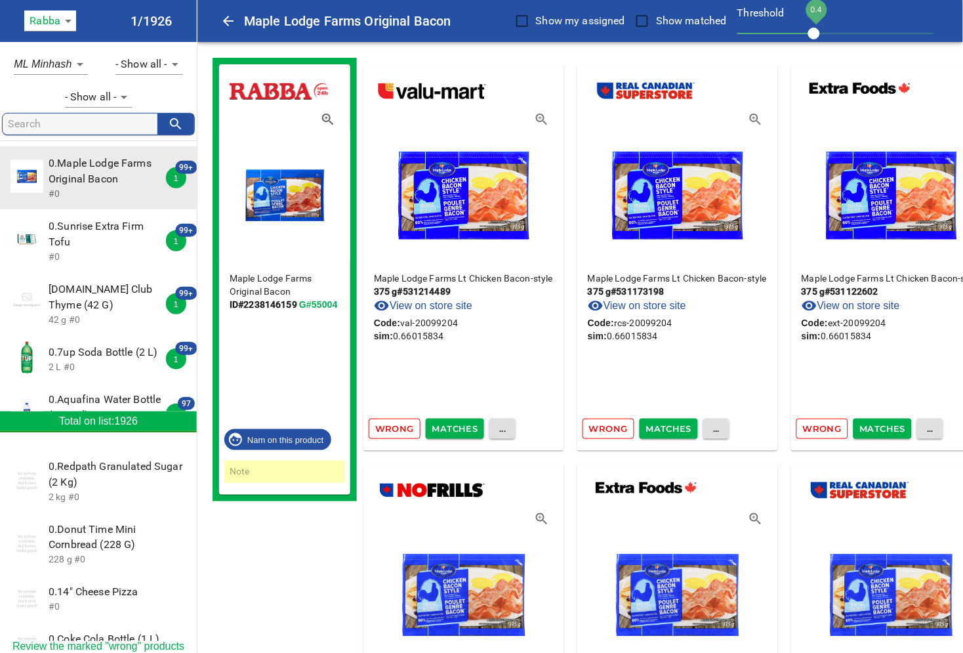
click at [451, 425] on span "Matches" at bounding box center [455, 428] width 46 height 15
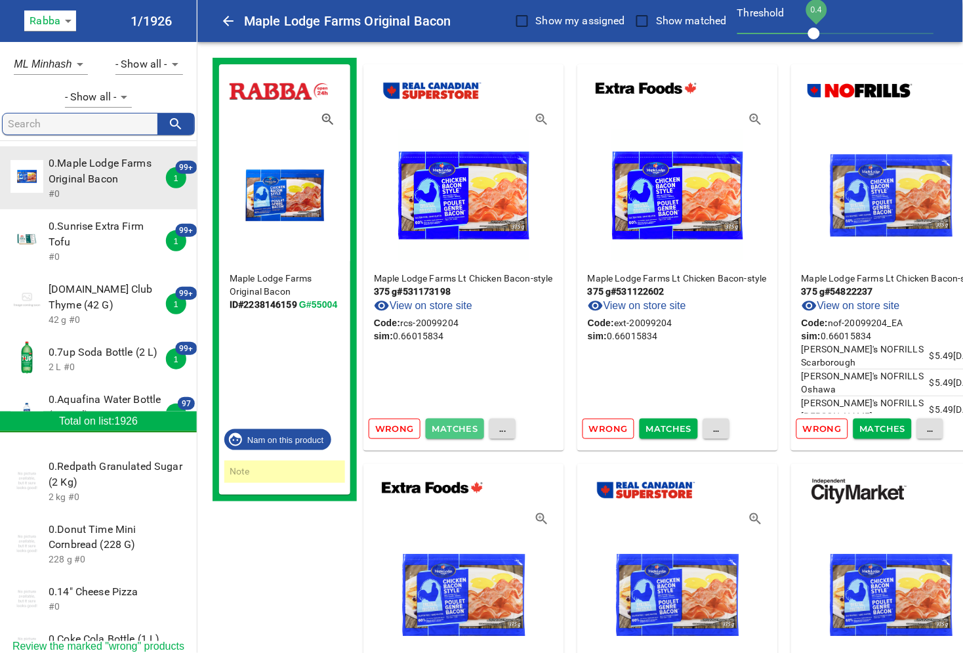
click at [451, 425] on span "Matches" at bounding box center [455, 428] width 46 height 15
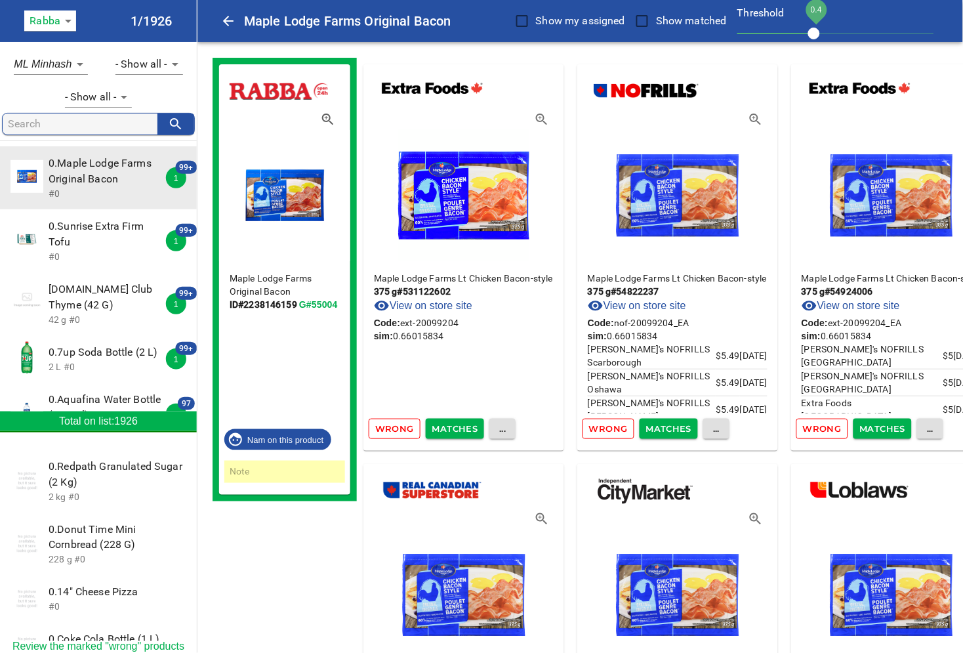
click at [451, 425] on span "Matches" at bounding box center [455, 428] width 46 height 15
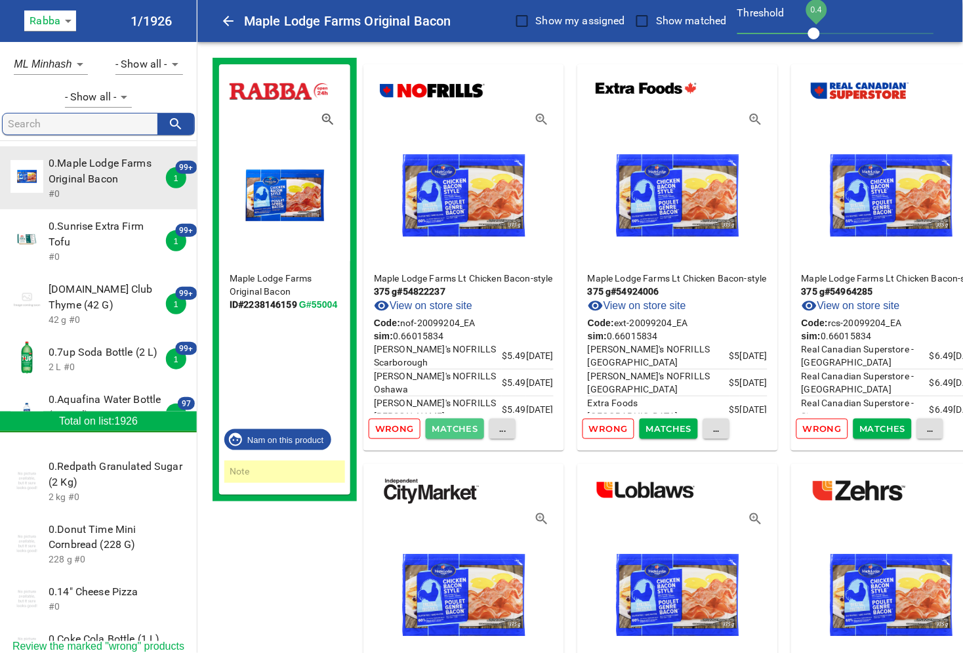
click at [451, 425] on span "Matches" at bounding box center [455, 428] width 46 height 15
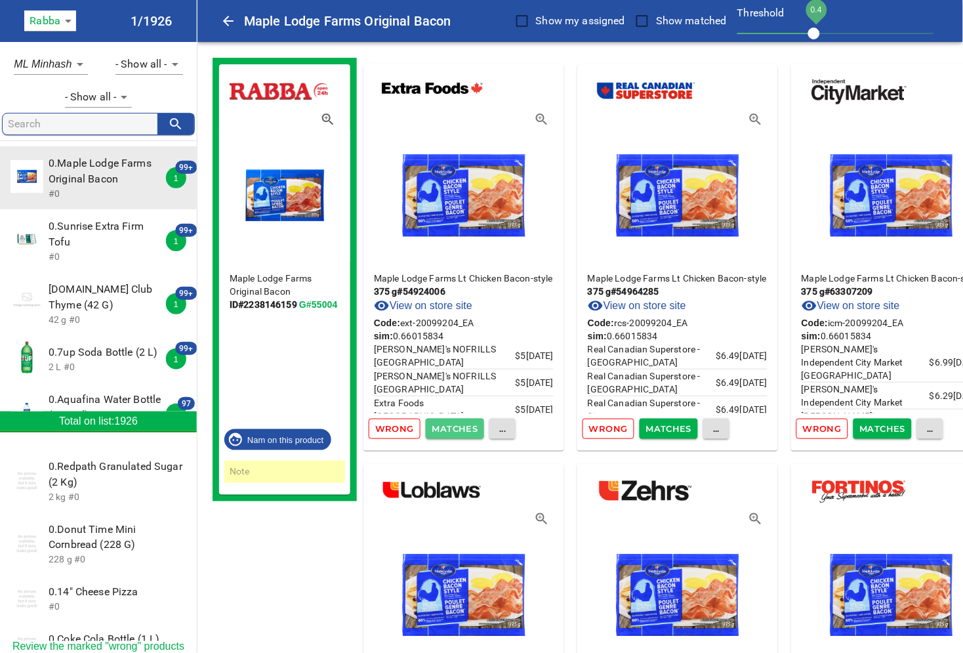
click at [451, 425] on span "Matches" at bounding box center [455, 428] width 46 height 15
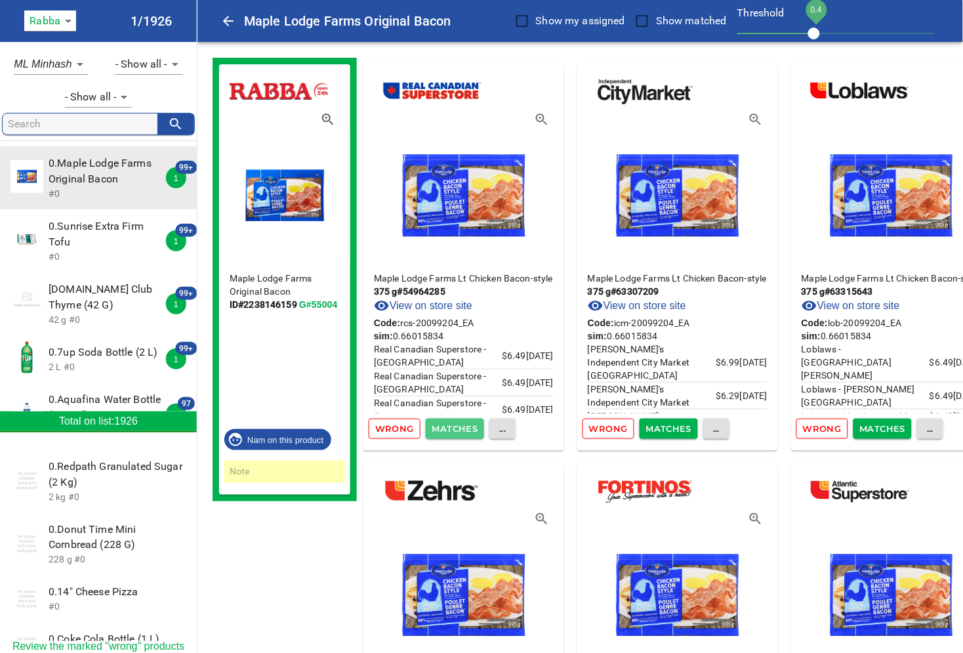
click at [451, 425] on span "Matches" at bounding box center [455, 428] width 46 height 15
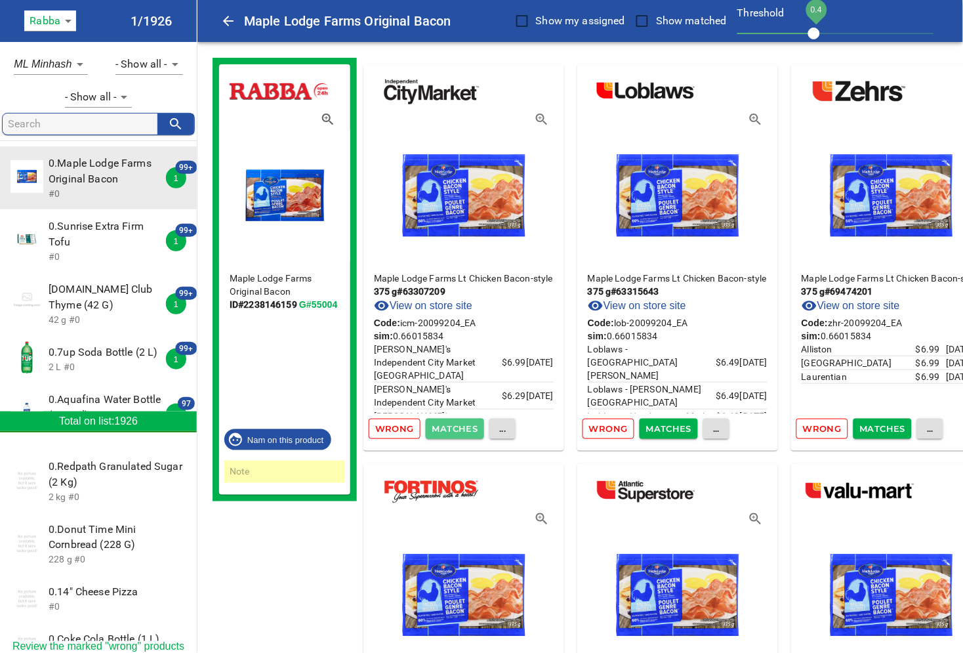
click at [451, 425] on span "Matches" at bounding box center [455, 428] width 46 height 15
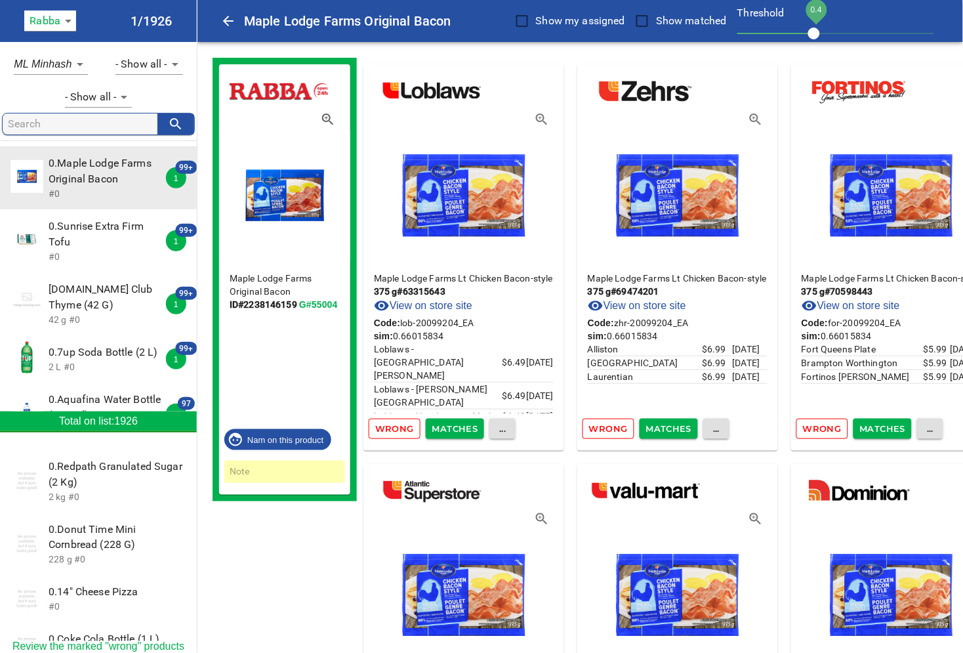
click at [451, 425] on span "Matches" at bounding box center [455, 428] width 46 height 15
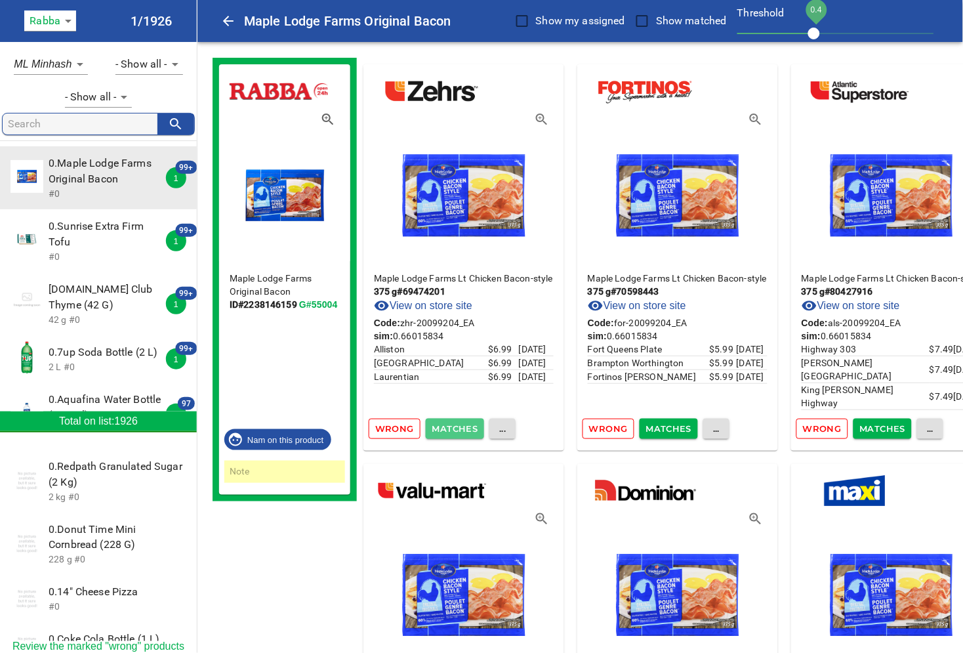
click at [451, 425] on span "Matches" at bounding box center [455, 428] width 46 height 15
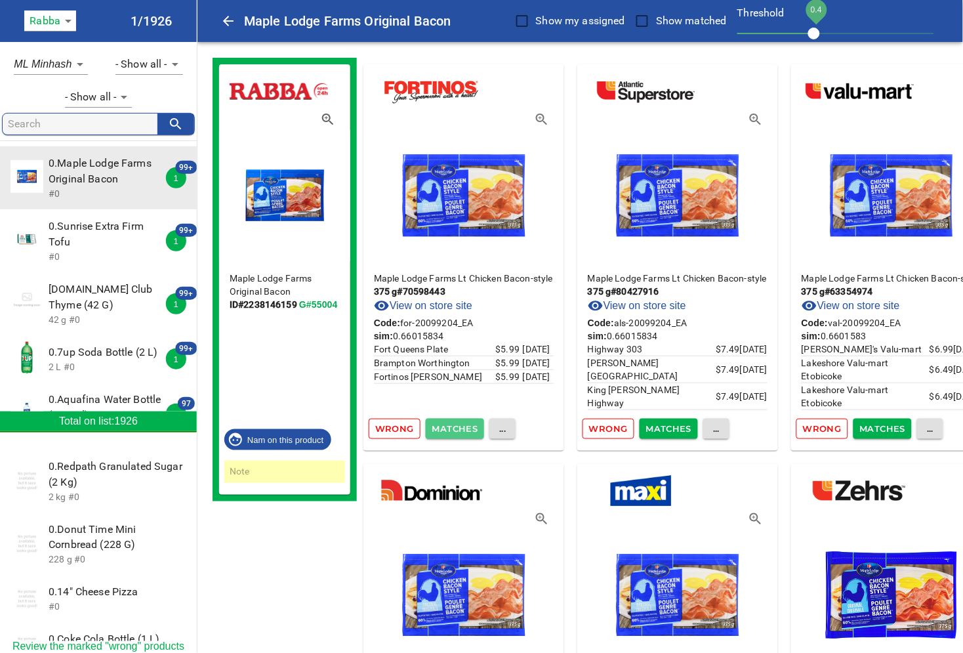
click at [451, 425] on span "Matches" at bounding box center [455, 428] width 46 height 15
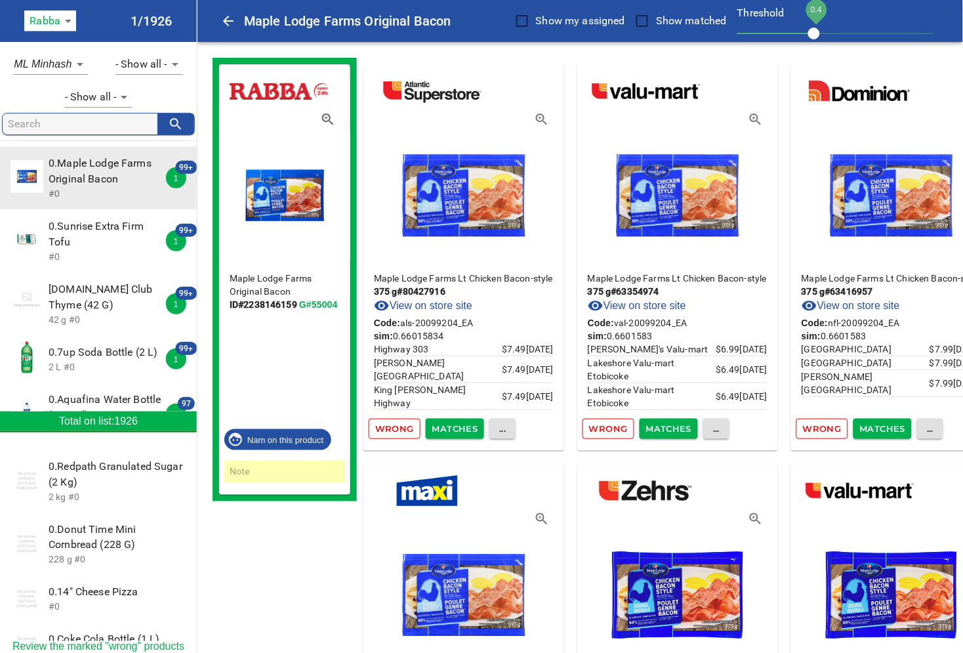
click at [451, 425] on span "Matches" at bounding box center [455, 428] width 46 height 15
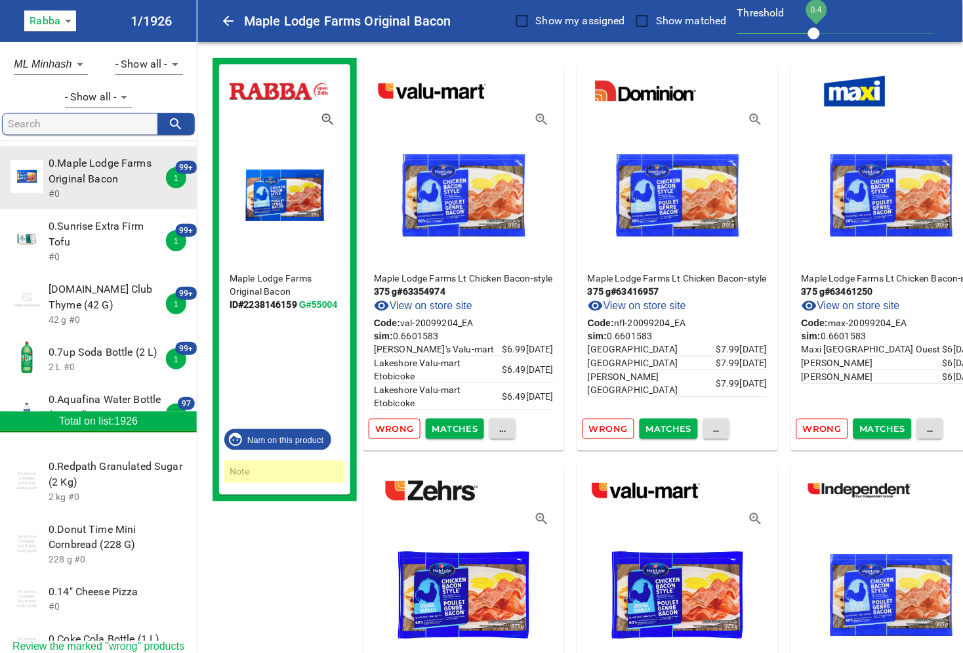
click at [451, 425] on span "Matches" at bounding box center [455, 428] width 46 height 15
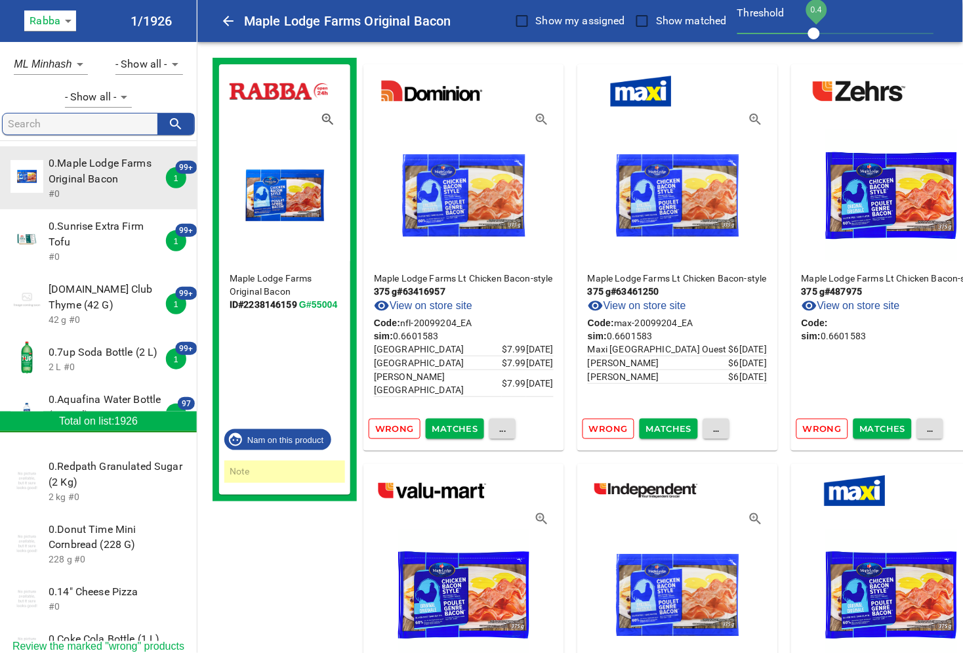
click at [451, 425] on span "Matches" at bounding box center [455, 428] width 46 height 15
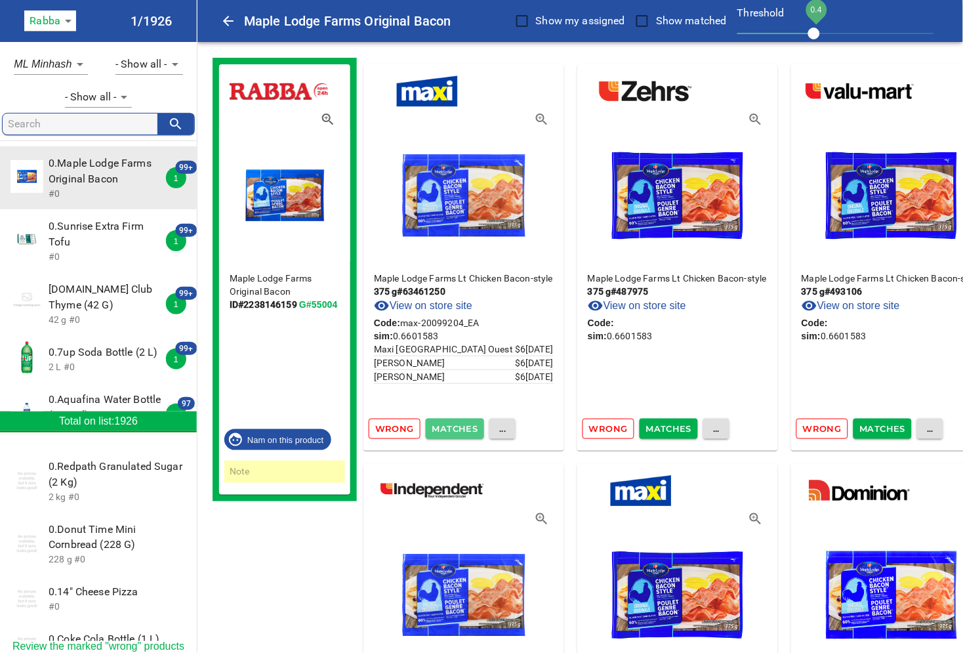
click at [451, 425] on span "Matches" at bounding box center [455, 428] width 46 height 15
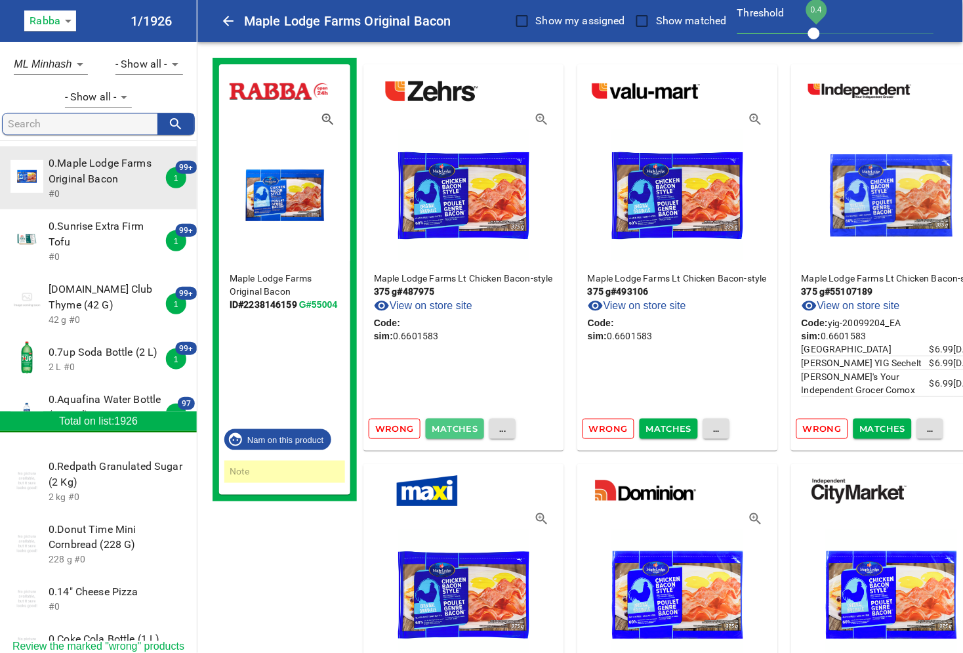
click at [451, 425] on span "Matches" at bounding box center [455, 428] width 46 height 15
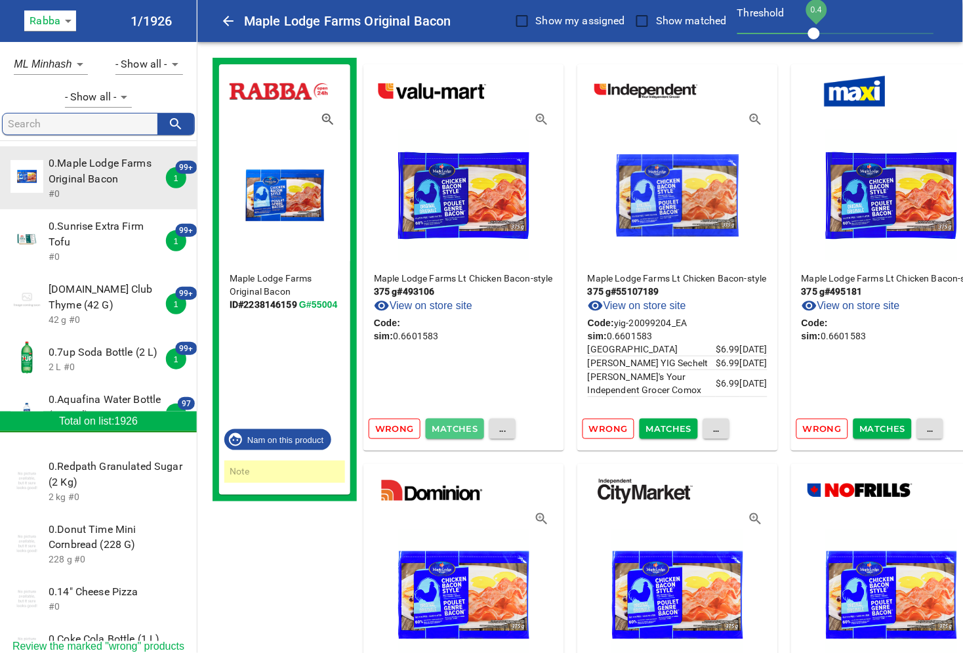
click at [451, 425] on span "Matches" at bounding box center [455, 428] width 46 height 15
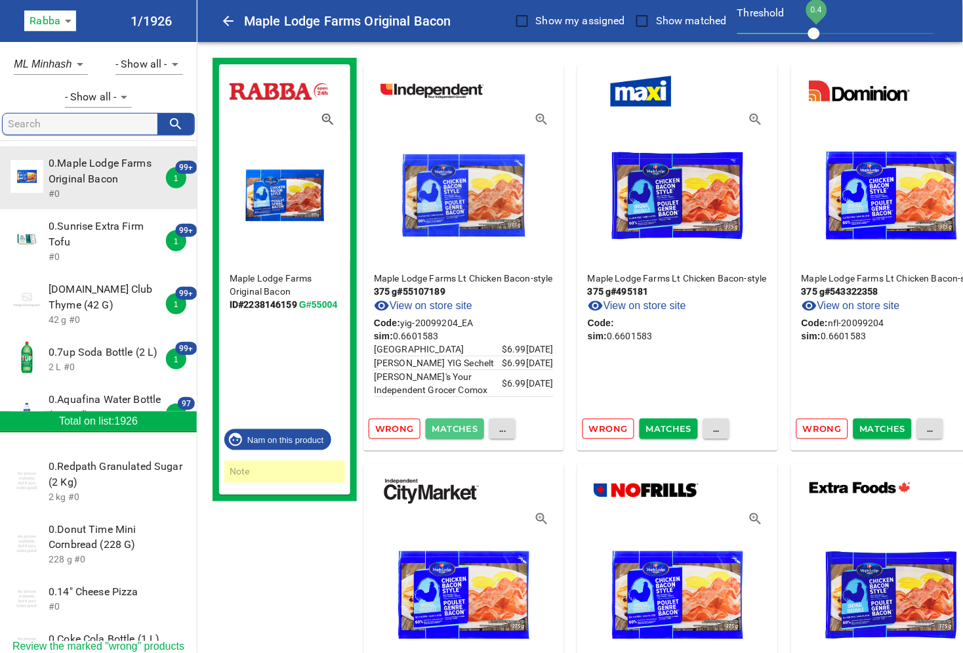
click at [451, 425] on span "Matches" at bounding box center [455, 428] width 46 height 15
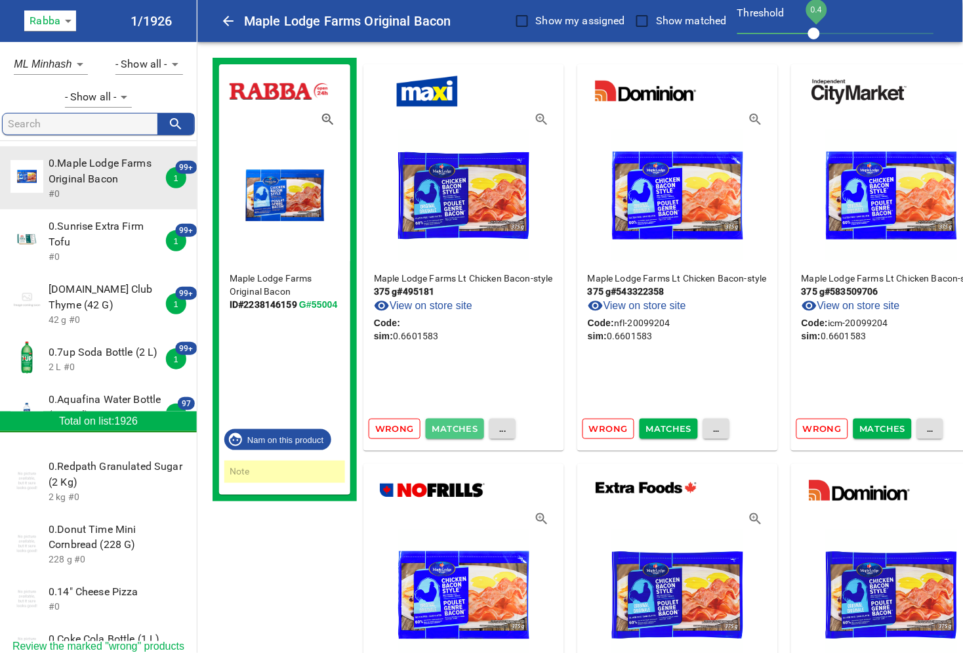
click at [451, 425] on span "Matches" at bounding box center [455, 428] width 46 height 15
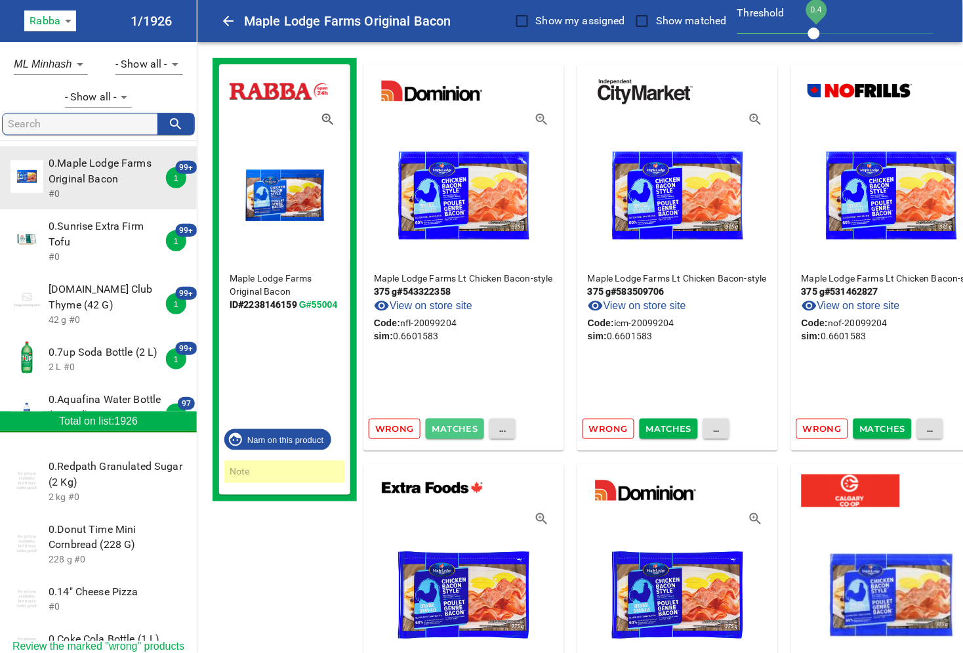
click at [451, 425] on span "Matches" at bounding box center [455, 428] width 46 height 15
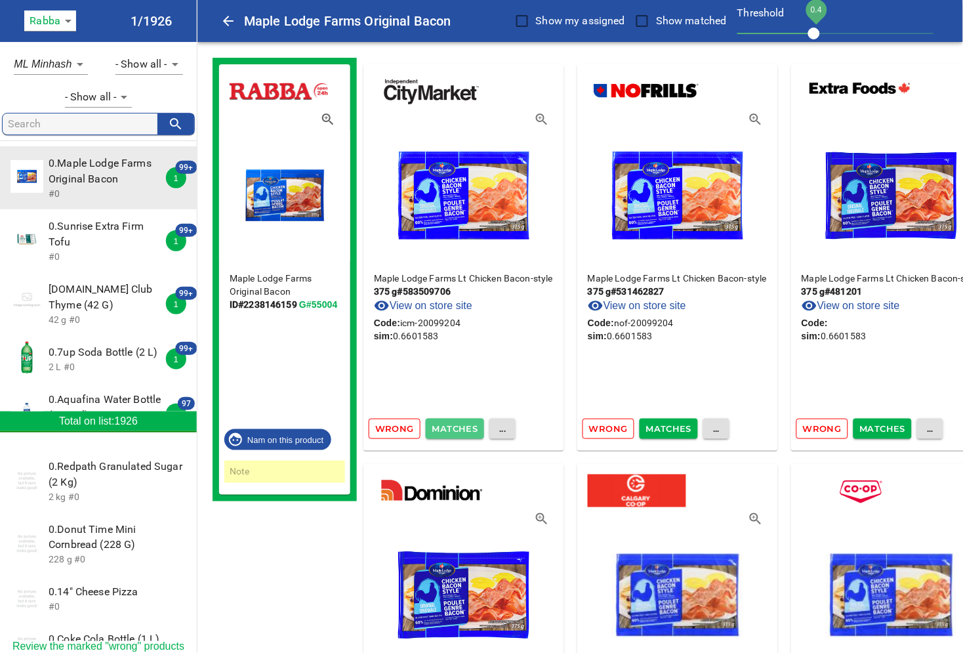
click at [451, 425] on span "Matches" at bounding box center [455, 428] width 46 height 15
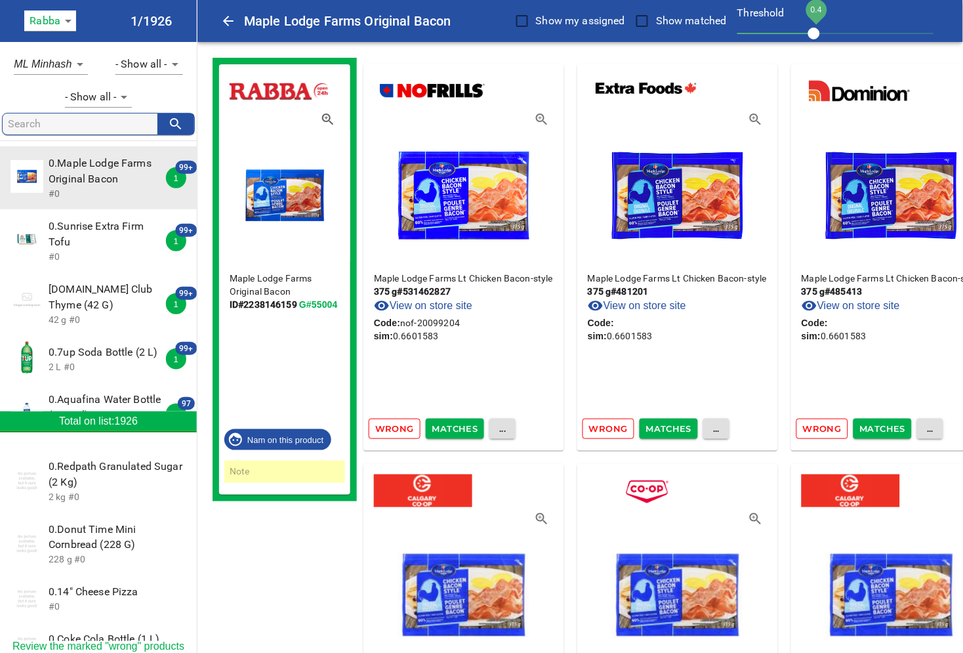
click at [451, 425] on span "Matches" at bounding box center [455, 428] width 46 height 15
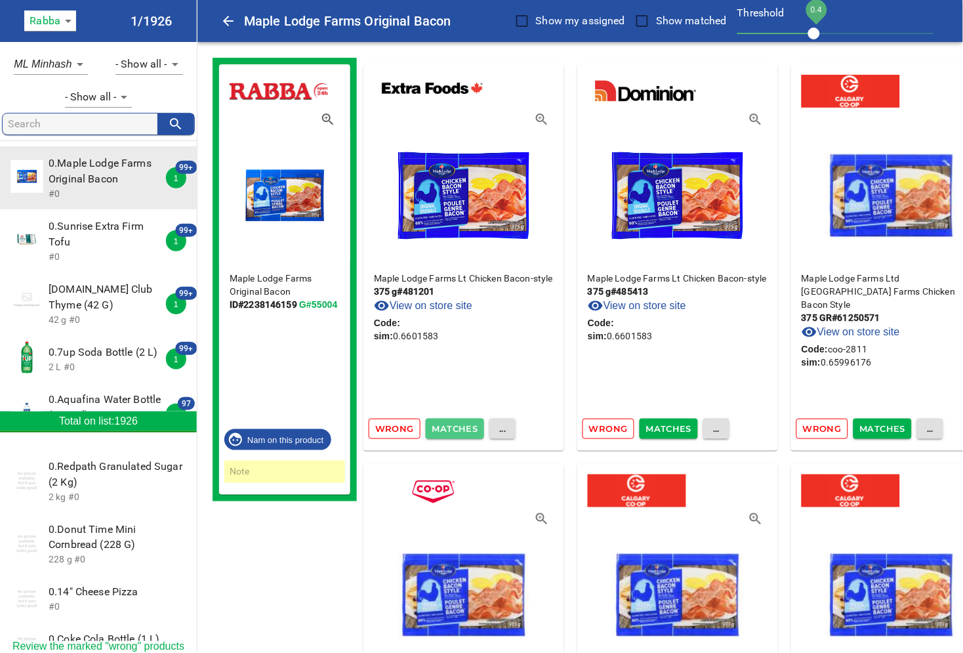
click at [451, 425] on span "Matches" at bounding box center [455, 428] width 46 height 15
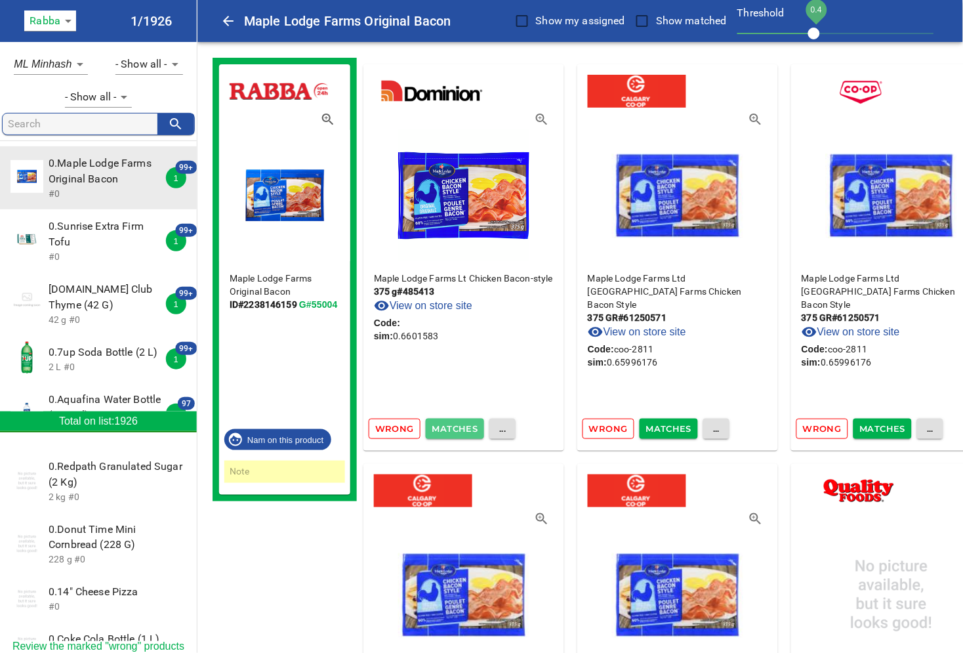
click at [451, 425] on span "Matches" at bounding box center [455, 428] width 46 height 15
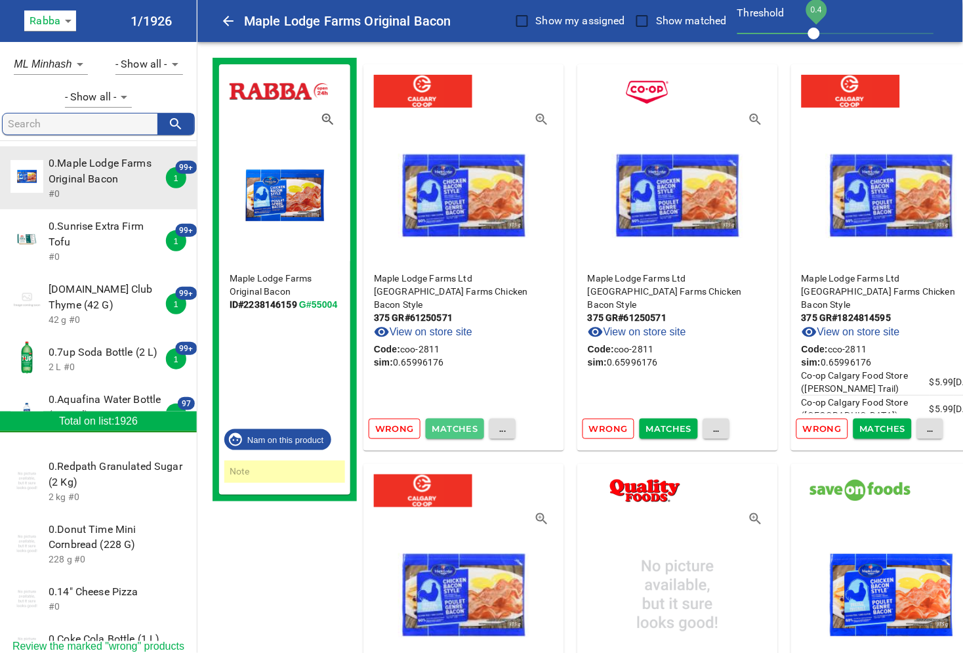
click at [451, 425] on span "Matches" at bounding box center [455, 428] width 46 height 15
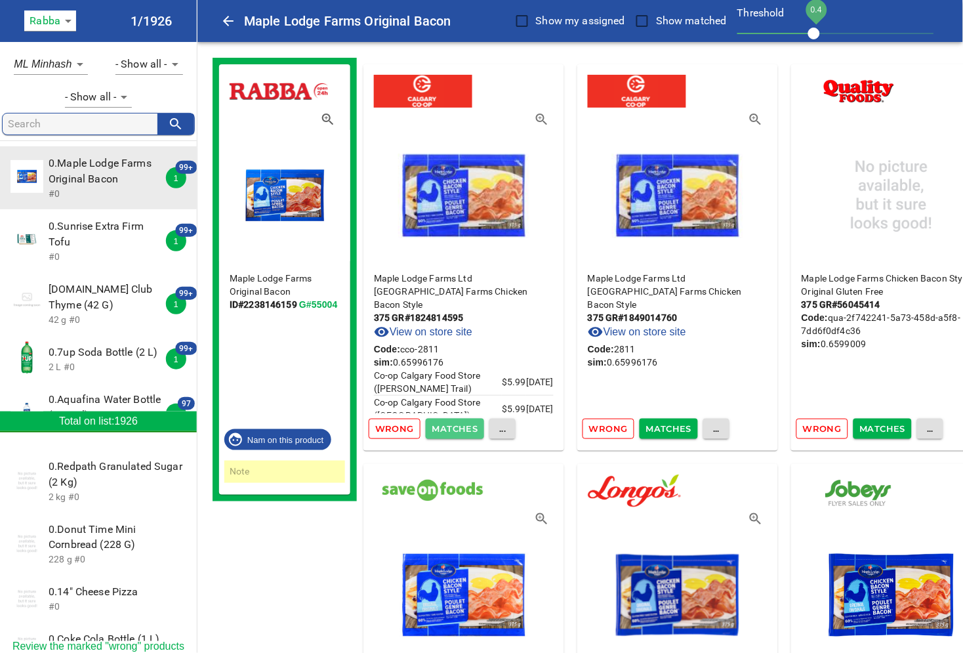
click at [451, 425] on span "Matches" at bounding box center [455, 428] width 46 height 15
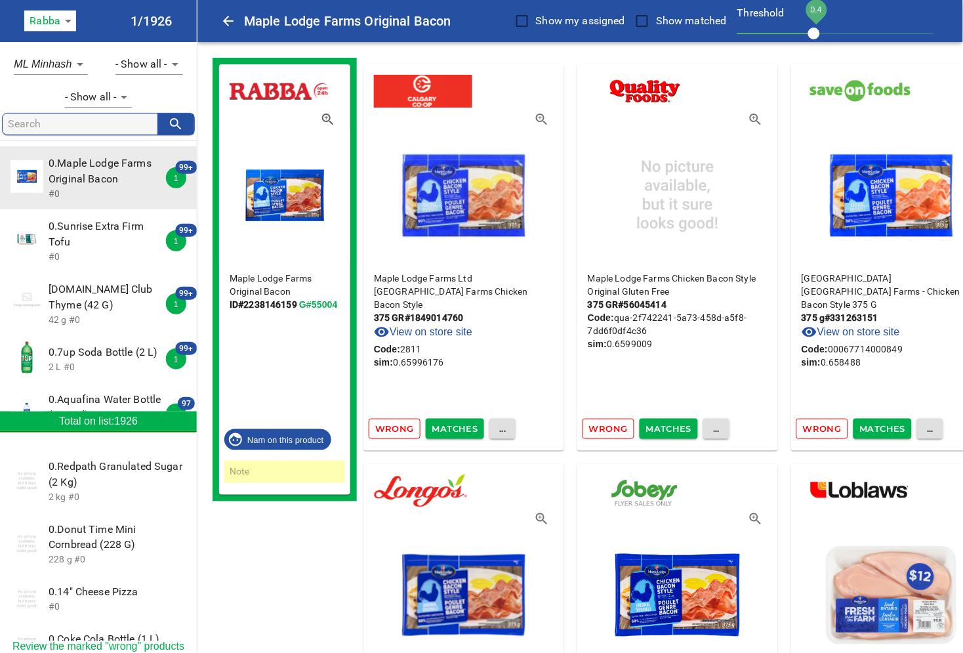
click at [451, 425] on span "Matches" at bounding box center [455, 428] width 46 height 15
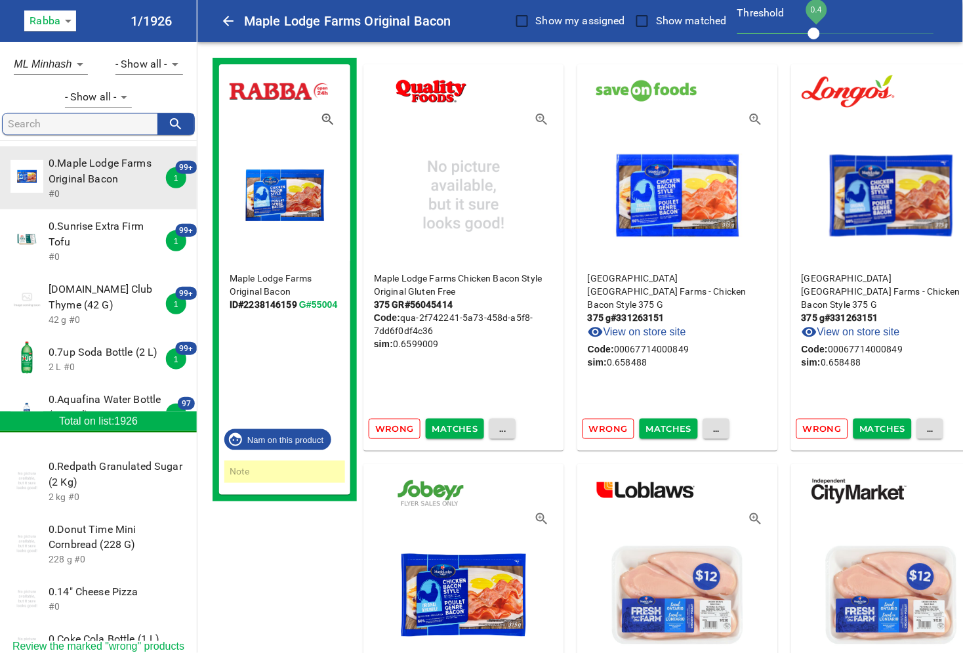
click at [451, 425] on span "Matches" at bounding box center [455, 428] width 46 height 15
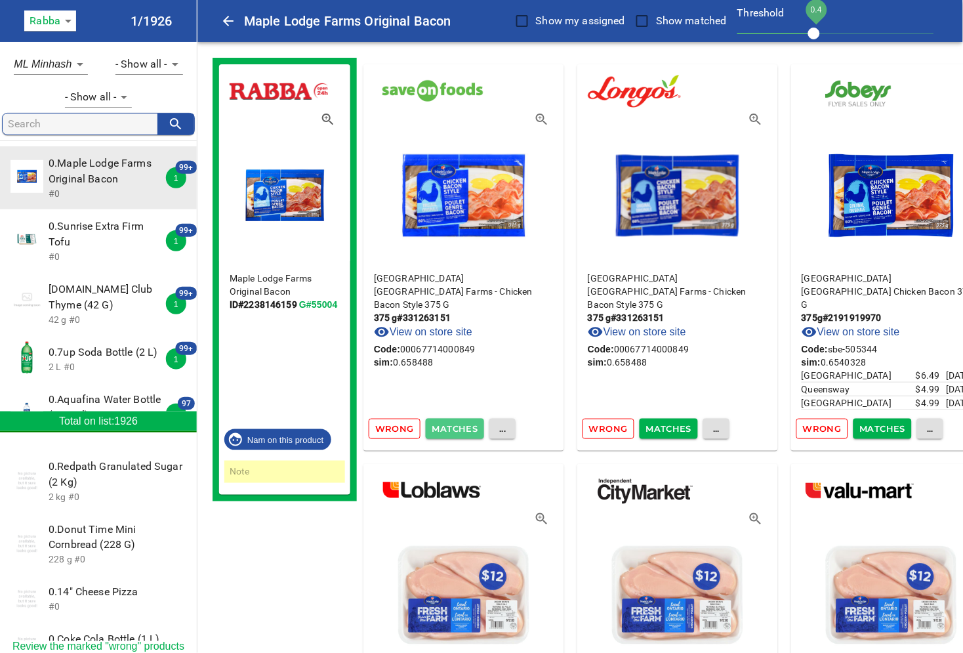
click at [451, 425] on span "Matches" at bounding box center [455, 428] width 46 height 15
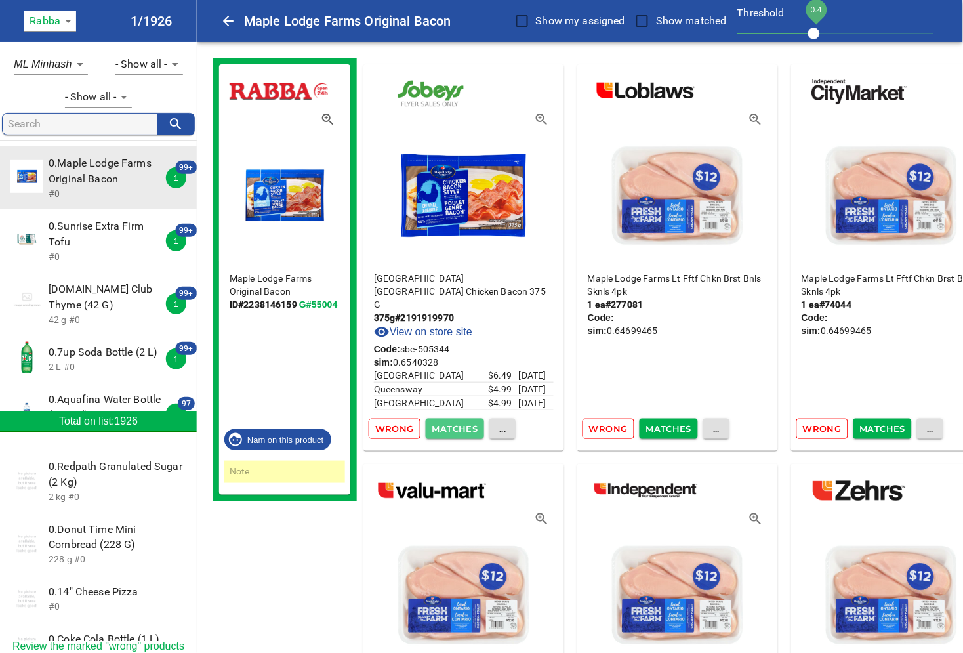
click at [451, 425] on span "Matches" at bounding box center [455, 428] width 46 height 15
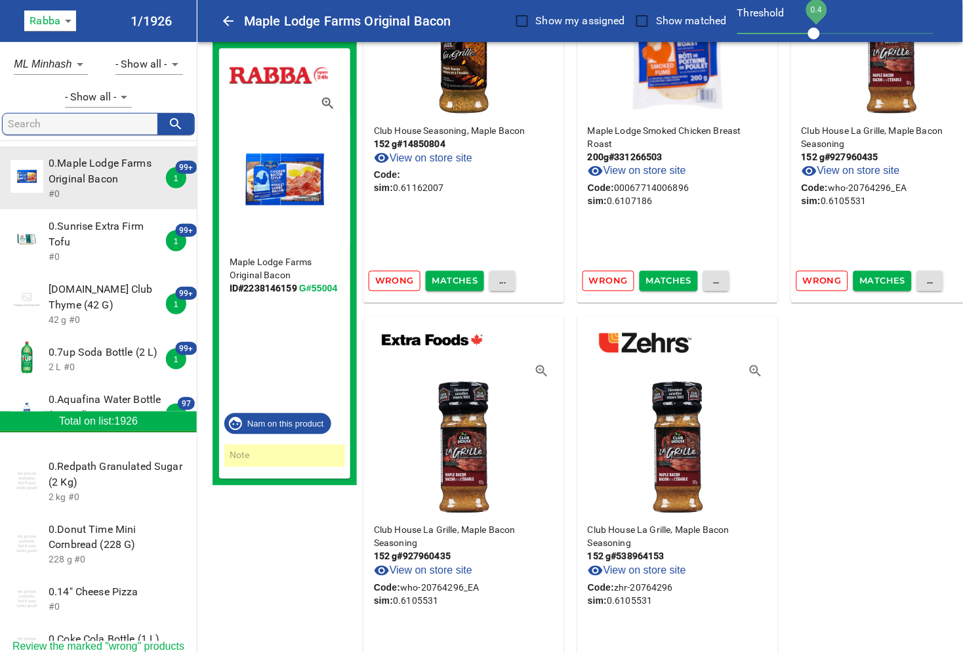
scroll to position [10248, 0]
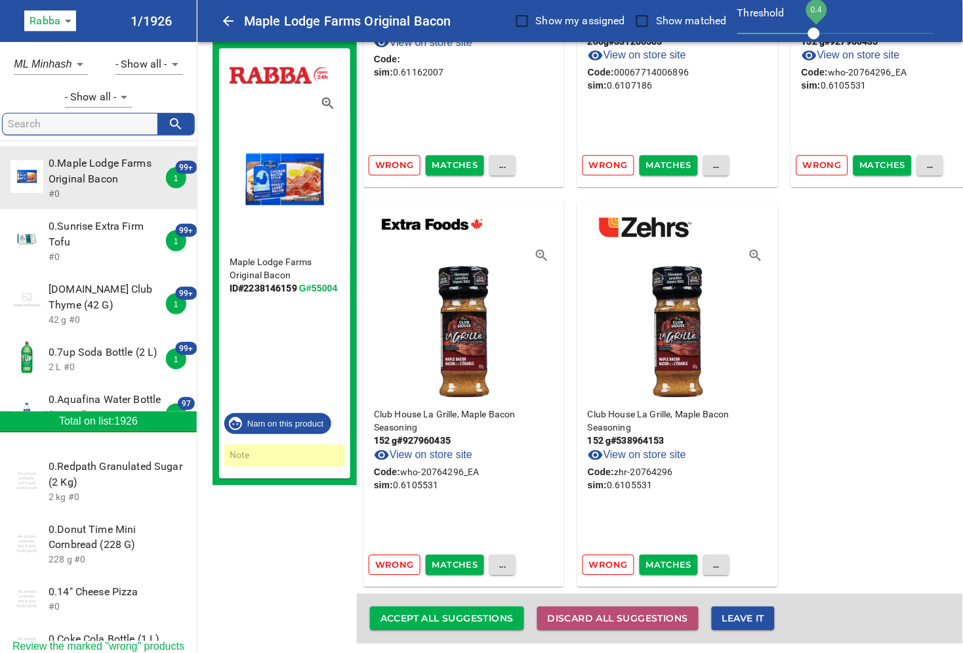
click at [634, 614] on span "Discard all suggestions" at bounding box center [618, 619] width 140 height 16
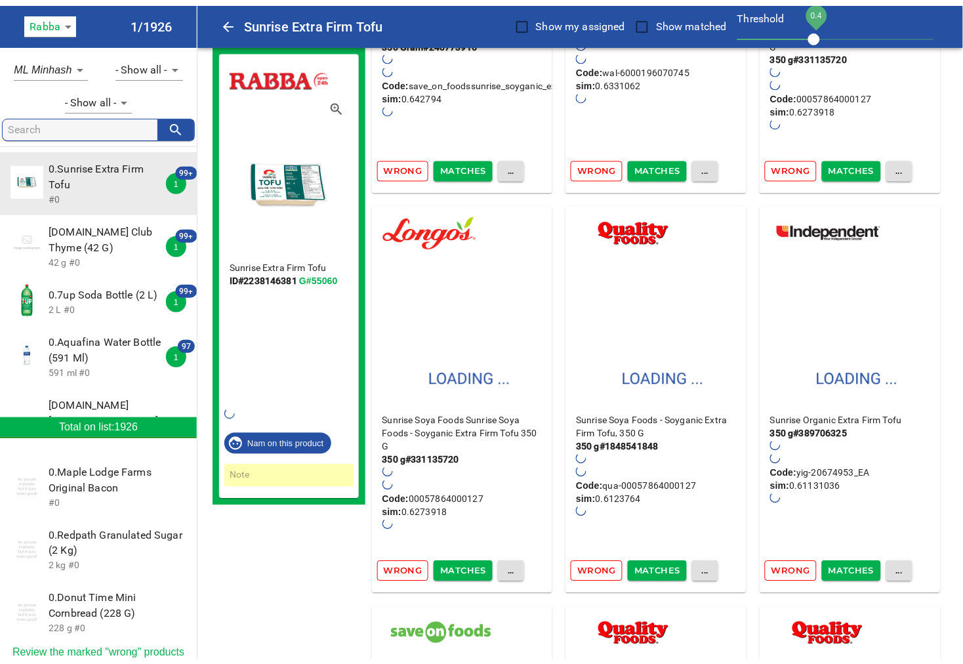
scroll to position [0, 0]
